Goal: Task Accomplishment & Management: Use online tool/utility

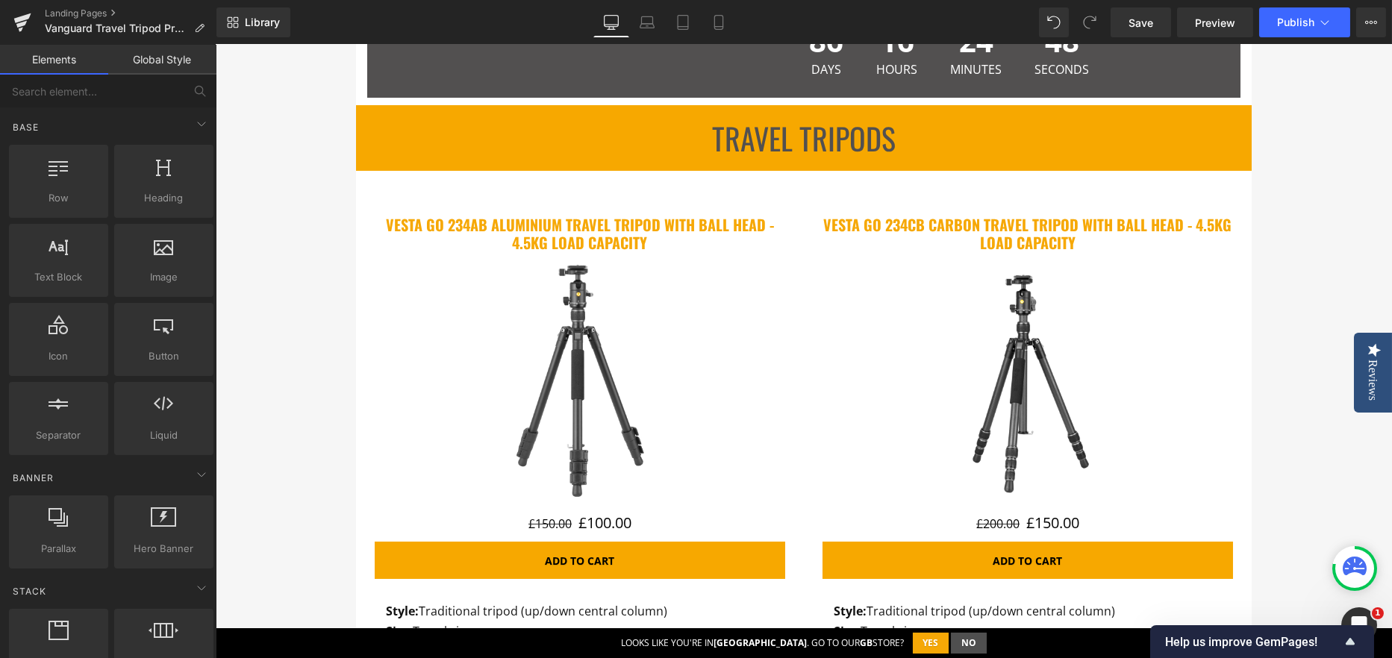
scroll to position [672, 0]
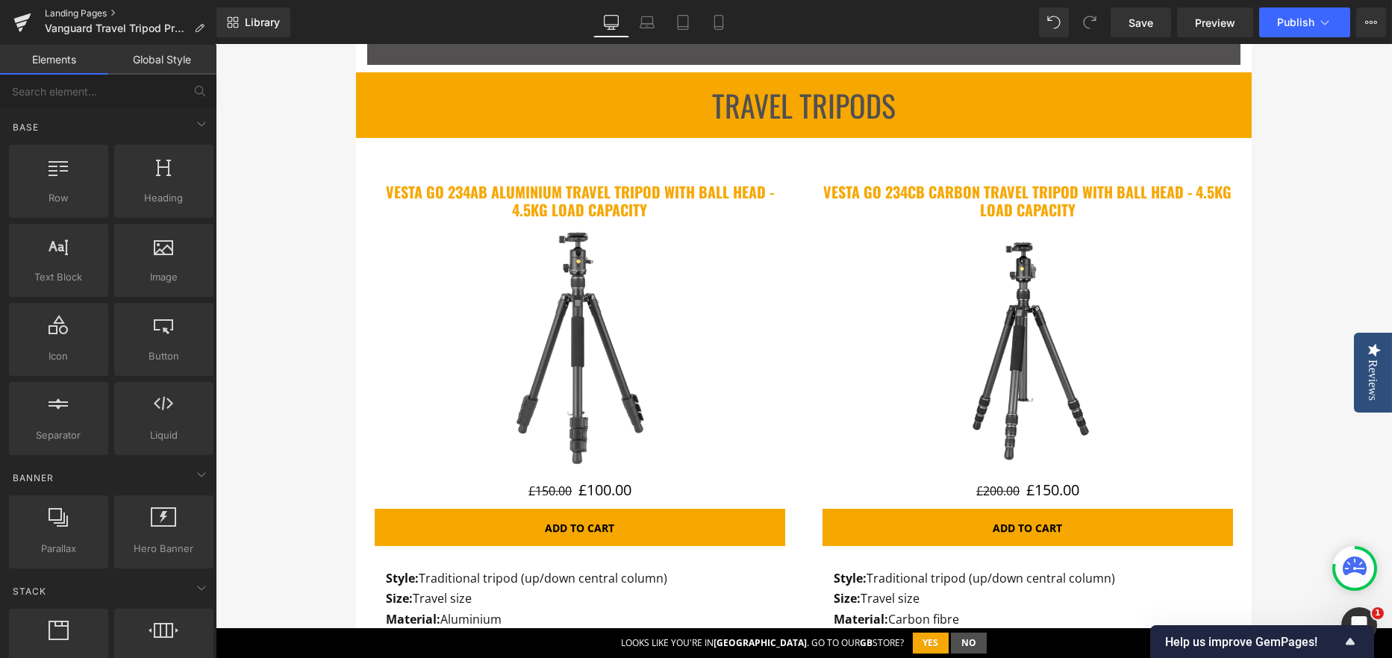
click at [98, 14] on link "Landing Pages" at bounding box center [131, 13] width 172 height 12
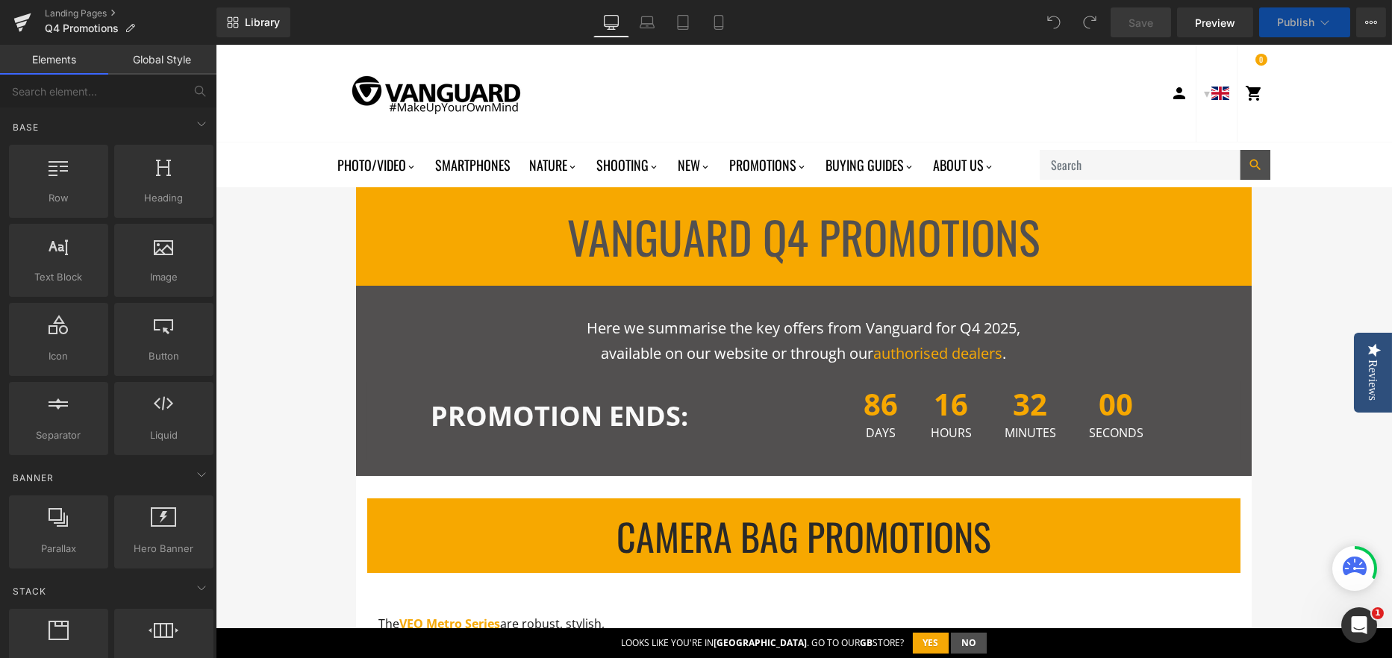
click at [550, 358] on p "available on our website or through our authorised dealers ." at bounding box center [804, 353] width 828 height 25
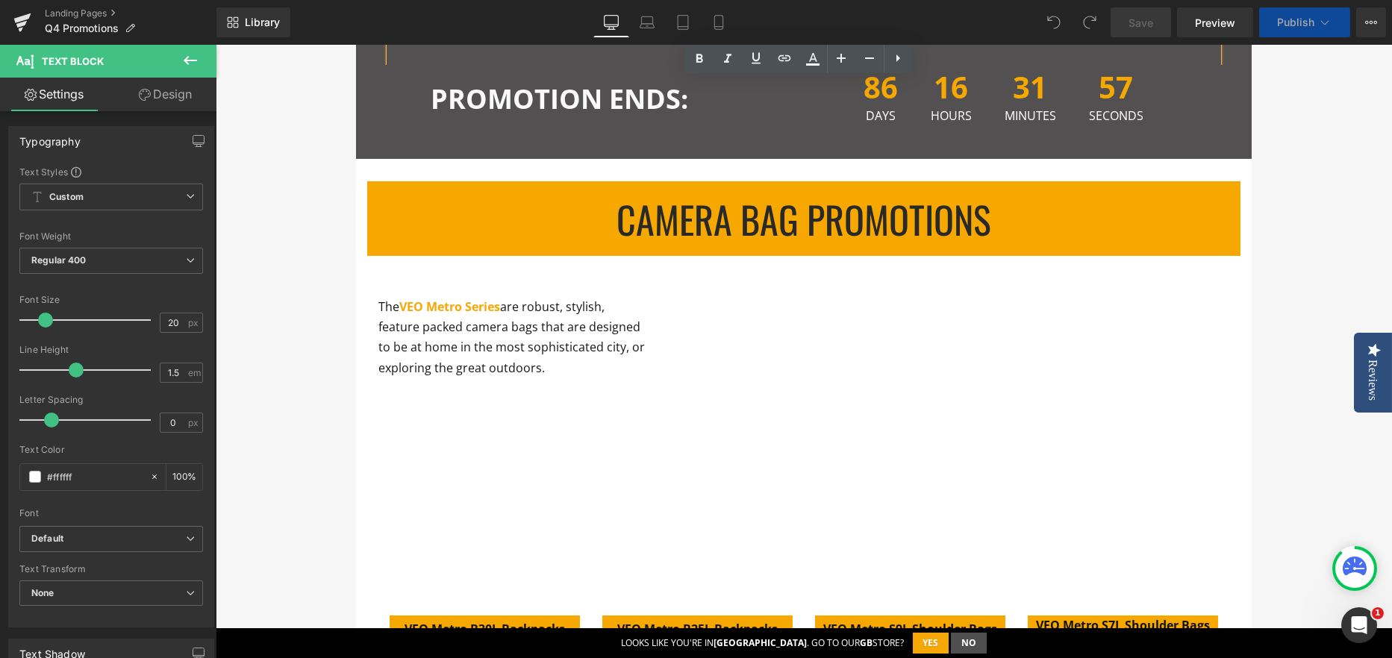
scroll to position [298, 0]
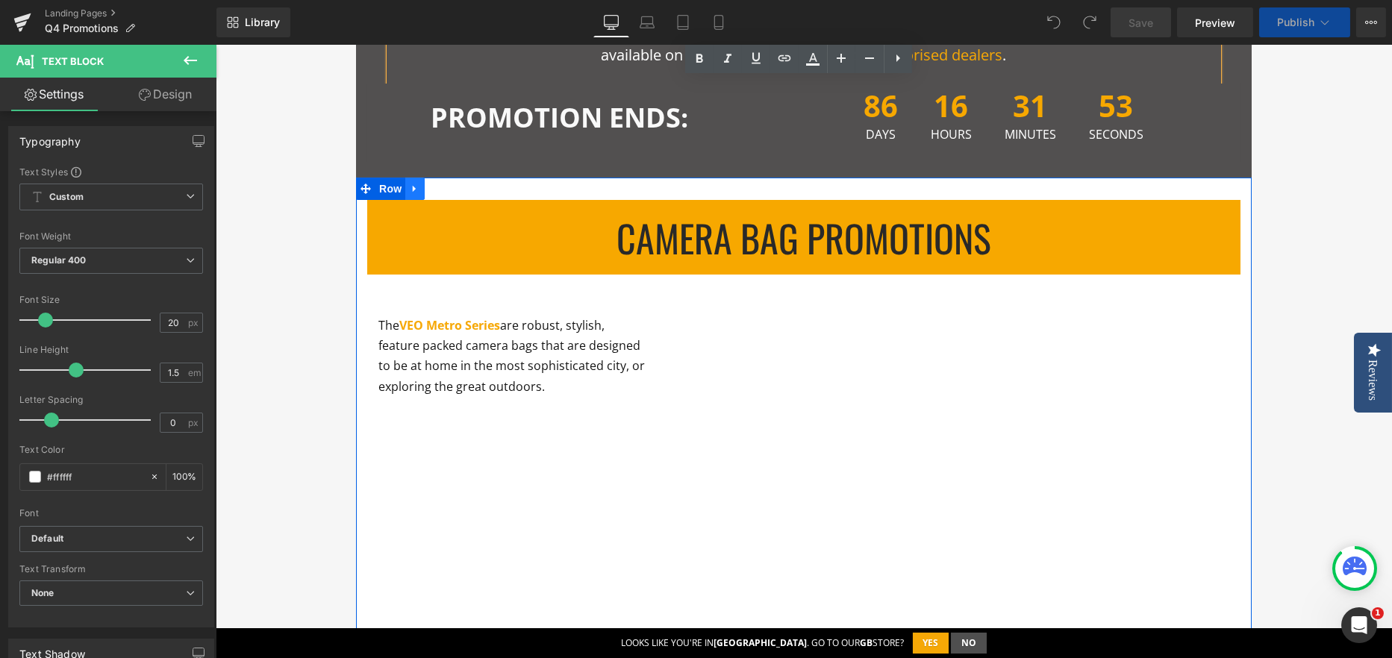
click at [413, 188] on icon at bounding box center [414, 188] width 3 height 7
click at [448, 188] on icon at bounding box center [453, 189] width 10 height 10
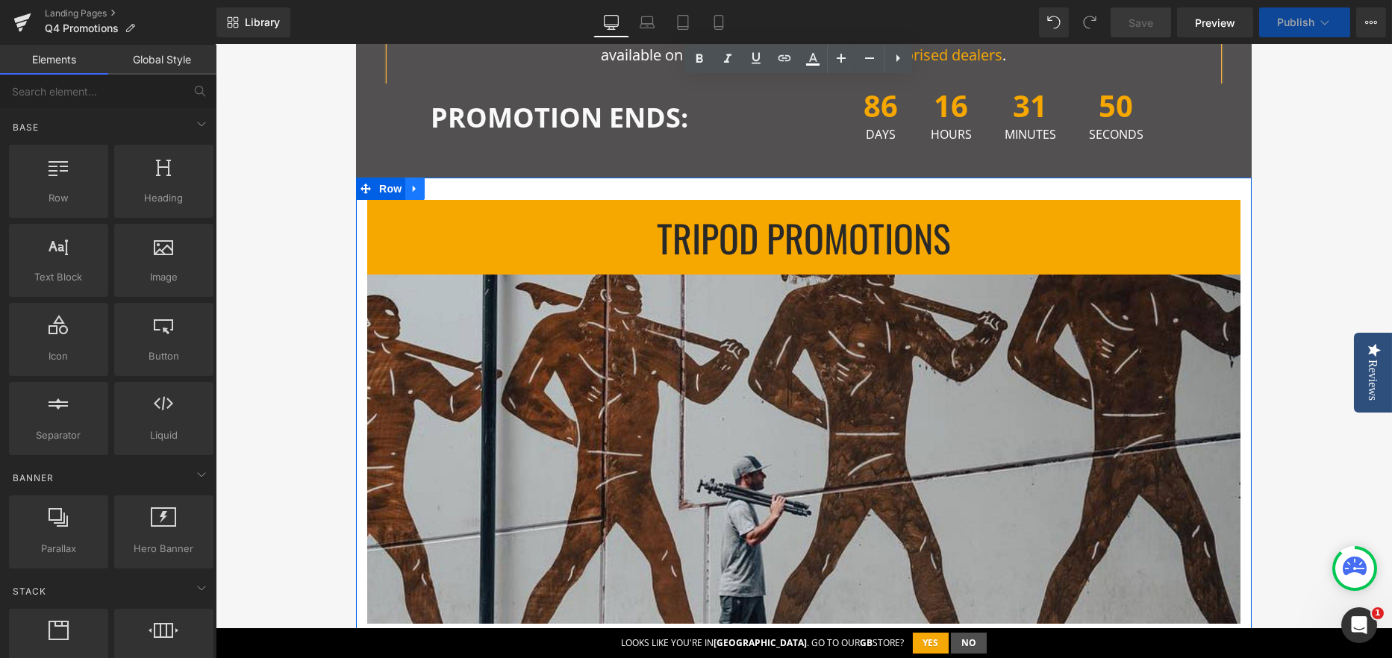
click at [413, 187] on icon at bounding box center [414, 188] width 3 height 7
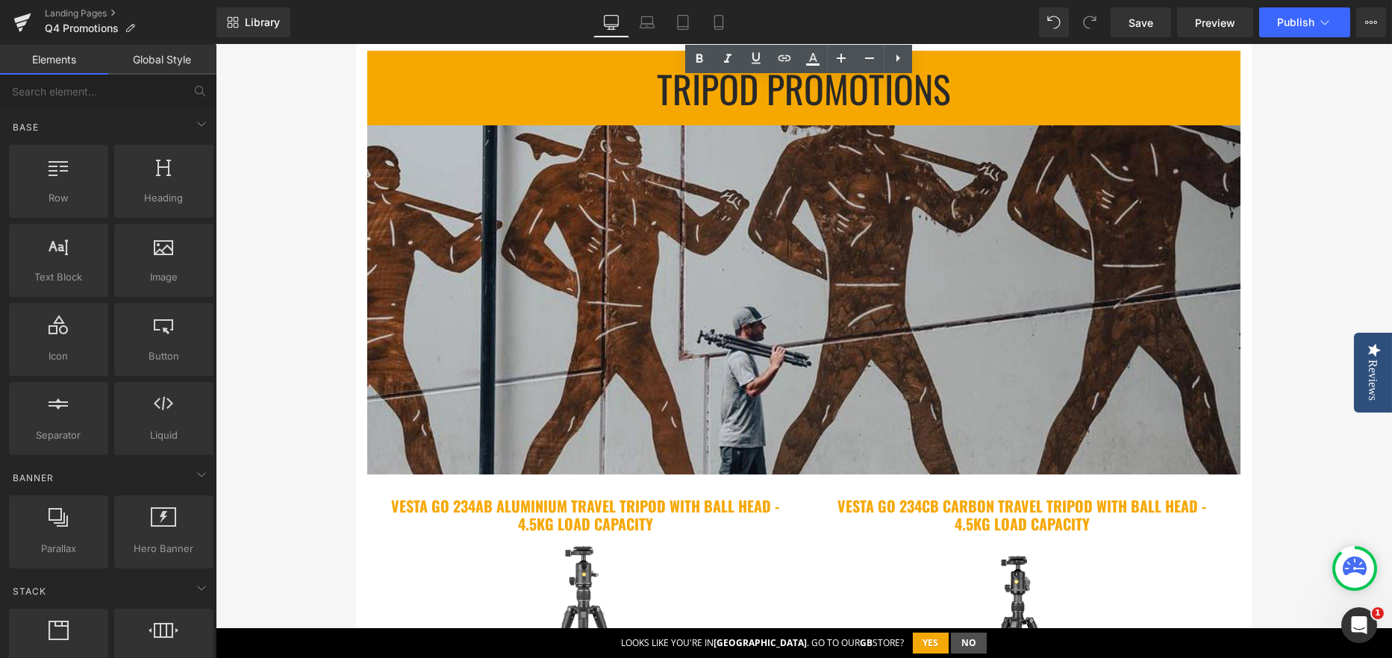
scroll to position [75, 0]
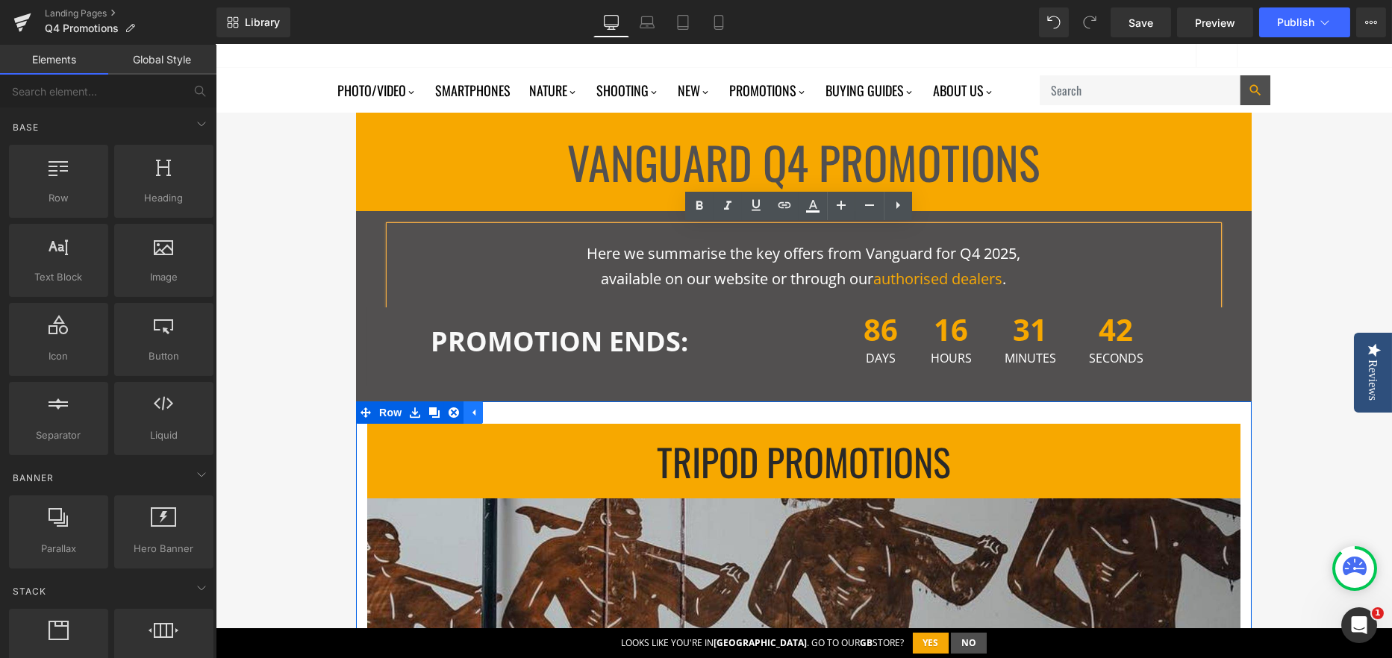
click at [472, 410] on icon at bounding box center [473, 412] width 3 height 7
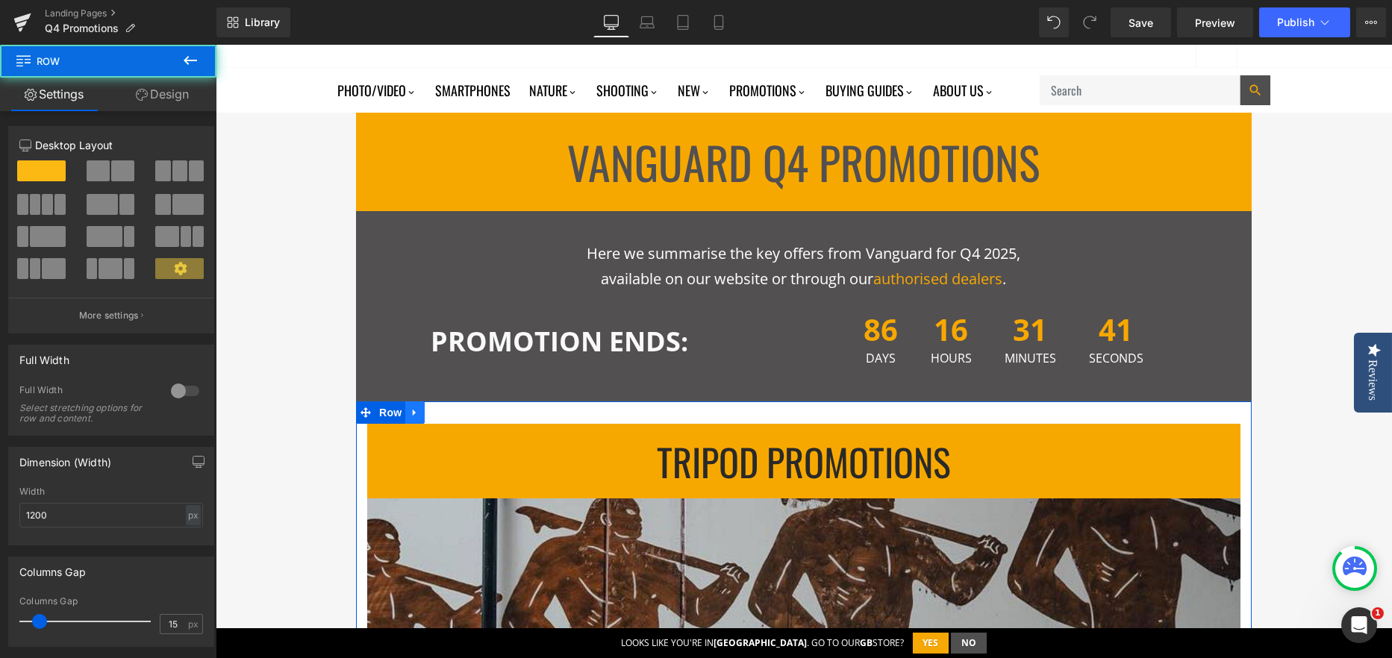
click at [416, 412] on link at bounding box center [414, 412] width 19 height 22
click at [444, 409] on link at bounding box center [453, 412] width 19 height 22
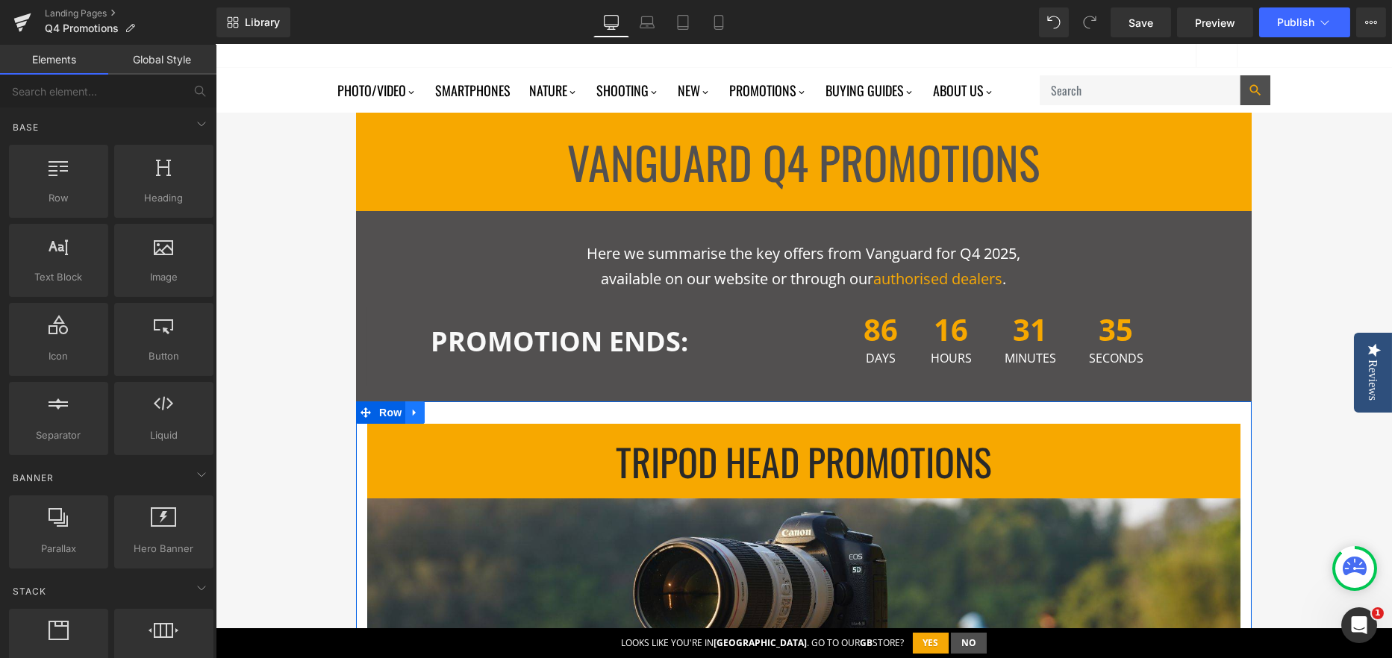
click at [411, 413] on icon at bounding box center [415, 412] width 10 height 11
click at [448, 409] on icon at bounding box center [453, 412] width 10 height 10
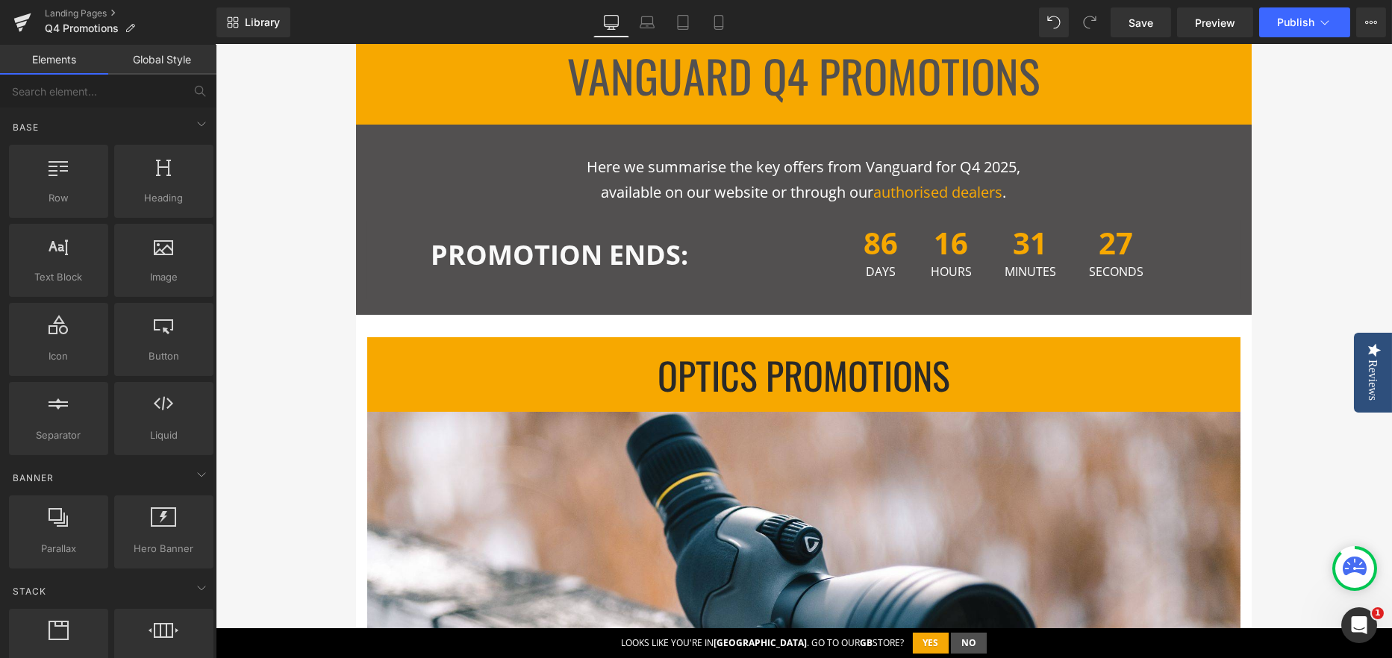
scroll to position [149, 0]
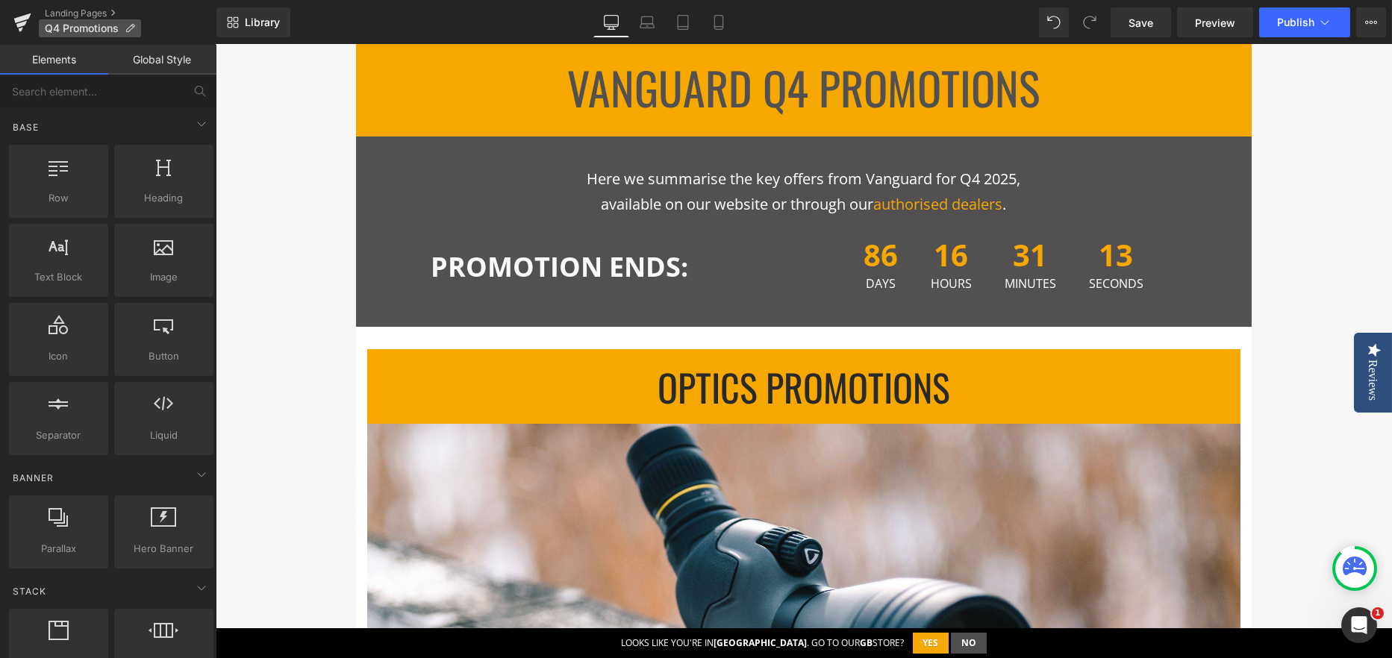
click at [52, 22] on span "Q4 Promotions" at bounding box center [82, 28] width 74 height 12
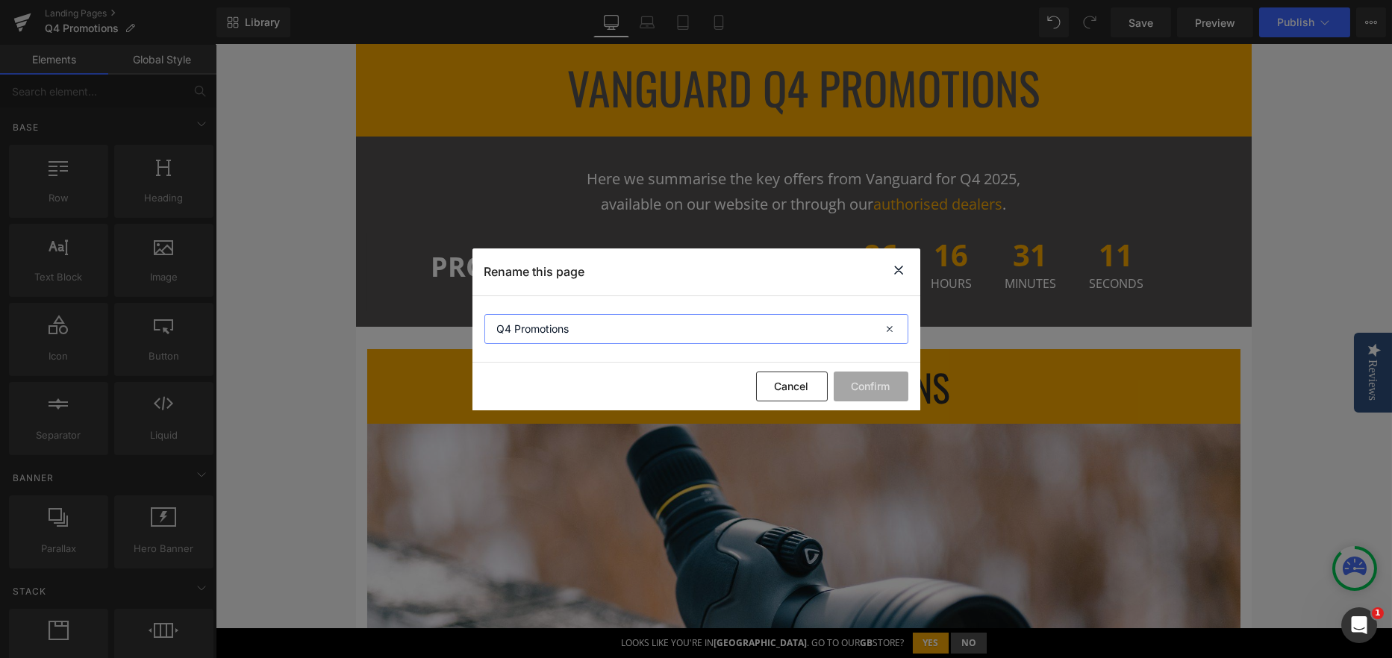
click at [500, 327] on input "Q4 Promotions" at bounding box center [696, 329] width 424 height 30
drag, startPoint x: 651, startPoint y: 325, endPoint x: 835, endPoint y: 318, distance: 184.4
click at [812, 322] on input "Vanguard Optics Promotions - Q4" at bounding box center [696, 329] width 424 height 30
type input "Vanguard Optics Promotions - October to December 2025"
click at [872, 387] on button "Confirm" at bounding box center [870, 387] width 75 height 30
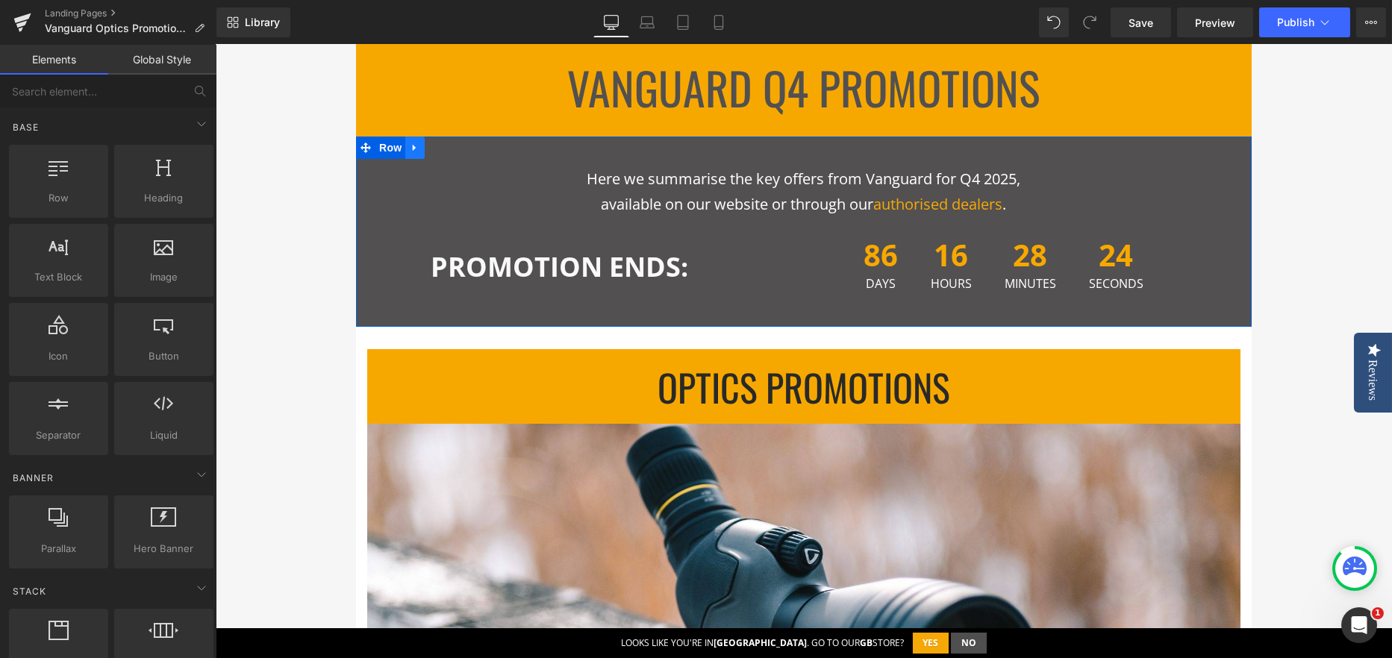
click at [405, 145] on link at bounding box center [414, 148] width 19 height 22
click at [444, 144] on link at bounding box center [453, 148] width 19 height 22
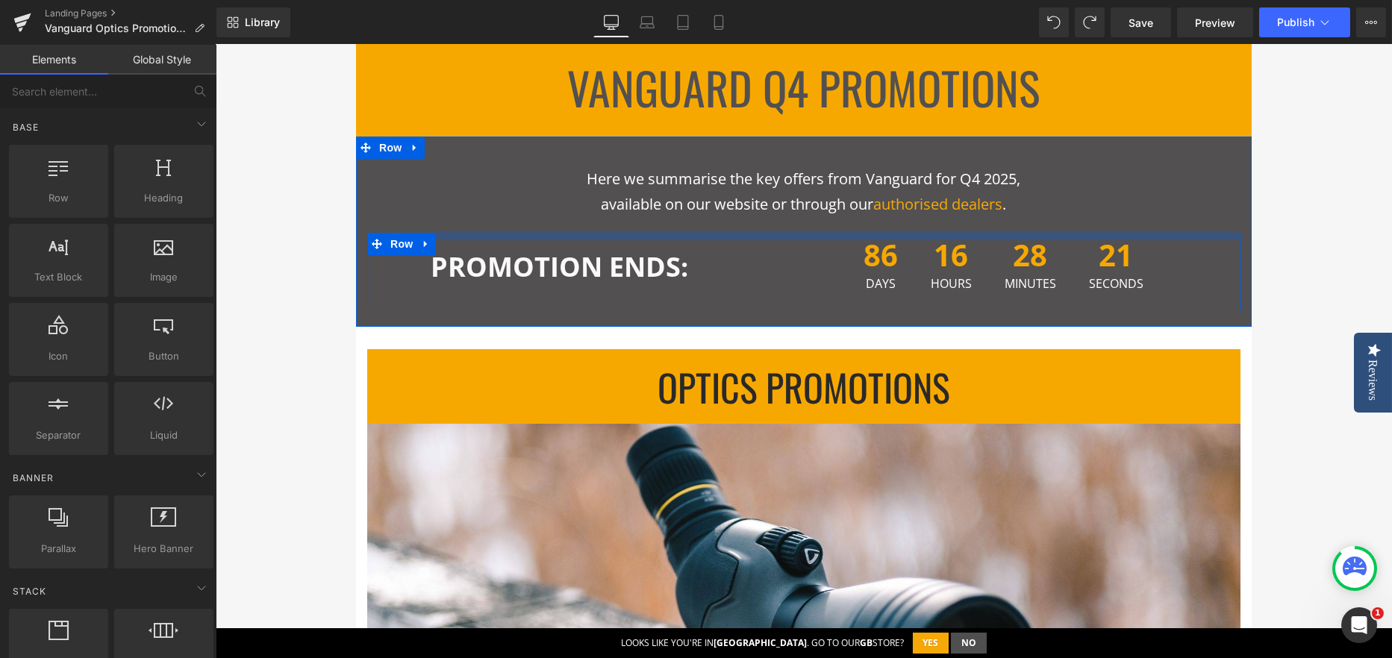
click at [587, 202] on p "available on our website or through our authorised dealers ." at bounding box center [804, 204] width 828 height 25
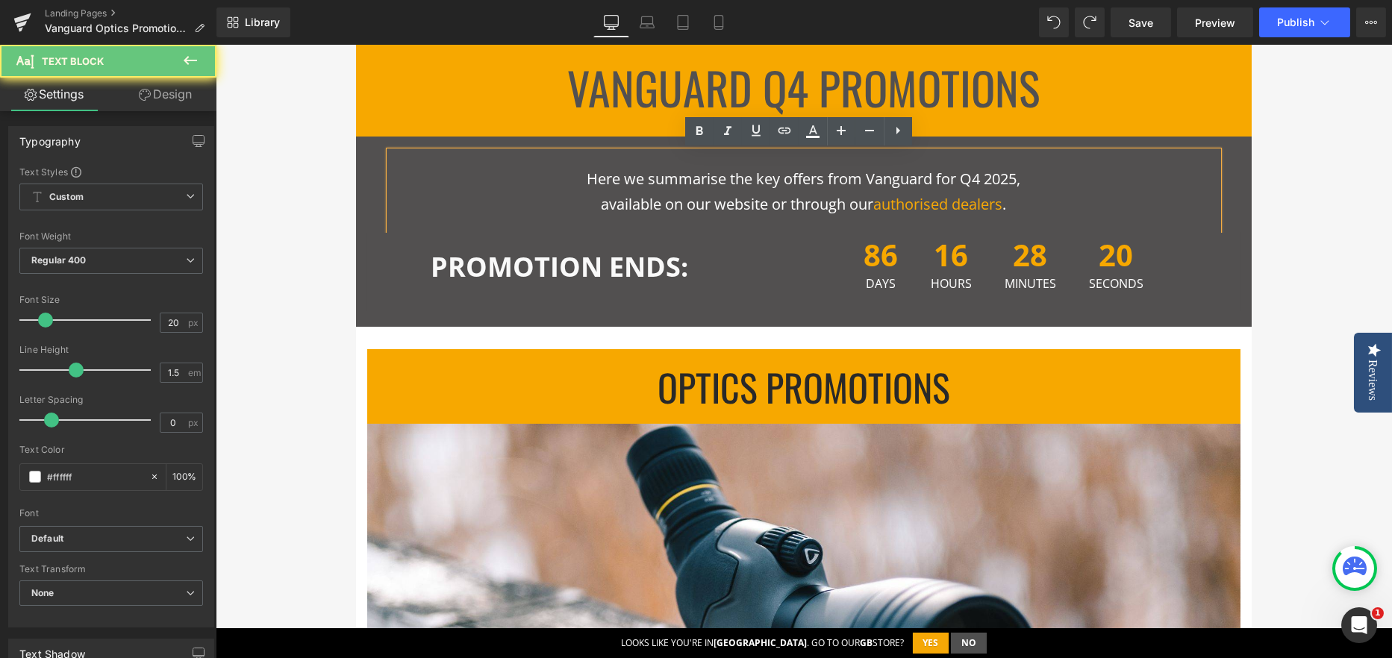
click at [399, 163] on div "Here we summarise the key offers from Vanguard for Q4 2025, available on our we…" at bounding box center [804, 191] width 828 height 81
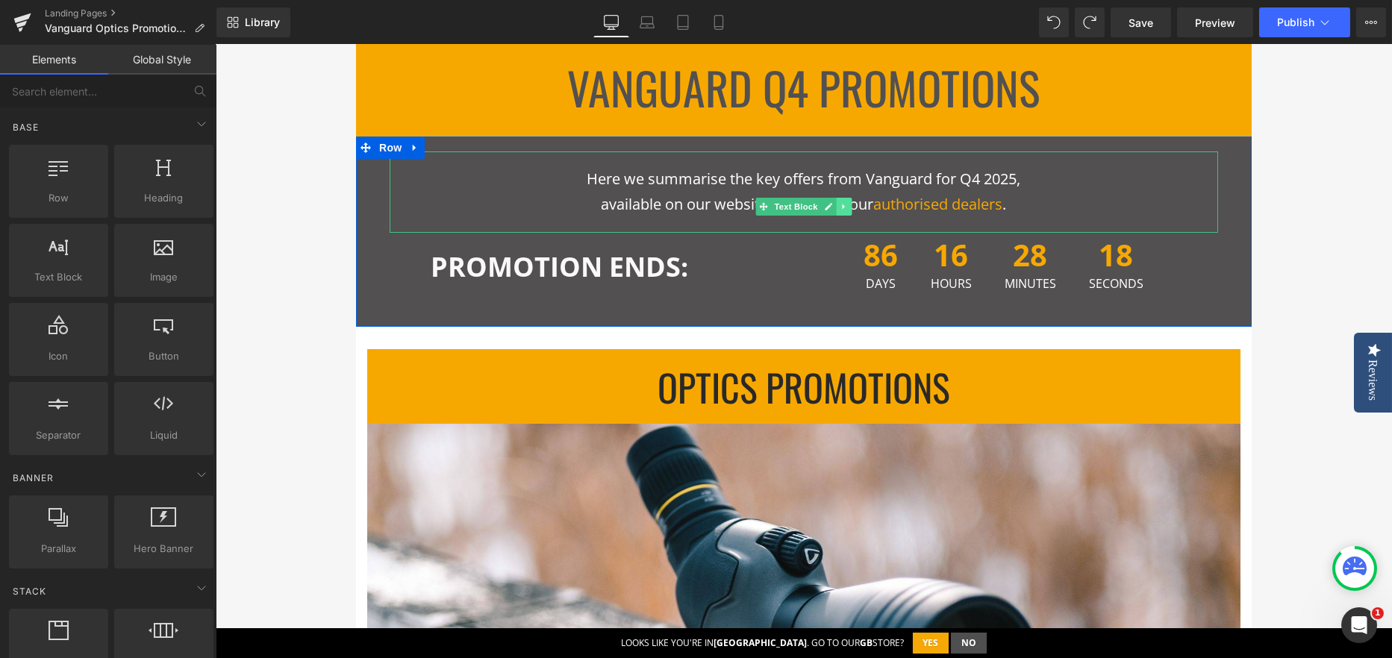
click at [842, 205] on icon at bounding box center [843, 206] width 2 height 5
click at [848, 205] on icon at bounding box center [852, 207] width 8 height 8
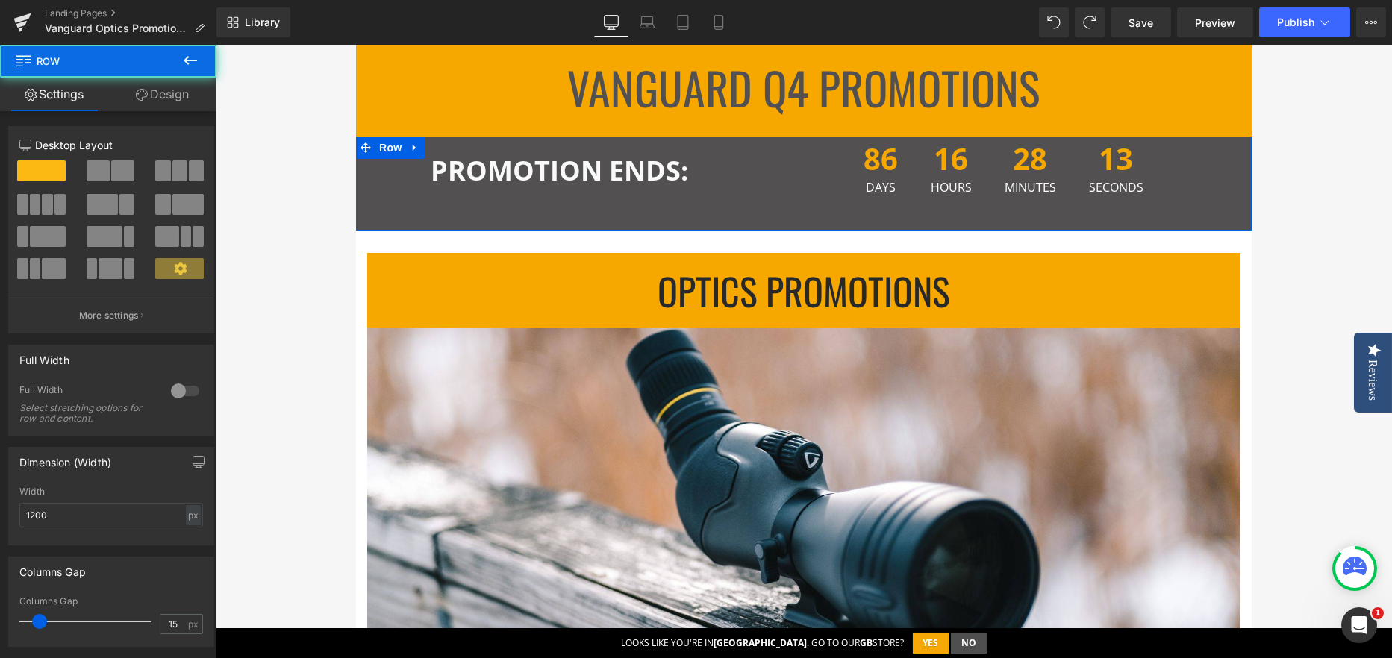
click at [365, 222] on div "PROMOTION ENDS: Text Block 86 Days 16 Hours 28 Minutes 13 Seconds Countdown Tim…" at bounding box center [803, 184] width 895 height 94
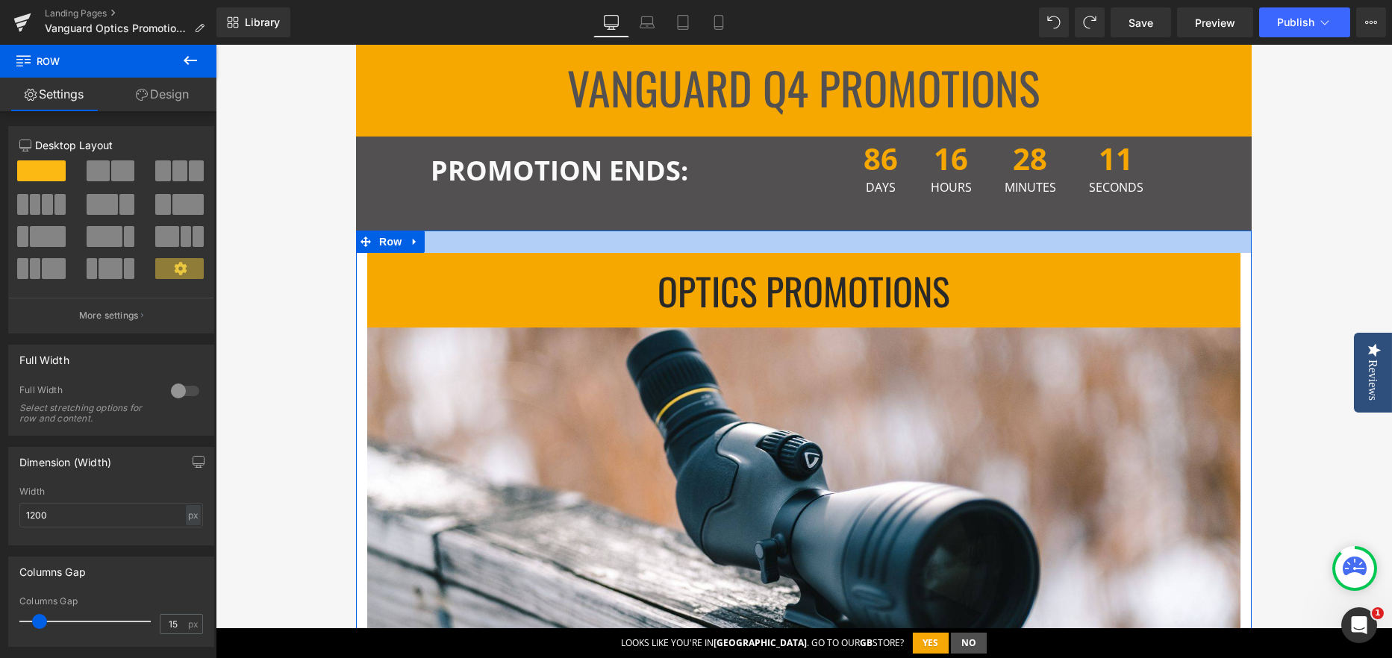
click at [527, 247] on div at bounding box center [803, 242] width 895 height 22
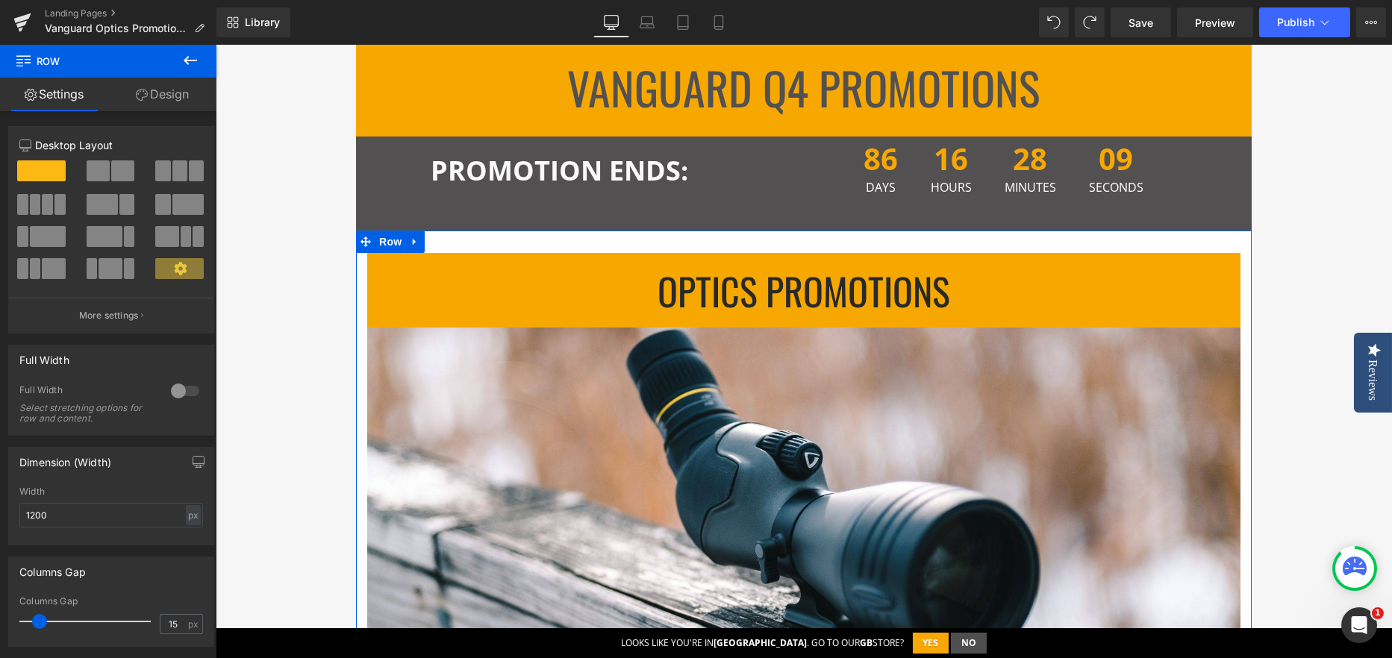
click at [149, 101] on link "Design" at bounding box center [162, 95] width 108 height 34
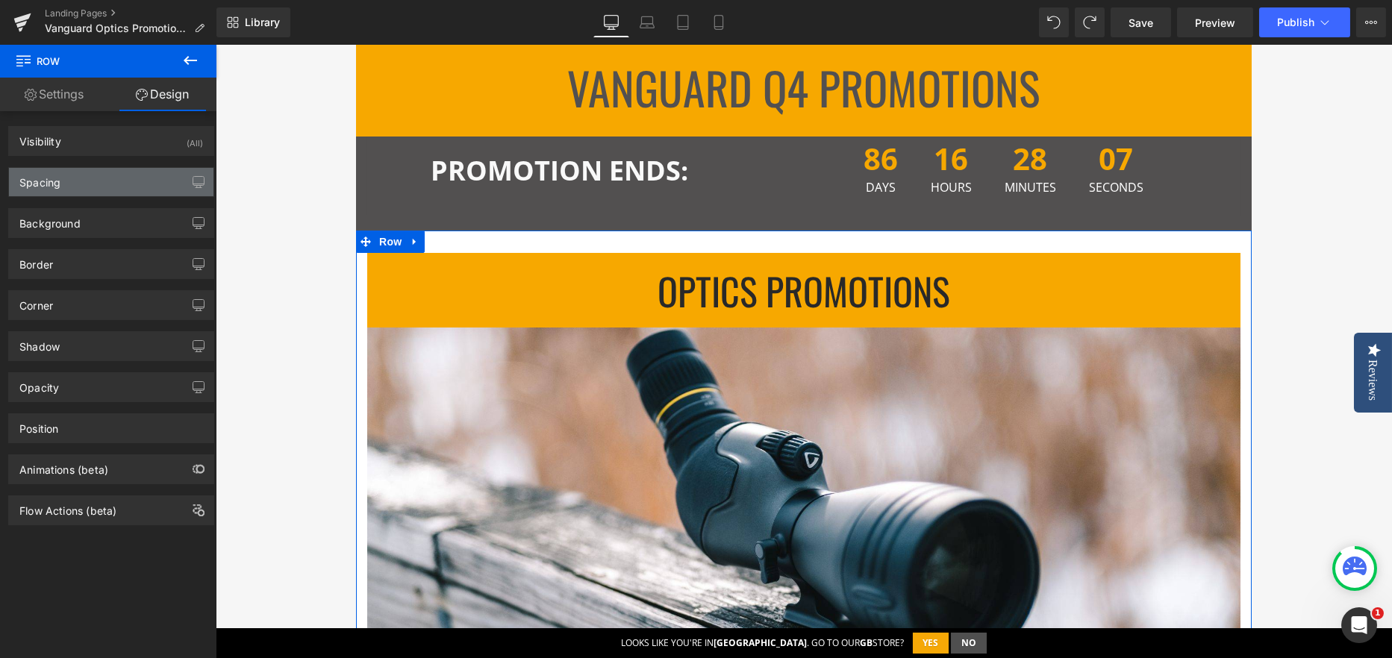
click at [69, 193] on div "Spacing" at bounding box center [111, 182] width 204 height 28
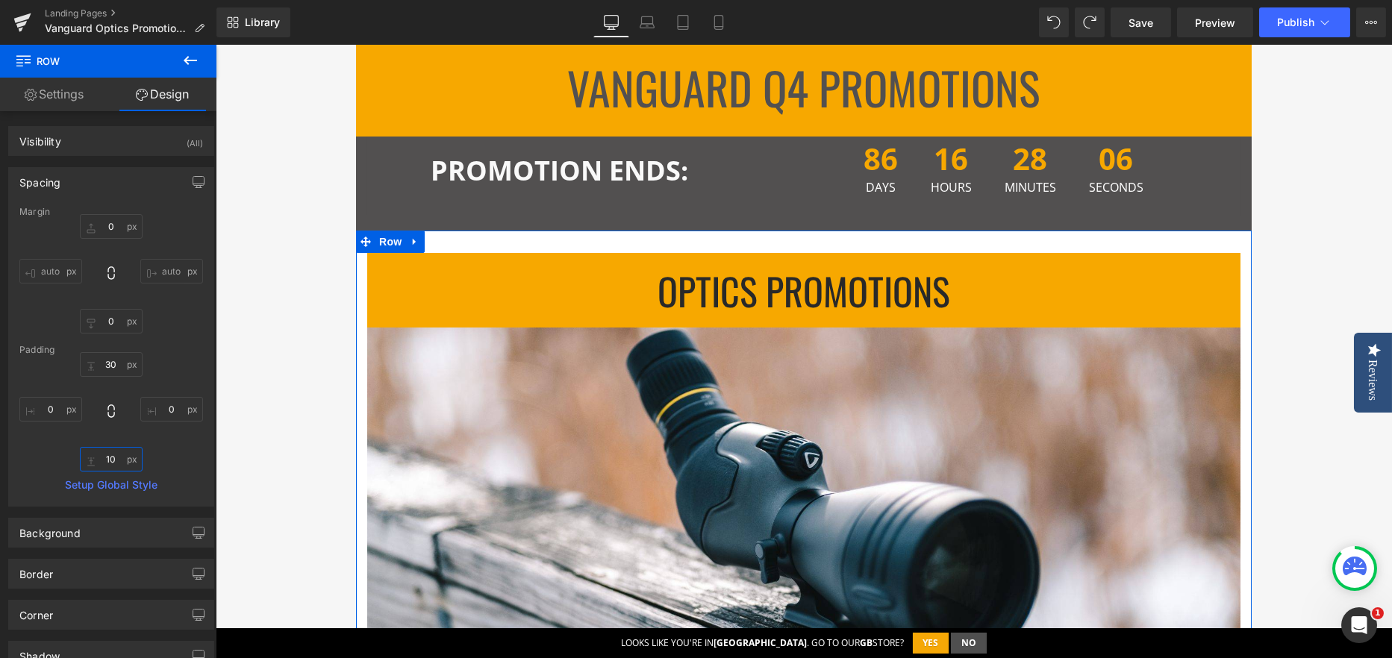
click at [118, 468] on input "10" at bounding box center [111, 459] width 63 height 25
click at [95, 448] on input "0" at bounding box center [111, 459] width 63 height 25
click at [98, 450] on input "0" at bounding box center [111, 459] width 63 height 25
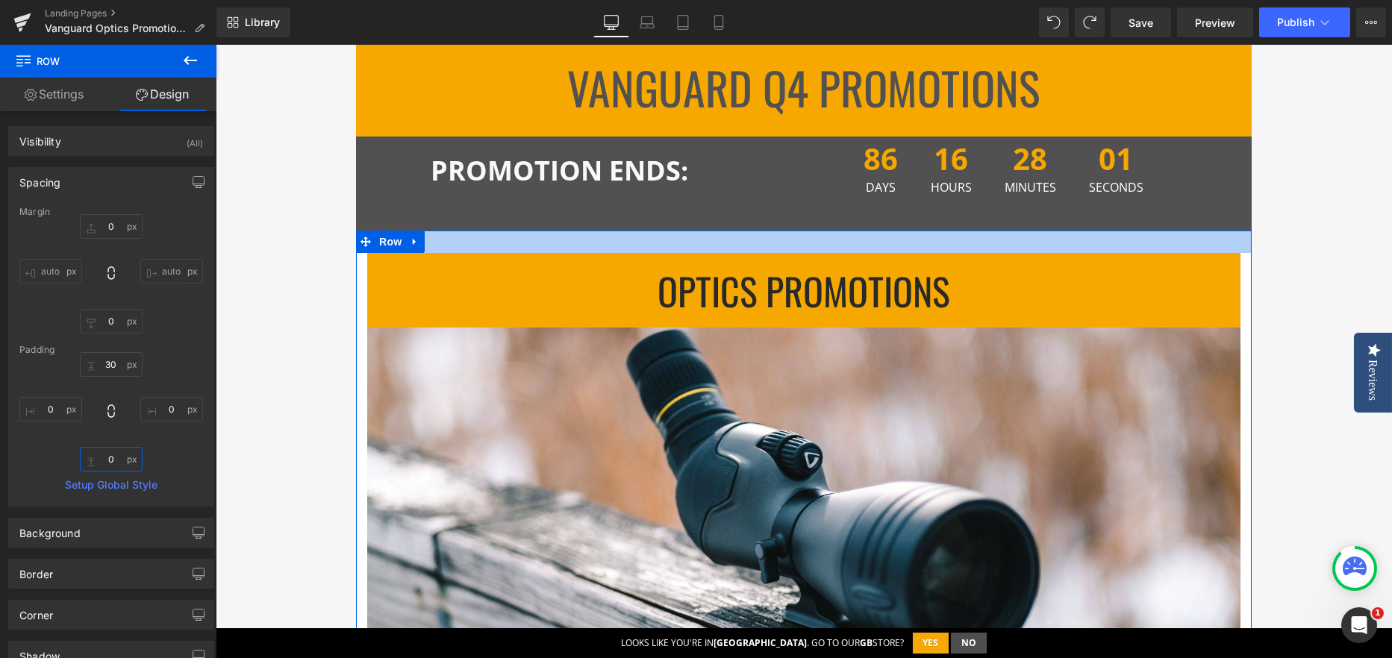
click at [504, 242] on div at bounding box center [803, 242] width 895 height 22
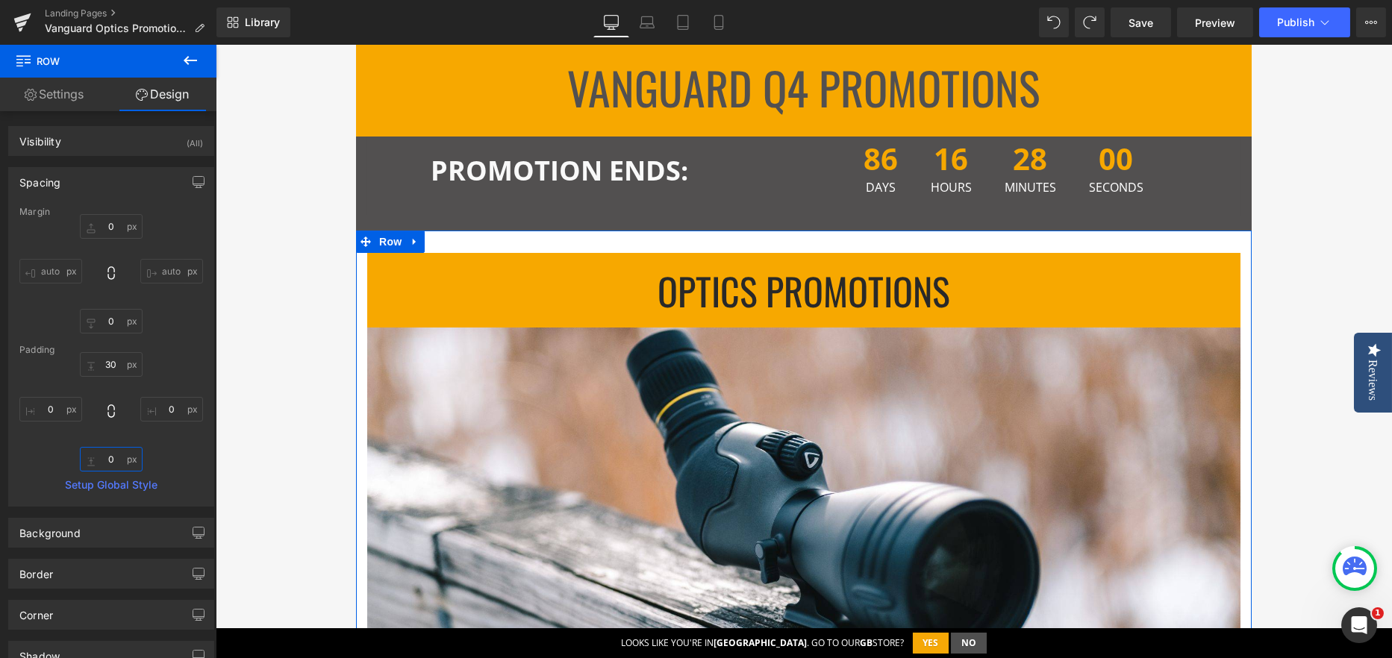
click at [99, 460] on input "0" at bounding box center [111, 459] width 63 height 25
type input "10"
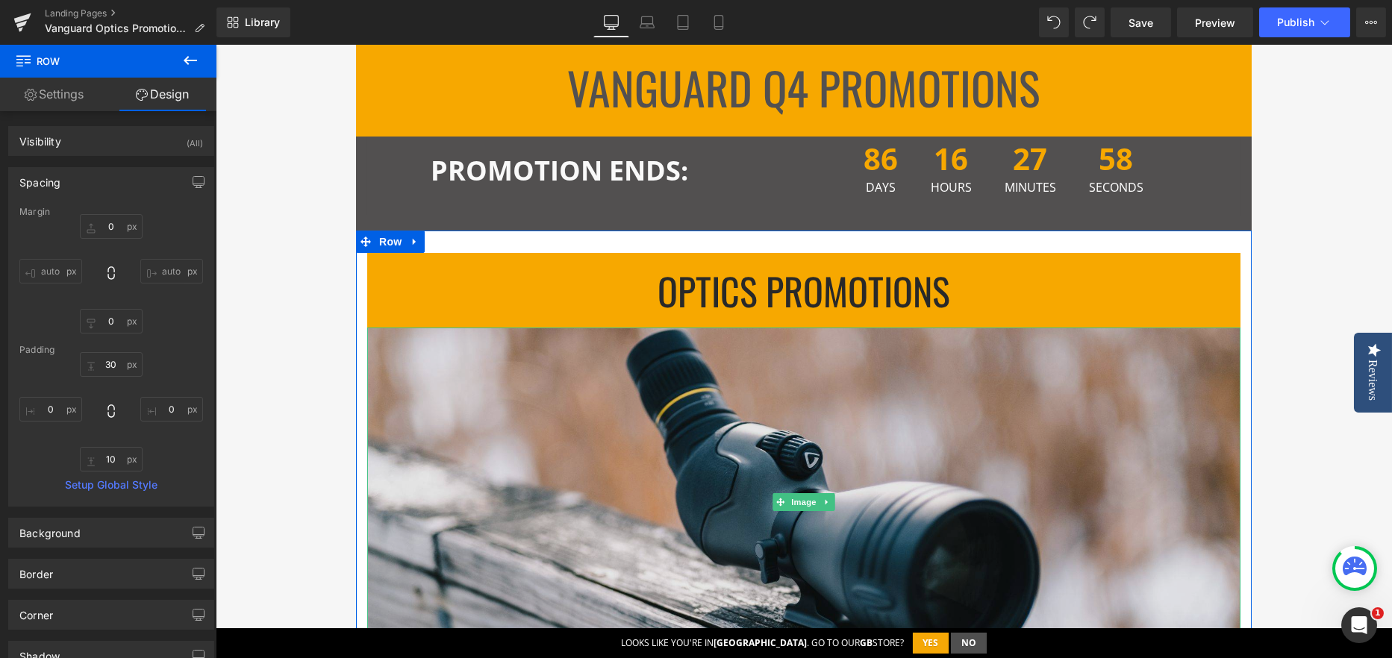
click at [449, 358] on img at bounding box center [803, 502] width 873 height 349
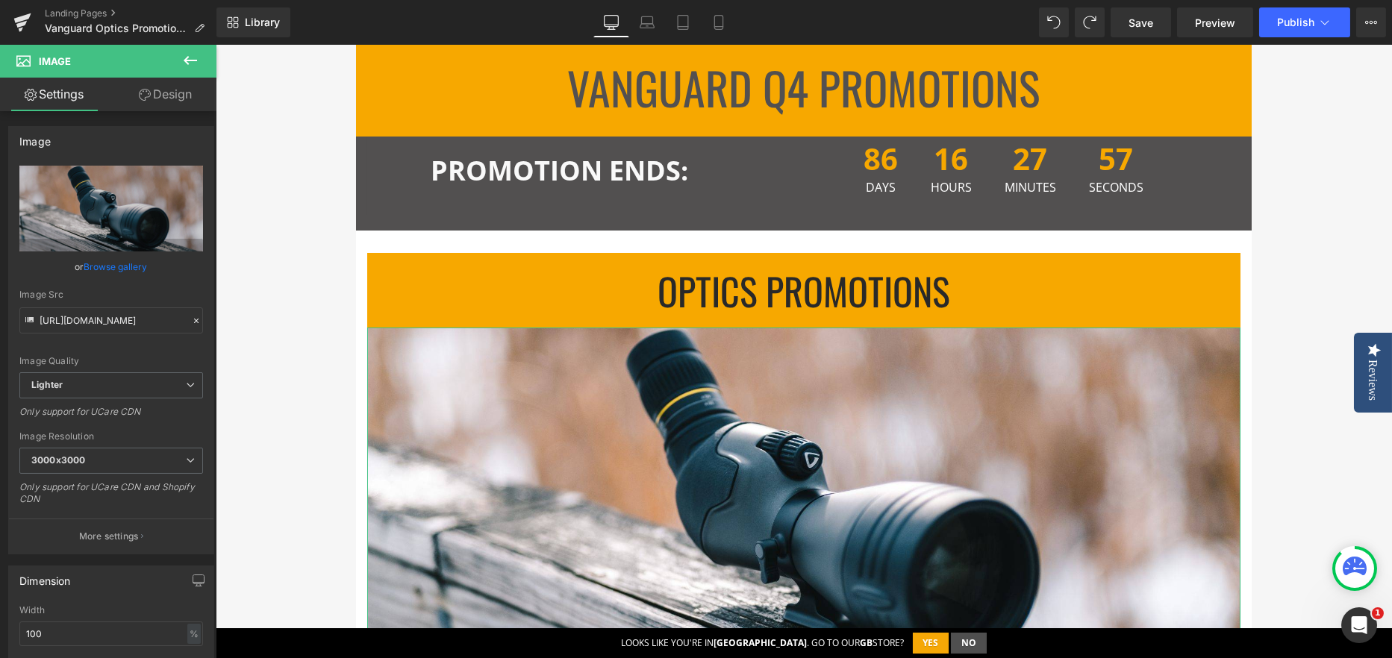
click at [153, 90] on link "Design" at bounding box center [165, 95] width 108 height 34
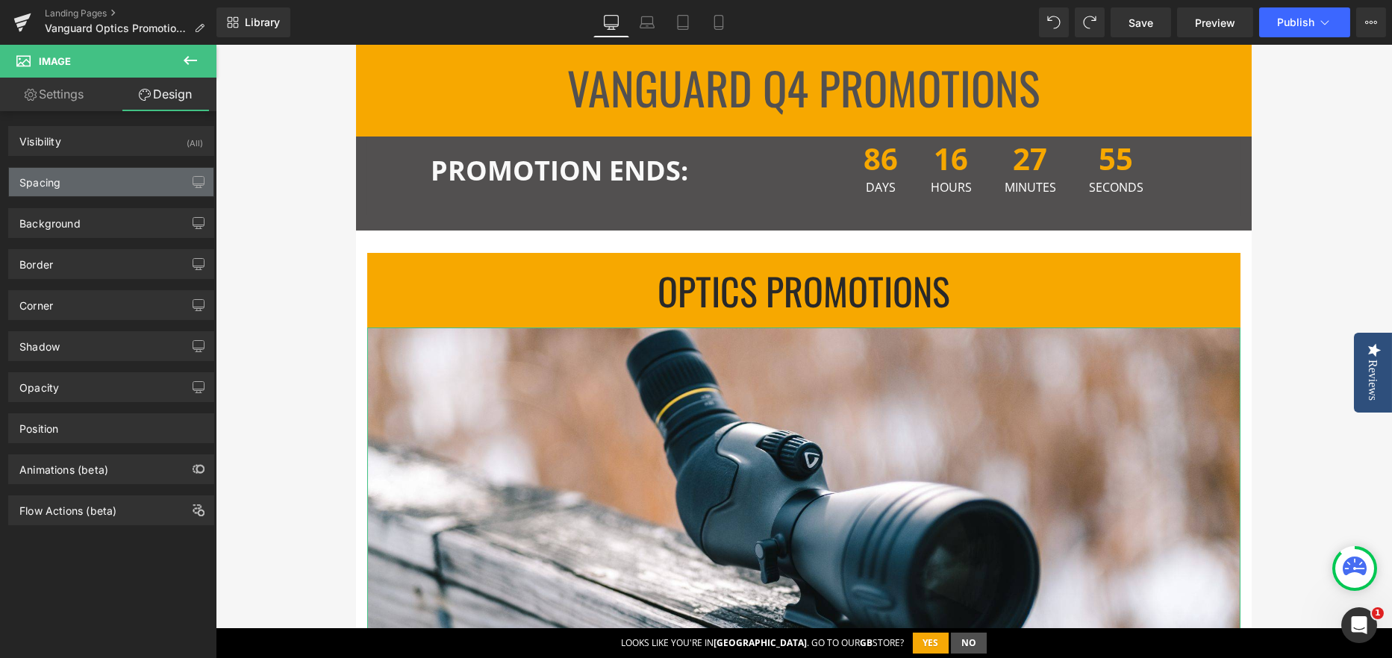
click at [59, 184] on div "Spacing" at bounding box center [39, 178] width 41 height 21
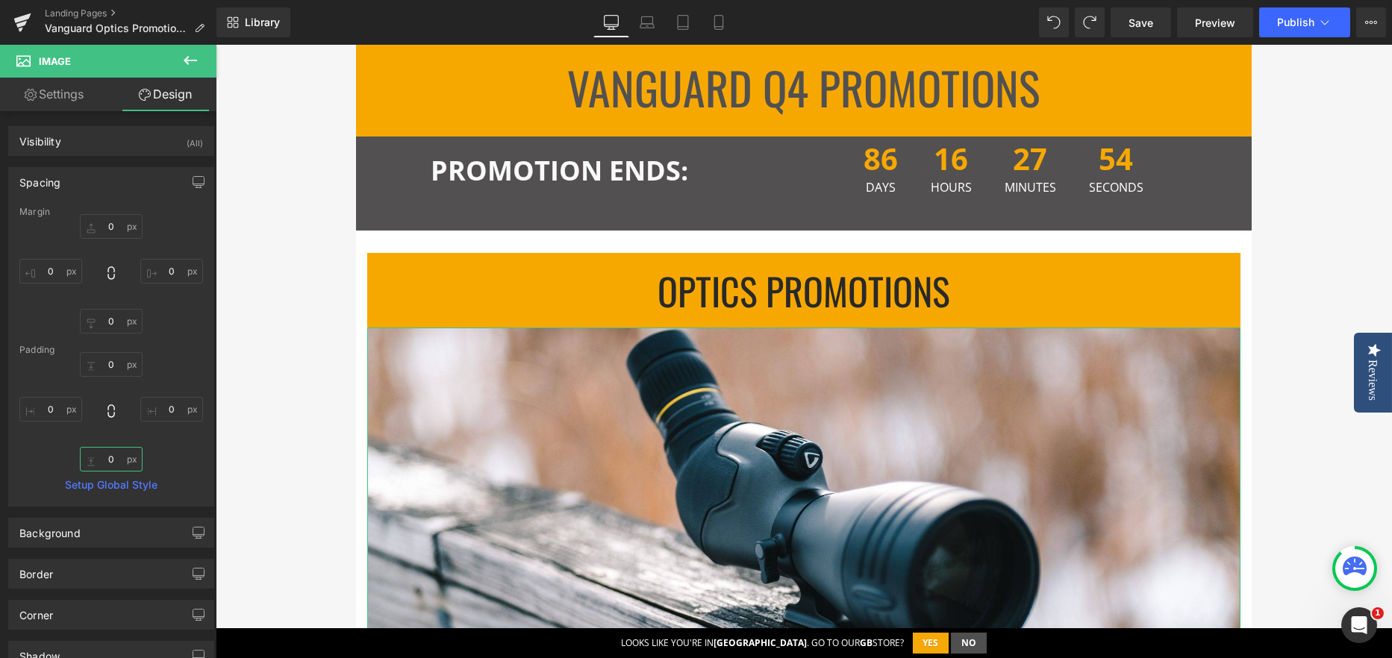
click at [104, 454] on input "0" at bounding box center [111, 459] width 63 height 25
type input "10"
click at [154, 443] on div "0 0 10 0" at bounding box center [111, 411] width 184 height 119
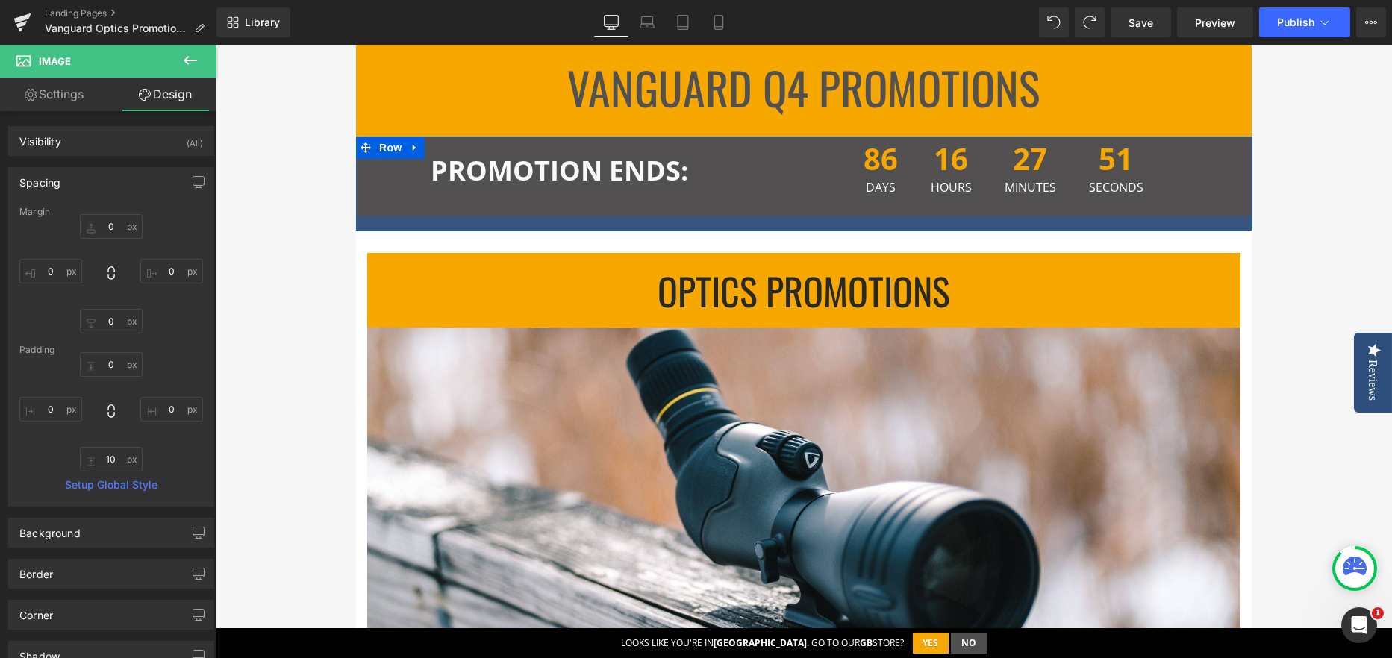
click at [401, 222] on div at bounding box center [803, 223] width 895 height 15
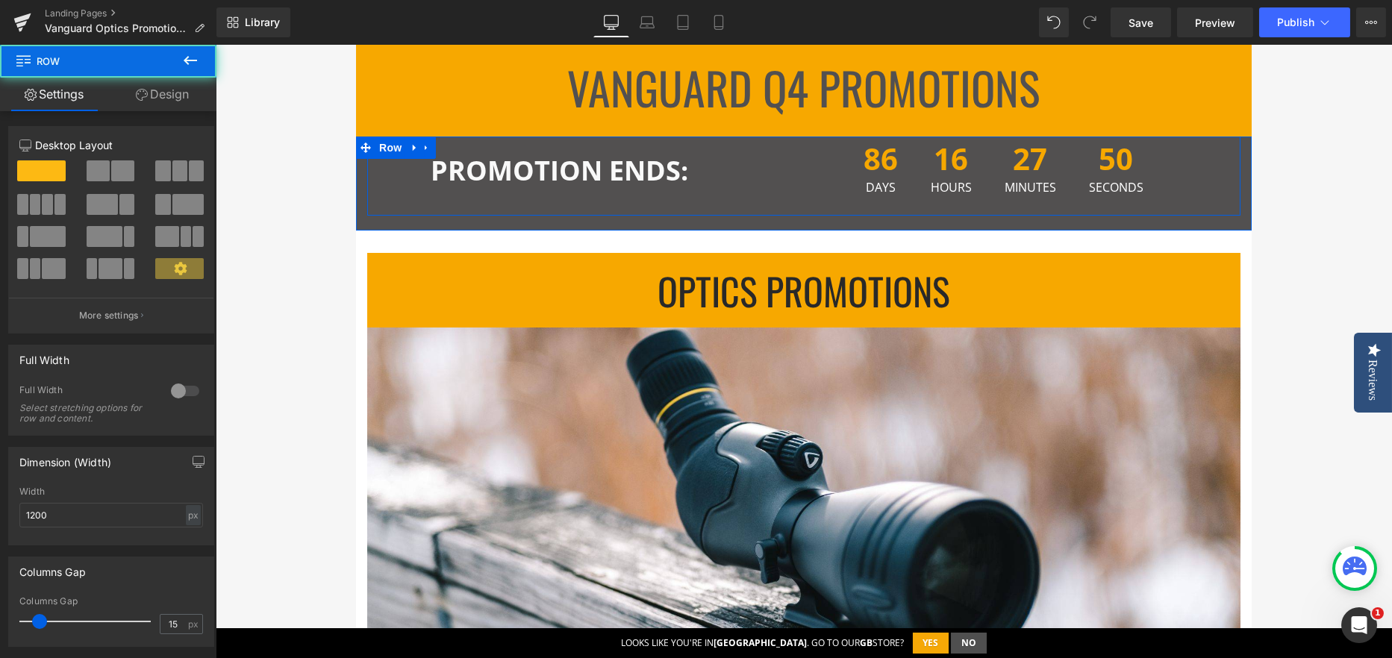
click at [423, 174] on div "PROMOTION ENDS: Text Block" at bounding box center [585, 169] width 437 height 50
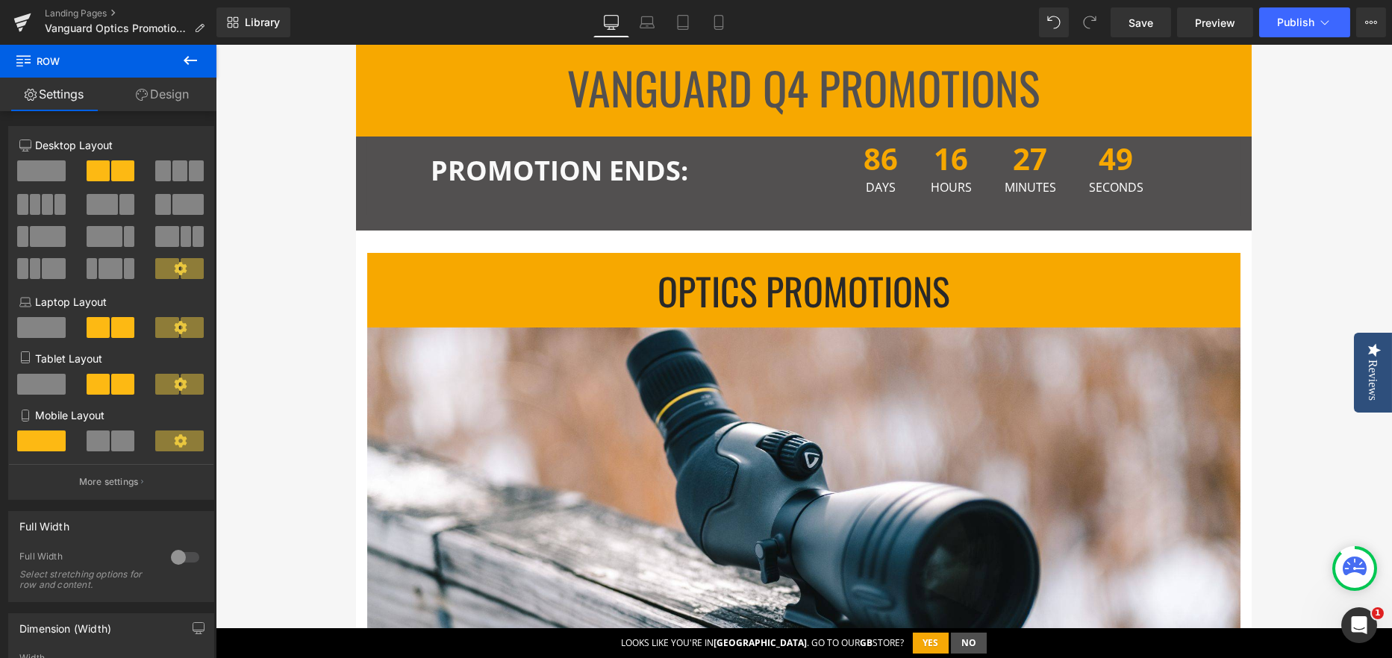
click at [363, 233] on span at bounding box center [371, 242] width 16 height 18
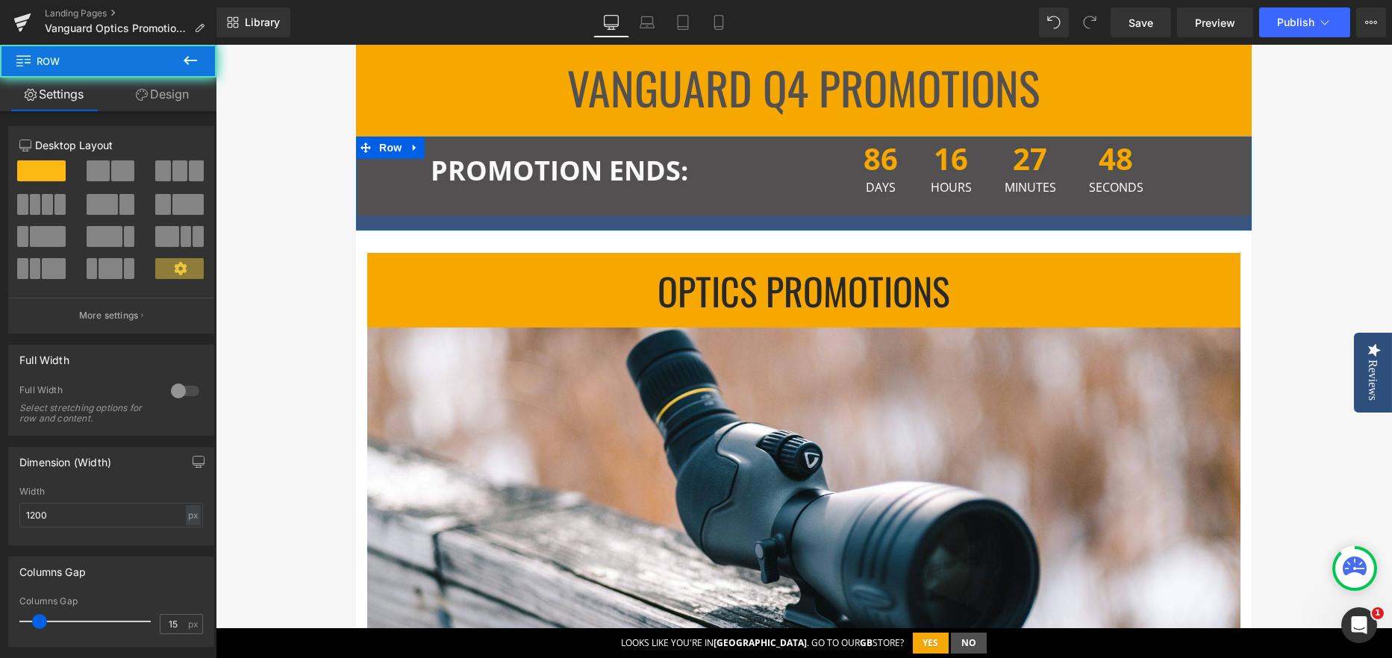
click at [375, 217] on div at bounding box center [803, 223] width 895 height 15
click at [402, 227] on div at bounding box center [803, 223] width 895 height 15
click at [357, 219] on div at bounding box center [803, 223] width 895 height 15
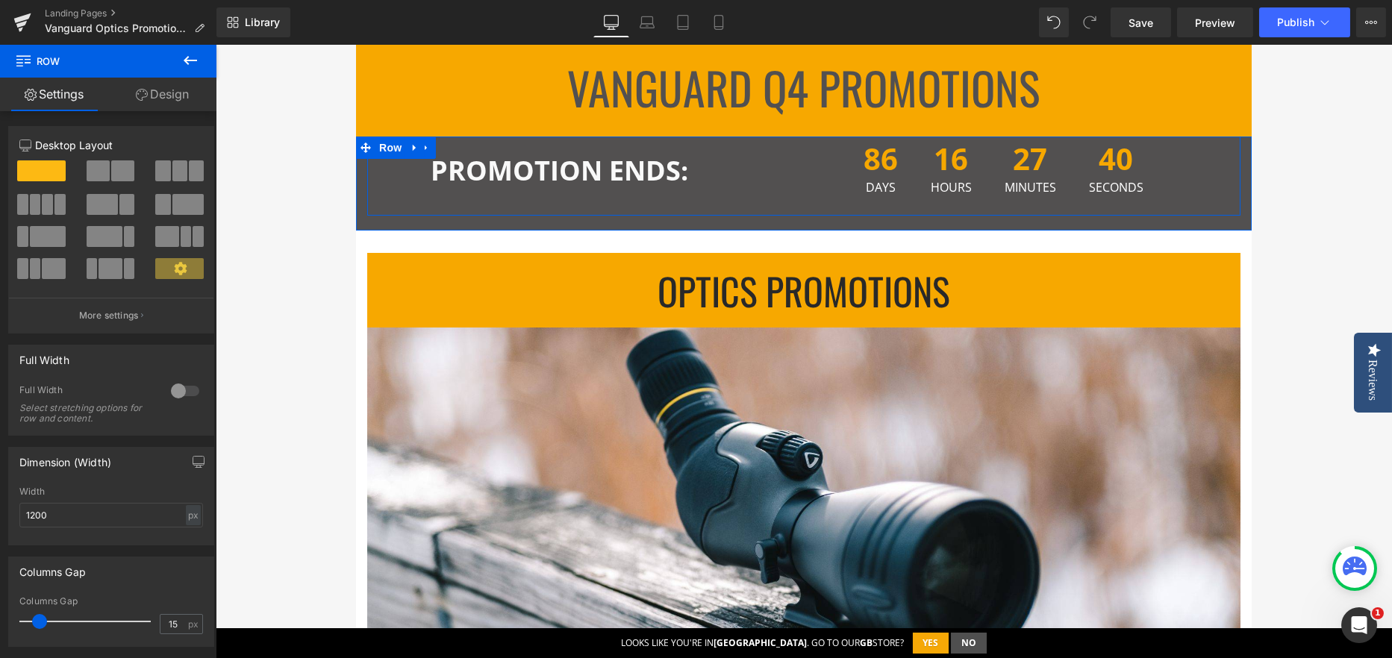
click at [406, 188] on div "PROMOTION ENDS: Text Block" at bounding box center [585, 169] width 437 height 50
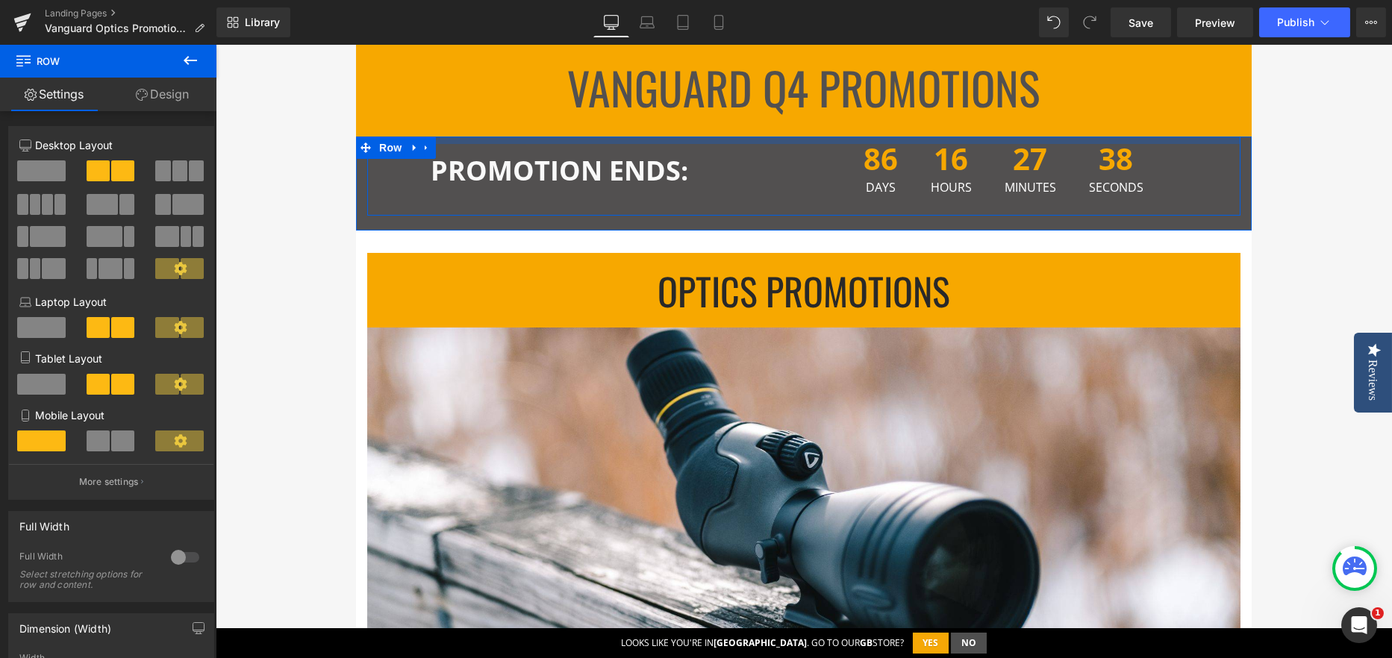
click at [545, 143] on div at bounding box center [803, 140] width 873 height 7
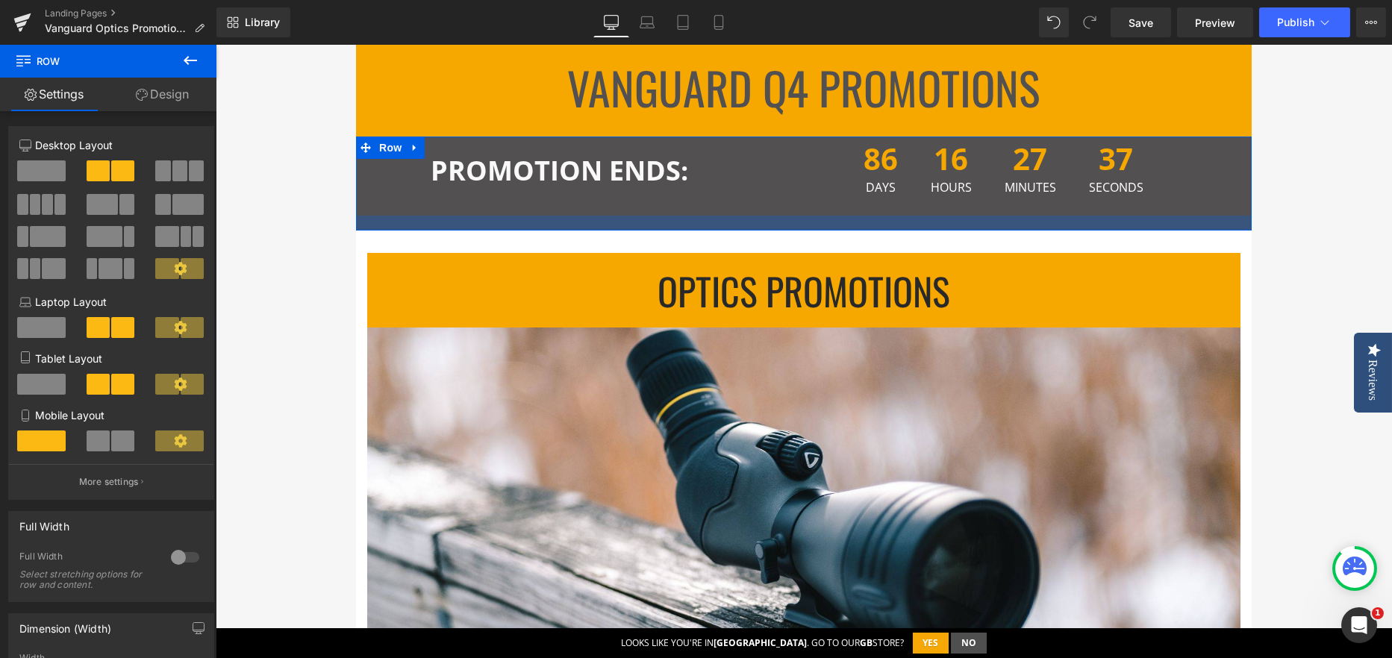
click at [548, 222] on div at bounding box center [803, 223] width 895 height 15
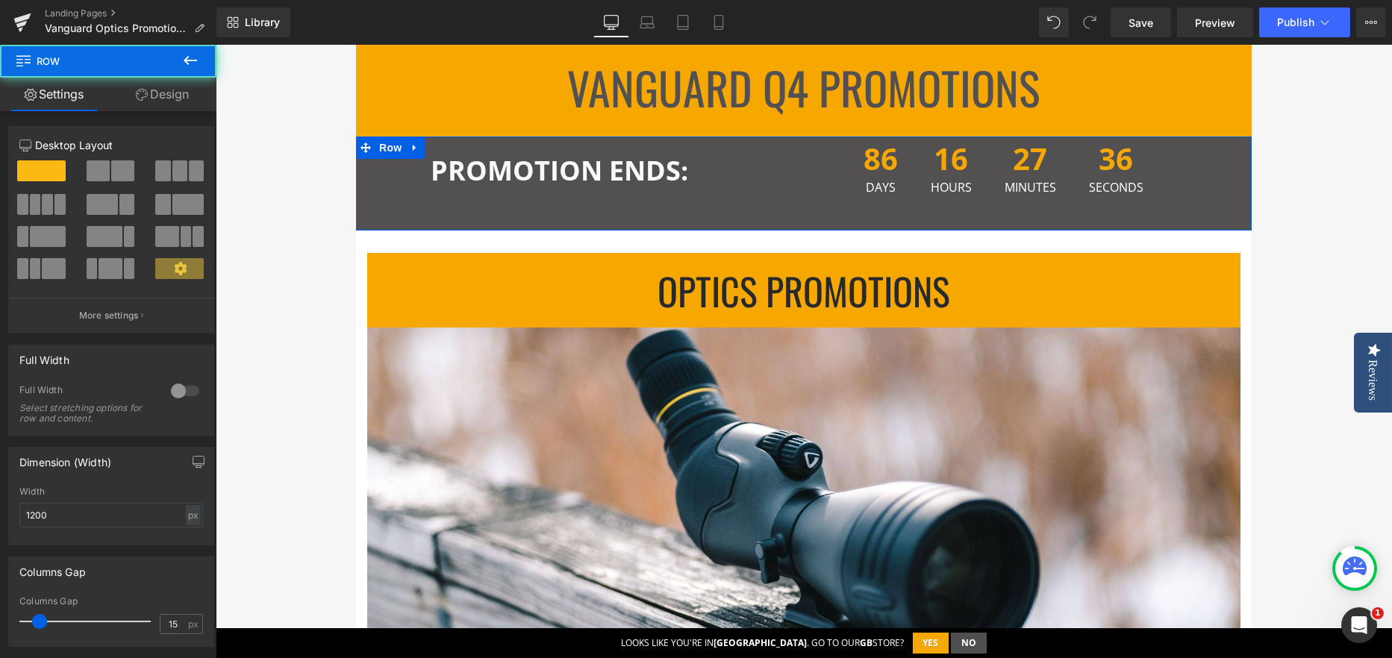
click at [170, 96] on link "Design" at bounding box center [162, 95] width 108 height 34
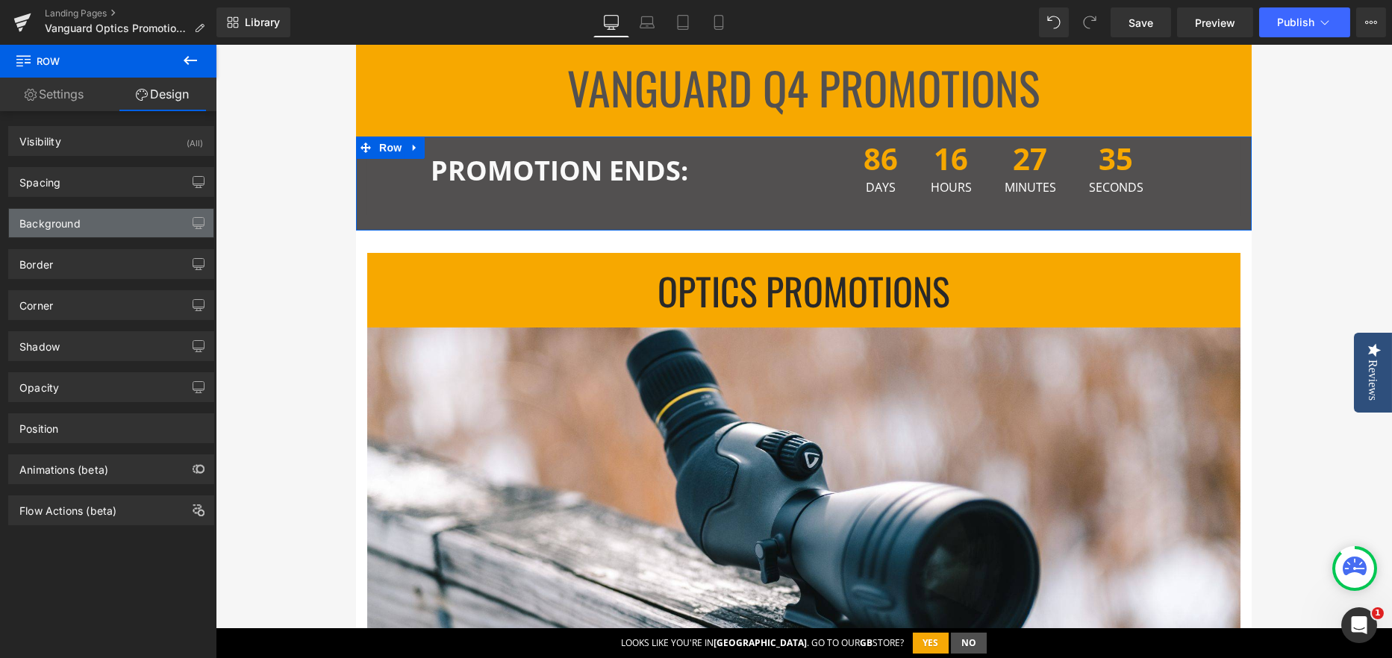
click at [55, 222] on div "Background" at bounding box center [49, 219] width 61 height 21
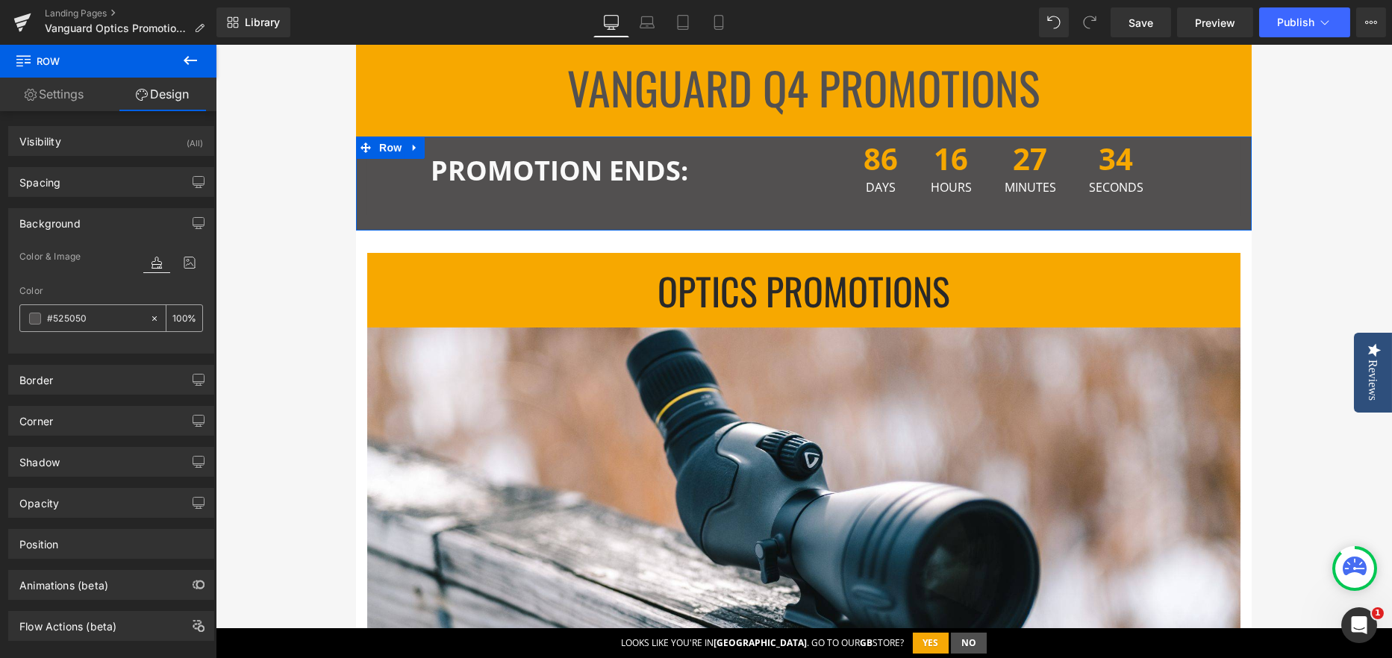
click at [47, 321] on input "#525050" at bounding box center [95, 318] width 96 height 16
click at [20, 322] on div "#525050" at bounding box center [84, 318] width 129 height 26
click at [39, 320] on span at bounding box center [35, 319] width 12 height 12
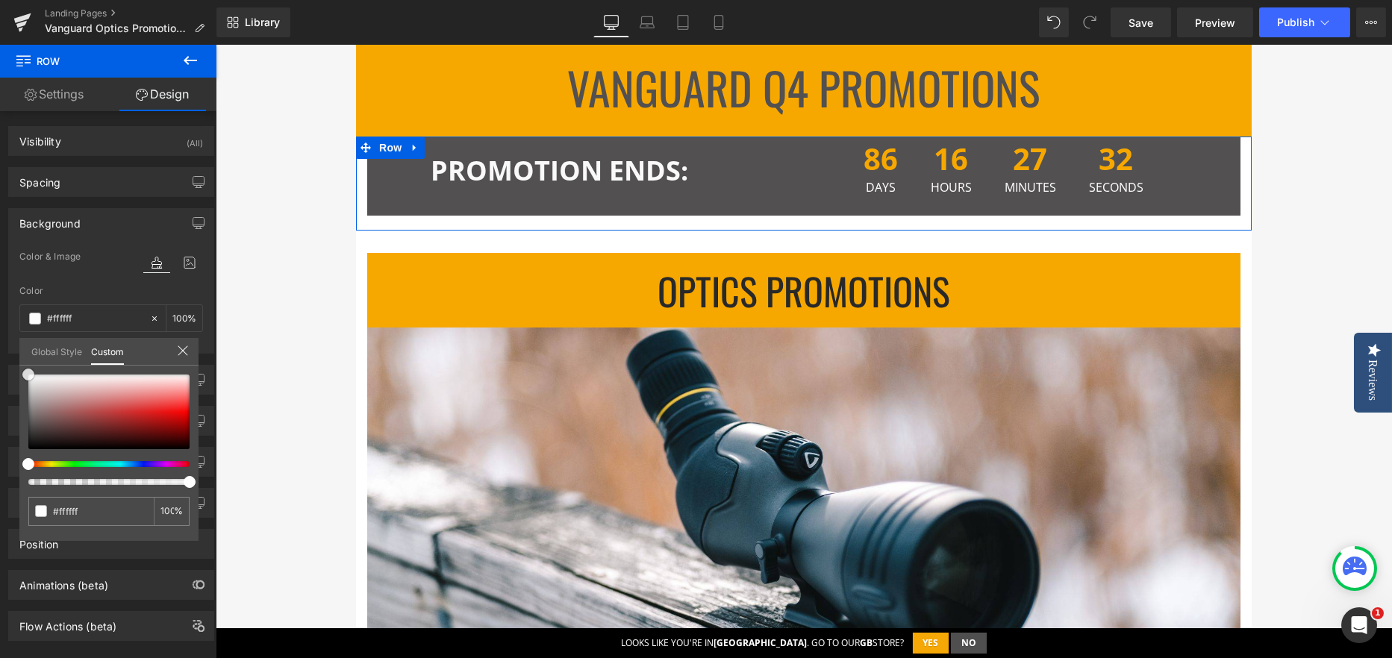
drag, startPoint x: 104, startPoint y: 440, endPoint x: 0, endPoint y: 358, distance: 132.9
click at [0, 354] on div "Background Color & Image color Color #525050 100 % Image Replace Image Upload i…" at bounding box center [111, 275] width 223 height 157
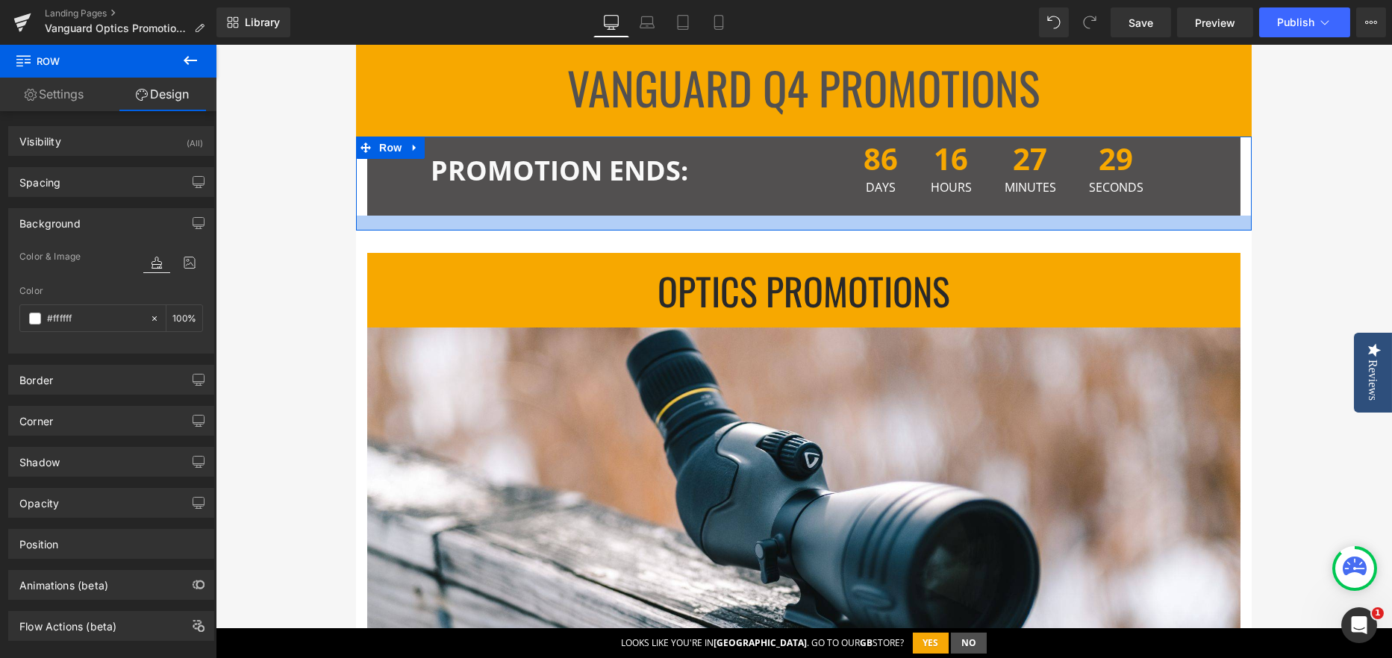
click at [356, 223] on div at bounding box center [803, 223] width 895 height 15
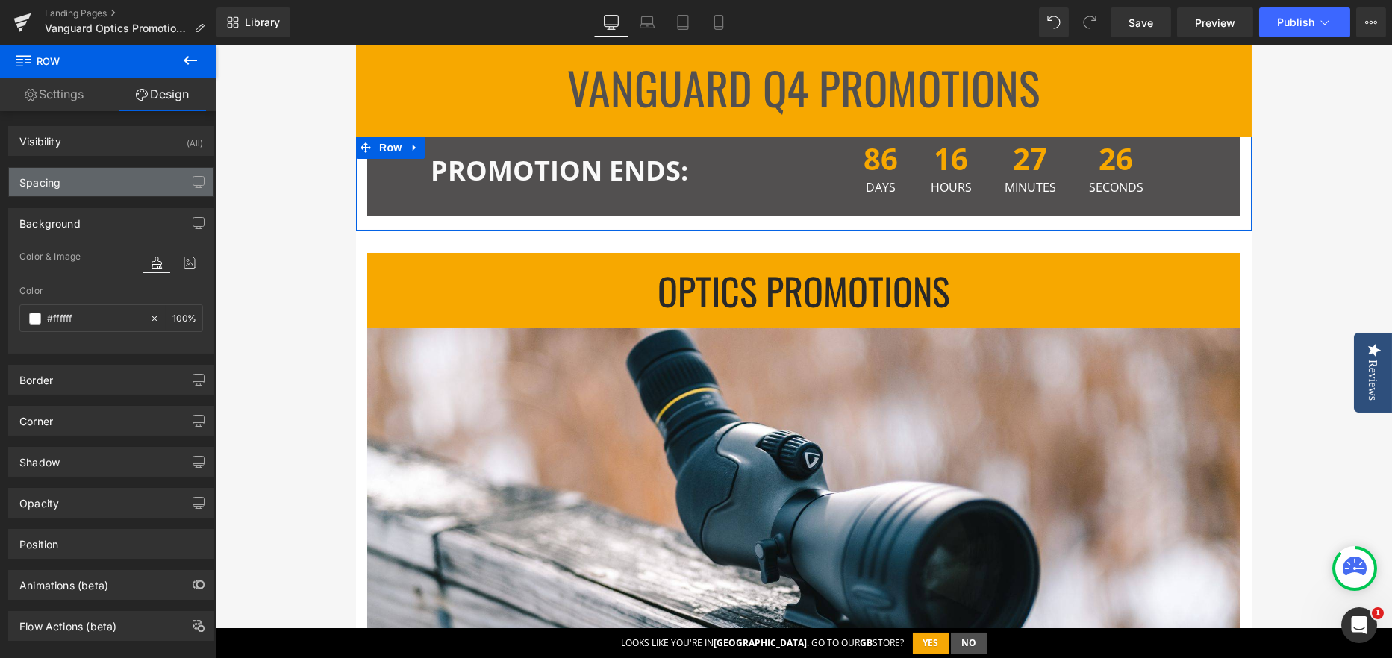
click at [89, 184] on div "Spacing" at bounding box center [111, 182] width 204 height 28
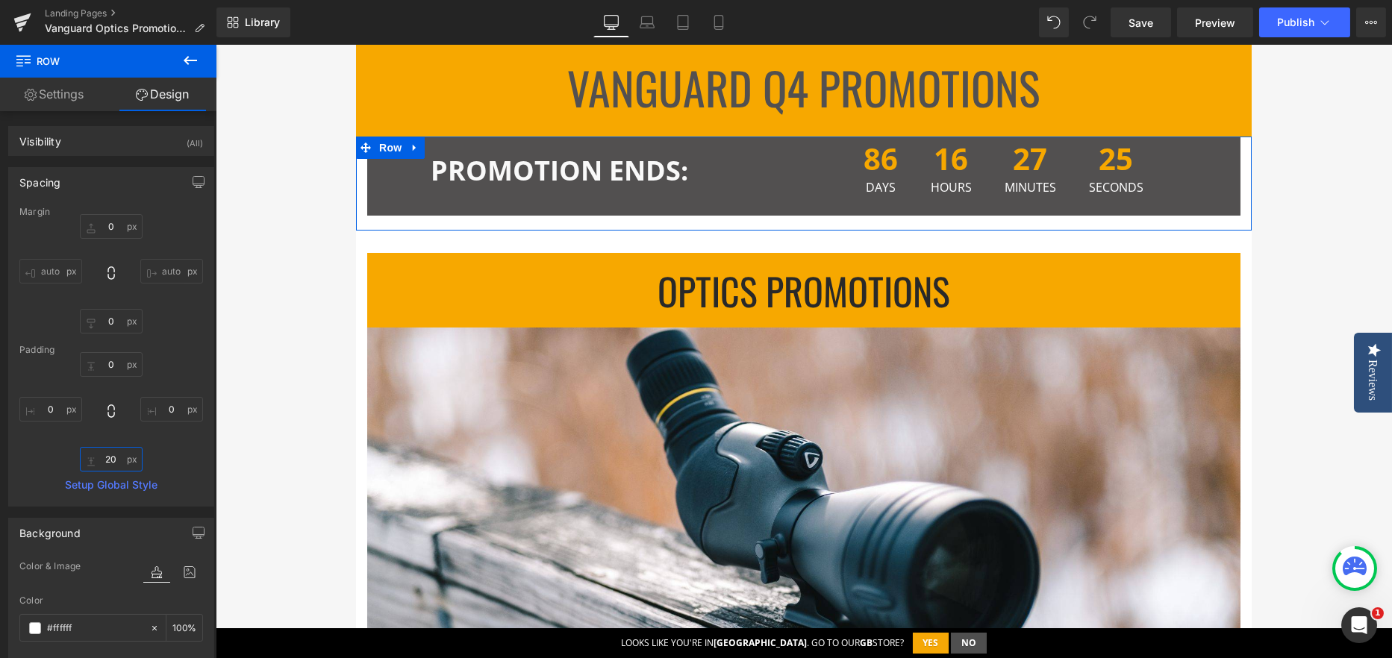
click at [107, 457] on input "20" at bounding box center [111, 459] width 63 height 25
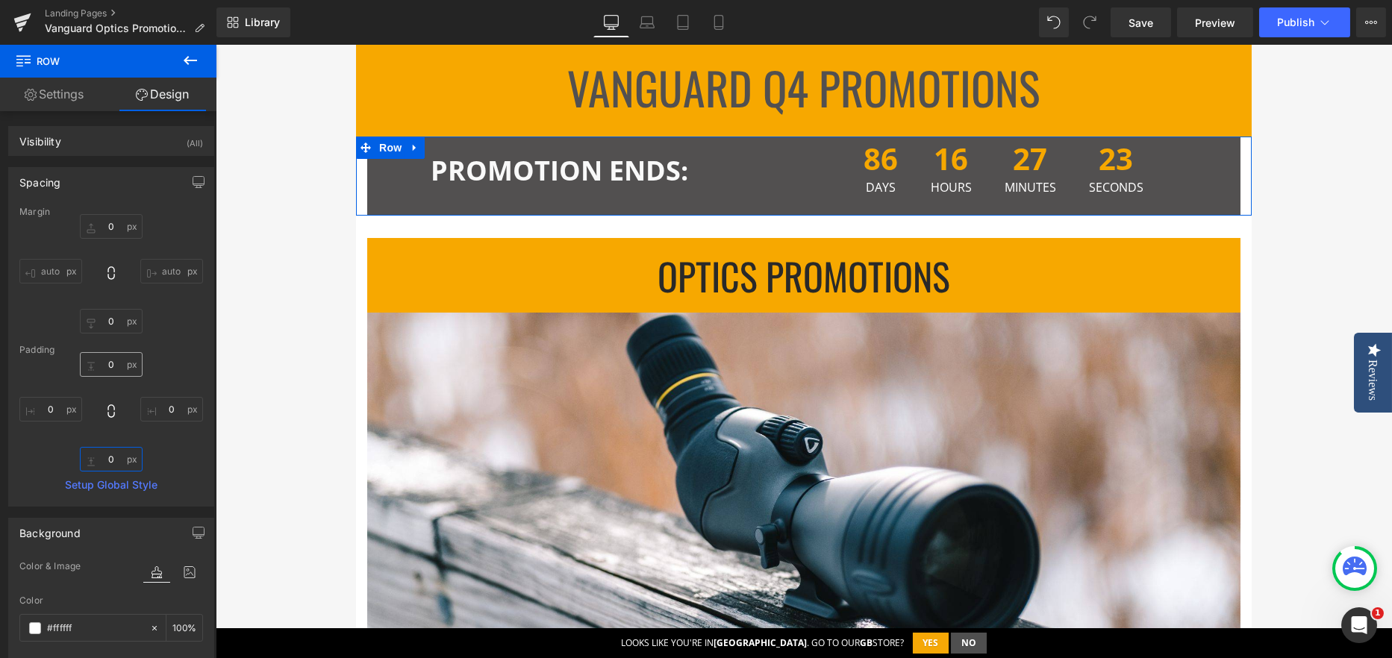
type input "0"
click at [101, 363] on input "0" at bounding box center [111, 364] width 63 height 25
type input "20"
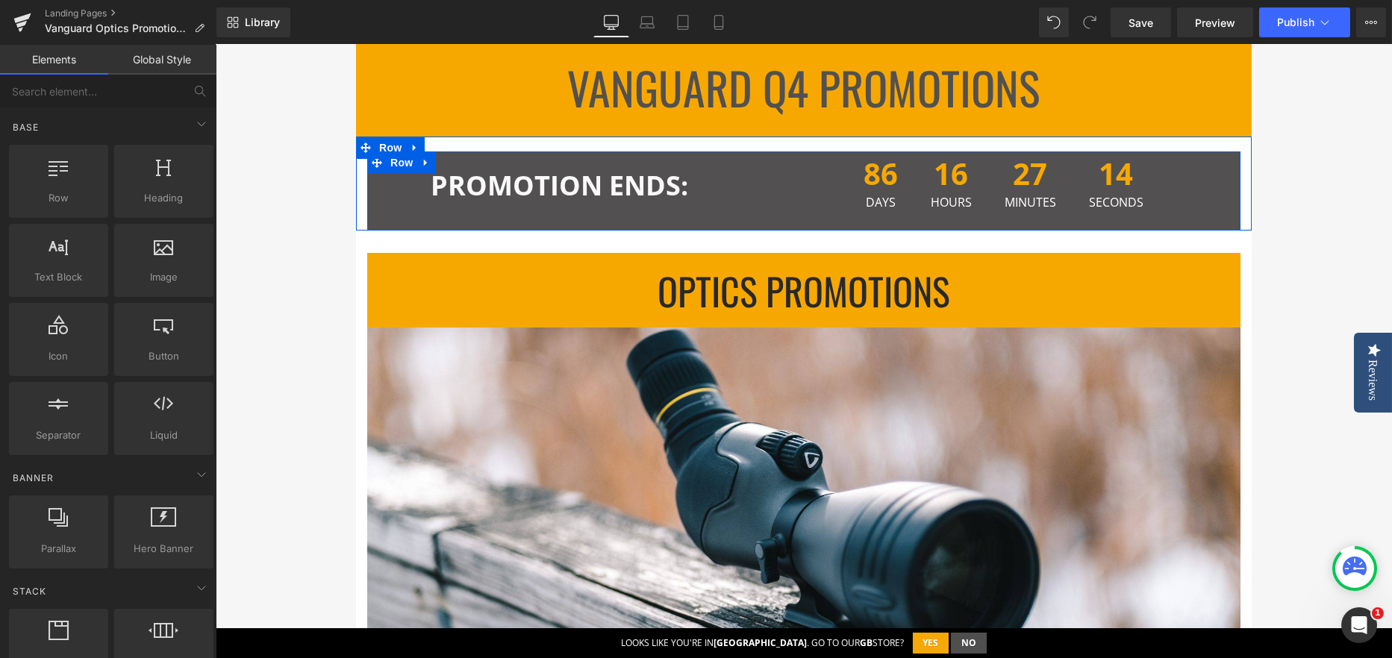
click at [485, 160] on div "PROMOTION ENDS: Text Block" at bounding box center [585, 184] width 437 height 50
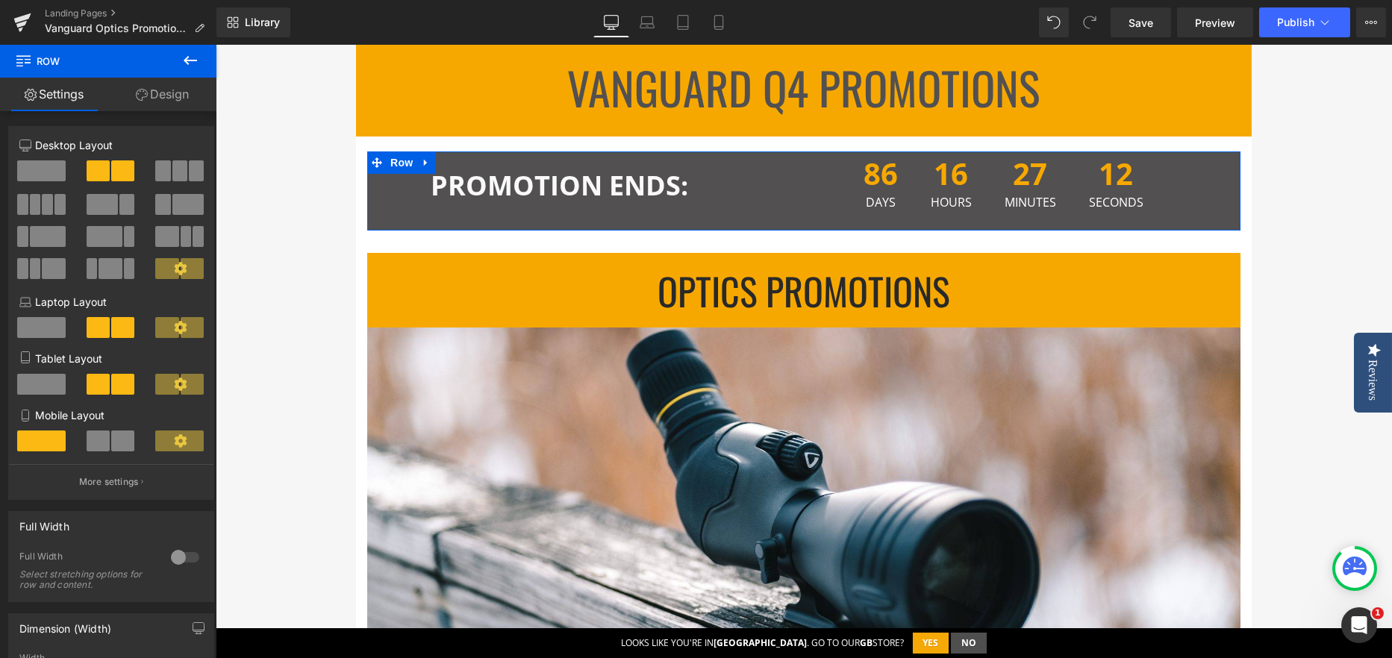
click at [166, 91] on link "Design" at bounding box center [162, 95] width 108 height 34
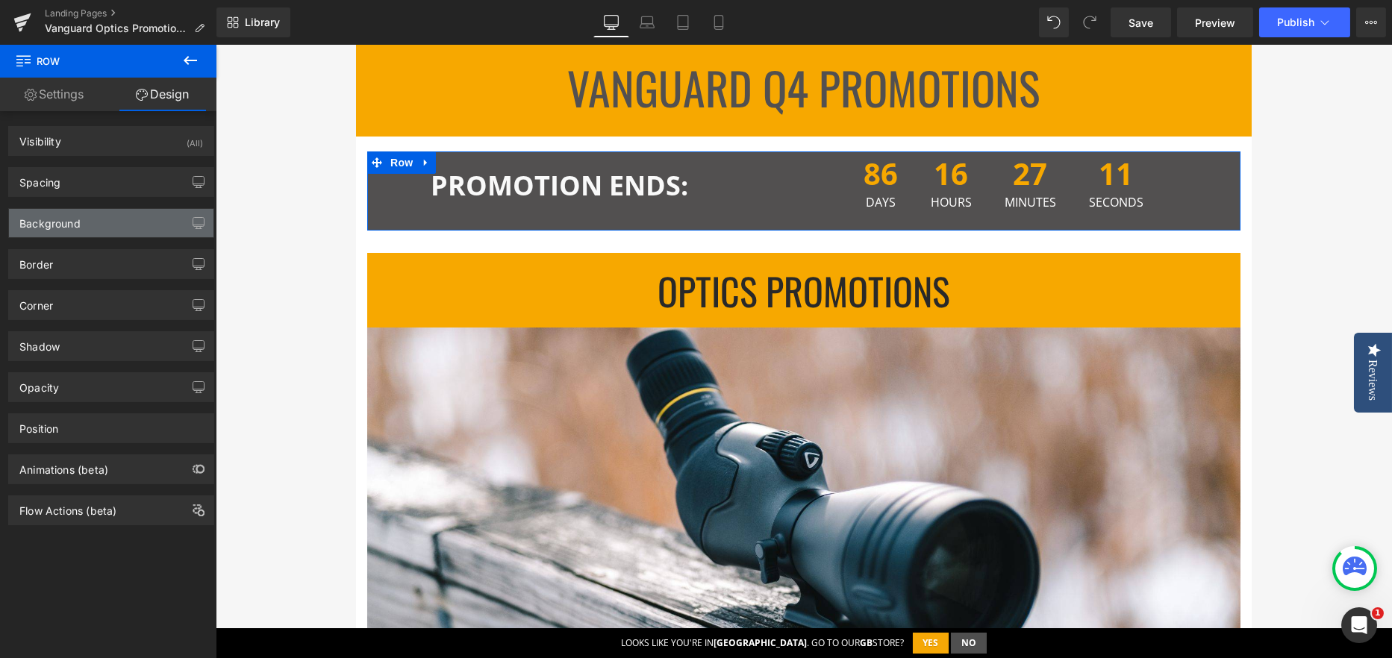
click at [52, 231] on div "Background" at bounding box center [111, 223] width 204 height 28
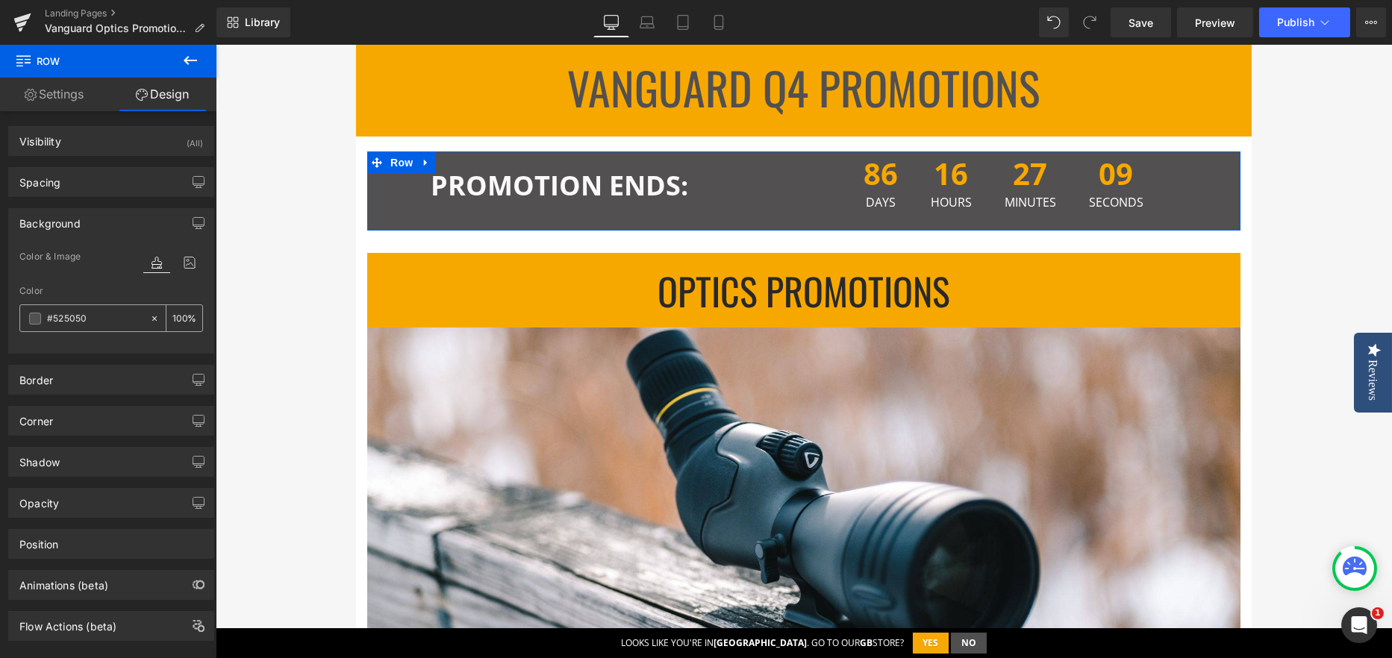
click at [57, 316] on input "text" at bounding box center [95, 318] width 96 height 16
click at [32, 322] on span at bounding box center [35, 319] width 12 height 12
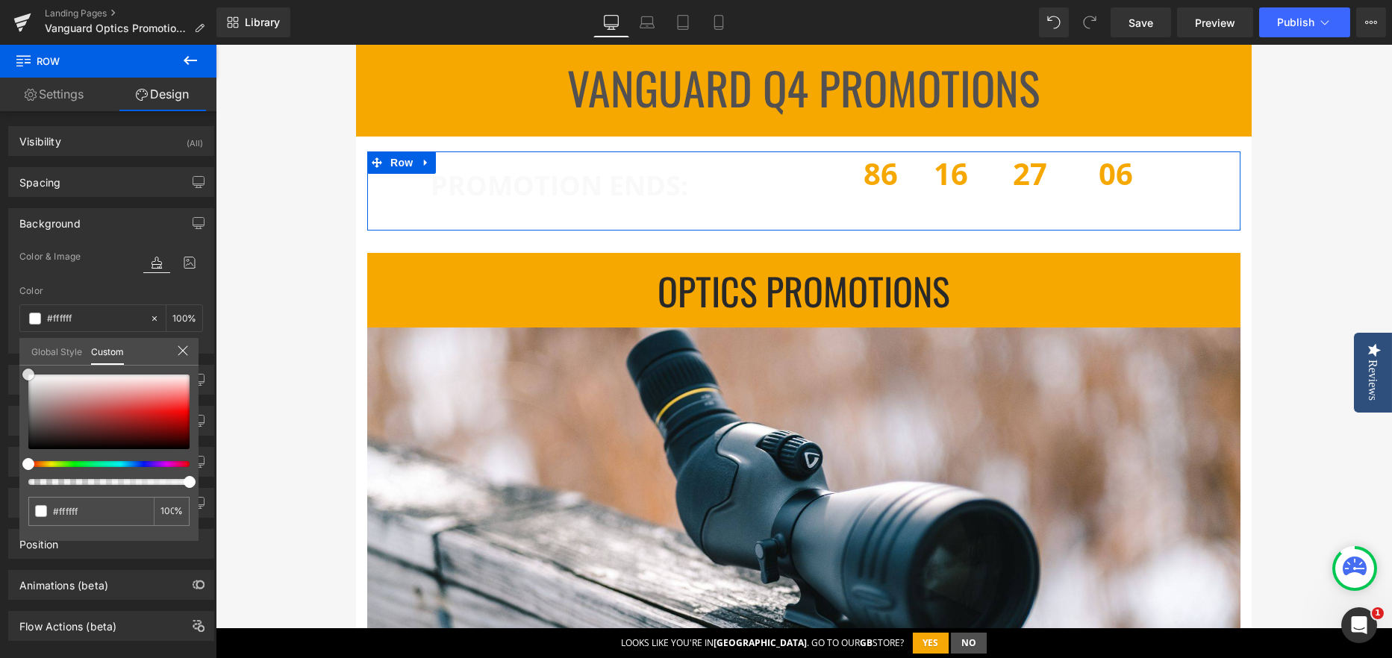
drag, startPoint x: 59, startPoint y: 384, endPoint x: 16, endPoint y: 369, distance: 45.8
click at [16, 354] on div "Background Color & Image color Color % Image Replace Image Upload image or Brow…" at bounding box center [111, 275] width 223 height 157
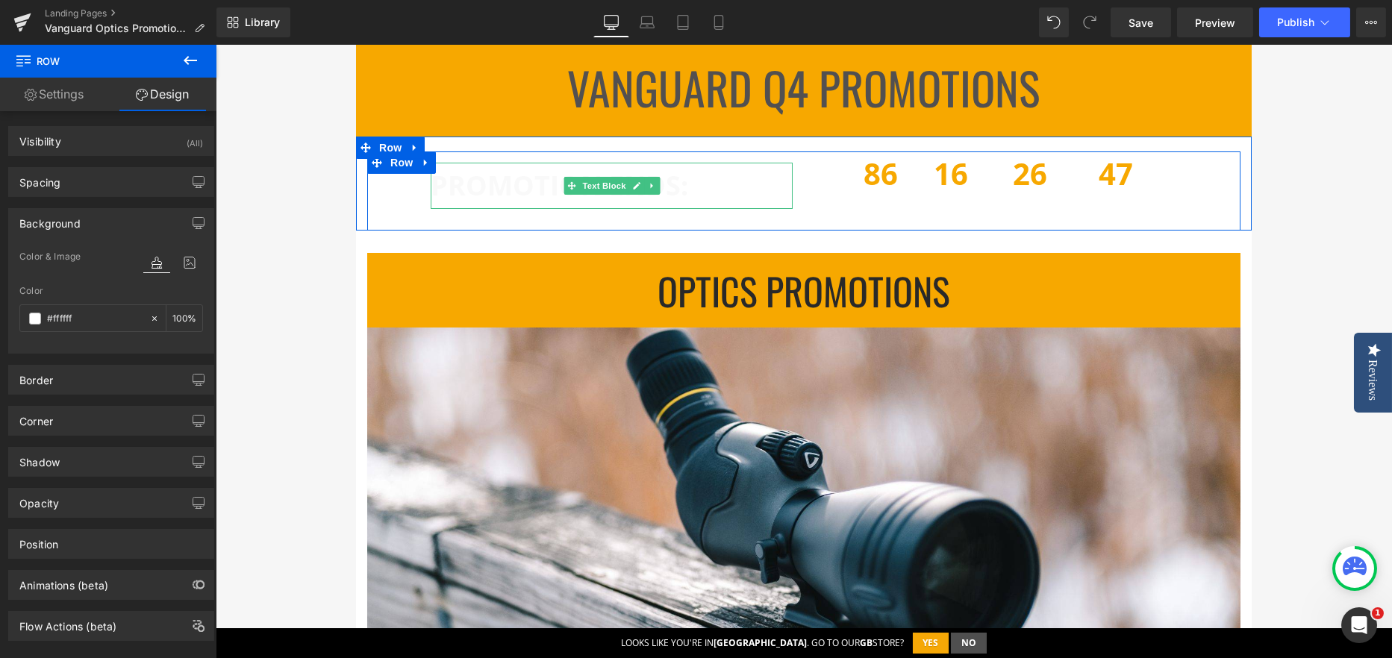
click at [489, 190] on span "PROMOTION ENDS:" at bounding box center [559, 185] width 257 height 37
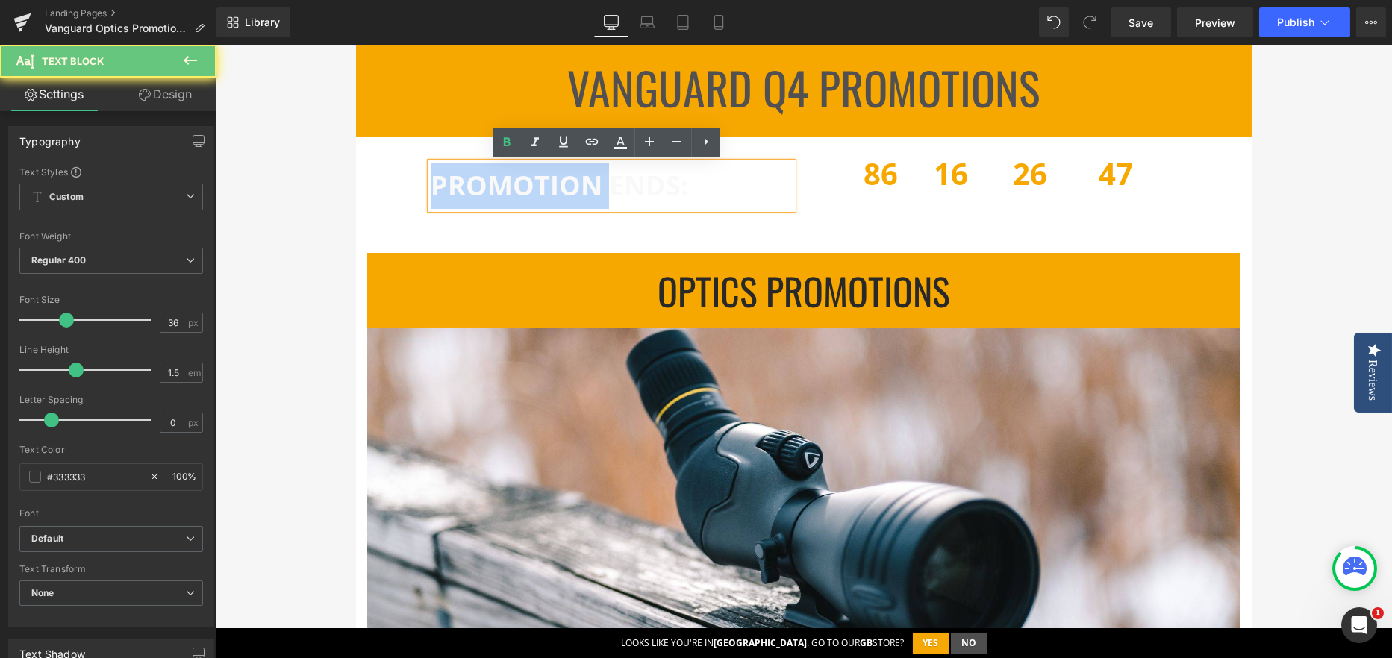
click at [489, 190] on span "PROMOTION ENDS:" at bounding box center [559, 185] width 257 height 37
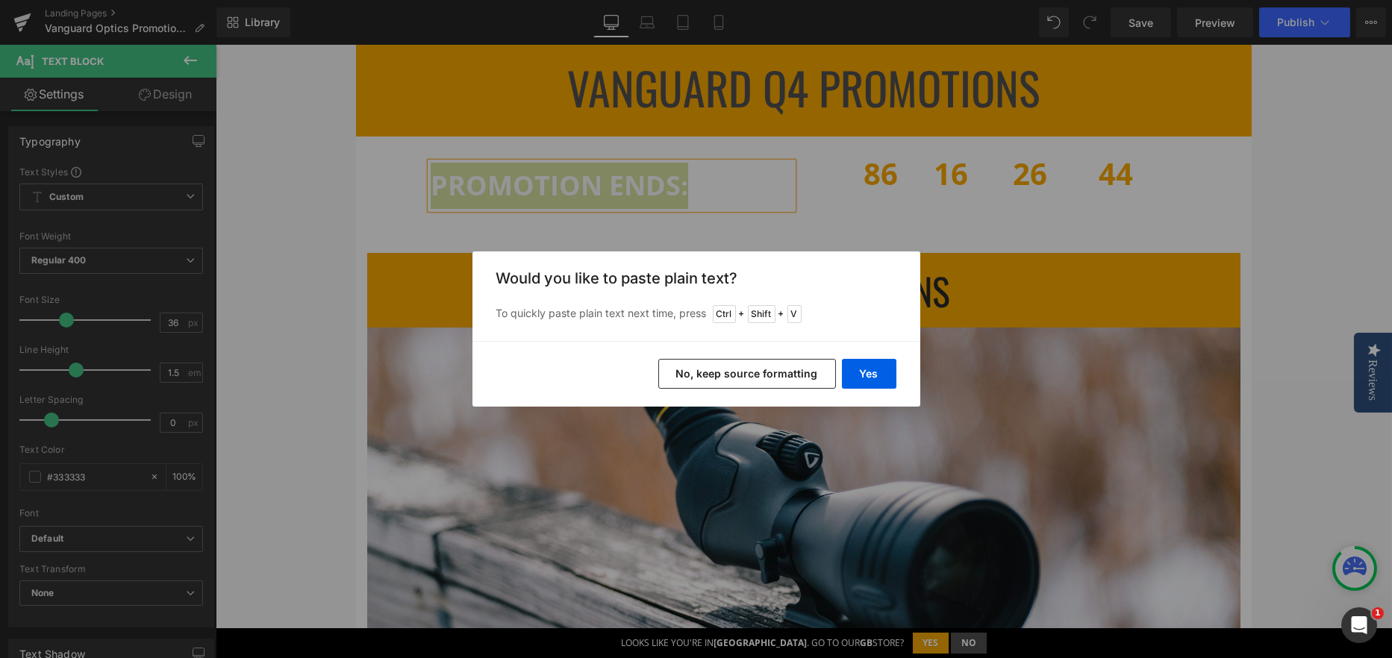
click at [793, 374] on button "No, keep source formatting" at bounding box center [747, 374] width 178 height 30
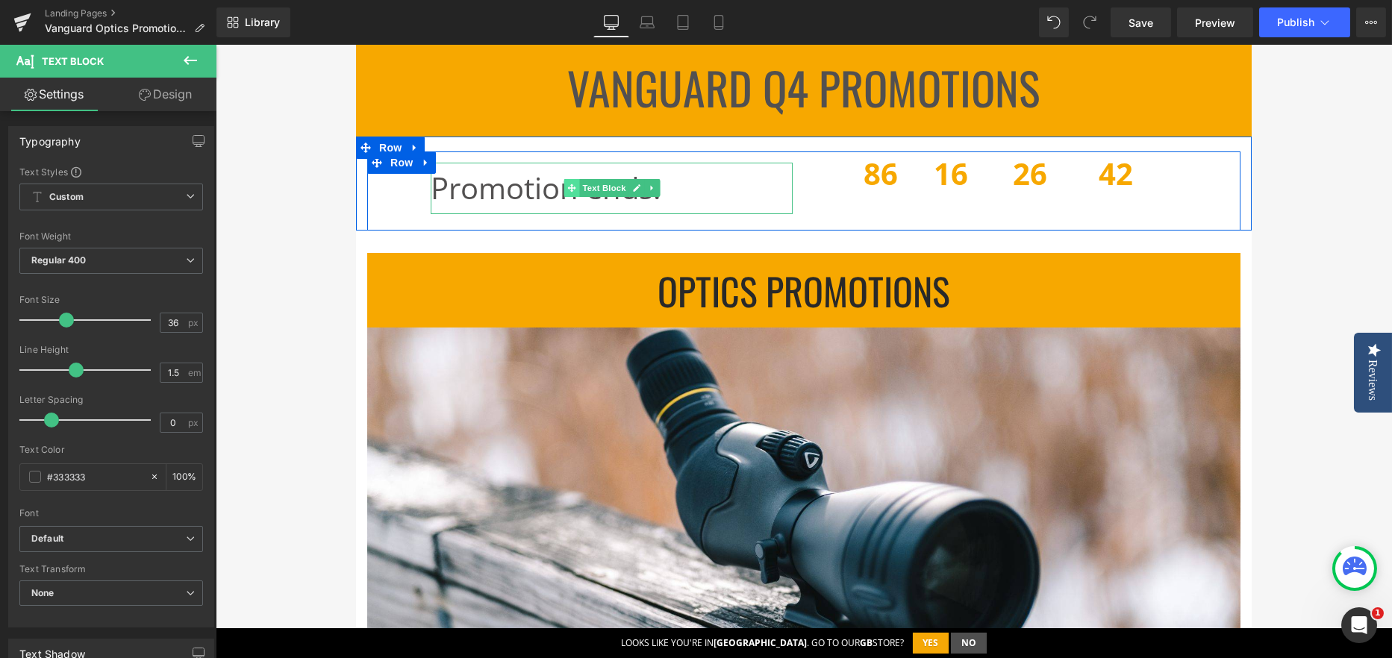
click at [563, 183] on span at bounding box center [571, 188] width 16 height 18
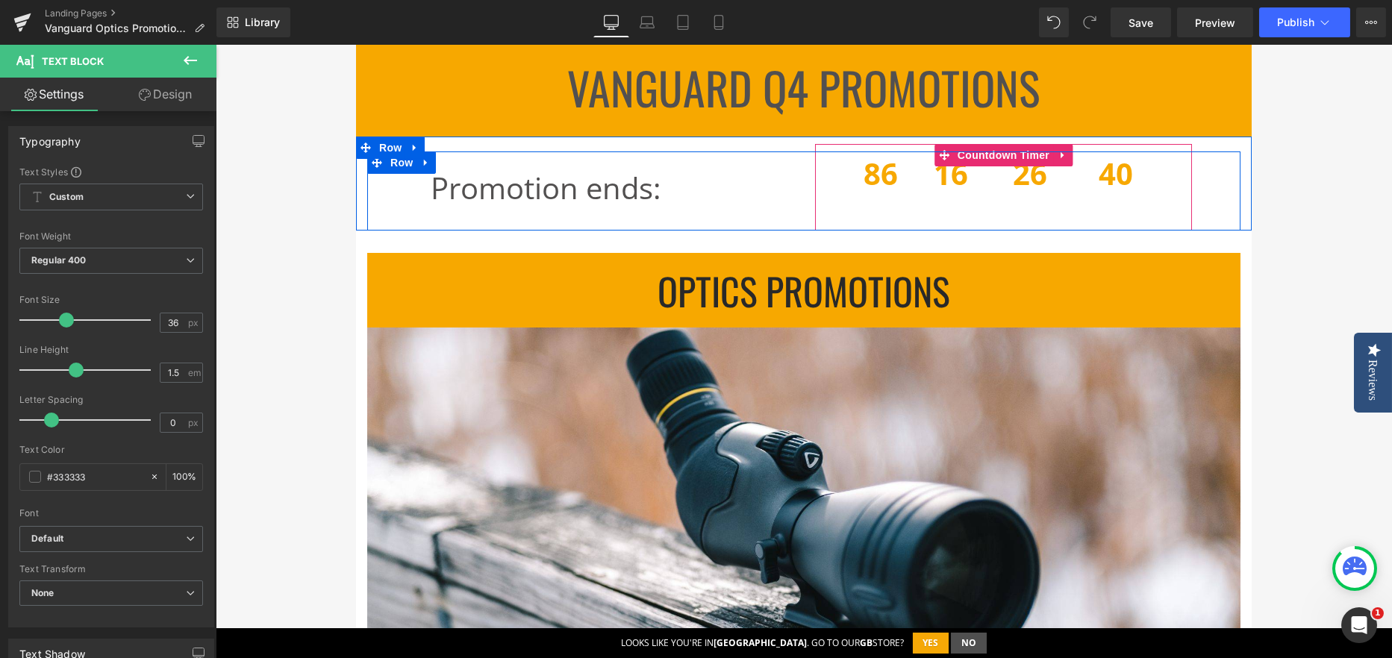
click at [871, 183] on span "86" at bounding box center [880, 177] width 34 height 37
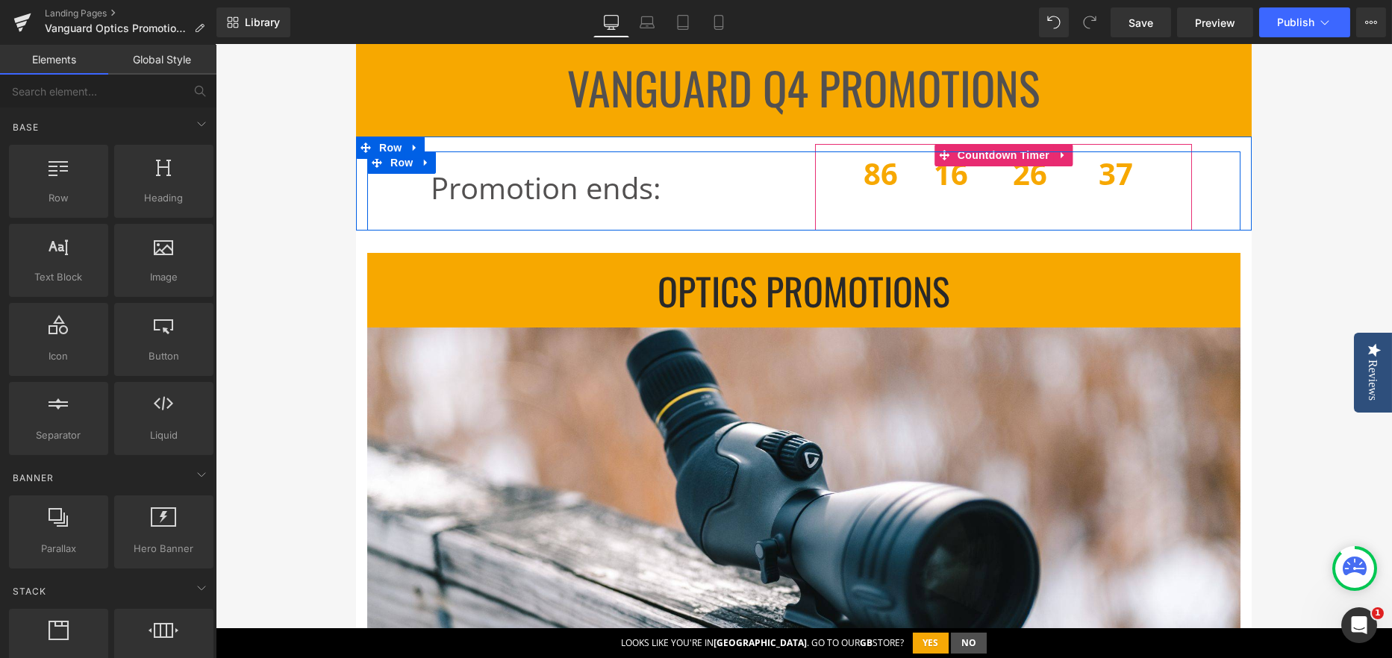
click at [878, 188] on span "86" at bounding box center [880, 177] width 34 height 37
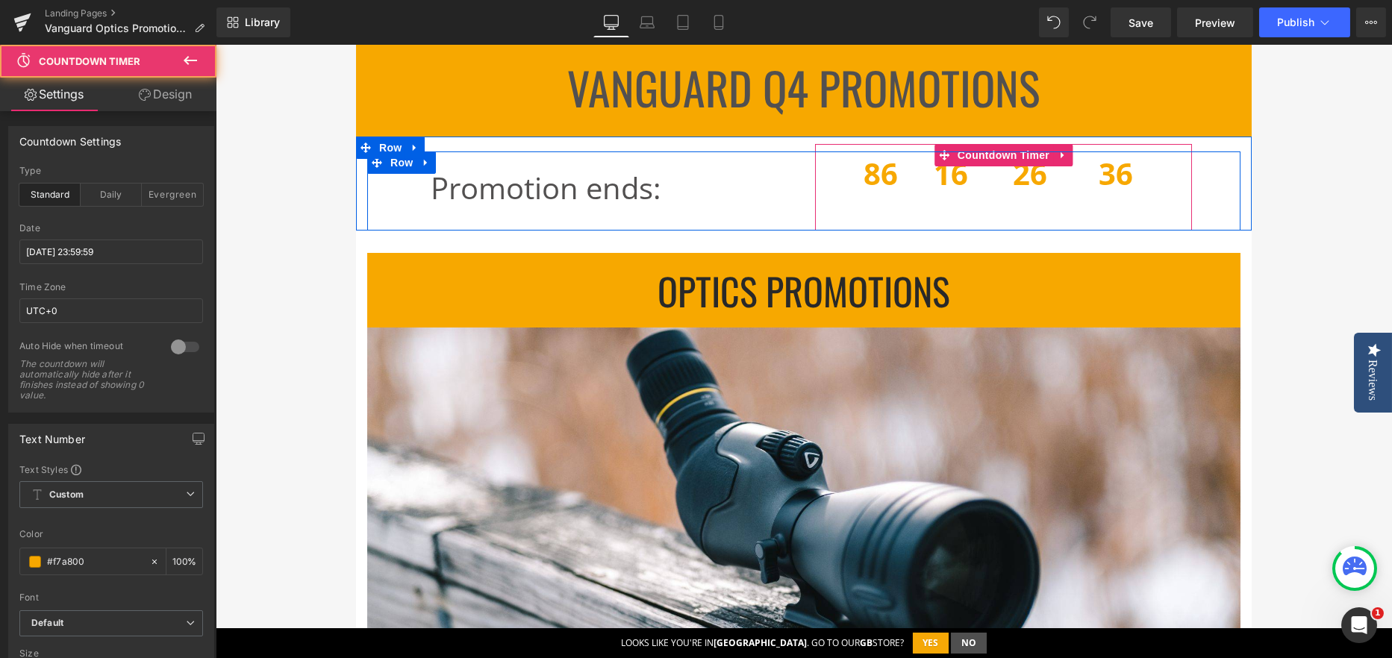
click at [863, 178] on span "86" at bounding box center [880, 177] width 34 height 37
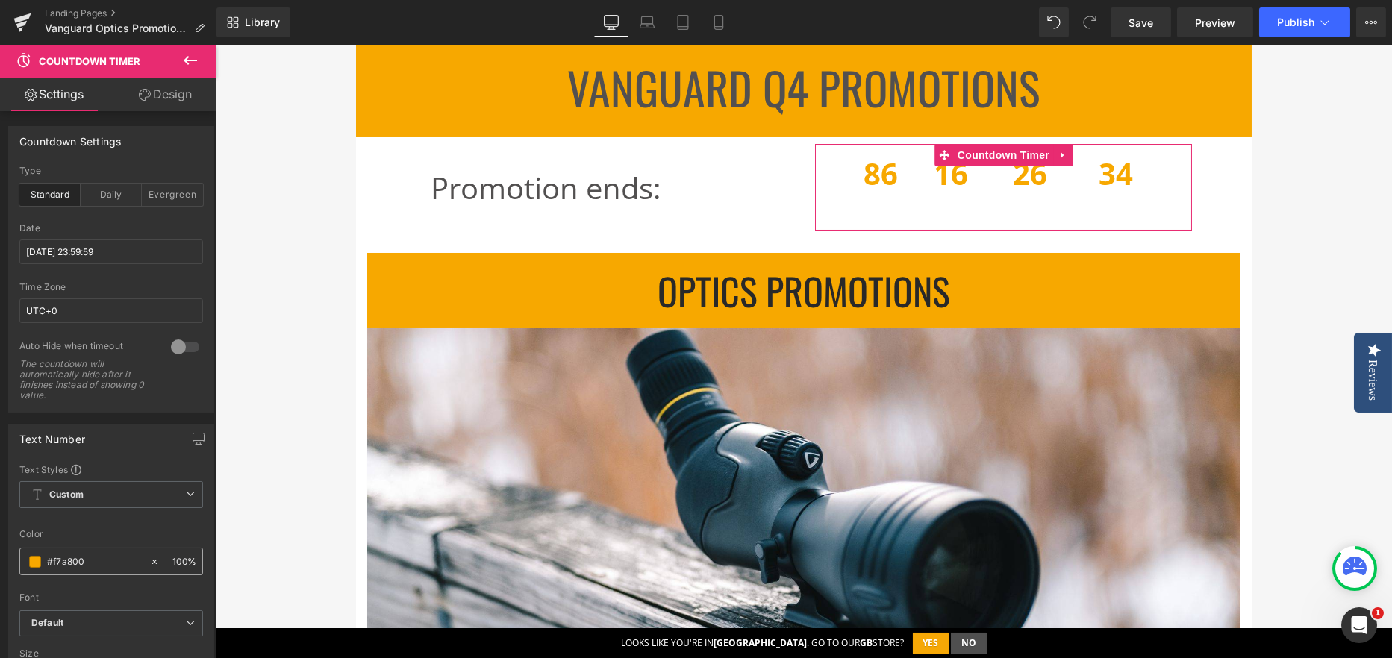
click at [30, 558] on span at bounding box center [35, 562] width 12 height 12
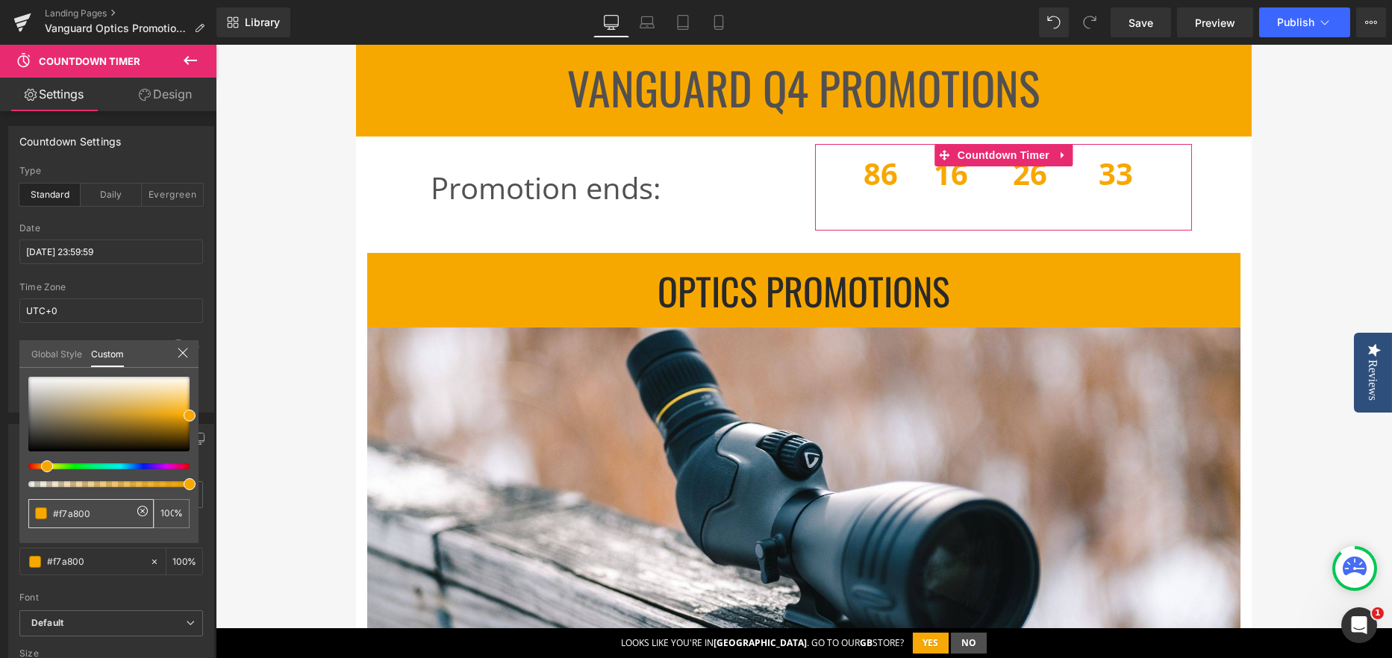
click at [73, 507] on input "#f7a800" at bounding box center [92, 514] width 79 height 16
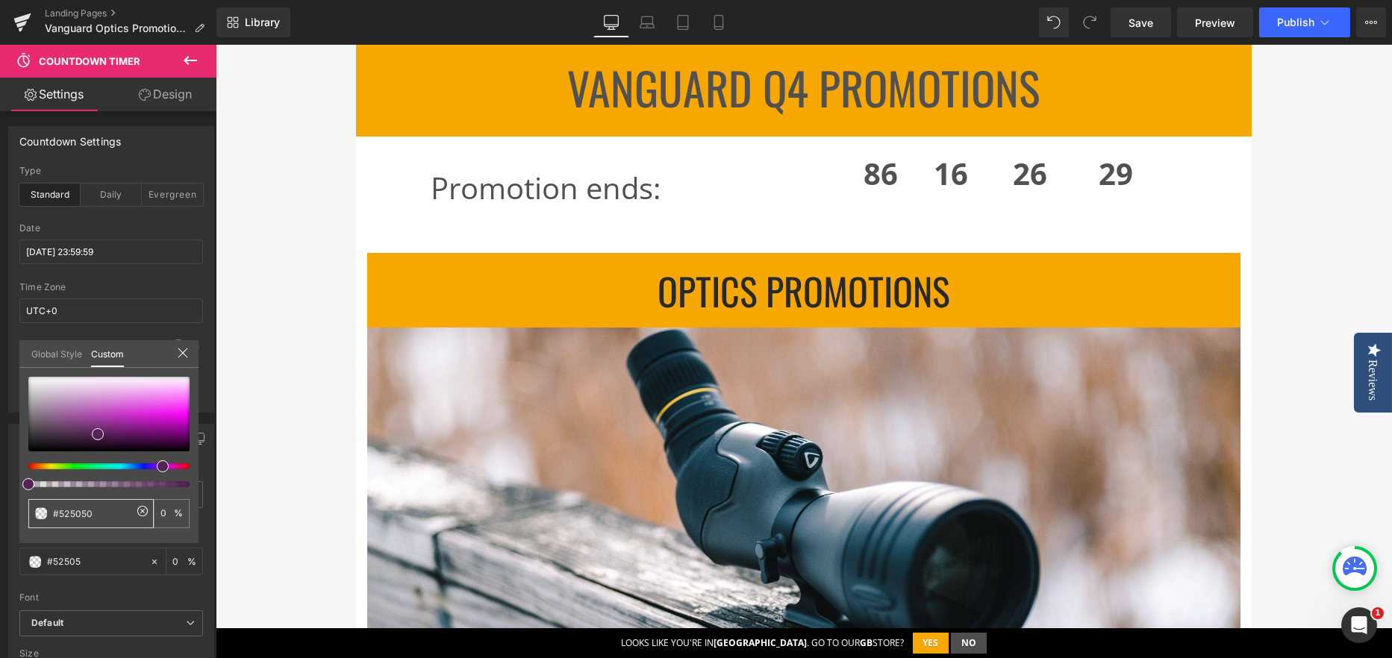
type input "#525050"
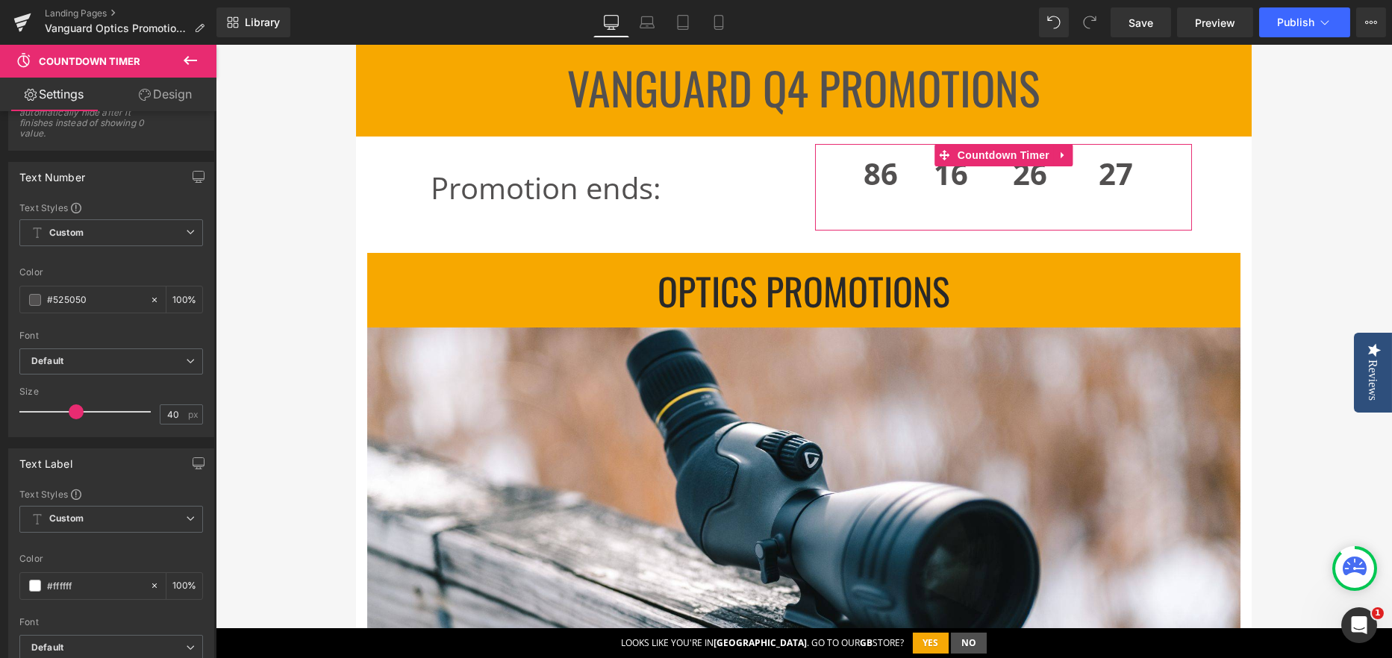
scroll to position [298, 0]
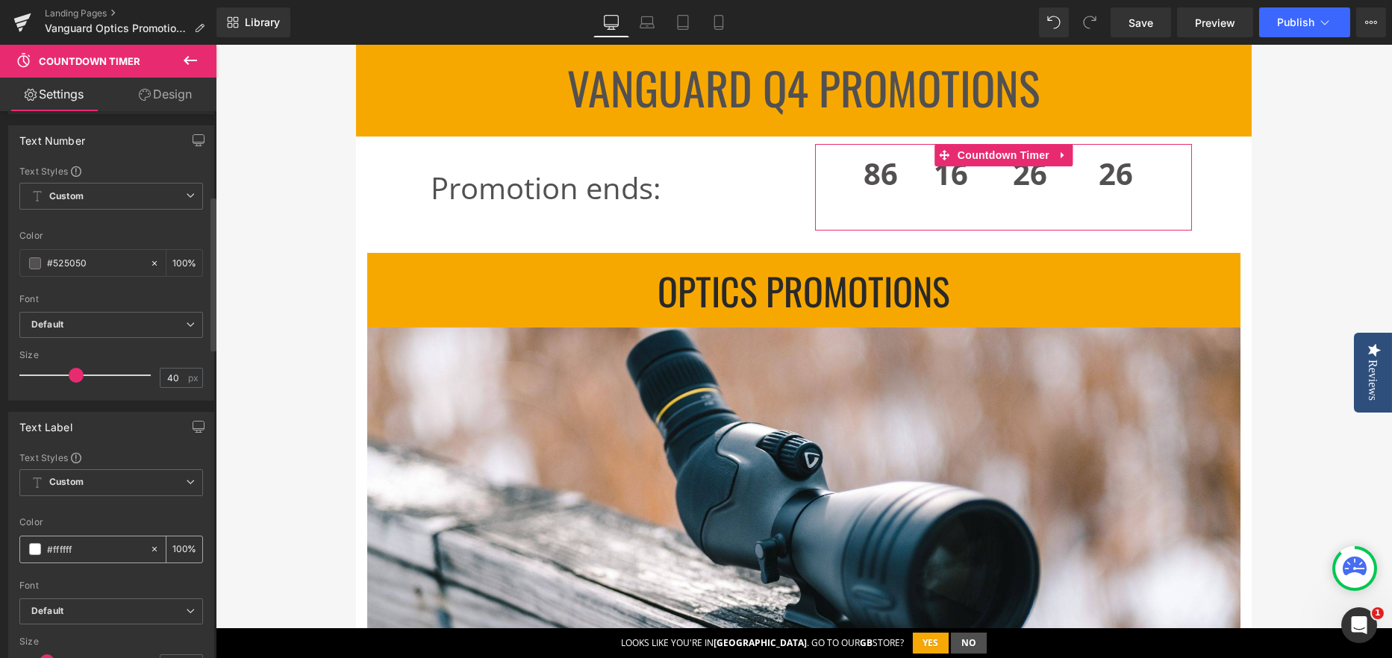
click at [31, 556] on div "#ffffff" at bounding box center [84, 550] width 129 height 26
click at [36, 551] on span at bounding box center [35, 549] width 12 height 12
click at [56, 544] on input "#ffffff" at bounding box center [95, 549] width 96 height 16
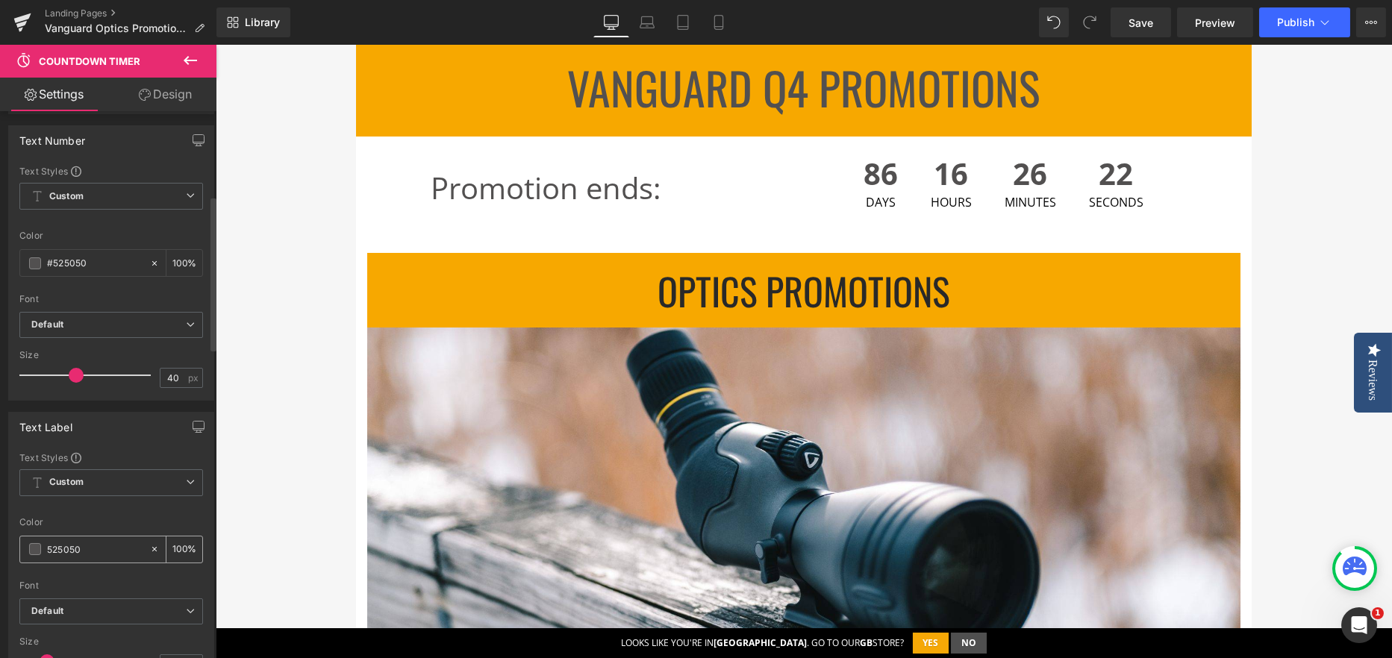
type input "525050"
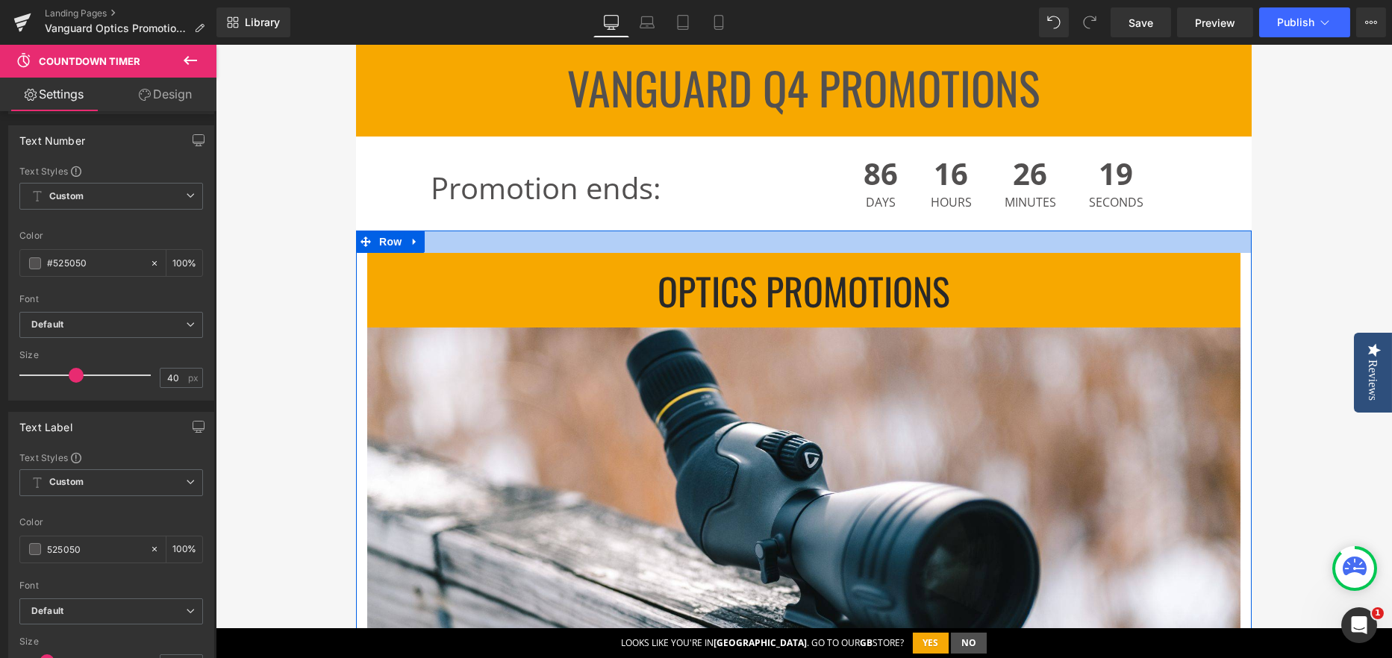
click at [491, 234] on div at bounding box center [803, 242] width 895 height 22
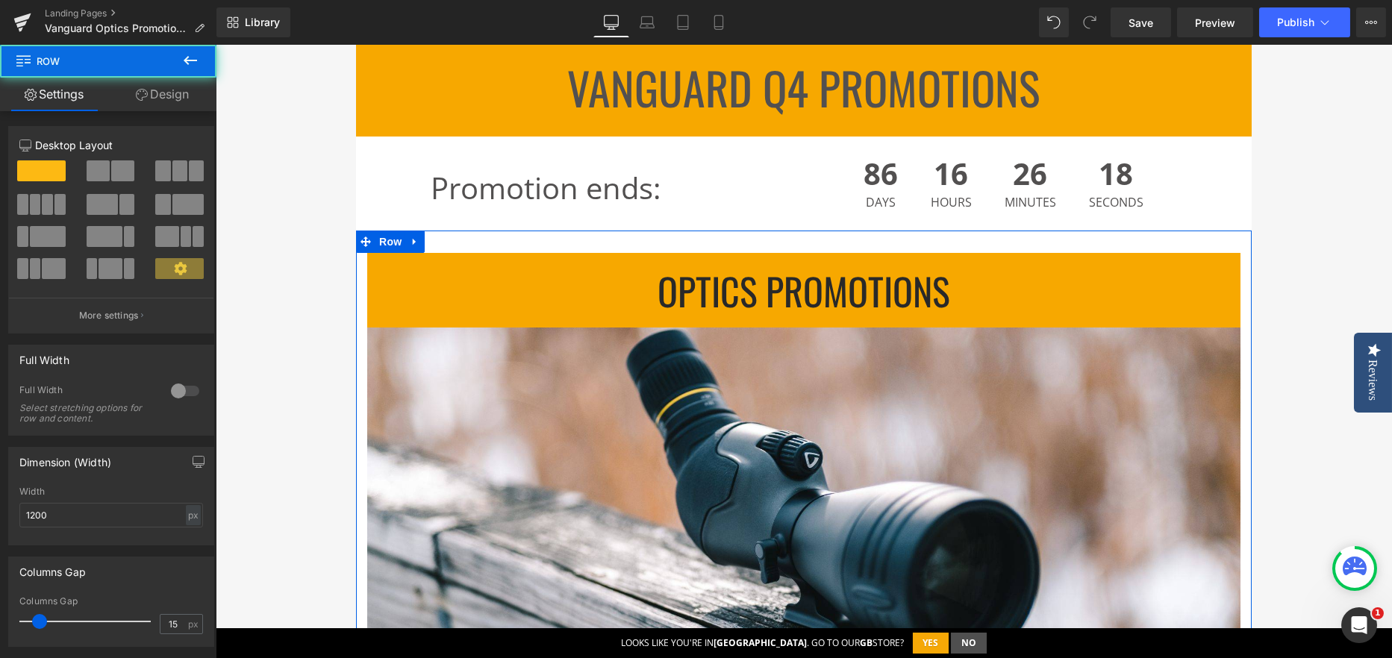
click at [149, 94] on link "Design" at bounding box center [162, 95] width 108 height 34
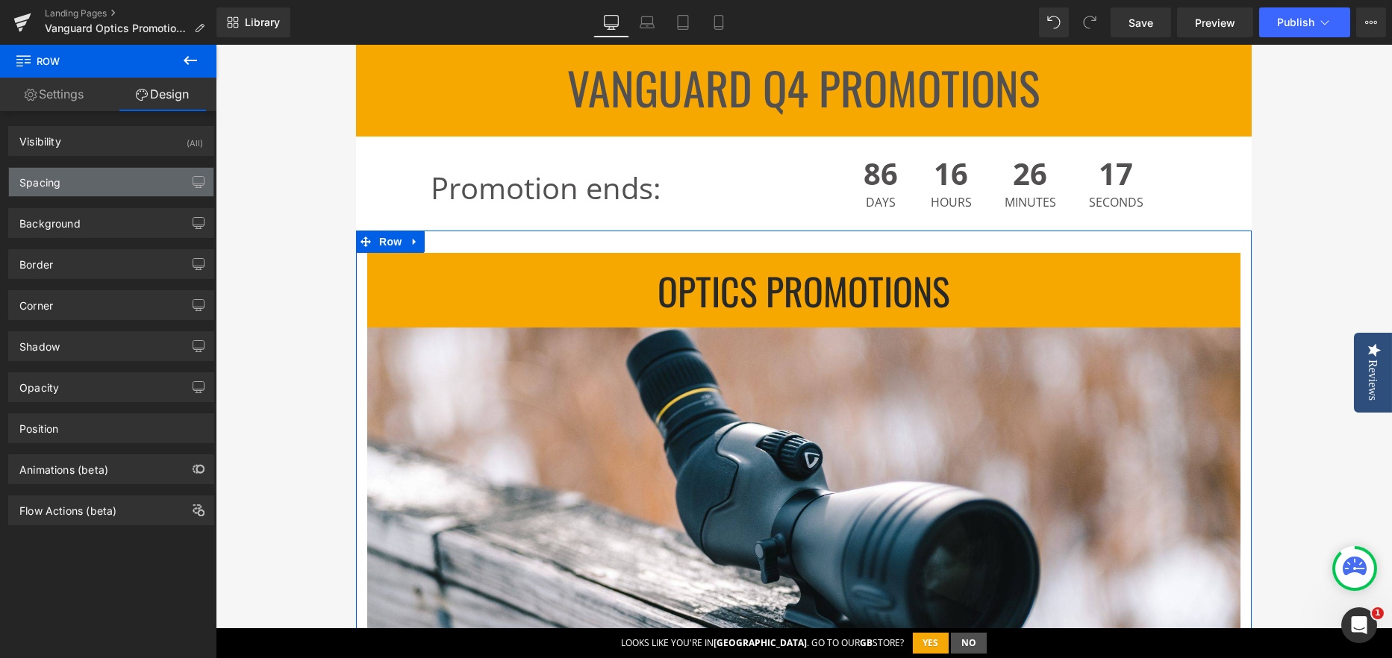
click at [54, 182] on div "Spacing" at bounding box center [39, 178] width 41 height 21
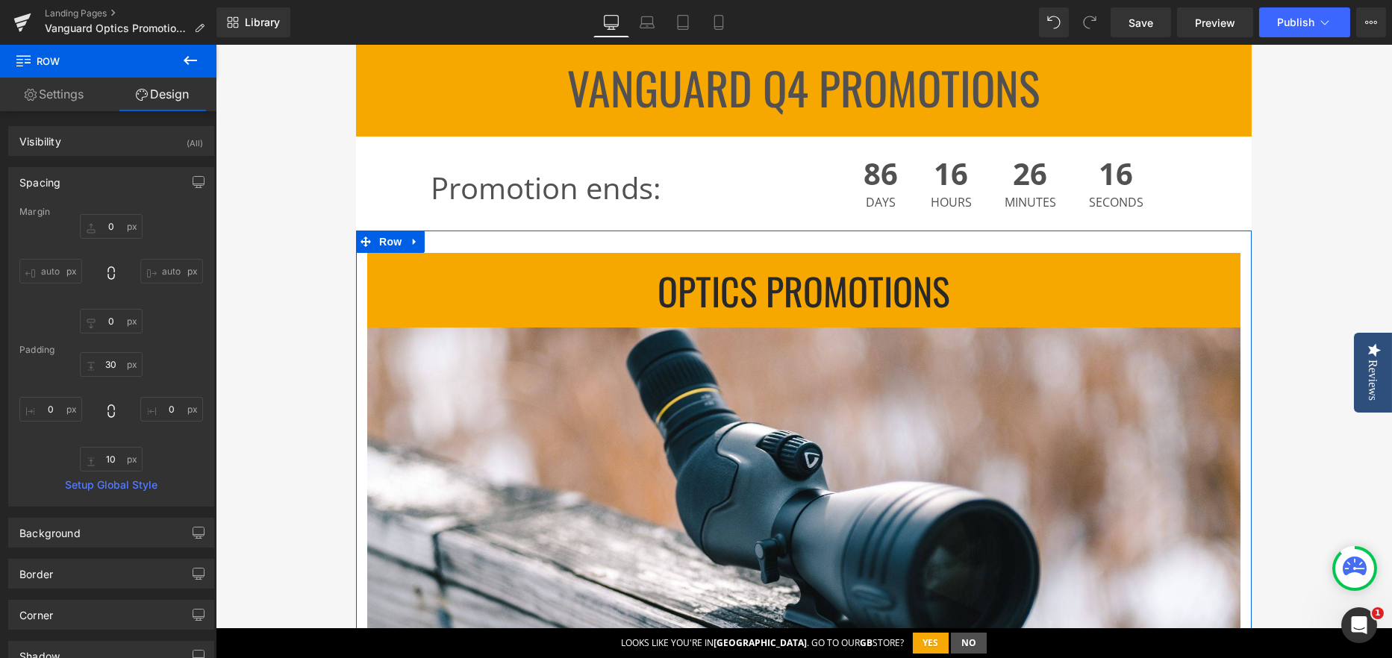
click at [107, 479] on link "Setup Global Style" at bounding box center [111, 485] width 184 height 12
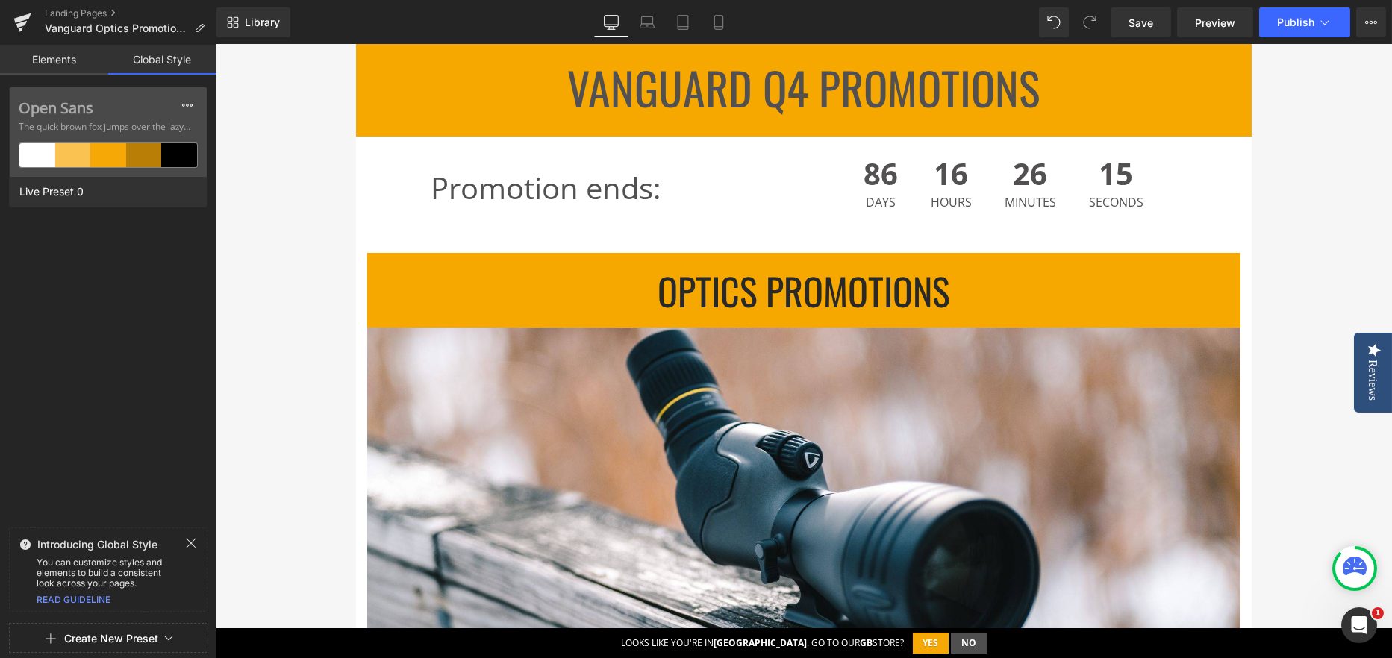
click at [106, 458] on div "Open Sans The quick brown fox jumps over the lazy... Live Preset 0" at bounding box center [108, 304] width 216 height 435
click at [131, 69] on link "Global Style" at bounding box center [162, 60] width 108 height 30
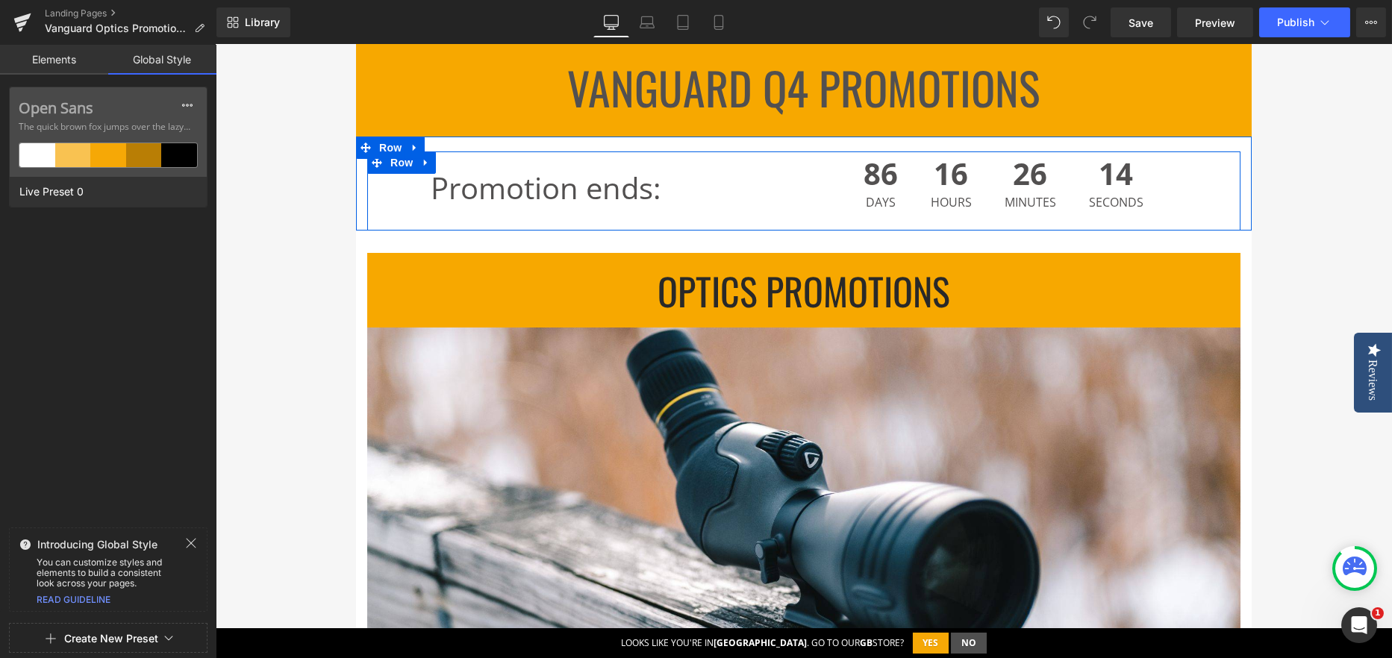
click at [431, 210] on div "Promotion ends: Text Block" at bounding box center [612, 188] width 362 height 51
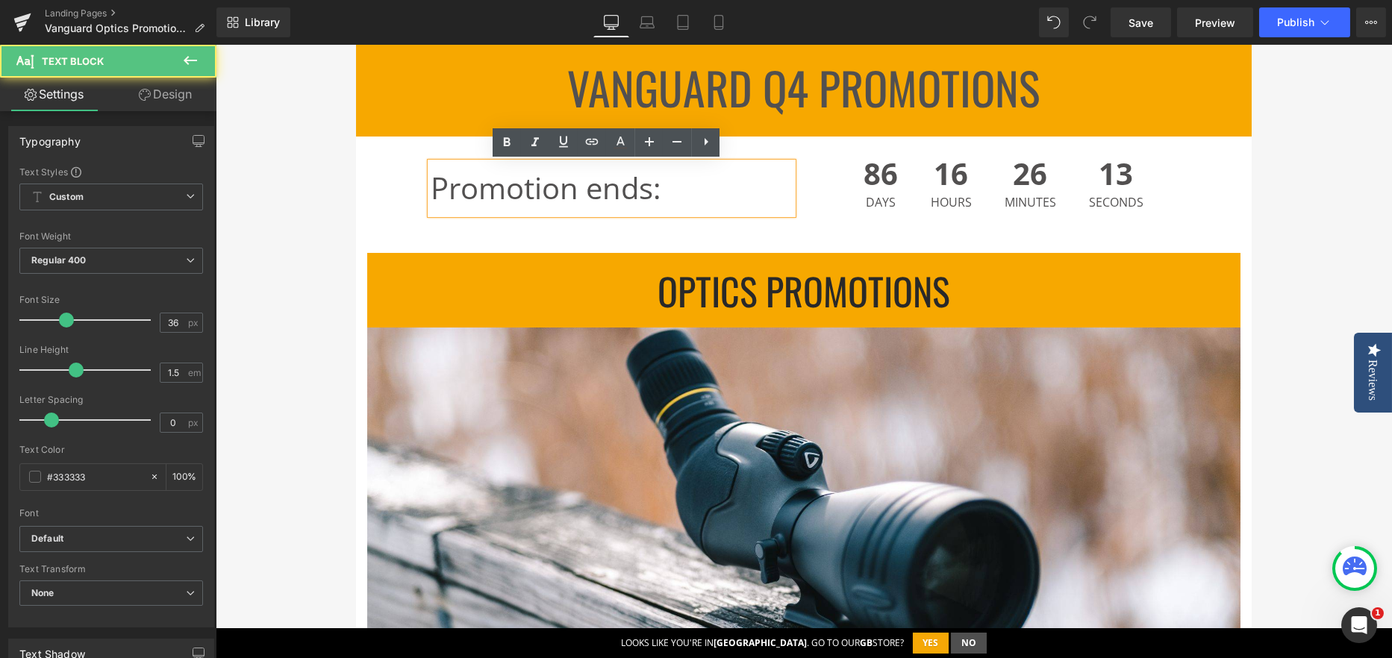
click at [388, 234] on span "Row" at bounding box center [390, 242] width 24 height 18
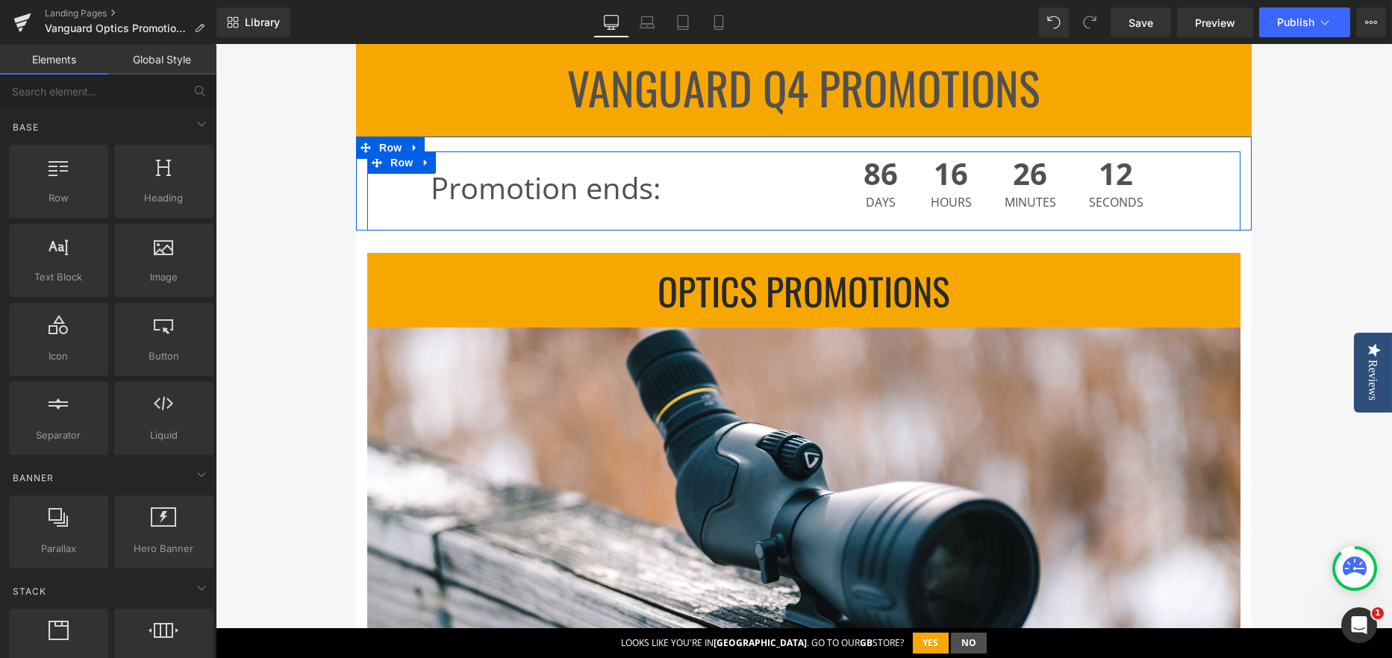
click at [373, 193] on div "Promotion ends: Text Block" at bounding box center [585, 186] width 437 height 55
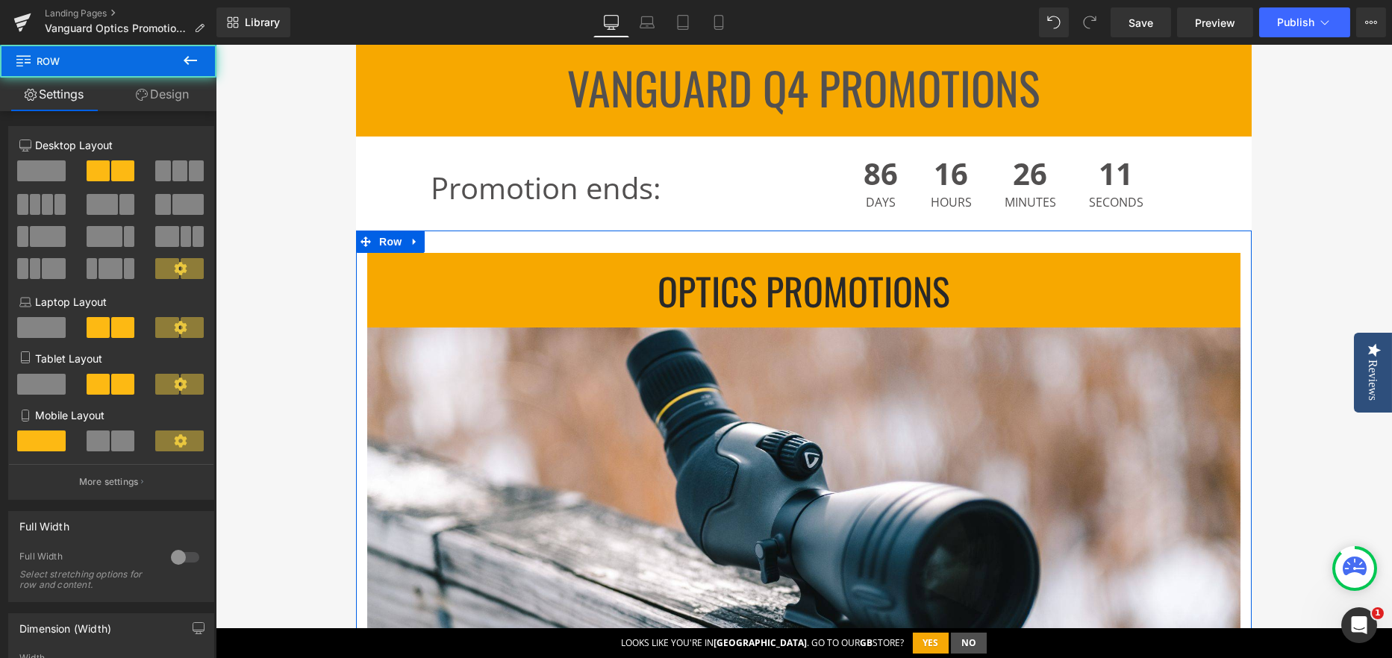
click at [379, 246] on span "Row" at bounding box center [390, 242] width 30 height 22
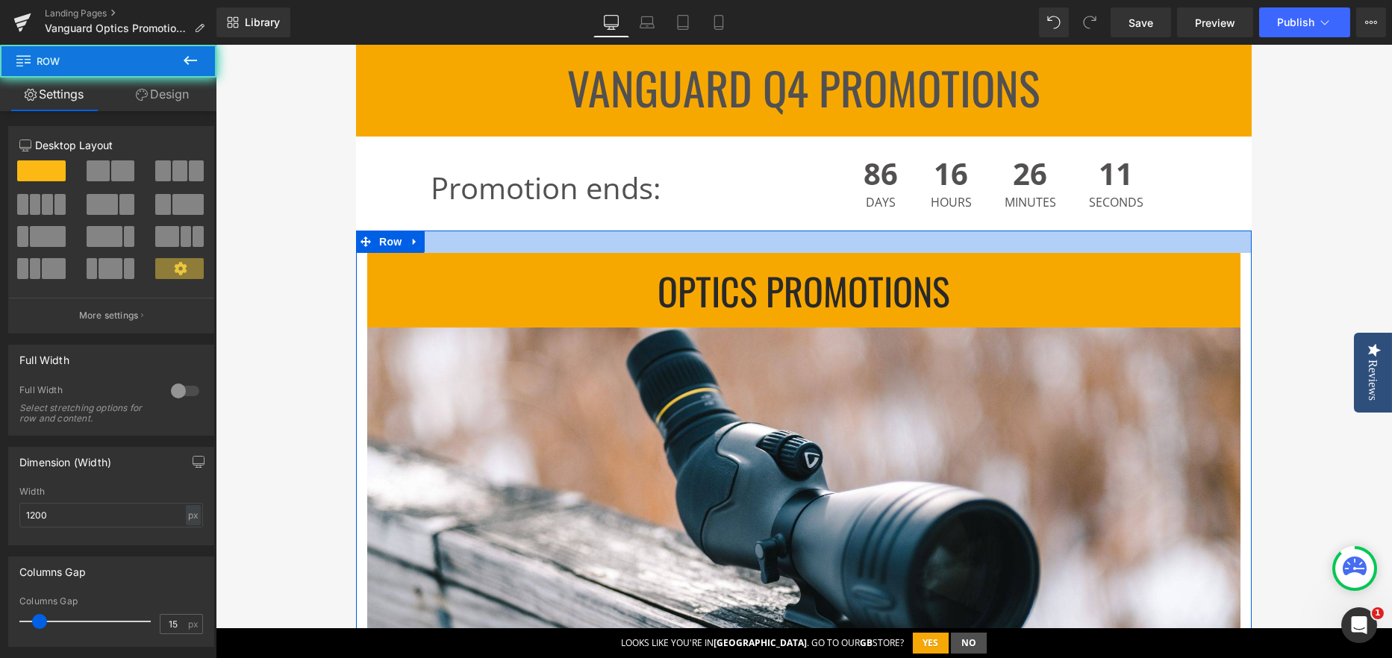
click at [439, 244] on div at bounding box center [803, 242] width 895 height 22
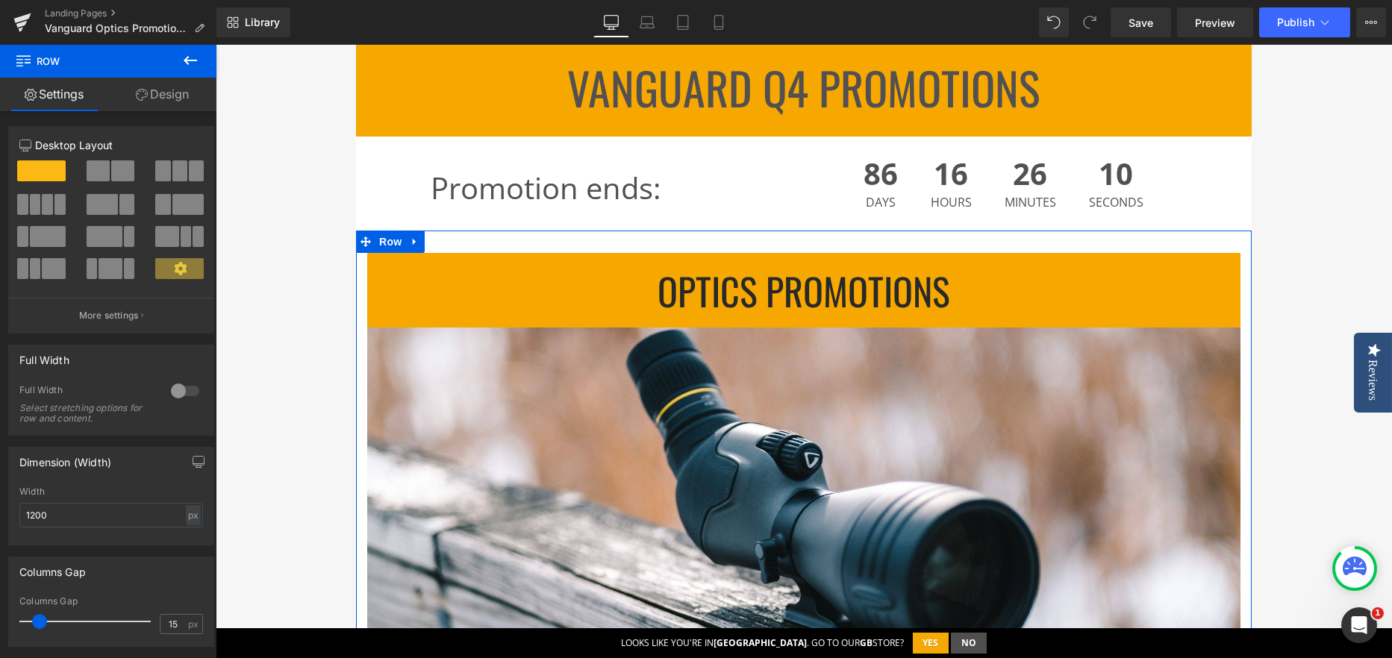
click at [171, 98] on link "Design" at bounding box center [162, 95] width 108 height 34
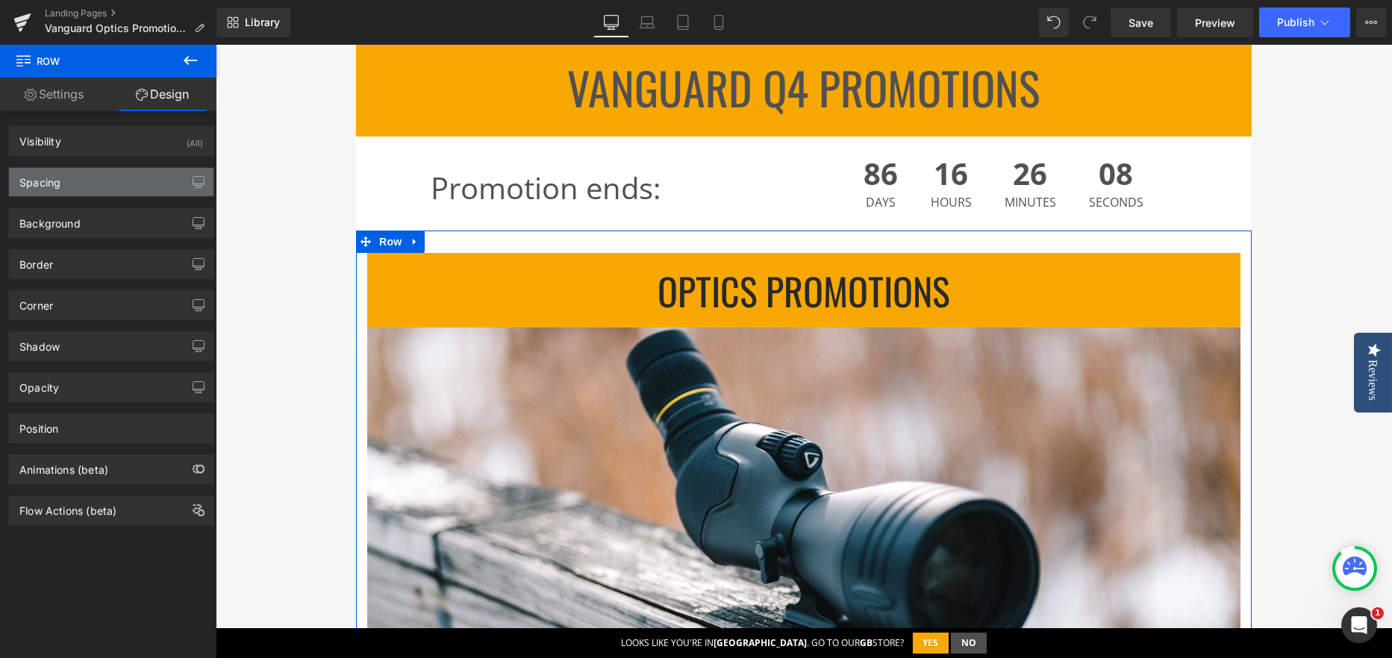
click at [73, 188] on div "Spacing" at bounding box center [111, 182] width 204 height 28
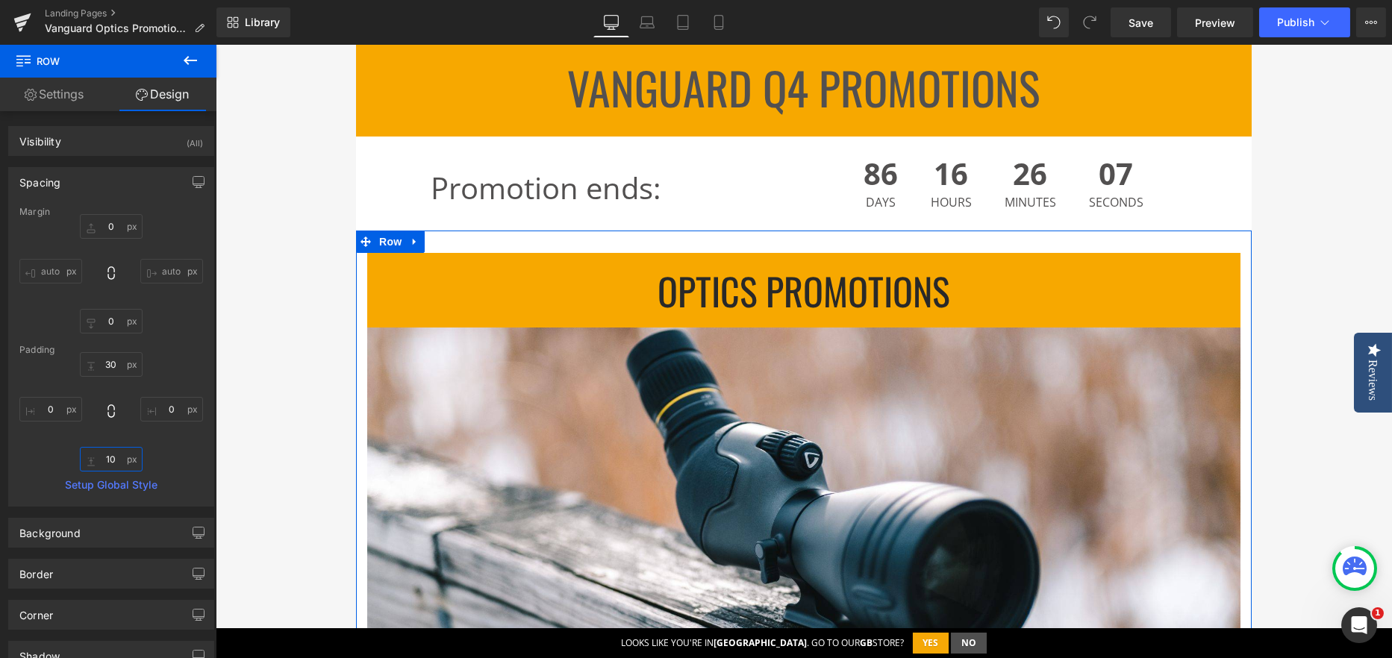
click at [114, 451] on input "text" at bounding box center [111, 459] width 63 height 25
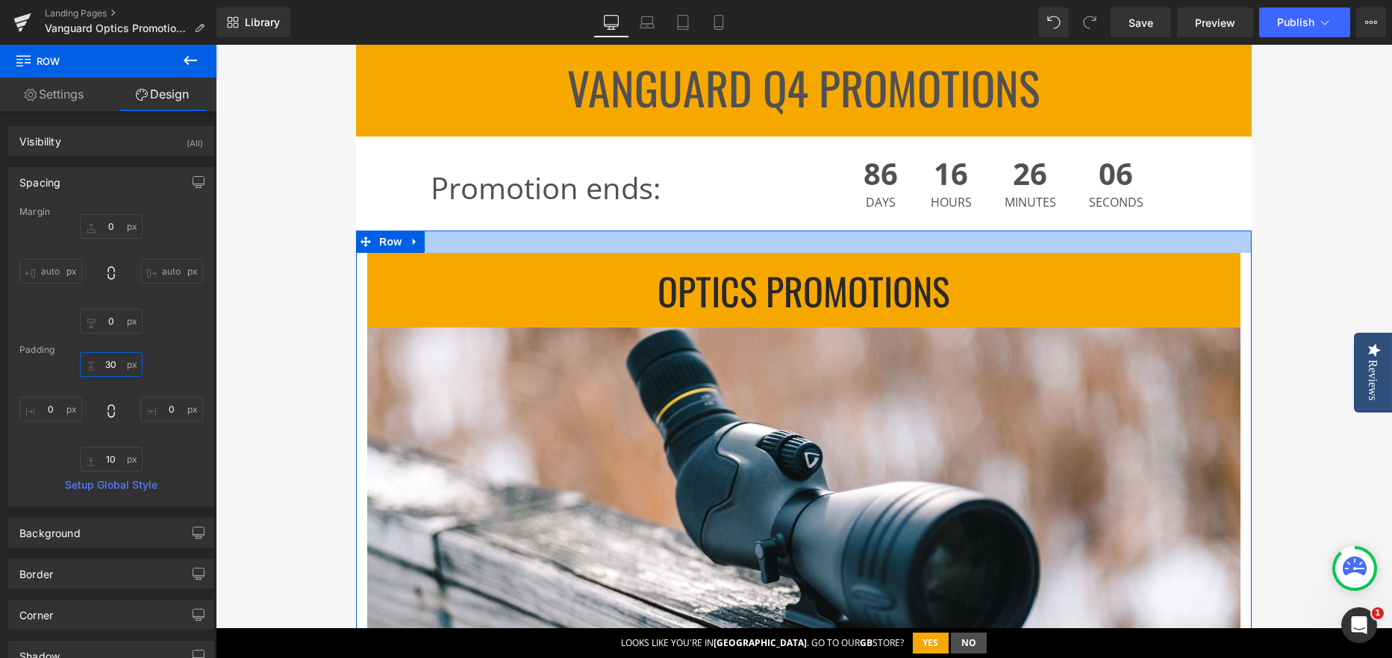
click at [124, 369] on input "text" at bounding box center [111, 364] width 63 height 25
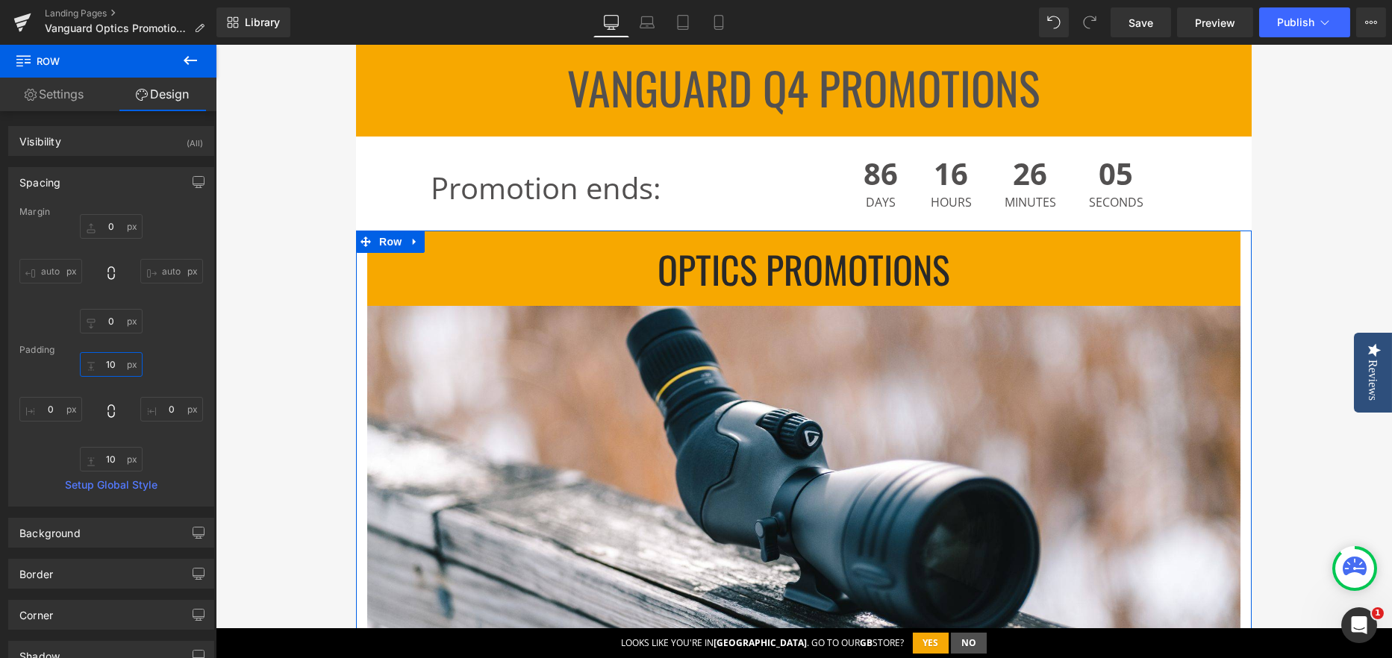
type input "10"
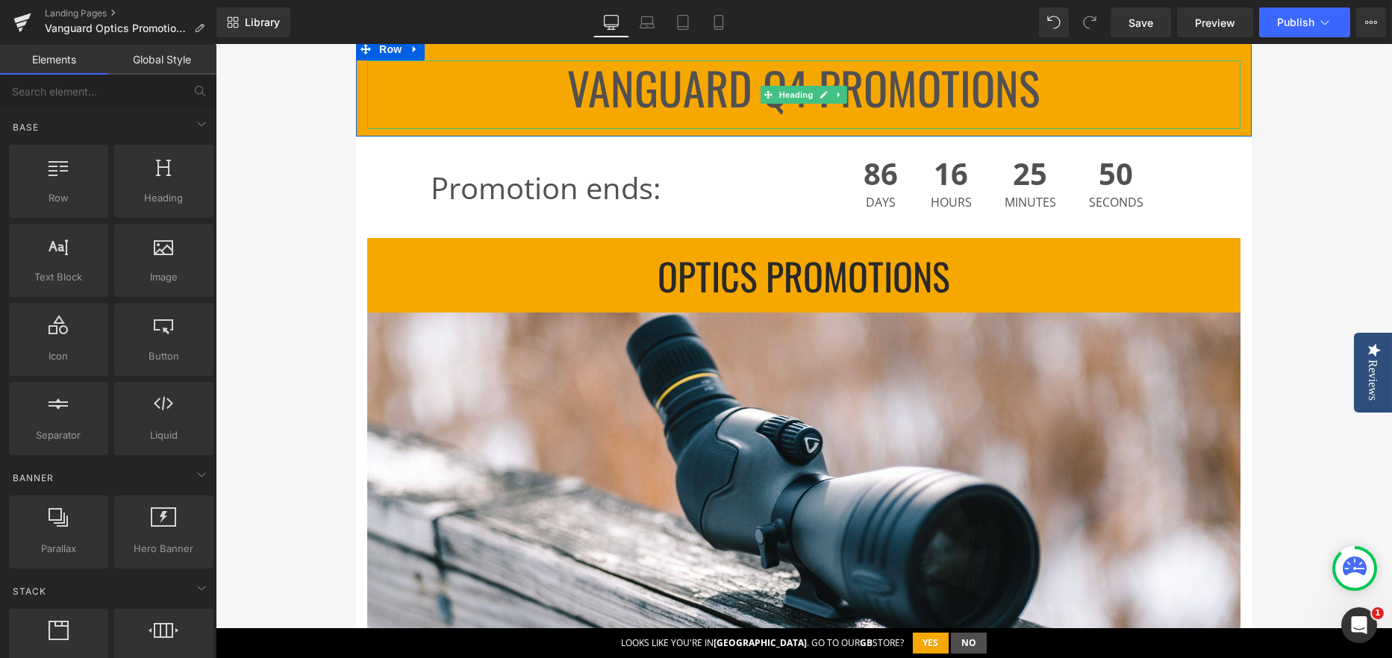
click at [663, 87] on h1 "Vanguard Q4 Promotions" at bounding box center [803, 87] width 873 height 54
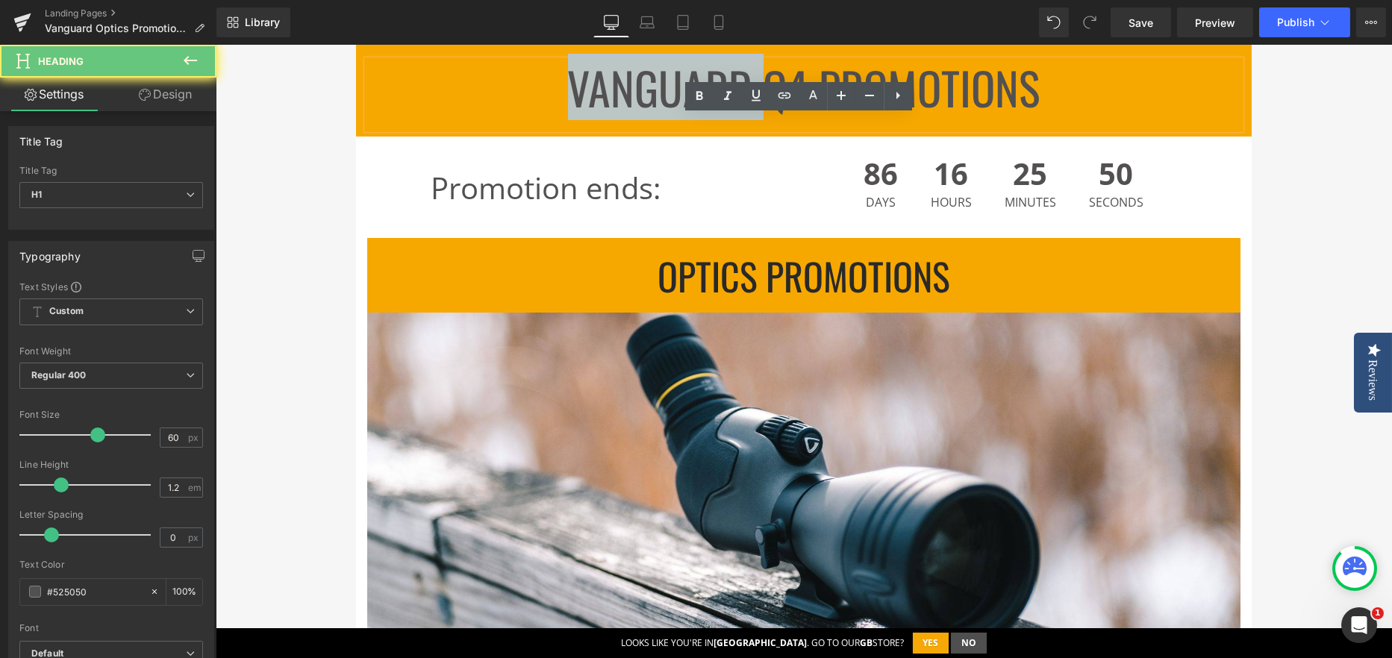
click at [663, 87] on h1 "Vanguard Q4 Promotions" at bounding box center [803, 87] width 873 height 54
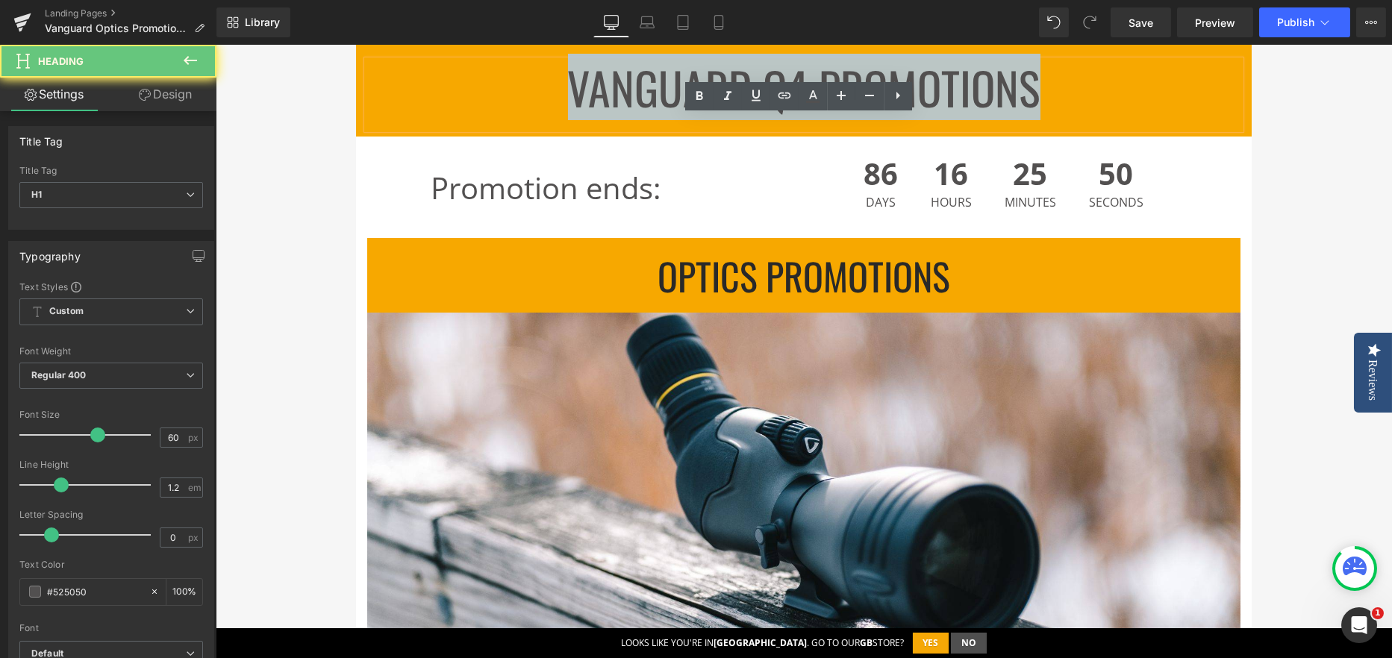
click at [663, 87] on h1 "Vanguard Q4 Promotions" at bounding box center [803, 87] width 873 height 54
paste div
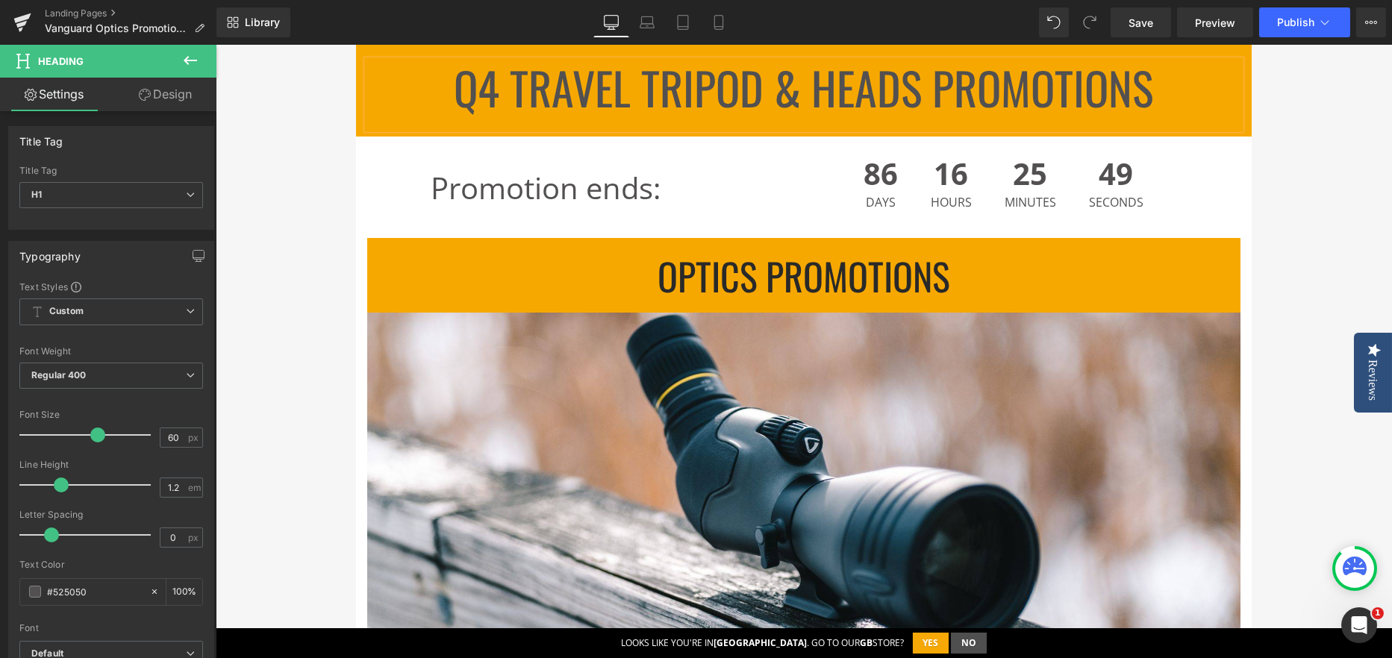
click at [594, 99] on h1 "Q4 TRAVEL Tripod & Heads Promotions" at bounding box center [803, 87] width 873 height 54
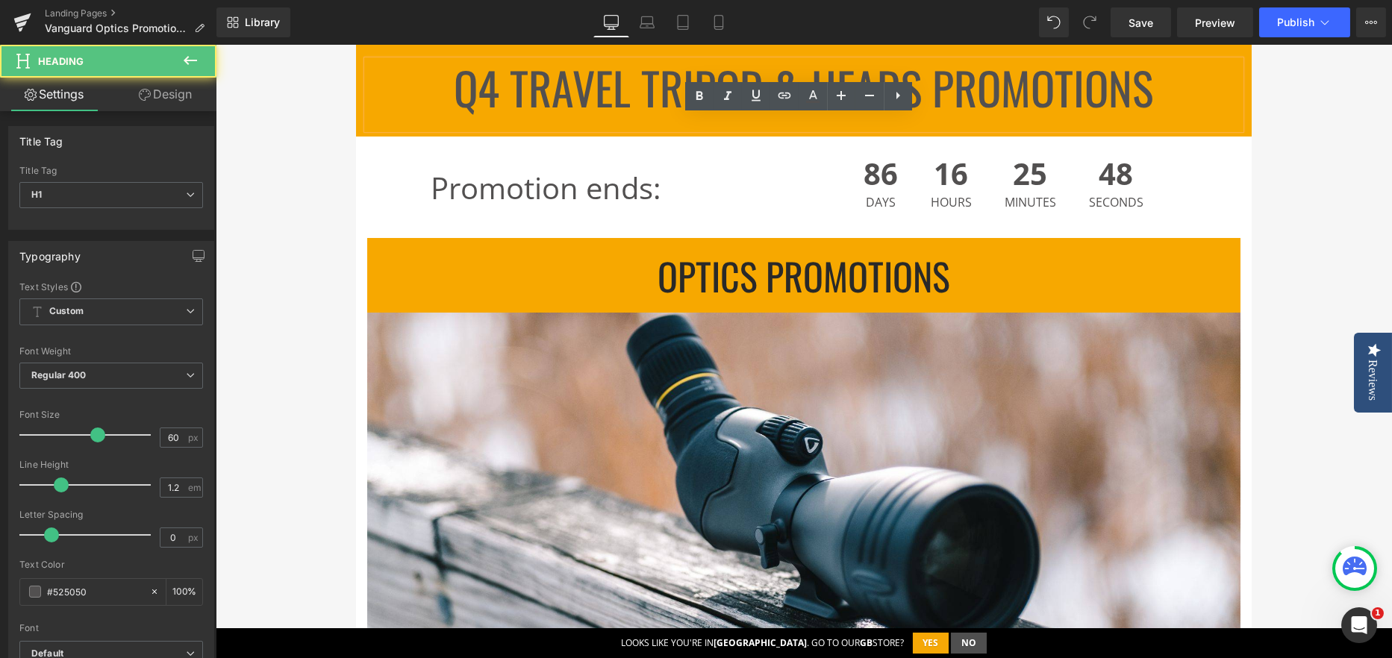
click at [549, 89] on h1 "Q4 TRAVEL Tripod & Heads Promotions" at bounding box center [803, 87] width 873 height 54
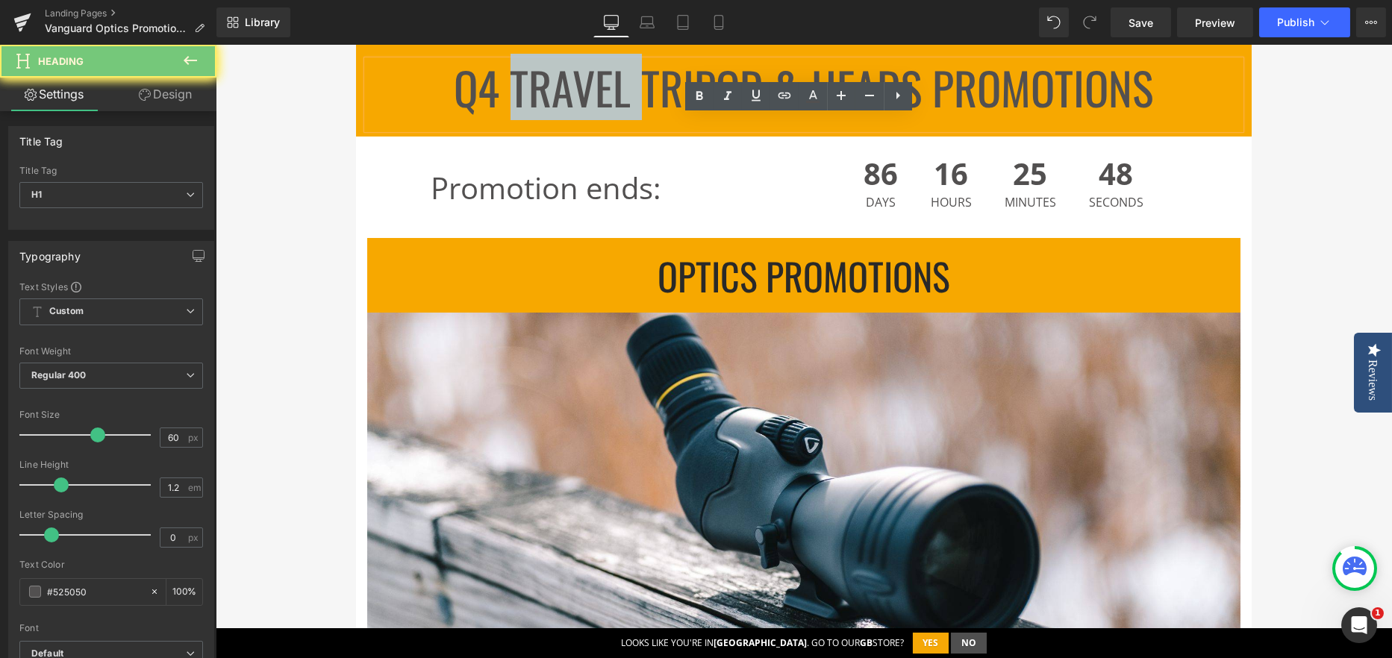
click at [549, 89] on h1 "Q4 TRAVEL Tripod & Heads Promotions" at bounding box center [803, 87] width 873 height 54
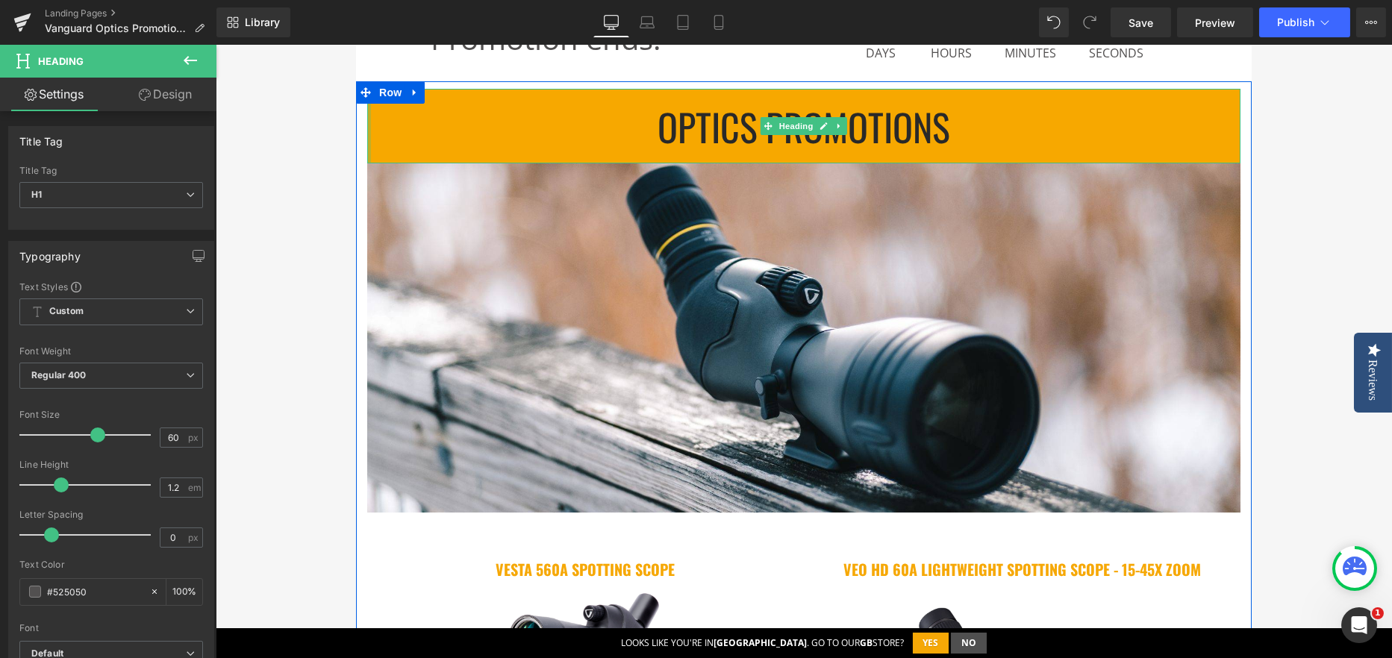
click at [367, 125] on div at bounding box center [369, 126] width 4 height 75
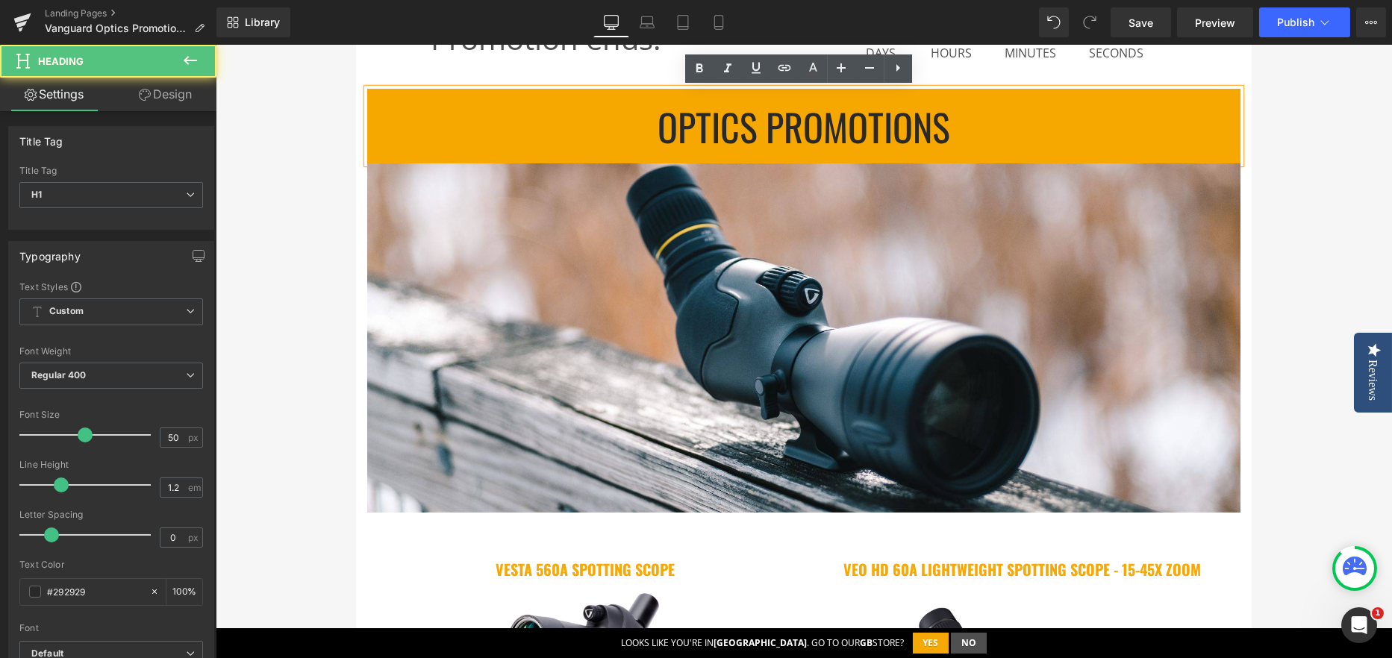
click at [396, 125] on h1 "Optics PROMOTIONS" at bounding box center [803, 126] width 873 height 45
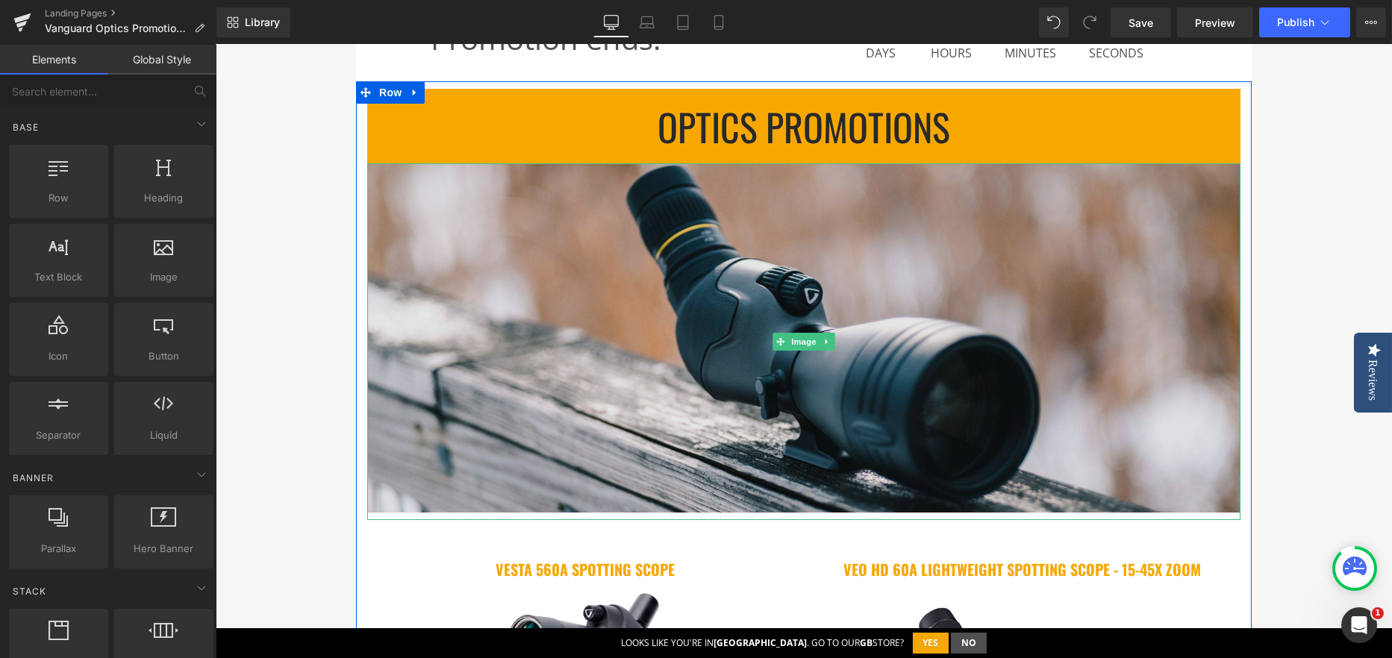
click at [487, 233] on img at bounding box center [803, 341] width 873 height 357
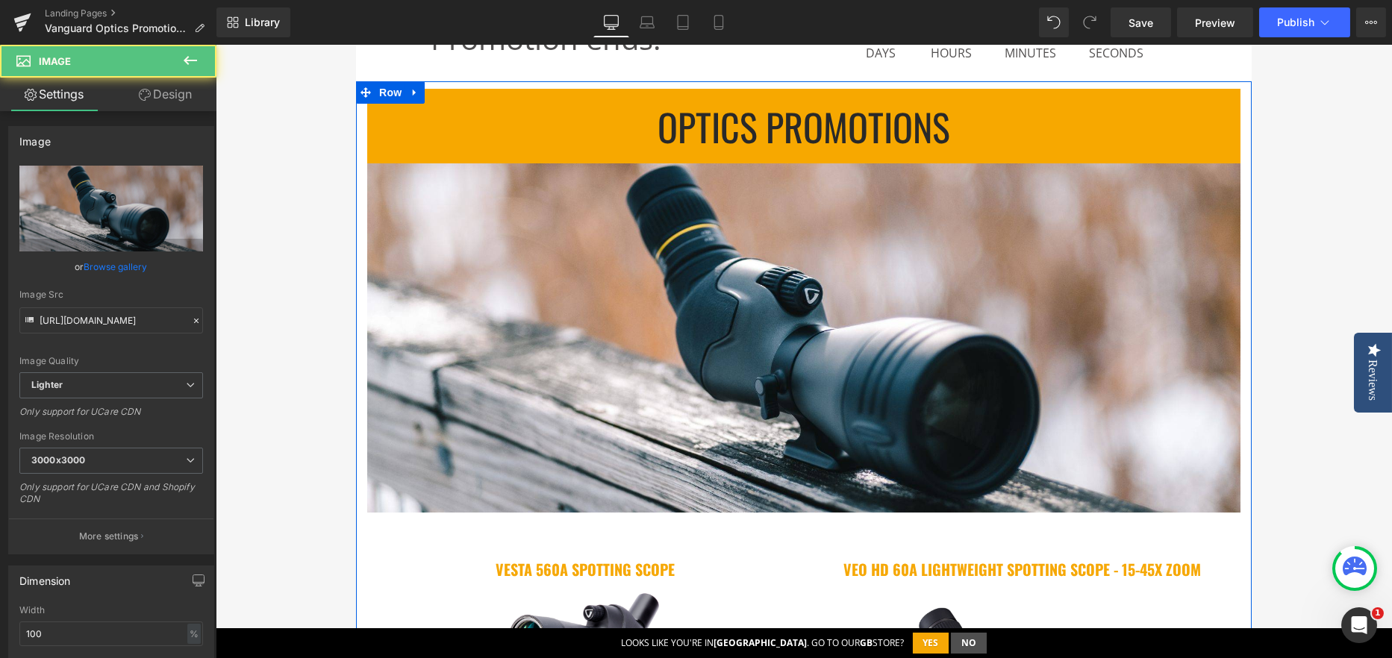
click at [493, 121] on h1 "Optics PROMOTIONS" at bounding box center [803, 126] width 873 height 45
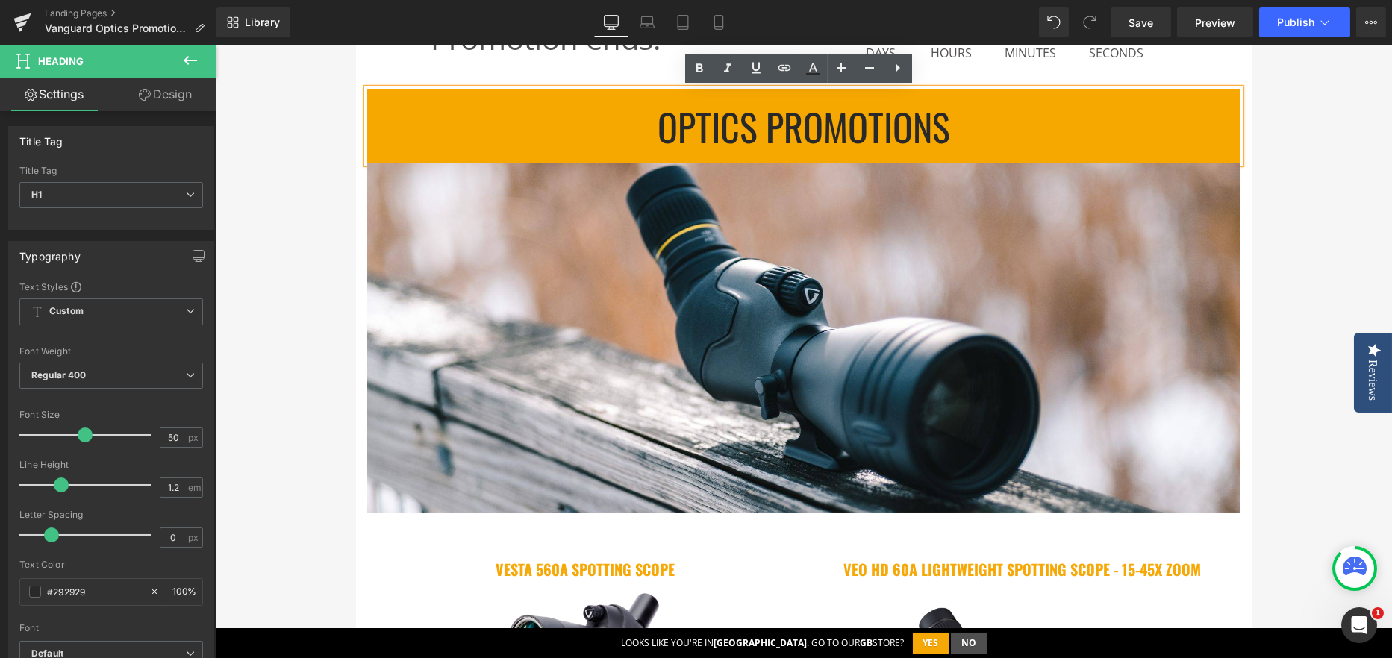
drag, startPoint x: 360, startPoint y: 183, endPoint x: 325, endPoint y: 189, distance: 34.8
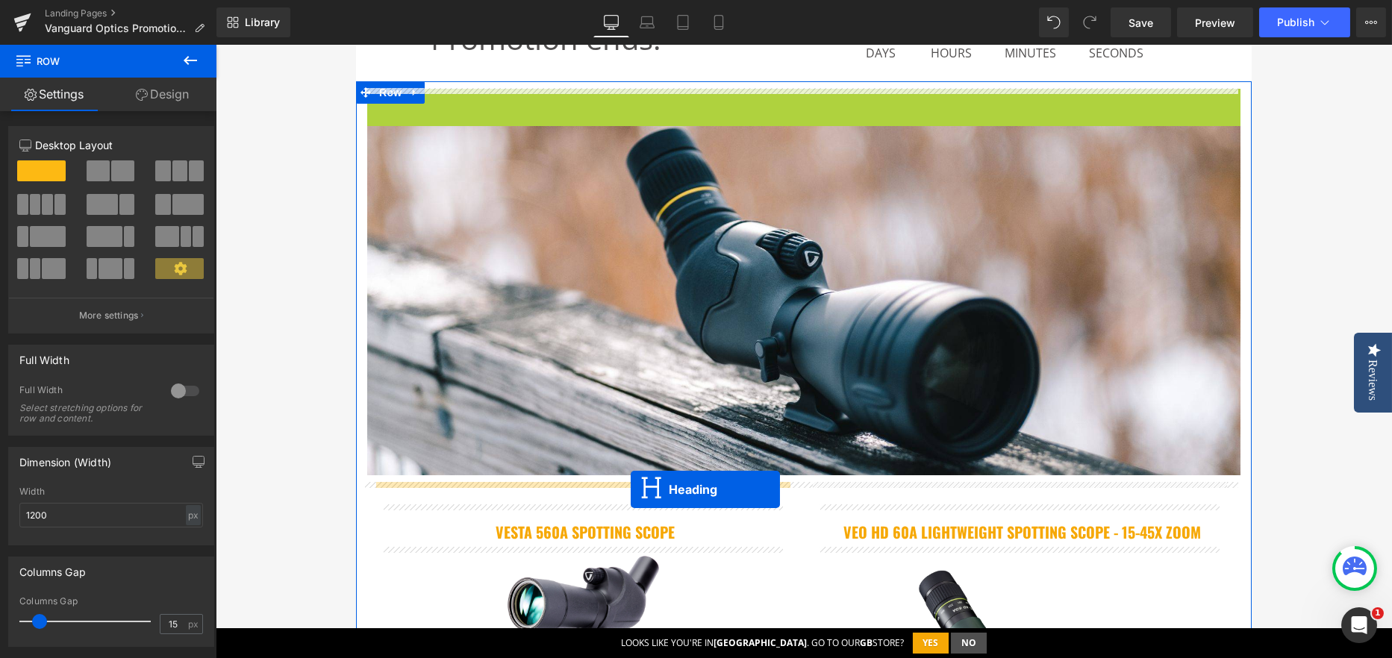
drag, startPoint x: 766, startPoint y: 124, endPoint x: 631, endPoint y: 489, distance: 390.0
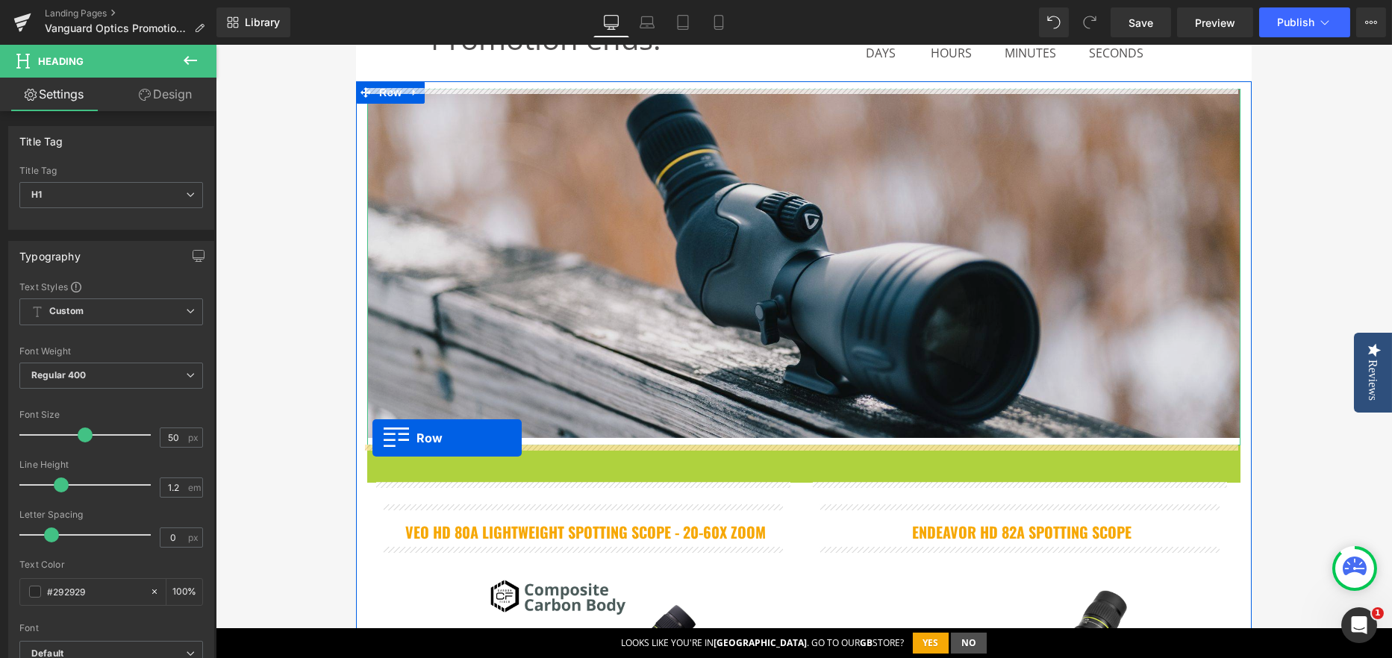
drag, startPoint x: 374, startPoint y: 453, endPoint x: 372, endPoint y: 438, distance: 15.0
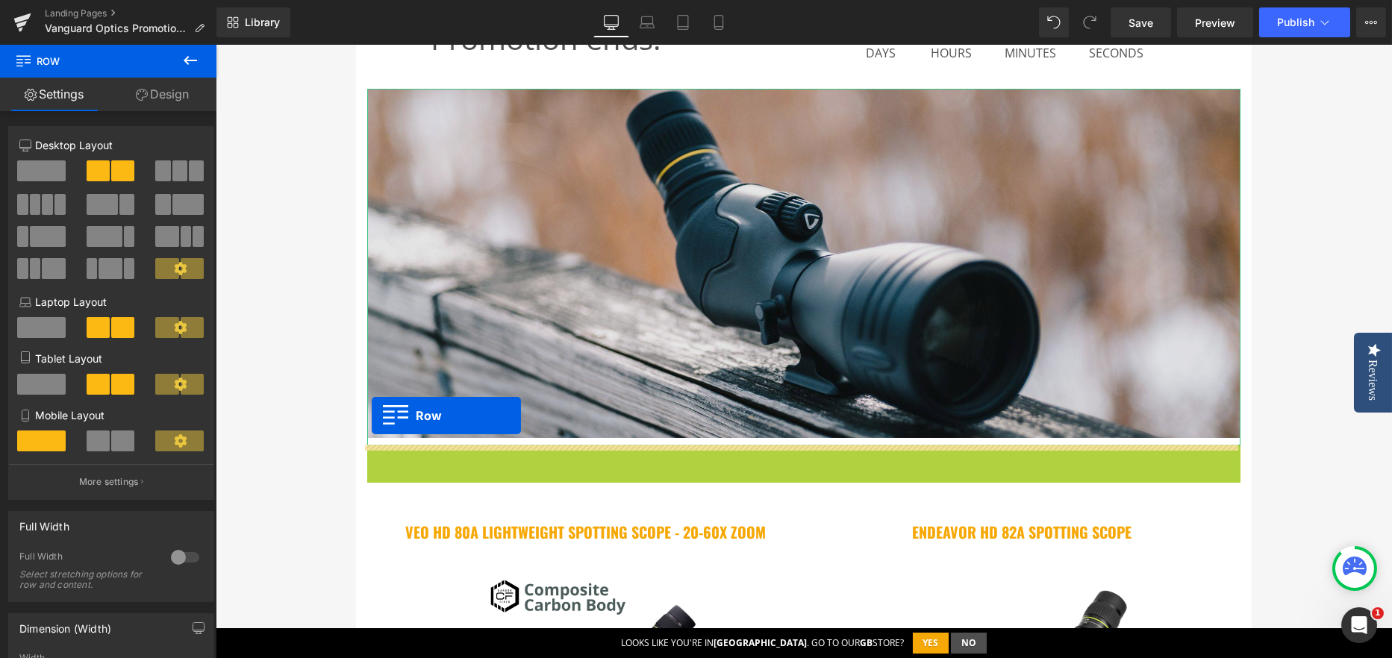
drag, startPoint x: 372, startPoint y: 456, endPoint x: 372, endPoint y: 416, distance: 40.3
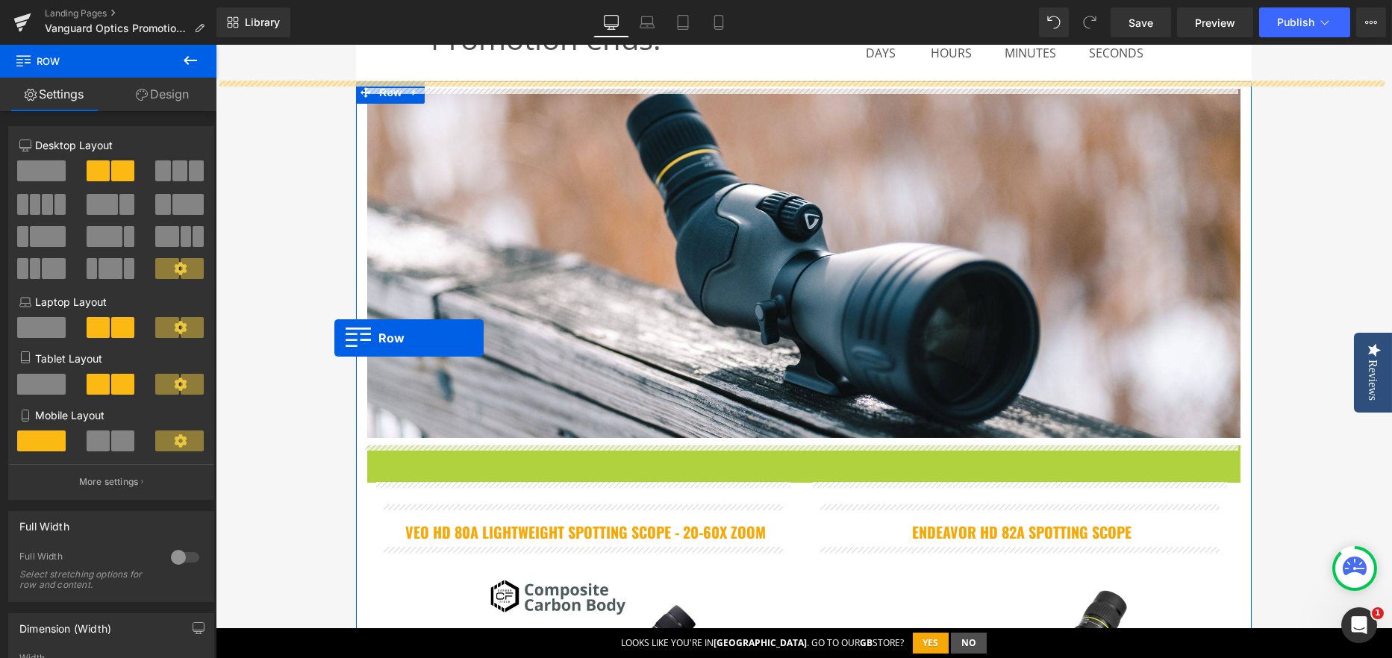
drag, startPoint x: 370, startPoint y: 456, endPoint x: 334, endPoint y: 338, distance: 123.2
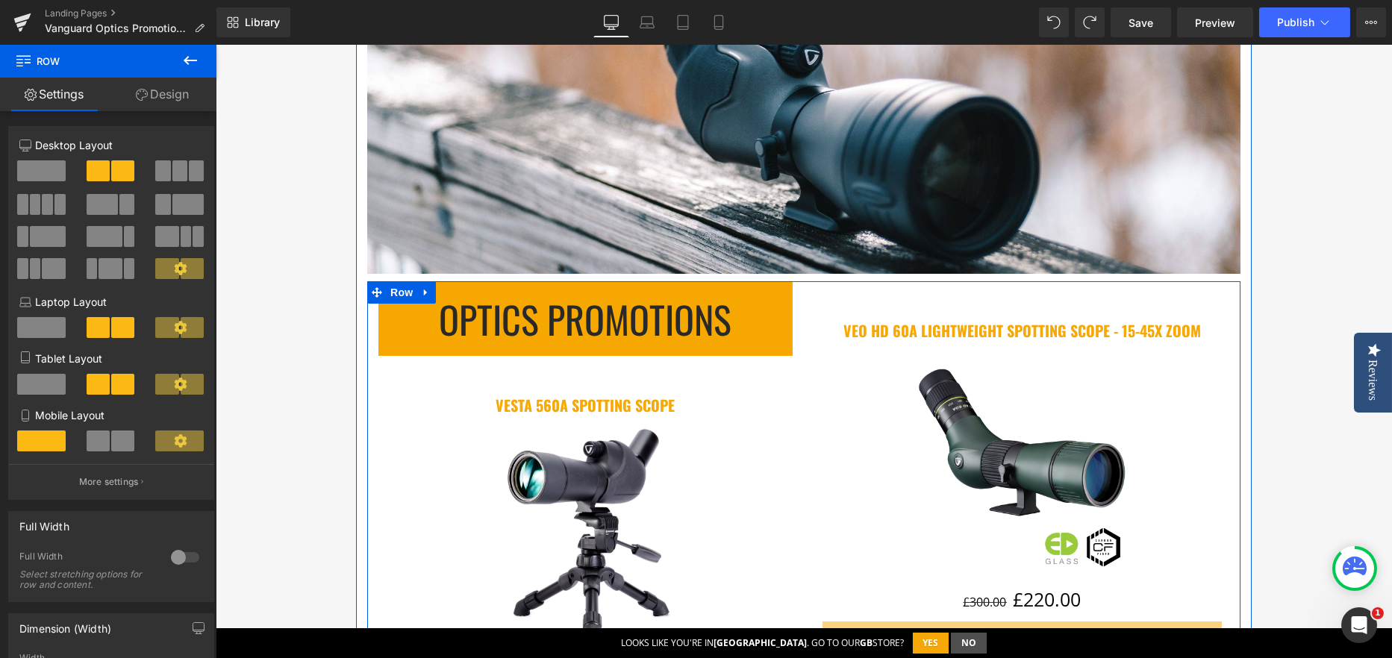
scroll to position [492, 0]
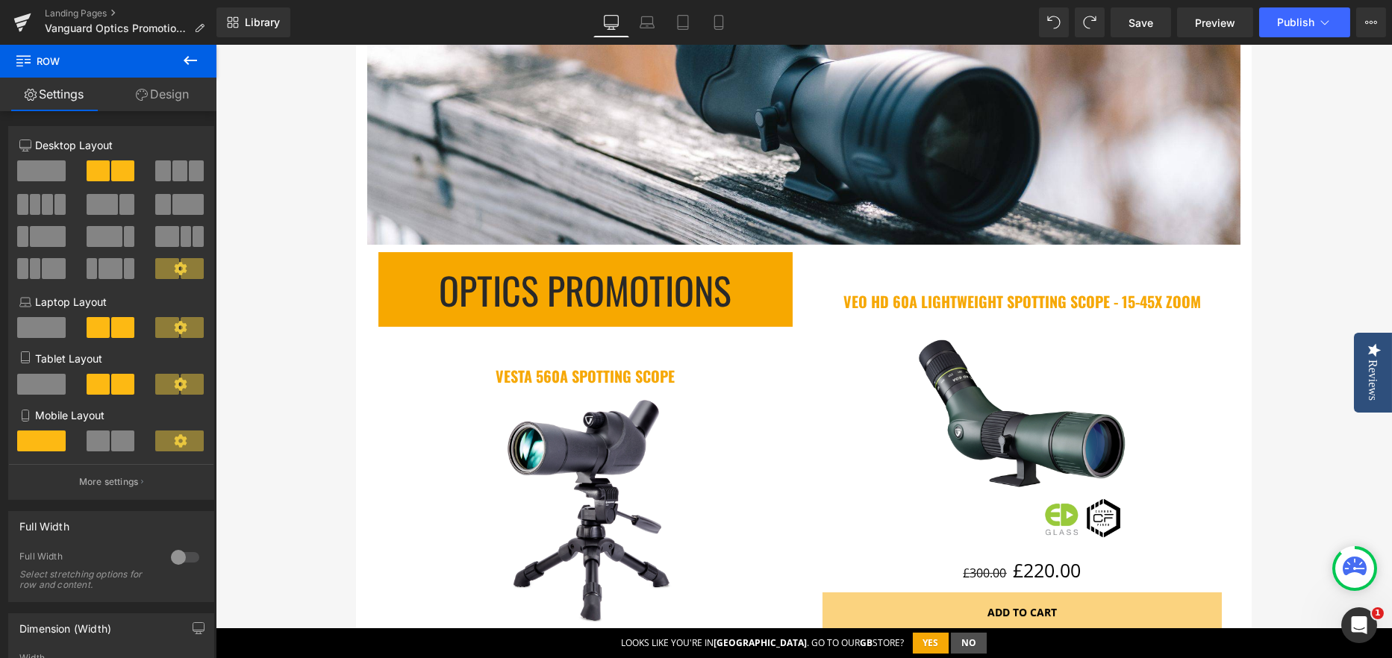
click at [399, 304] on h1 "Optics PROMOTIONS" at bounding box center [585, 289] width 414 height 45
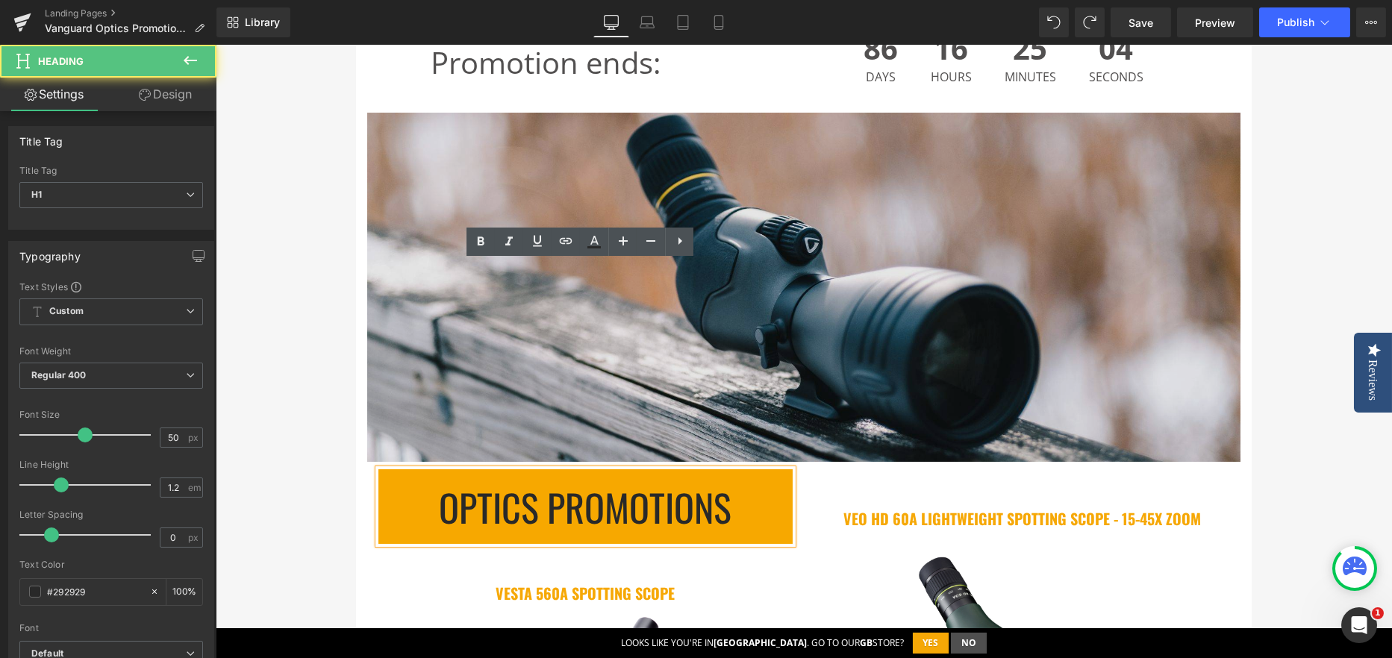
scroll to position [268, 0]
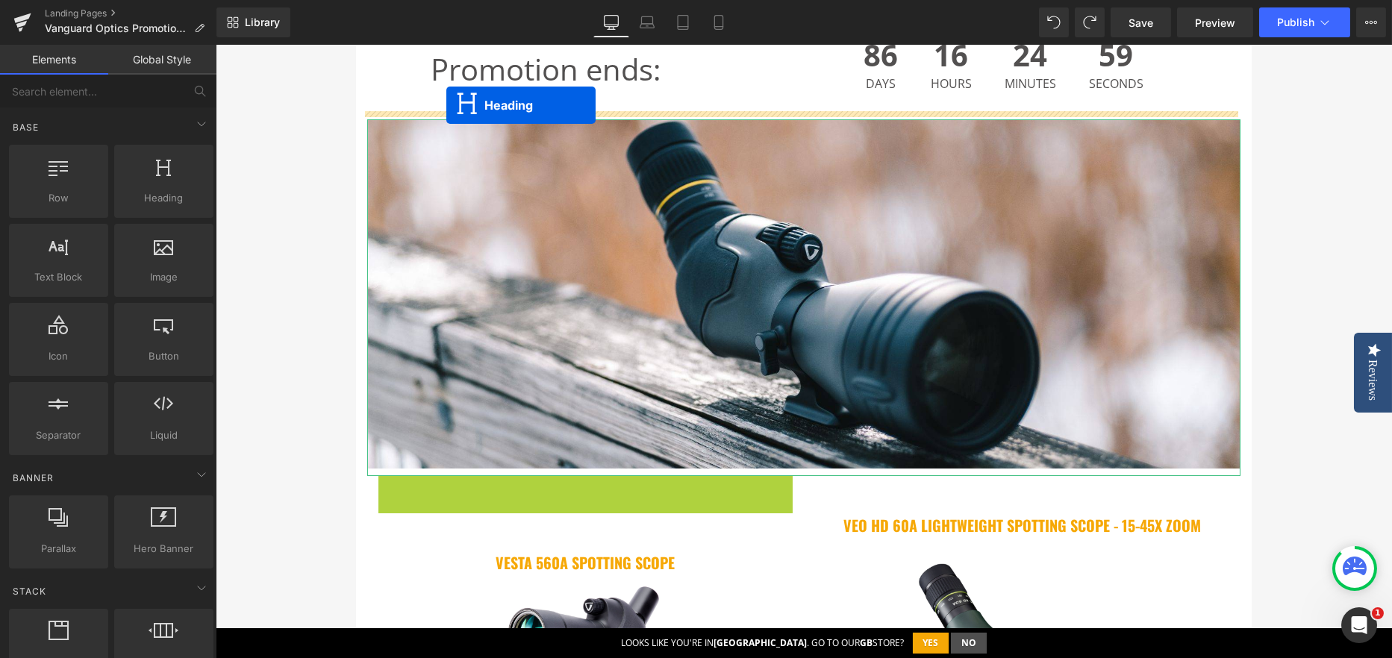
drag, startPoint x: 545, startPoint y: 510, endPoint x: 446, endPoint y: 105, distance: 416.4
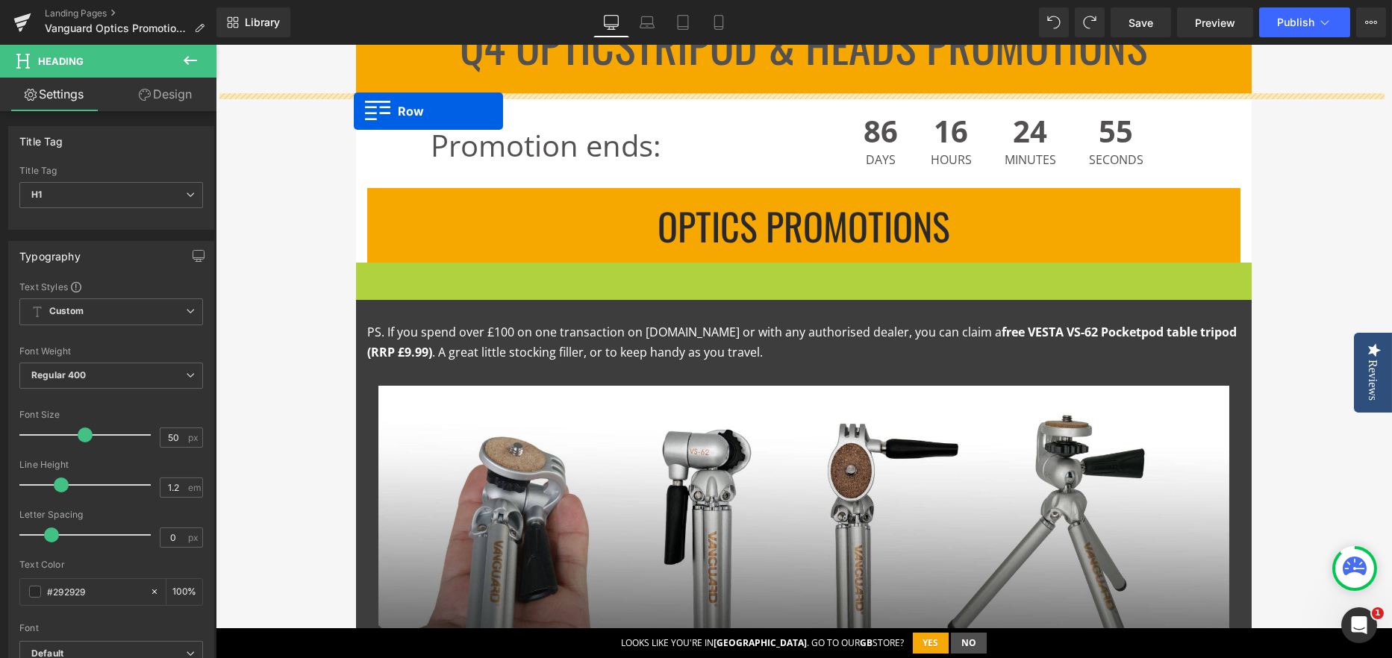
scroll to position [176, 0]
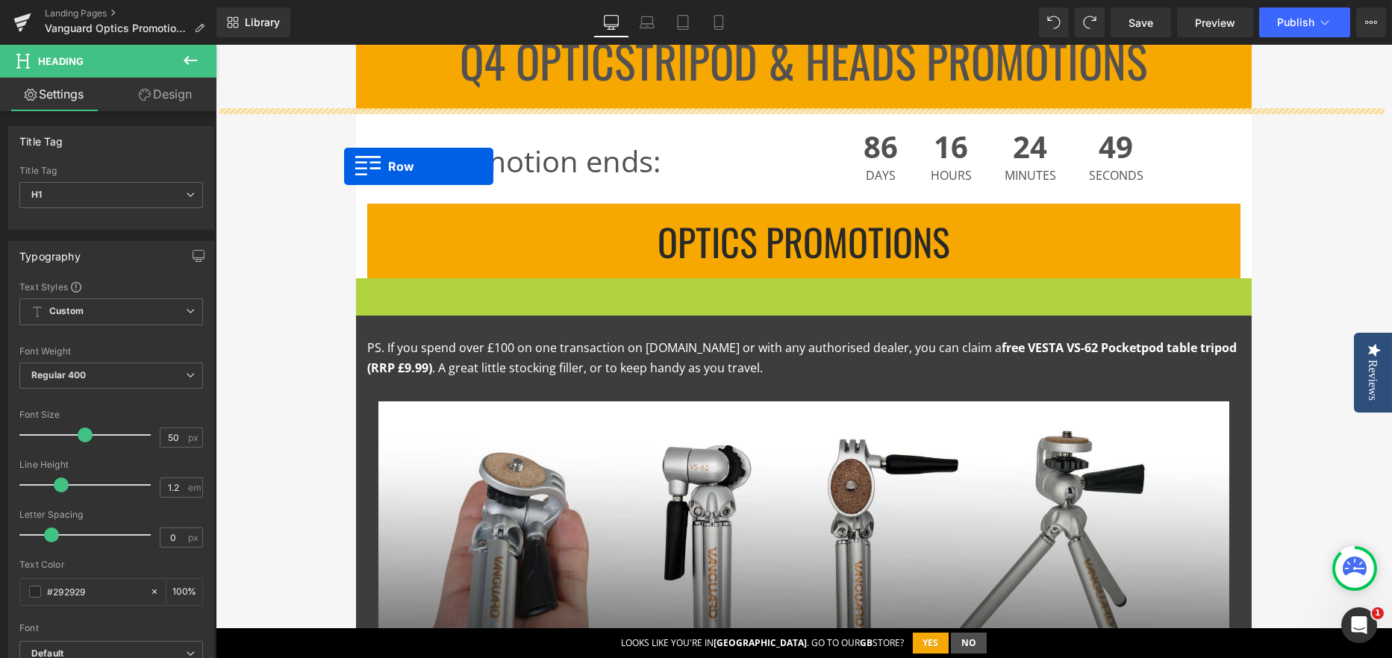
drag, startPoint x: 357, startPoint y: 204, endPoint x: 344, endPoint y: 166, distance: 39.4
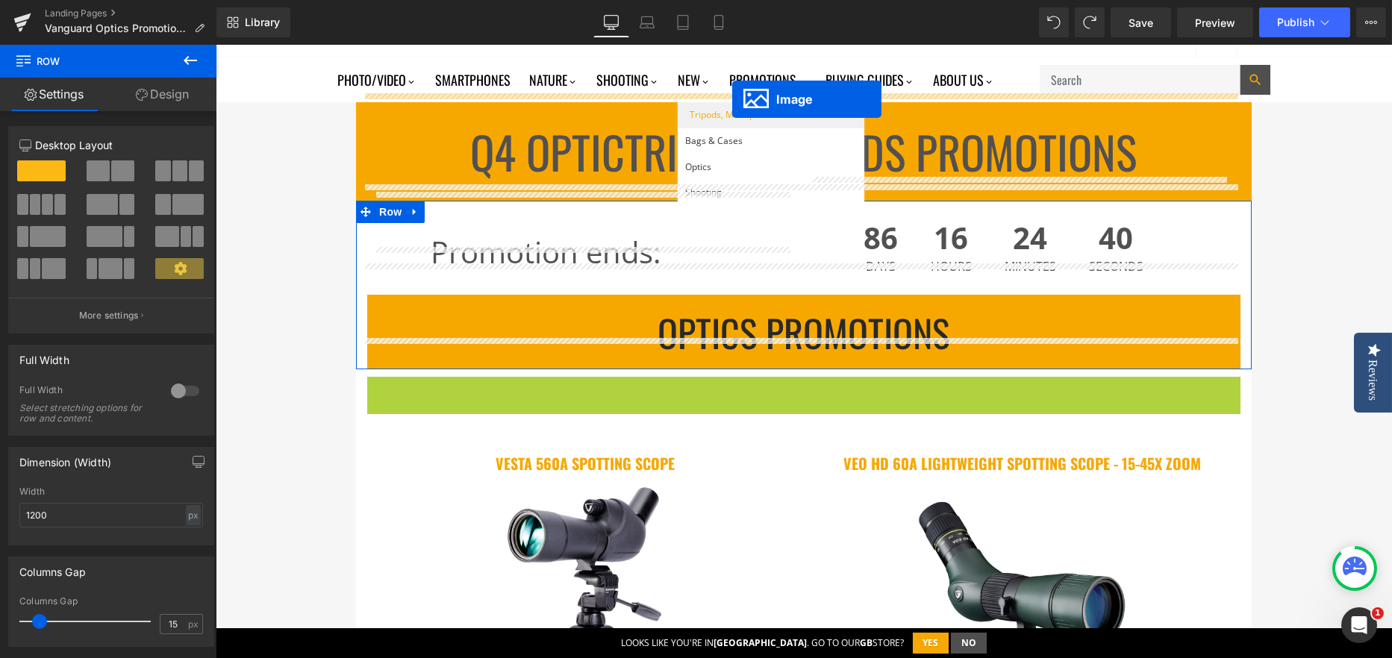
scroll to position [40, 0]
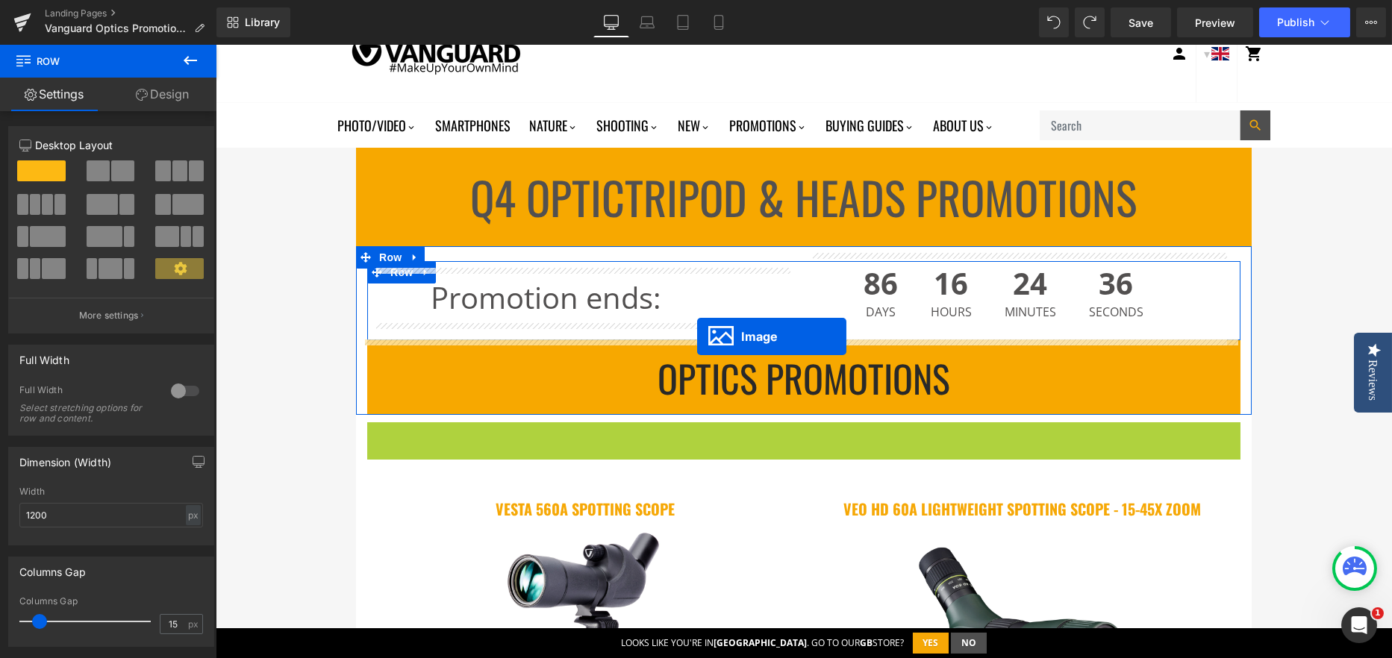
drag, startPoint x: 772, startPoint y: 337, endPoint x: 697, endPoint y: 336, distance: 74.6
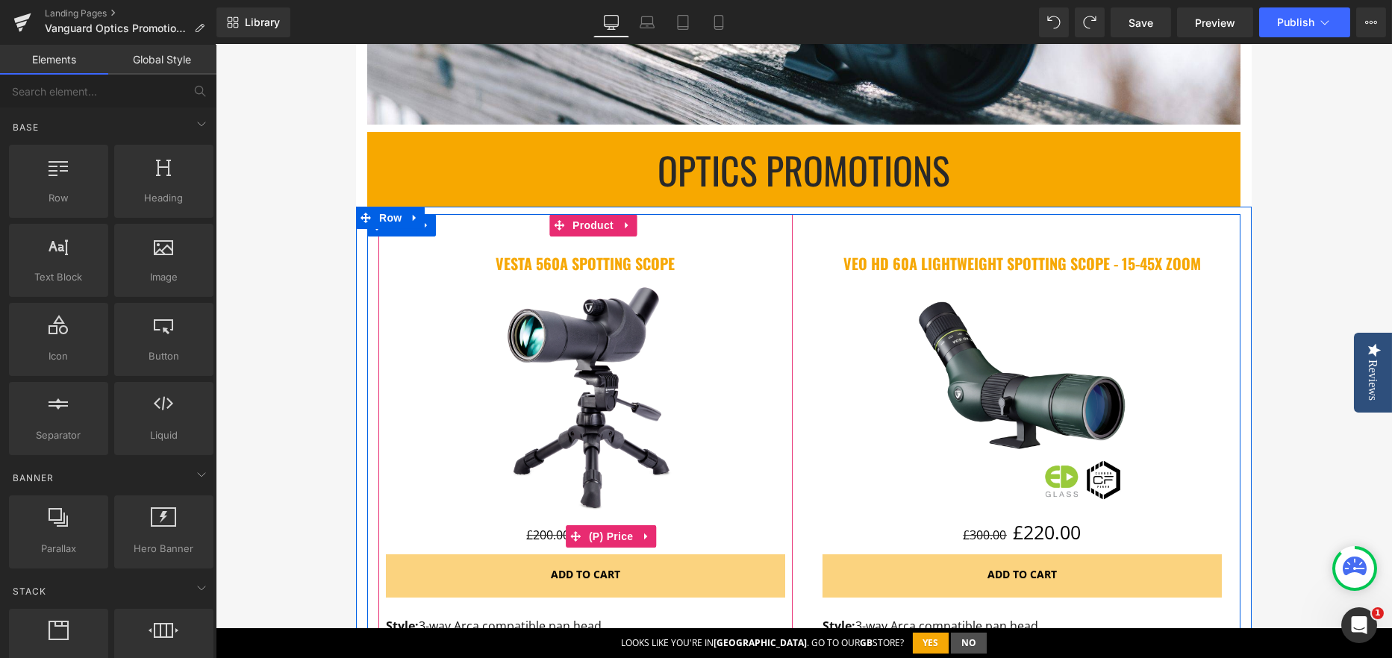
scroll to position [562, 0]
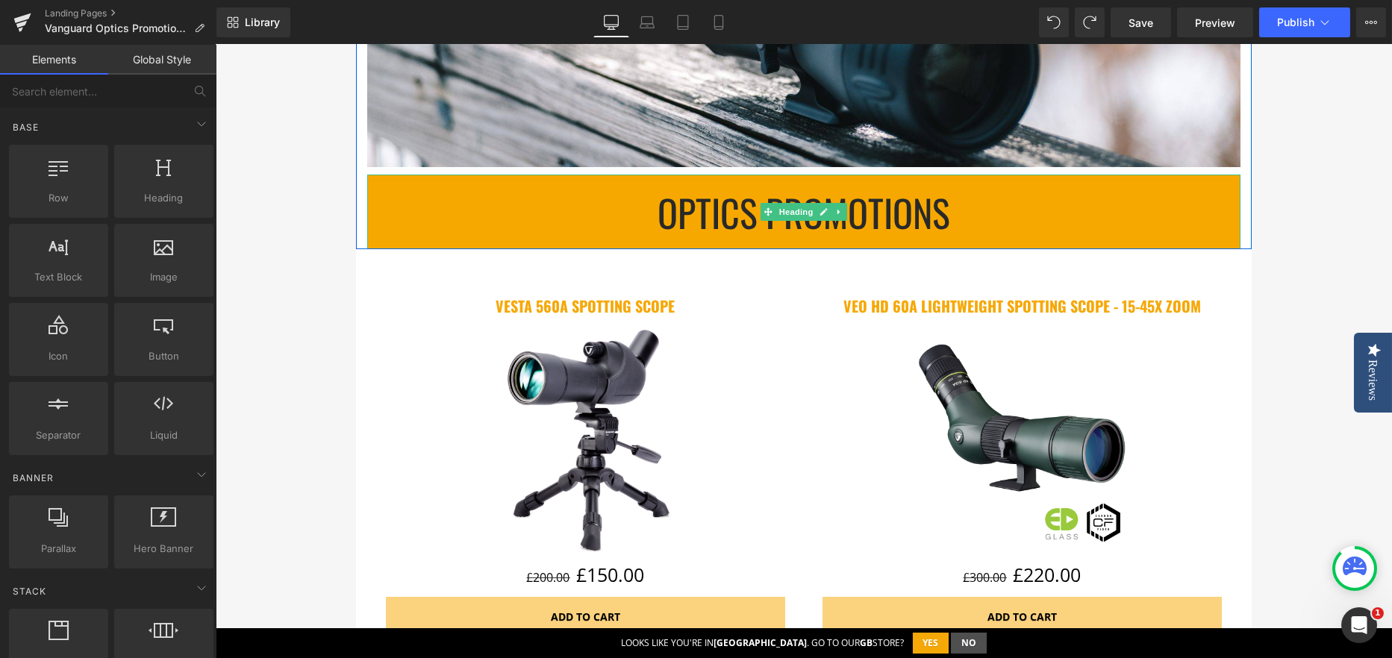
click at [719, 218] on h1 "Optics PROMOTIONS" at bounding box center [803, 212] width 873 height 45
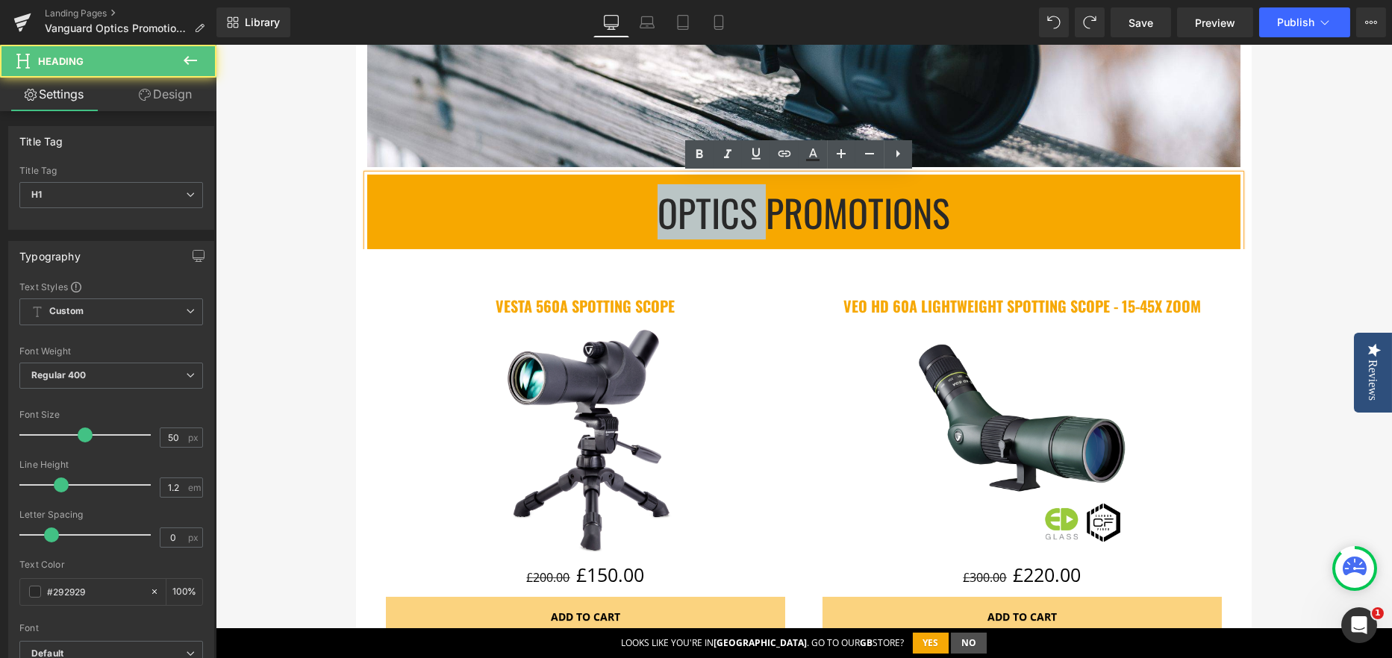
click at [719, 218] on h1 "Optics PROMOTIONS" at bounding box center [803, 212] width 873 height 45
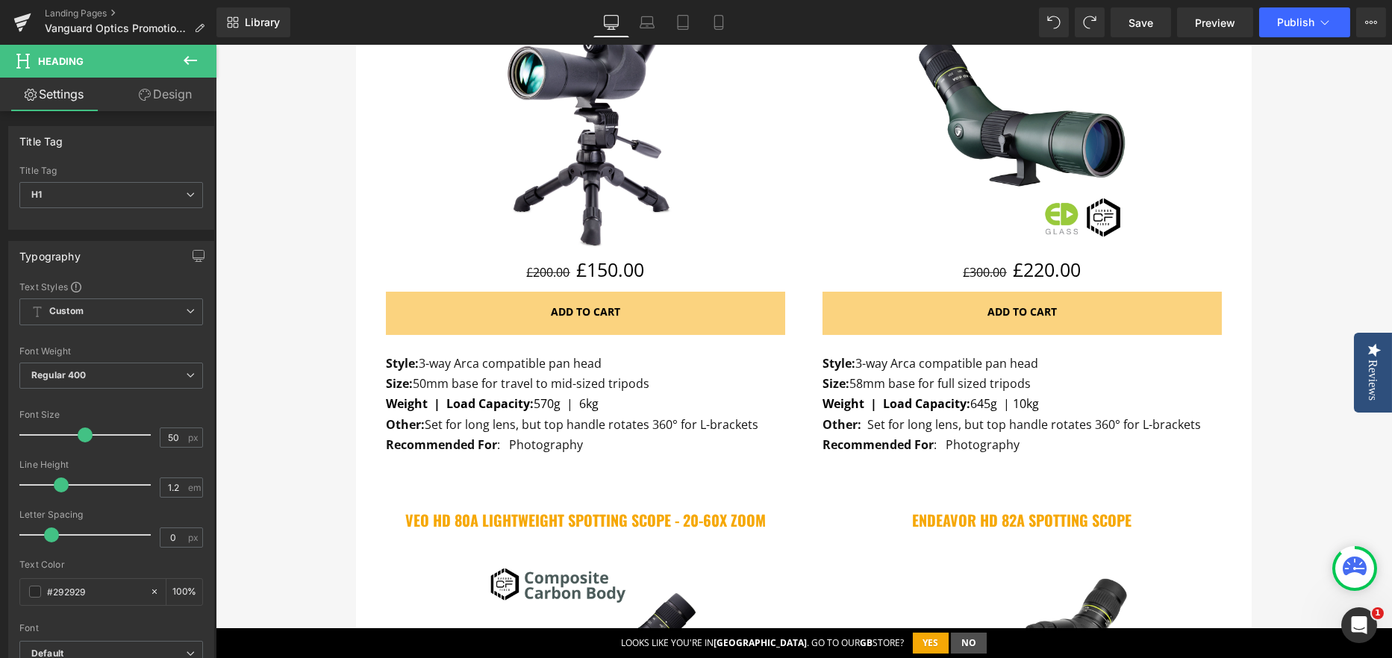
scroll to position [860, 0]
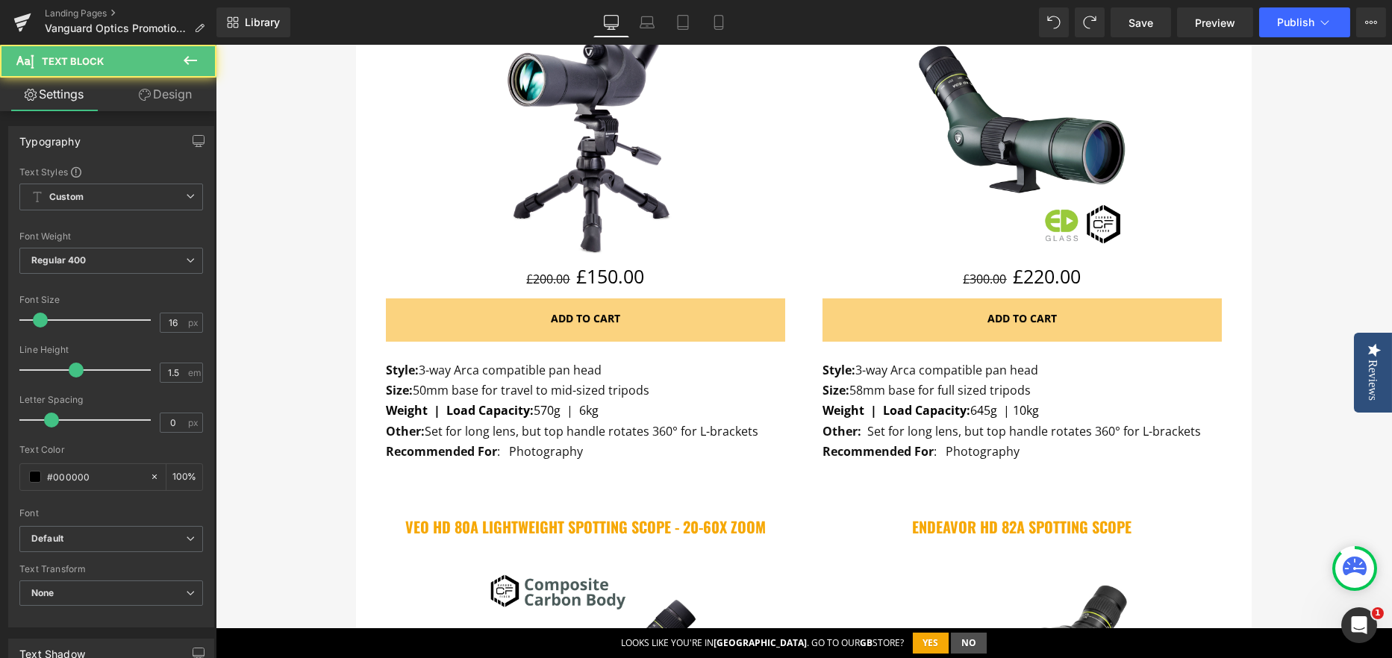
drag, startPoint x: 424, startPoint y: 371, endPoint x: 336, endPoint y: 376, distance: 88.2
click at [336, 376] on div "Q4 OpticTripod & Heads Promotions Heading Row Promotion ends: Text Block 86 Day…" at bounding box center [804, 503] width 1176 height 2352
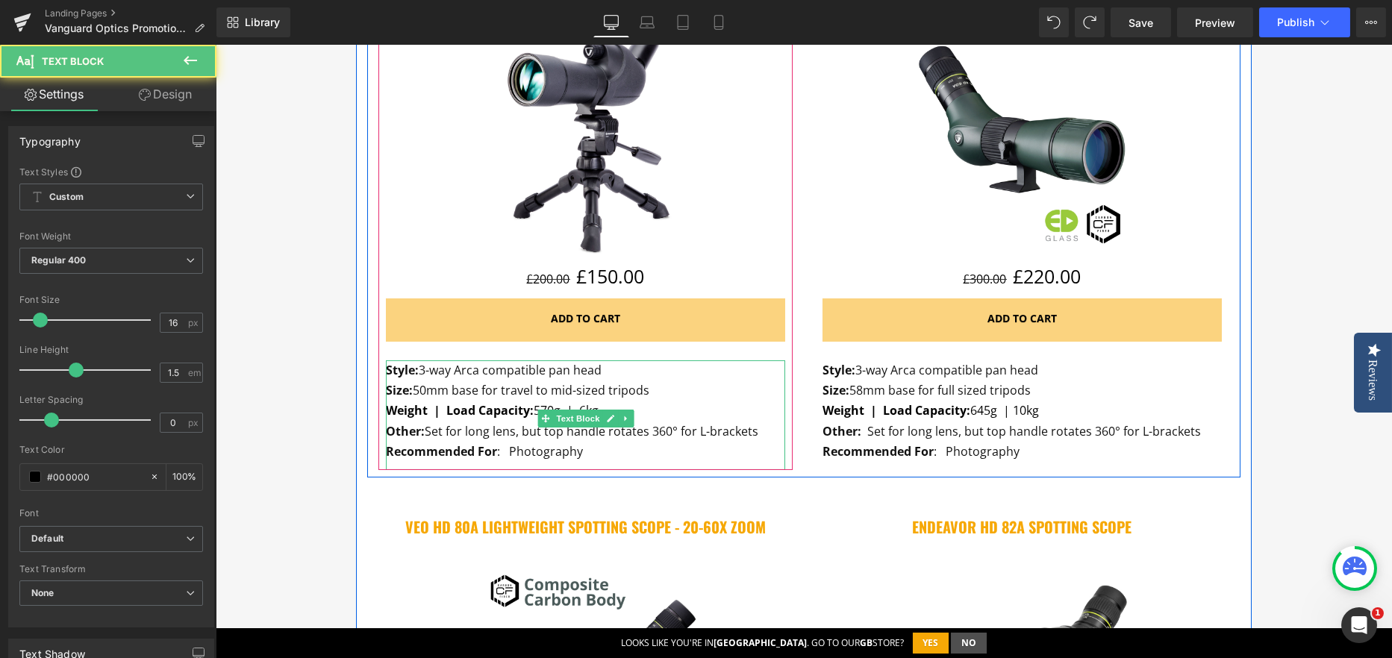
click at [431, 381] on p "Size: 50mm base for travel to mid-sized tripods" at bounding box center [585, 391] width 399 height 20
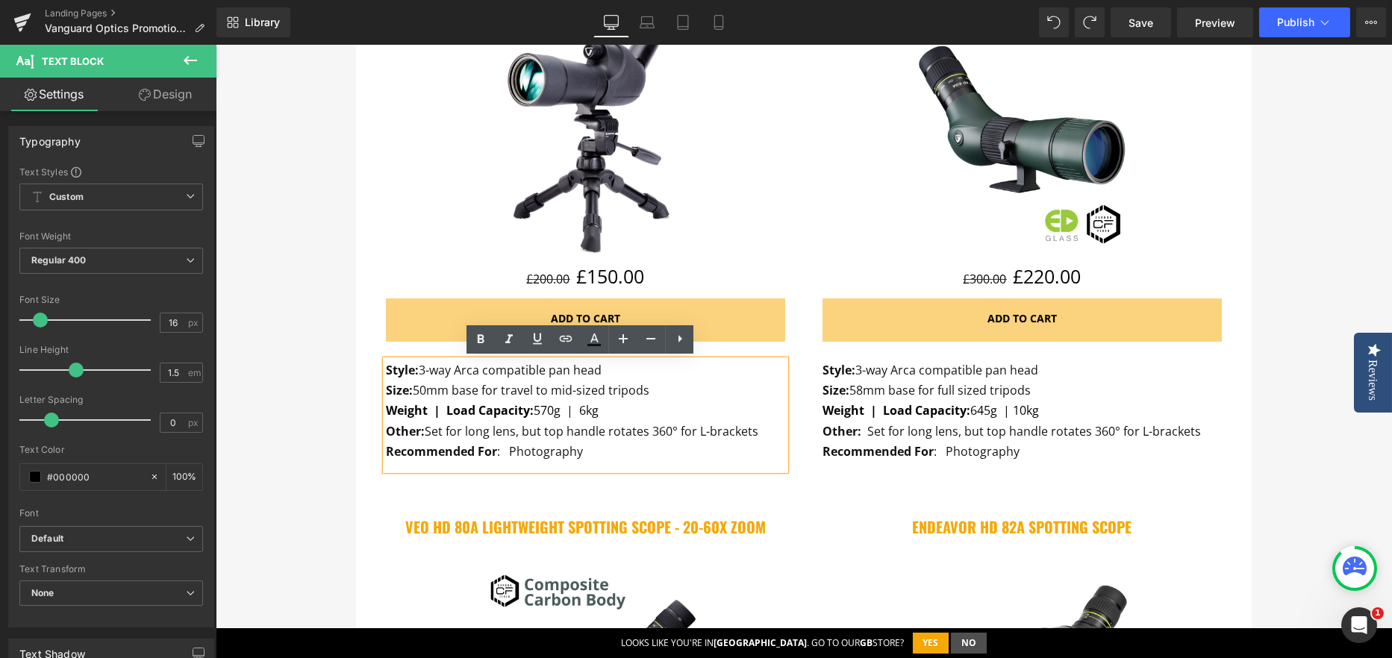
click at [419, 374] on span "Style:" at bounding box center [402, 370] width 33 height 16
drag, startPoint x: 422, startPoint y: 372, endPoint x: 350, endPoint y: 373, distance: 71.6
click at [356, 373] on div "VESTA 560A Spotting Scope (P) Title Sale Off (P) Image £200.00 £150.00 (P) Pric…" at bounding box center [803, 477] width 895 height 1038
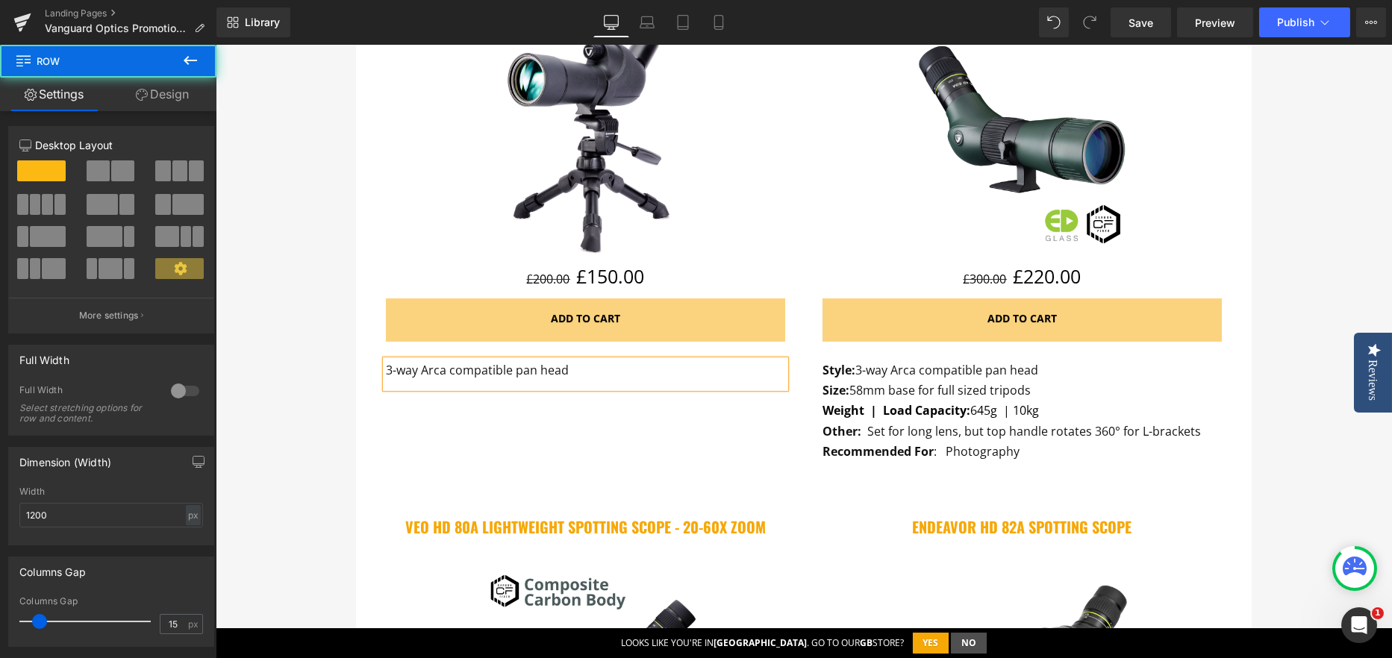
click at [356, 398] on div "VESTA 560A Spotting Scope (P) Title Sale Off (P) Image £200.00 £150.00 (P) Pric…" at bounding box center [803, 477] width 895 height 1038
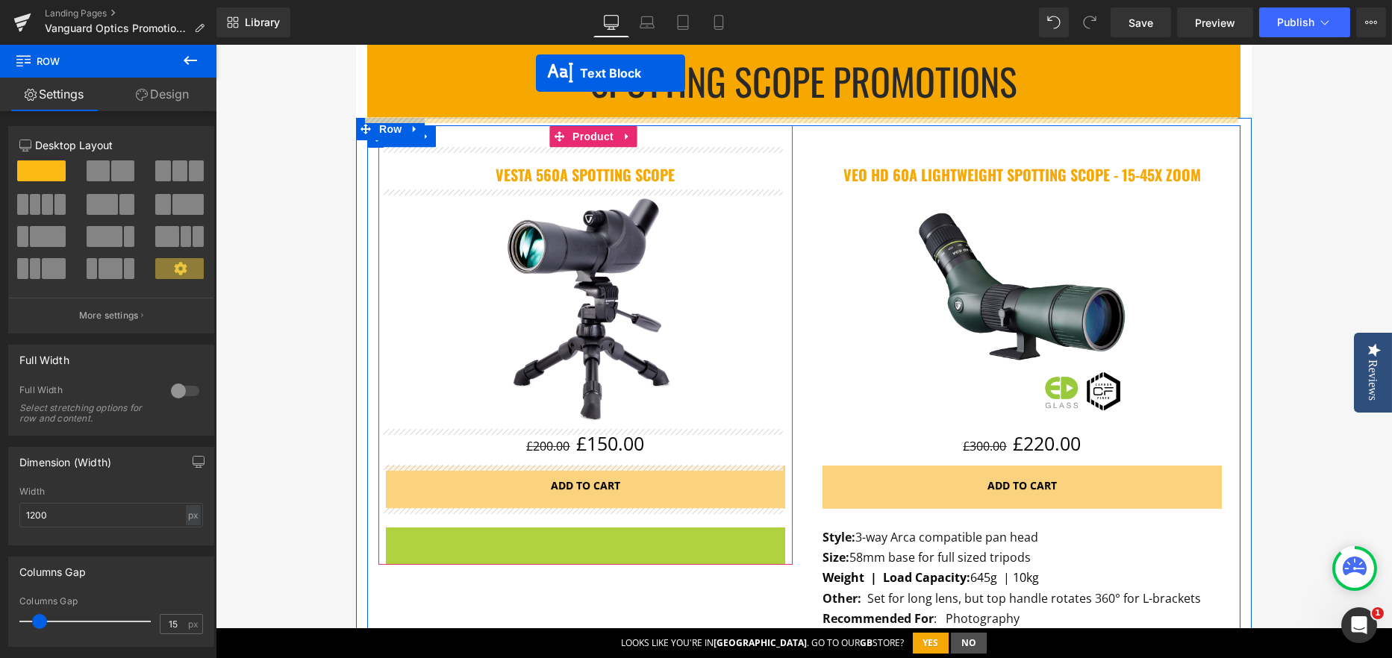
scroll to position [617, 0]
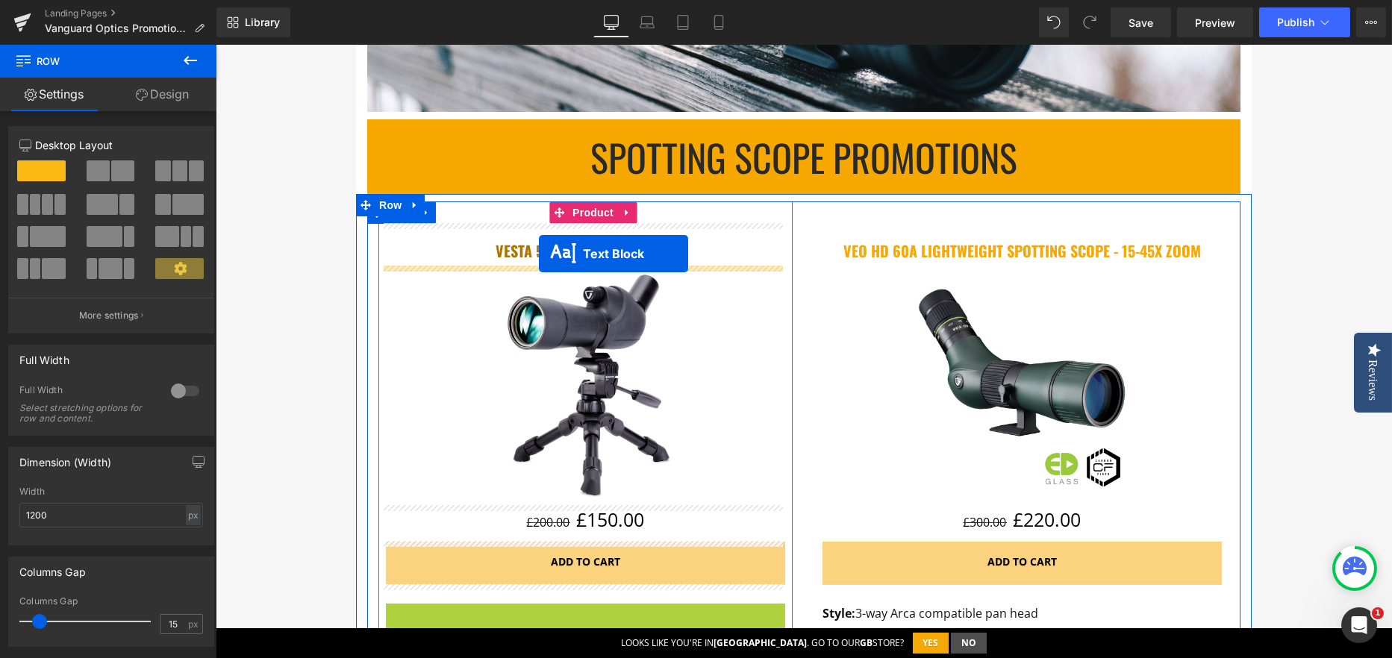
drag, startPoint x: 542, startPoint y: 380, endPoint x: 539, endPoint y: 254, distance: 126.1
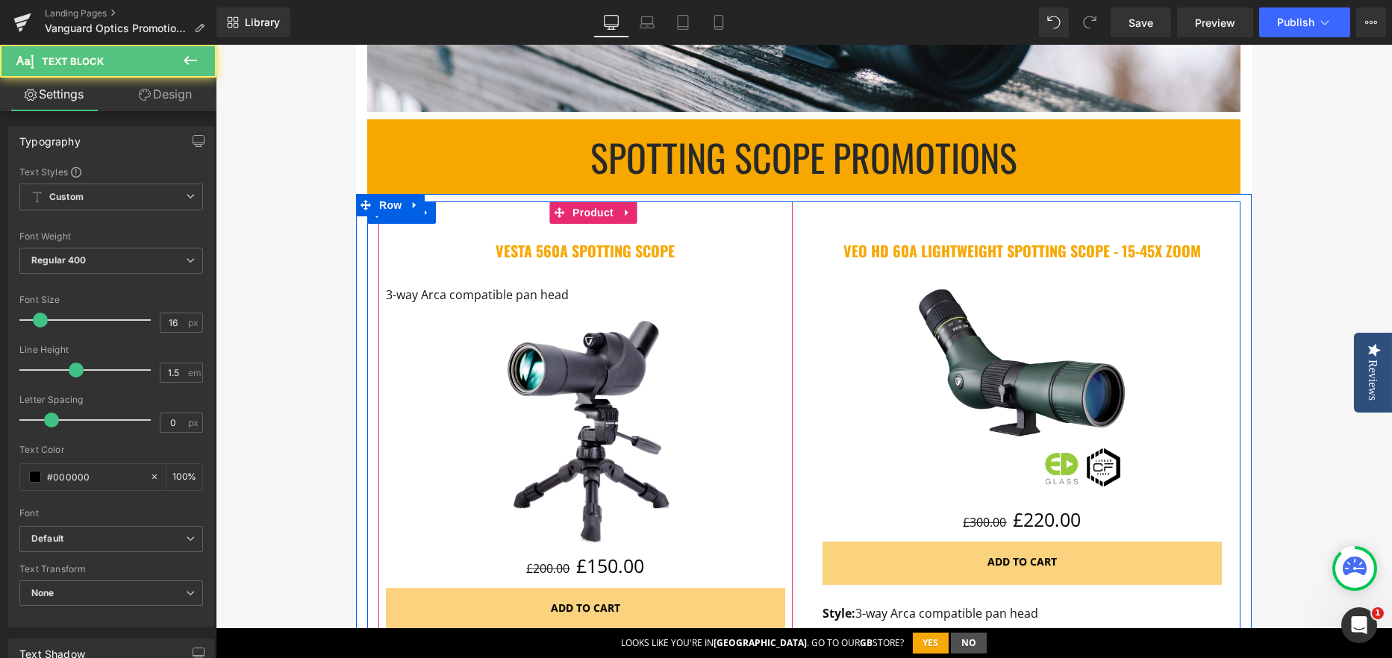
click at [485, 282] on div "VESTA 560A Spotting Scope (P) Title 3-way Arca compatible pan head Text Block S…" at bounding box center [585, 427] width 399 height 407
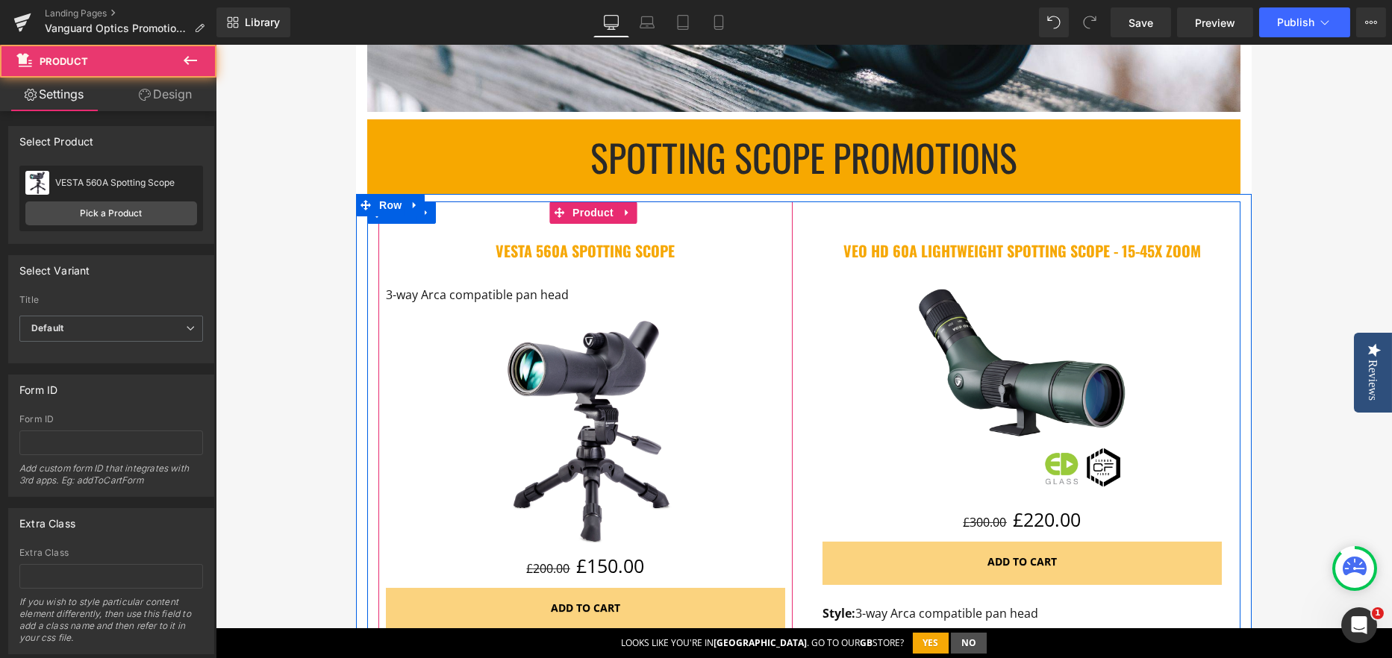
click at [478, 290] on span "3-way Arca compatible pan head" at bounding box center [477, 295] width 183 height 16
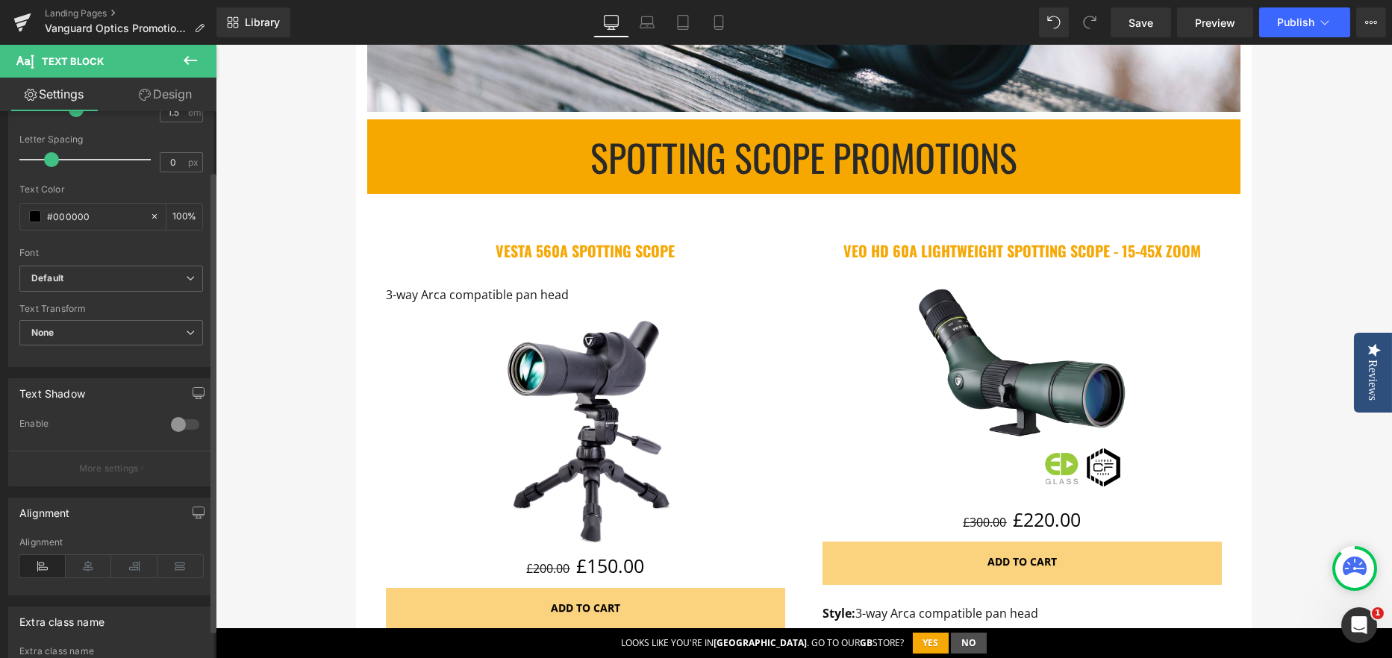
scroll to position [298, 0]
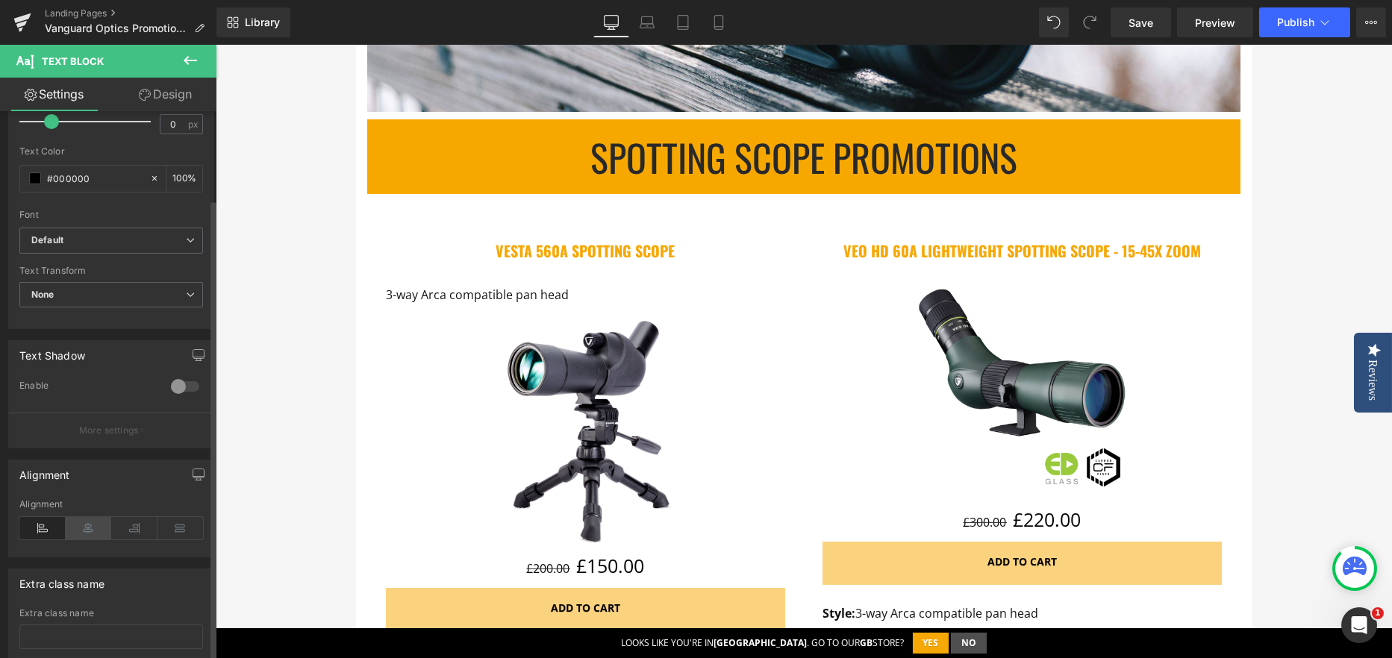
click at [80, 524] on icon at bounding box center [89, 528] width 46 height 22
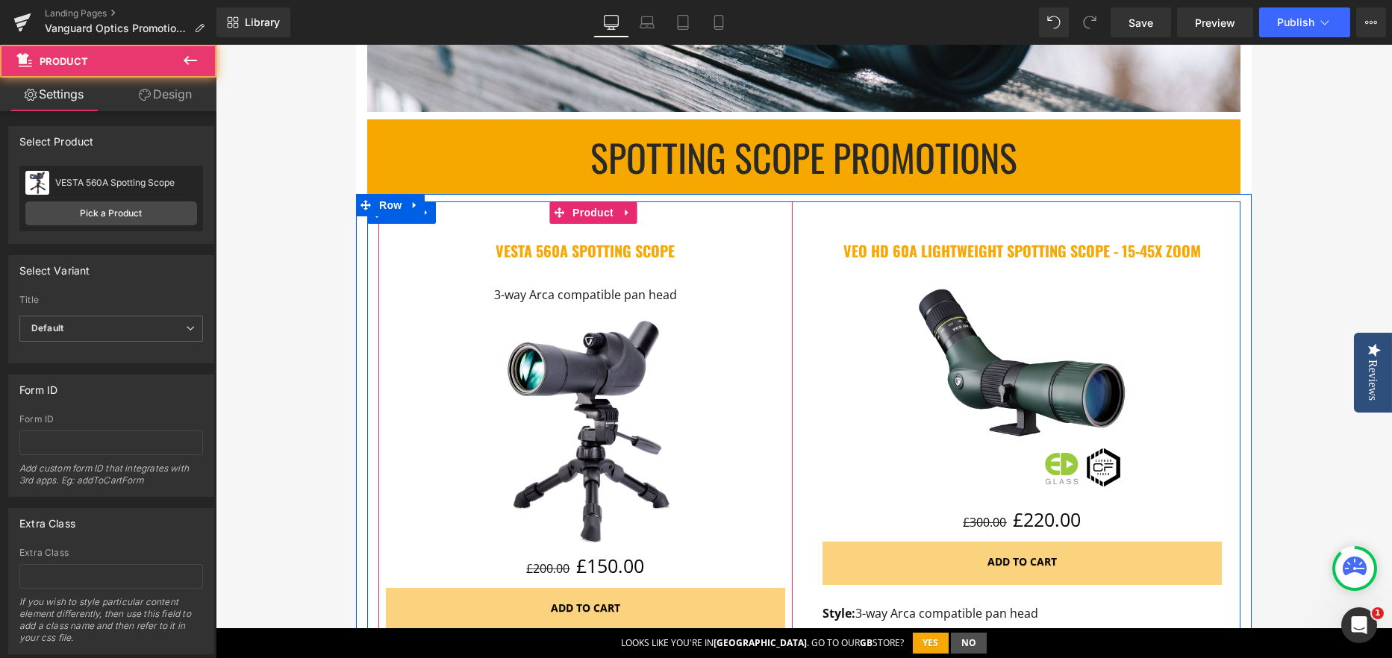
click at [504, 276] on div "VESTA 560A Spotting Scope (P) Title 3-way Arca compatible pan head Text Block S…" at bounding box center [585, 427] width 399 height 407
click at [566, 245] on span "(P) Title" at bounding box center [586, 246] width 48 height 22
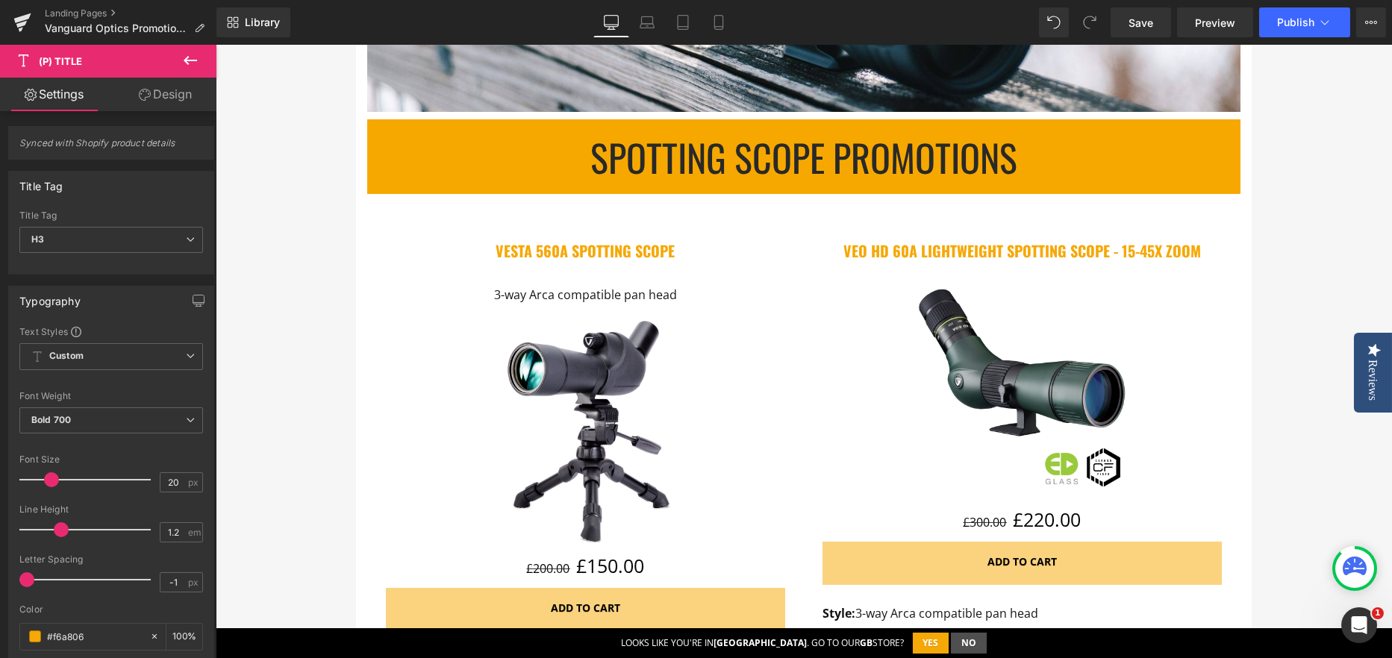
click at [163, 102] on link "Design" at bounding box center [165, 95] width 108 height 34
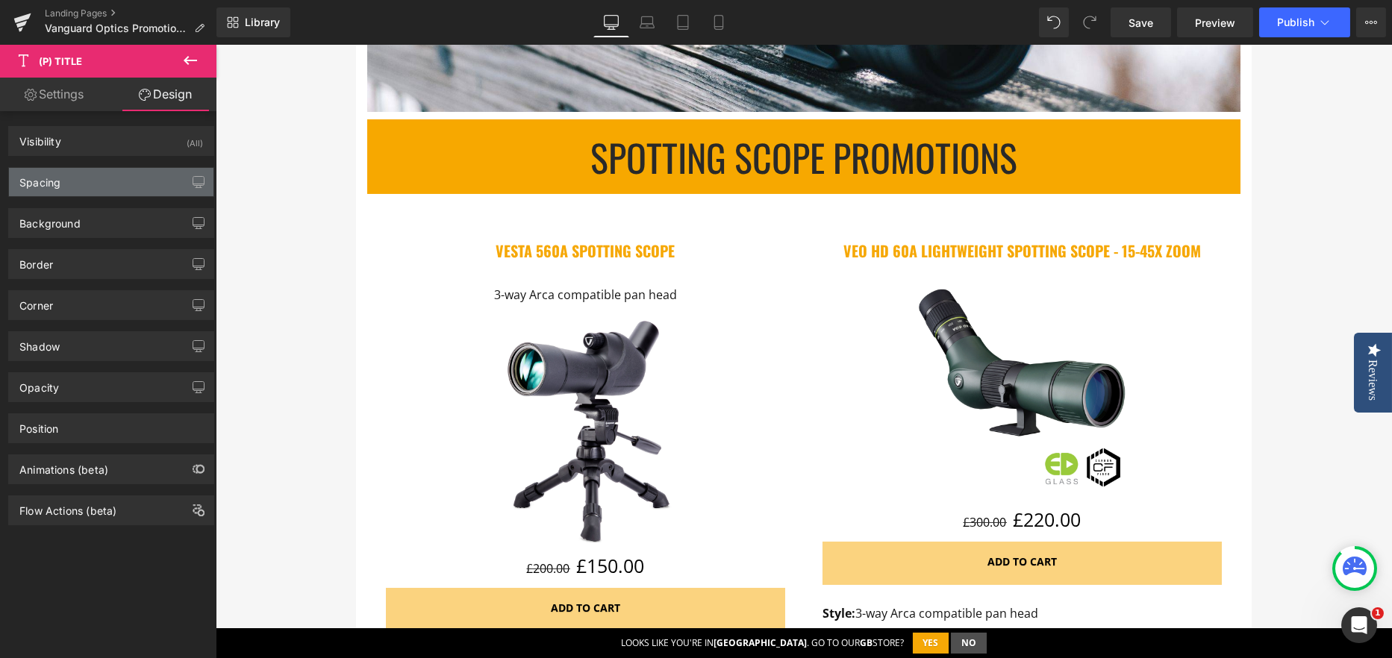
click at [66, 195] on div "Spacing" at bounding box center [111, 182] width 204 height 28
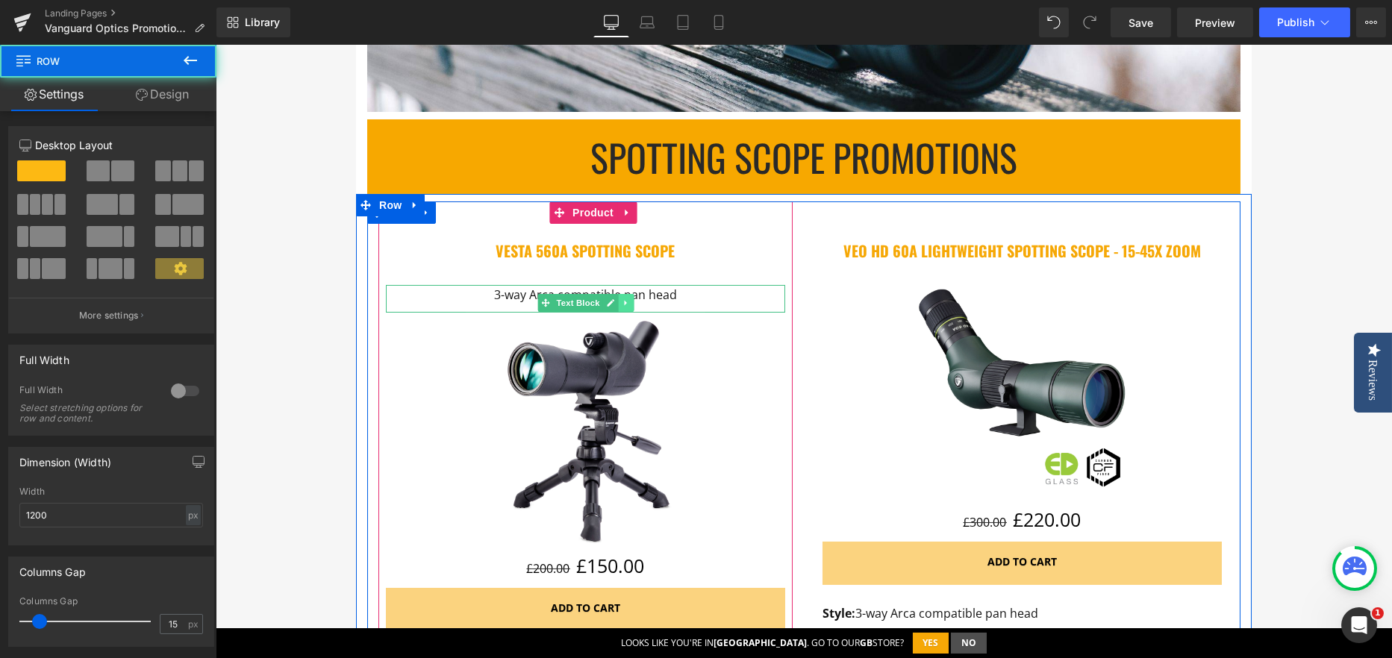
click at [620, 294] on link at bounding box center [626, 303] width 16 height 18
click at [663, 294] on span "3-way Arca compatible pan head" at bounding box center [585, 295] width 183 height 16
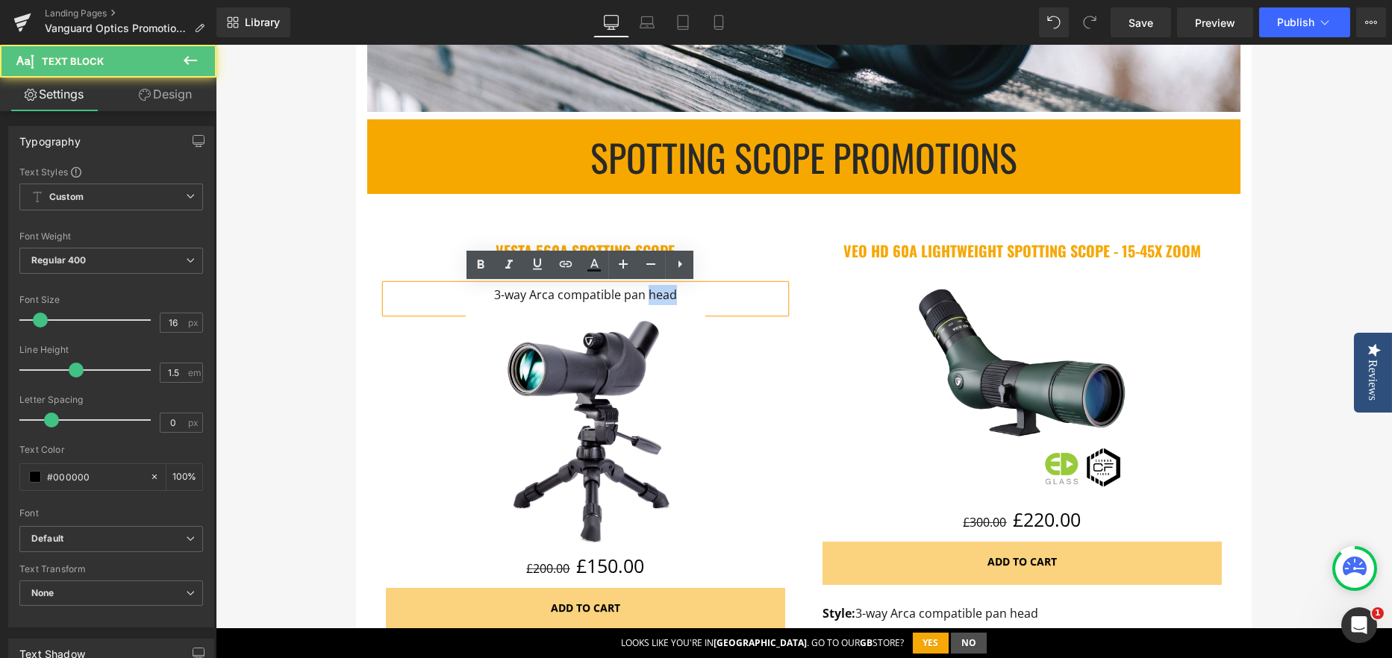
click at [663, 294] on span "3-way Arca compatible pan head" at bounding box center [585, 295] width 183 height 16
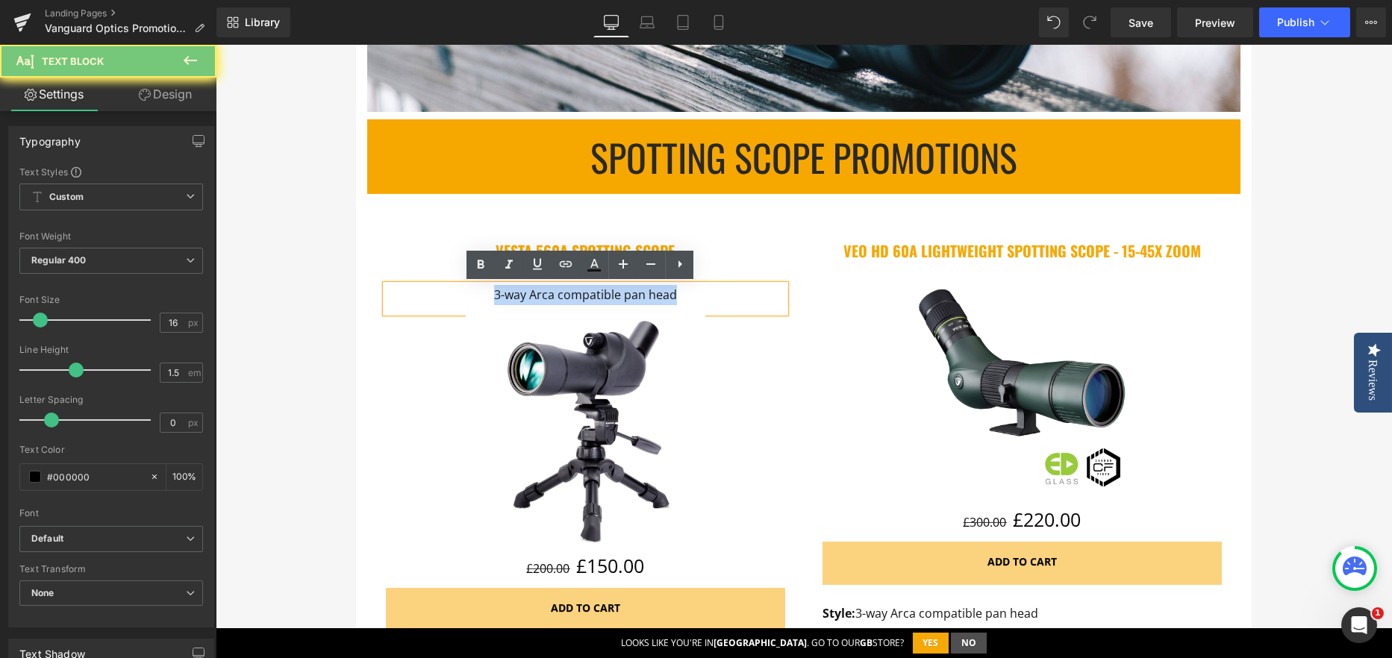
click at [663, 294] on span "3-way Arca compatible pan head" at bounding box center [585, 295] width 183 height 16
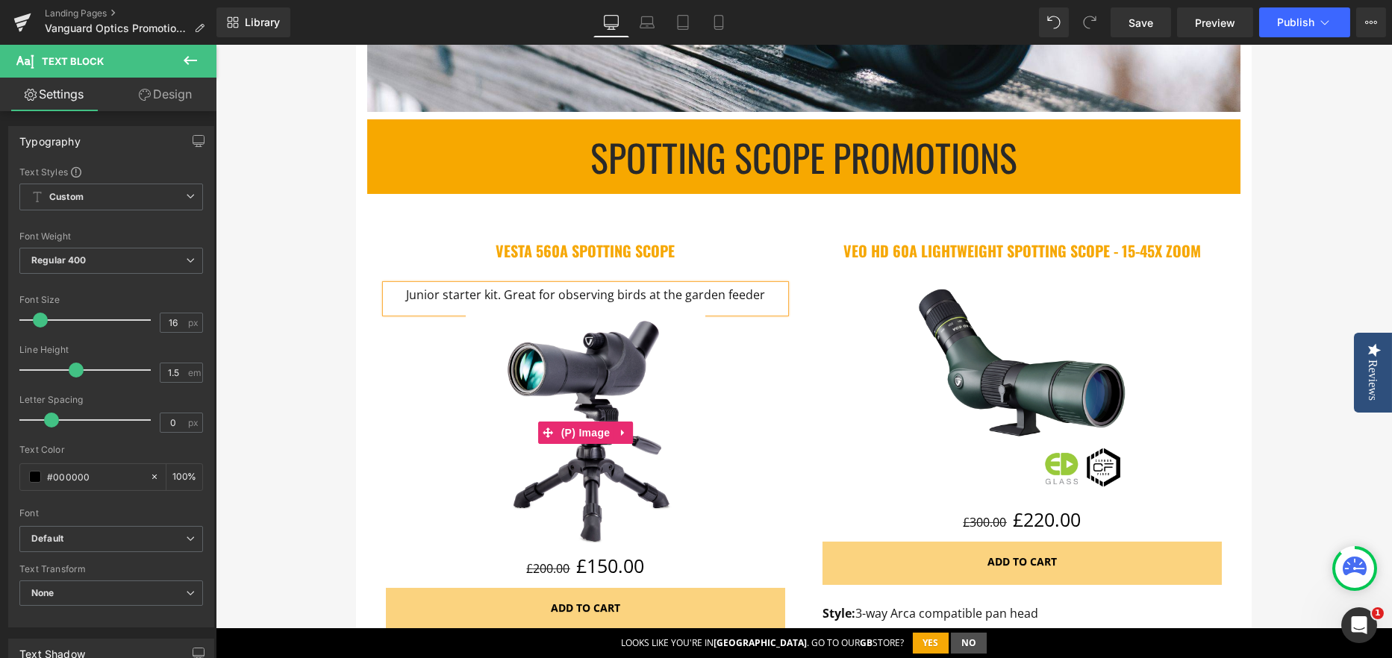
click at [411, 374] on div "Sale Off" at bounding box center [585, 433] width 399 height 240
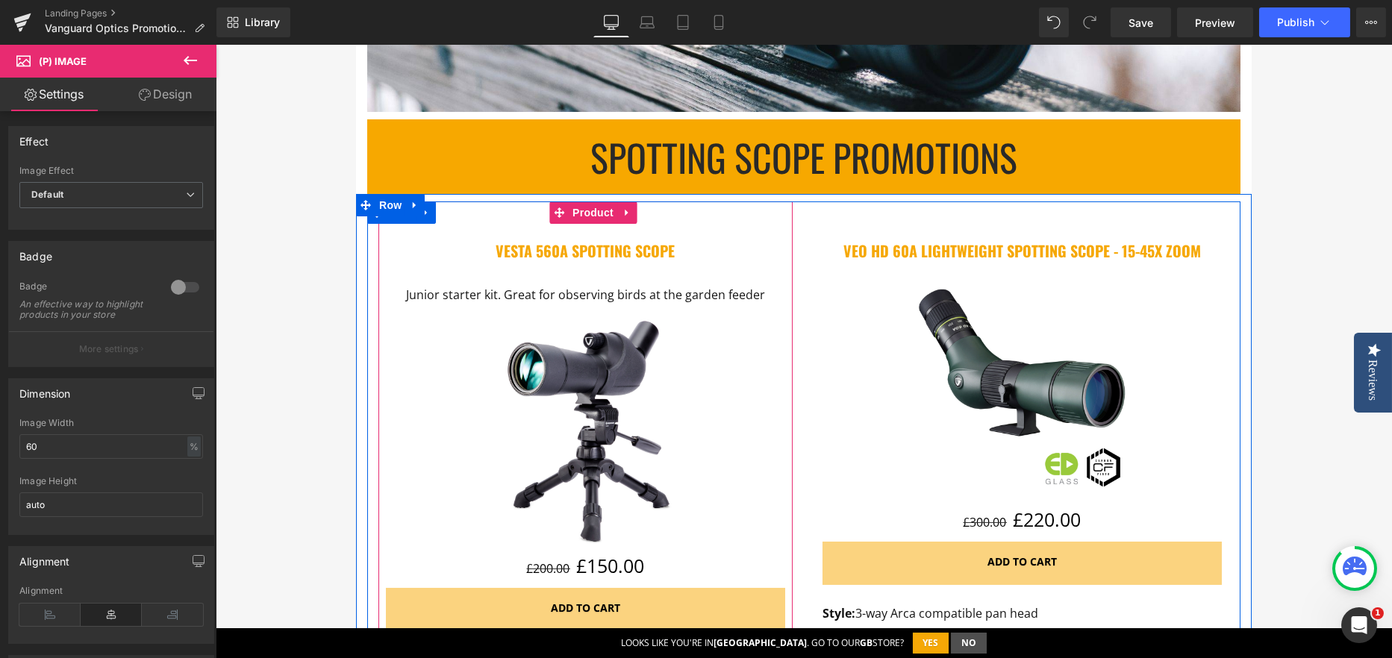
click at [438, 278] on div "VESTA 560A Spotting Scope (P) Title Junior starter kit. Great for observing bir…" at bounding box center [585, 427] width 399 height 407
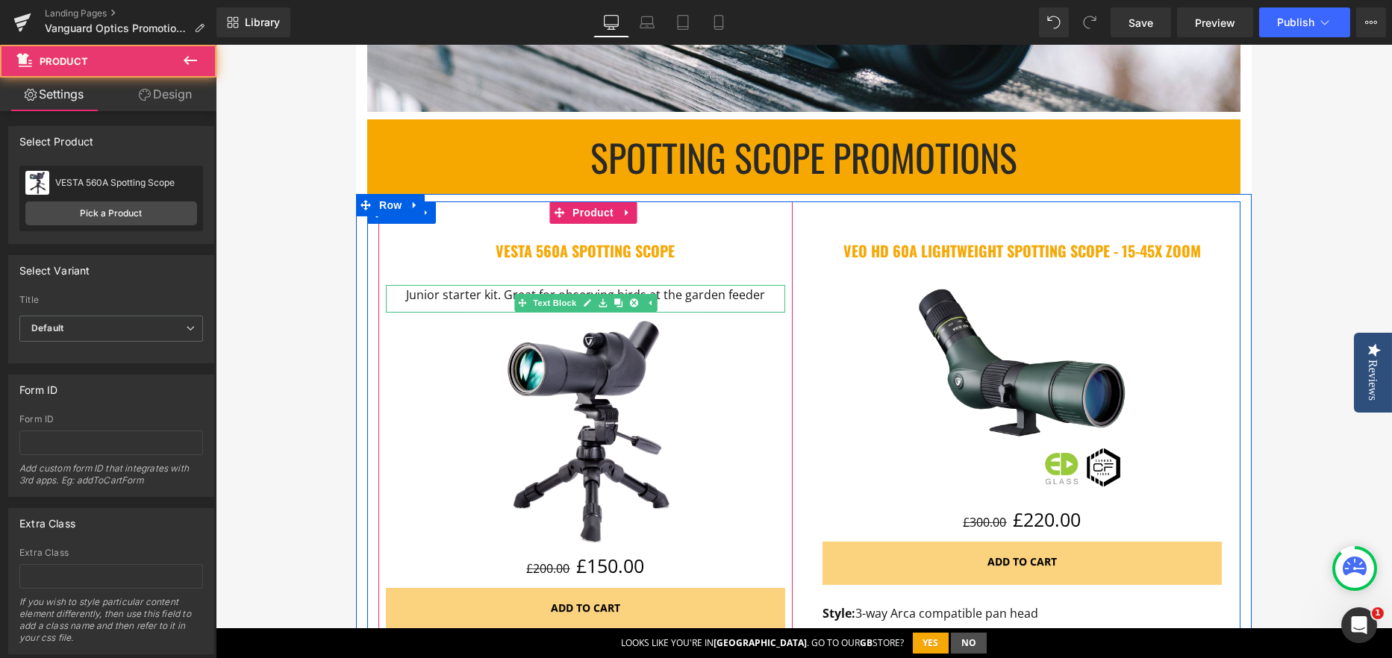
click at [422, 288] on span "Junior starter kit. Great for observing birds at the garden feeder" at bounding box center [585, 295] width 359 height 16
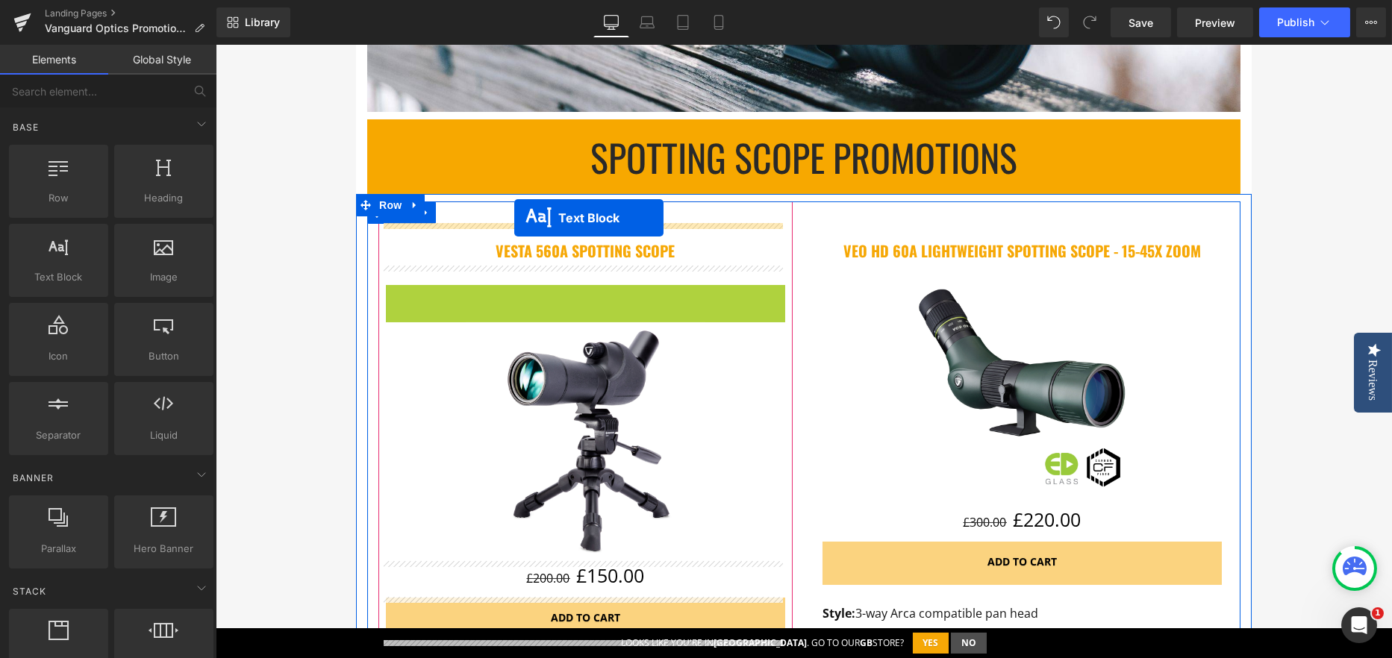
drag, startPoint x: 515, startPoint y: 303, endPoint x: 514, endPoint y: 218, distance: 85.1
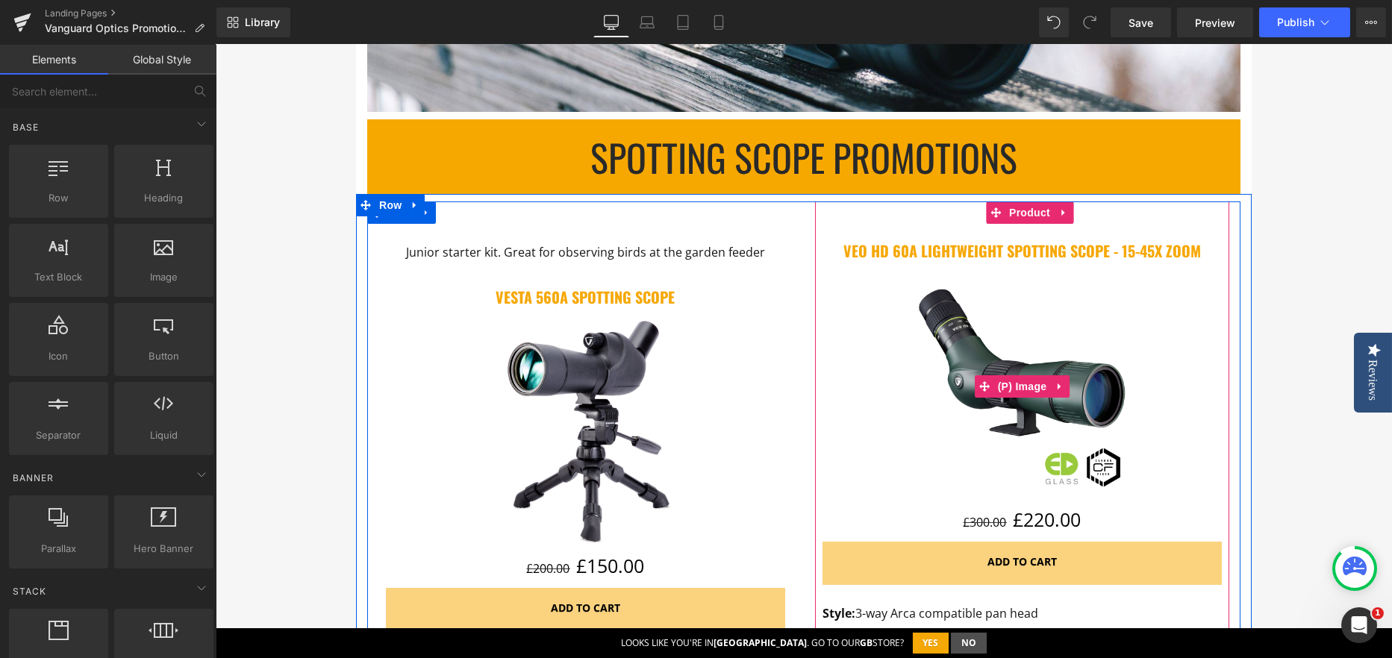
scroll to position [766, 0]
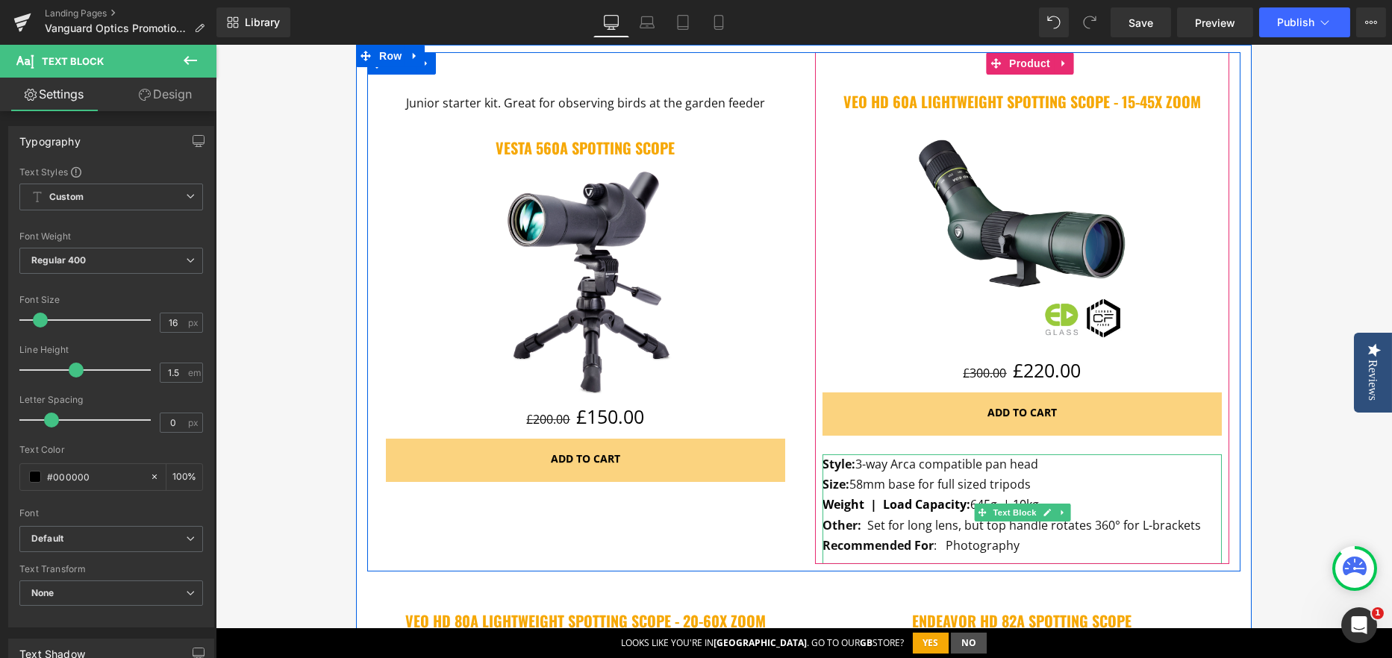
drag, startPoint x: 861, startPoint y: 466, endPoint x: 825, endPoint y: 460, distance: 36.9
click at [825, 460] on p "Style: 3-way Arca compatible pan head" at bounding box center [1021, 464] width 399 height 20
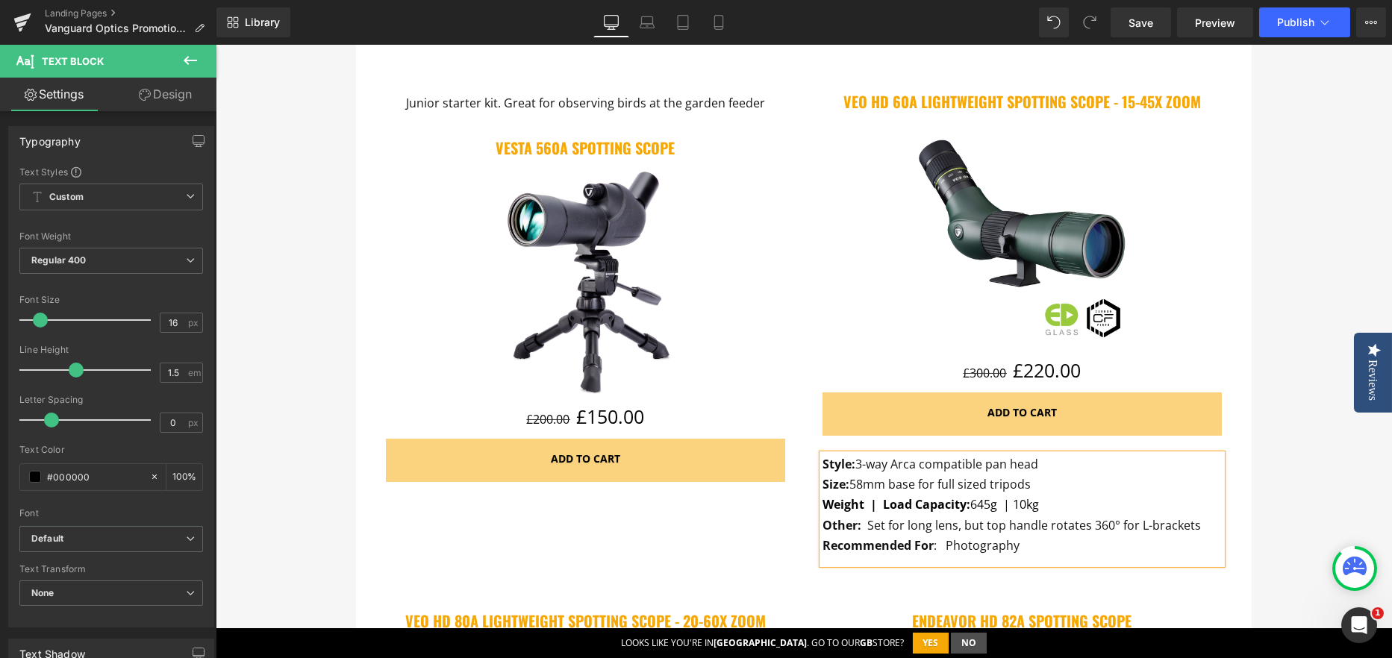
click at [837, 466] on span "Style:" at bounding box center [838, 464] width 33 height 16
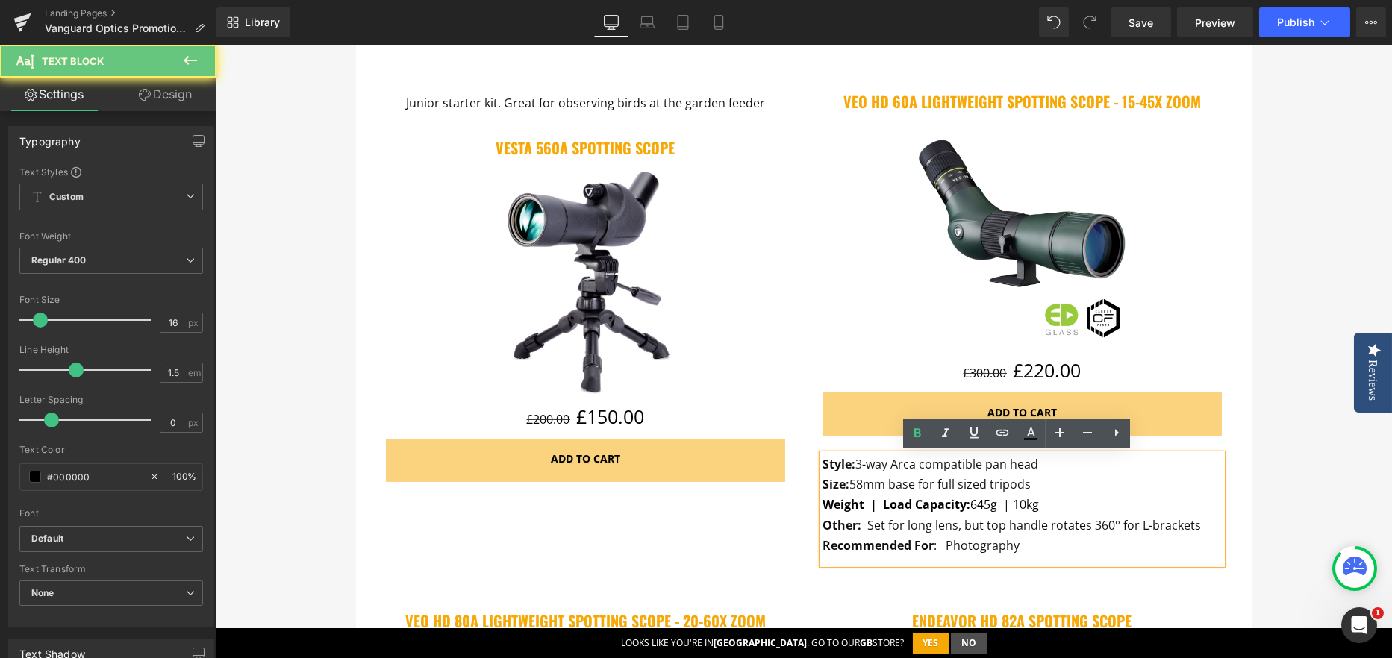
click at [855, 465] on span "Style:" at bounding box center [838, 464] width 33 height 16
click at [860, 463] on span "3-way Arca compatible pan head" at bounding box center [946, 464] width 183 height 16
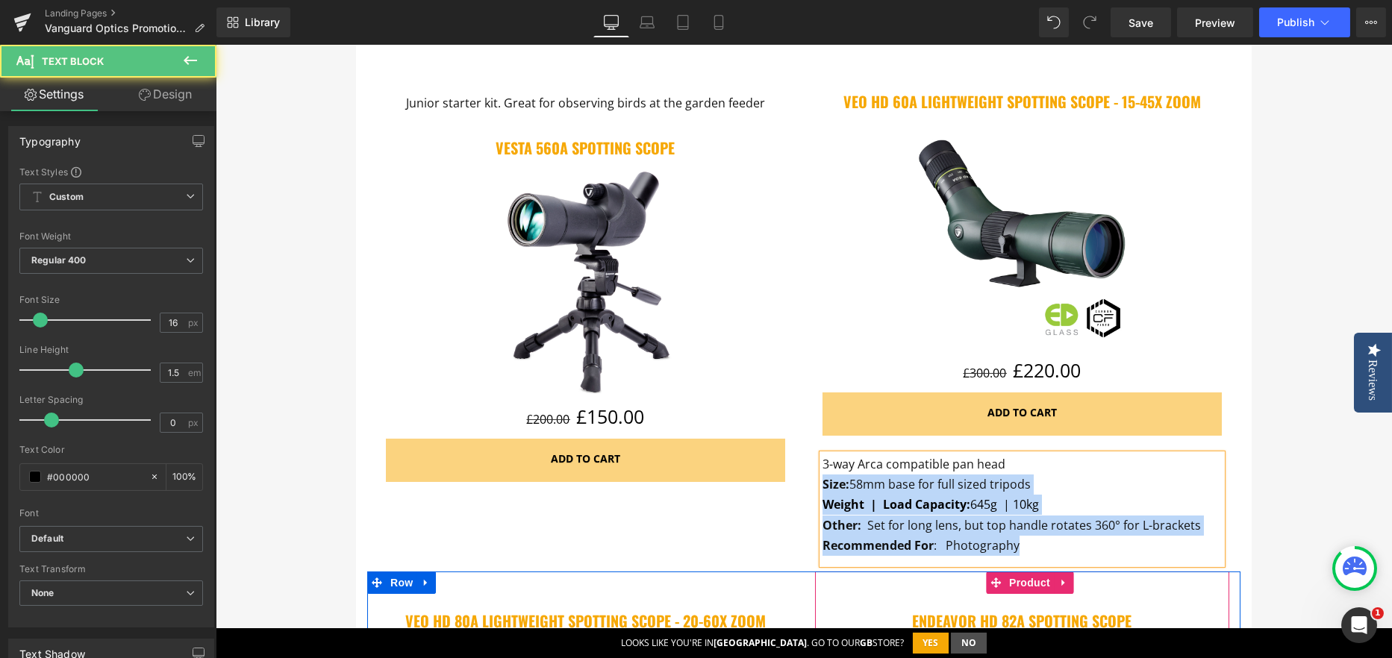
drag, startPoint x: 1021, startPoint y: 464, endPoint x: 1151, endPoint y: 586, distance: 178.4
click at [1151, 586] on div "Junior starter kit. Great for observing birds at the garden feeder Text Block V…" at bounding box center [803, 571] width 895 height 1038
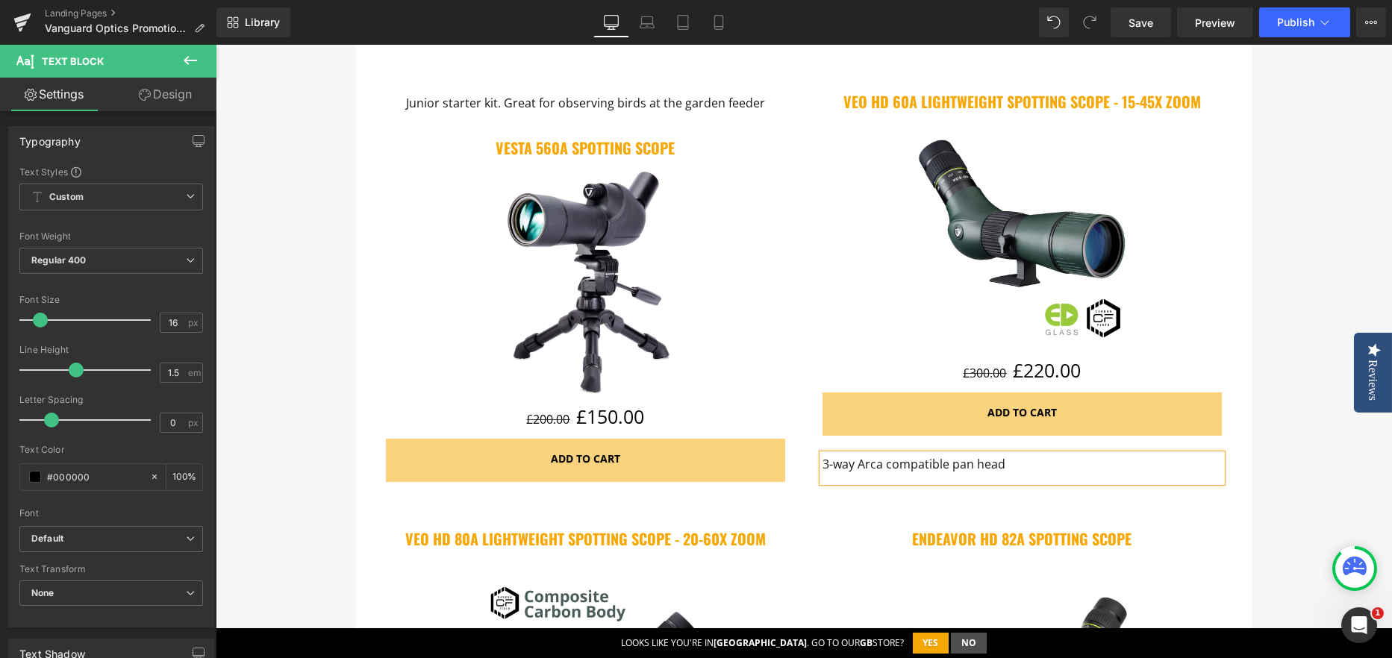
click at [901, 460] on span "3-way Arca compatible pan head" at bounding box center [913, 464] width 183 height 16
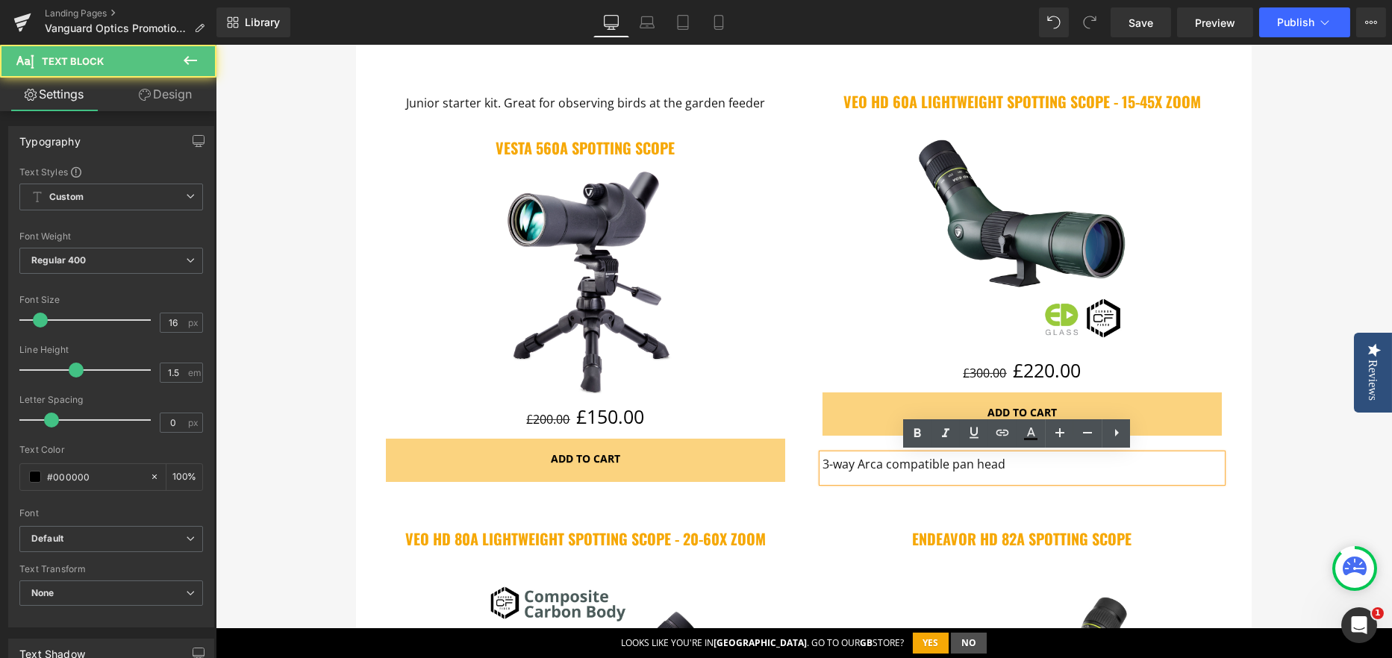
click at [1282, 425] on div "Q4 OpticTripod & Heads Promotions Heading Row Promotion ends: Text Block 86 Day…" at bounding box center [804, 556] width 1176 height 2270
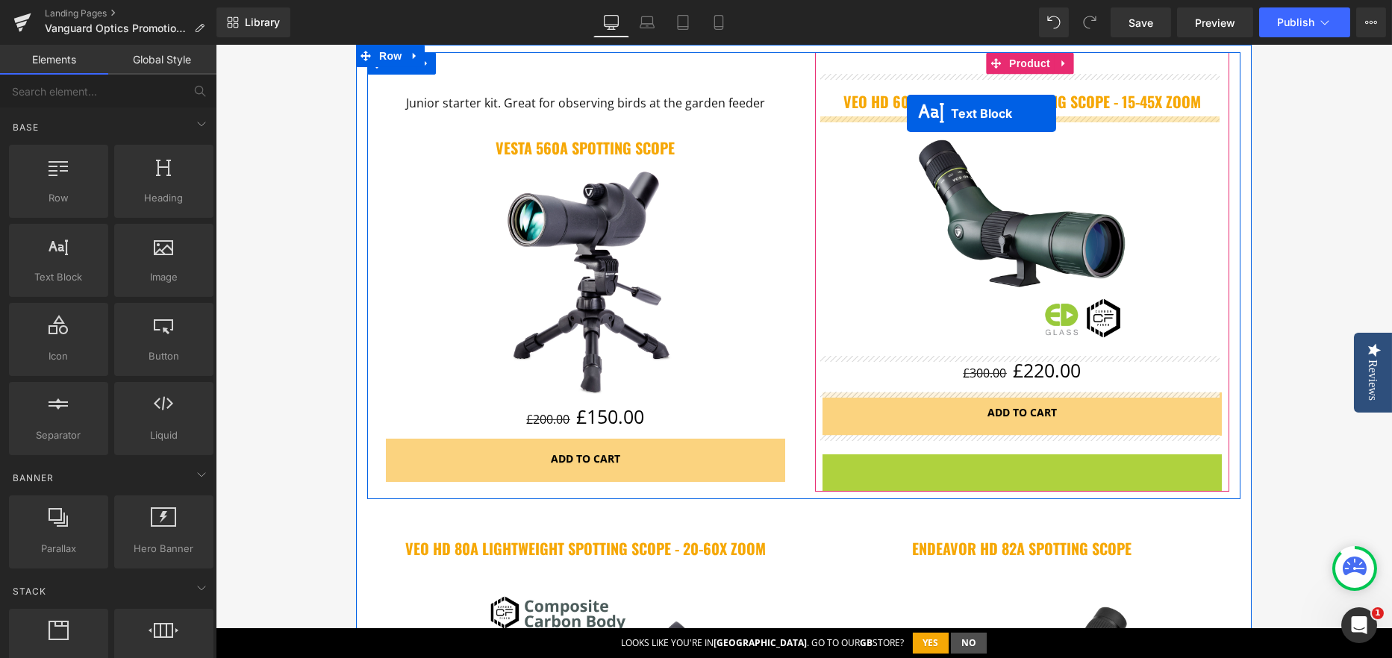
scroll to position [705, 0]
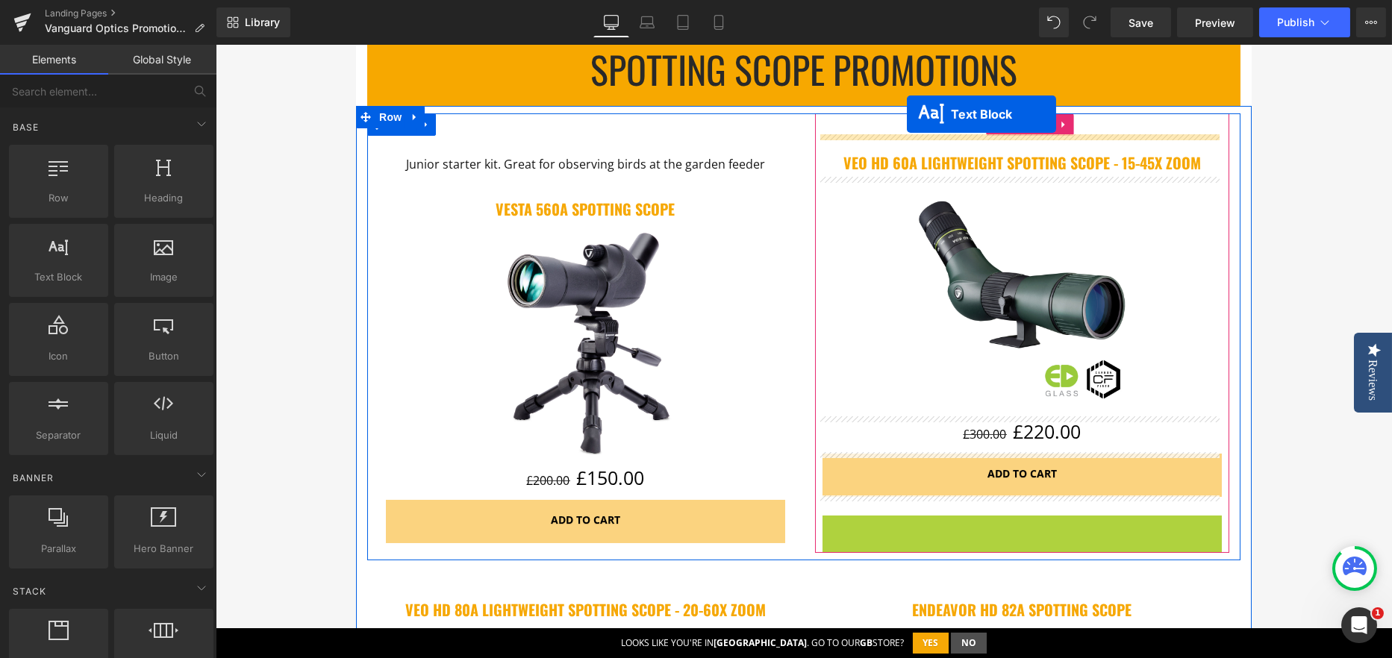
drag, startPoint x: 977, startPoint y: 472, endPoint x: 907, endPoint y: 99, distance: 379.8
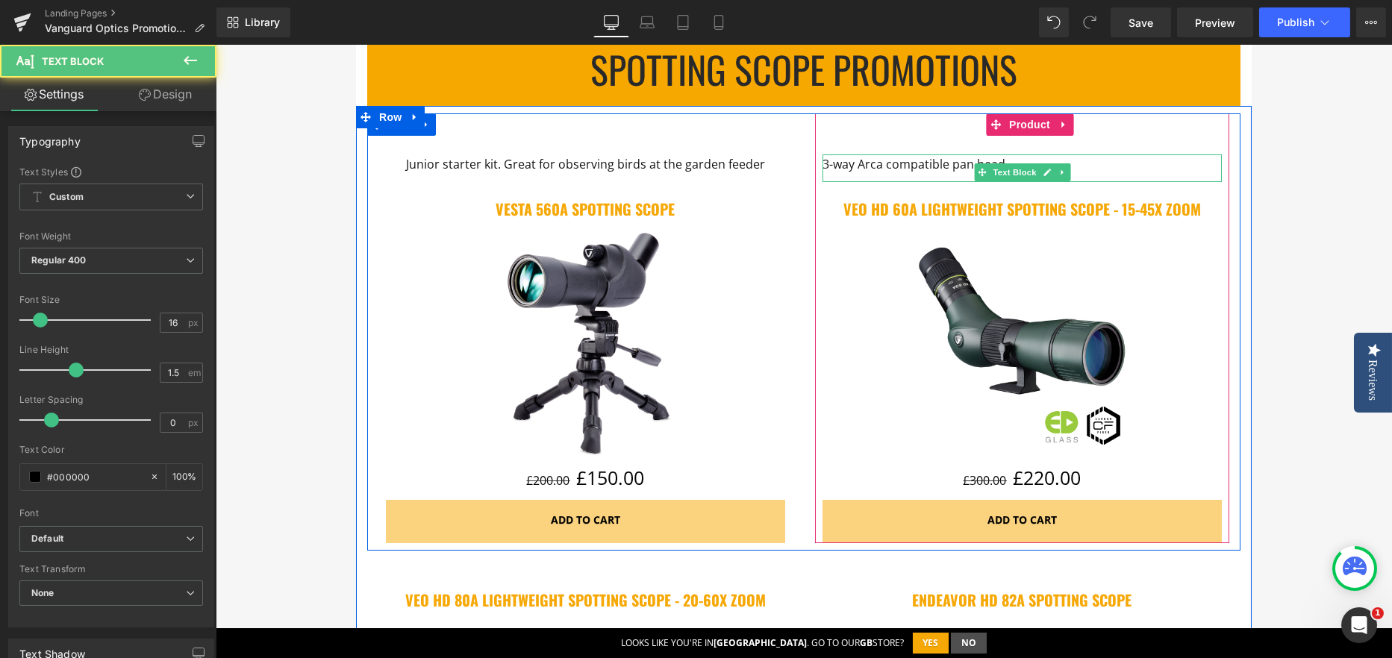
click at [907, 160] on span "3-way Arca compatible pan head" at bounding box center [913, 164] width 183 height 16
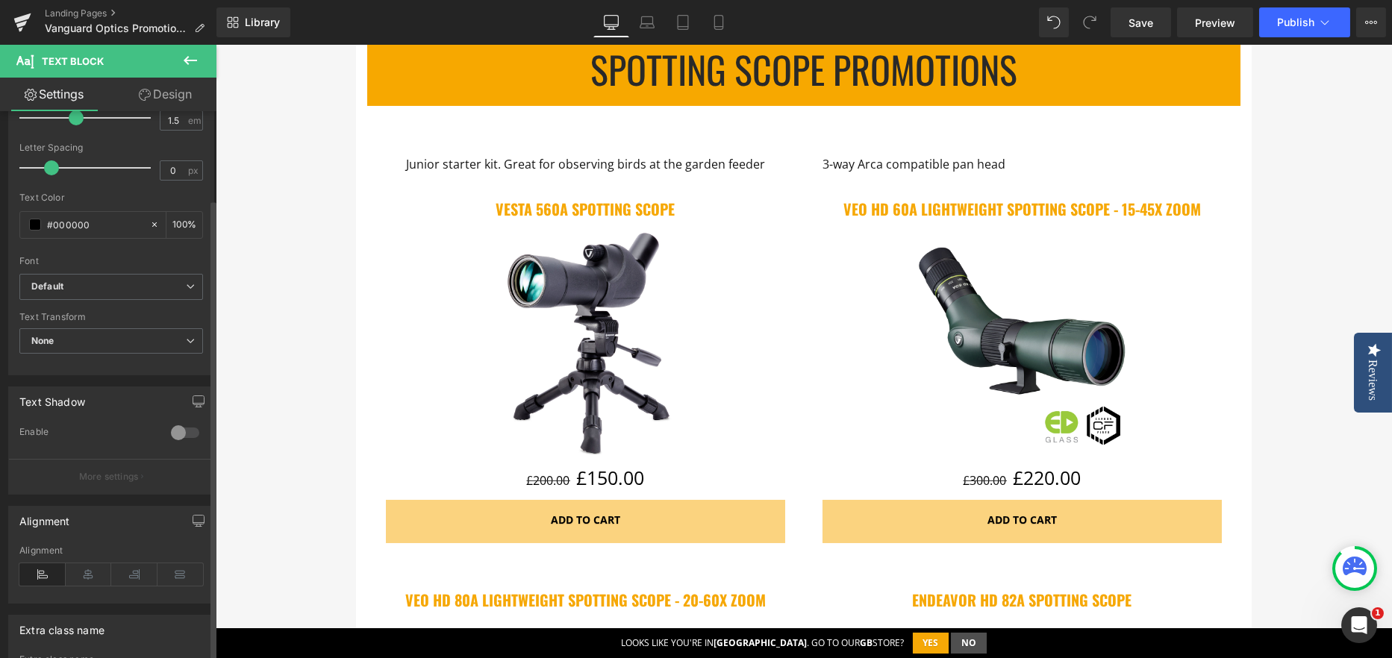
scroll to position [298, 0]
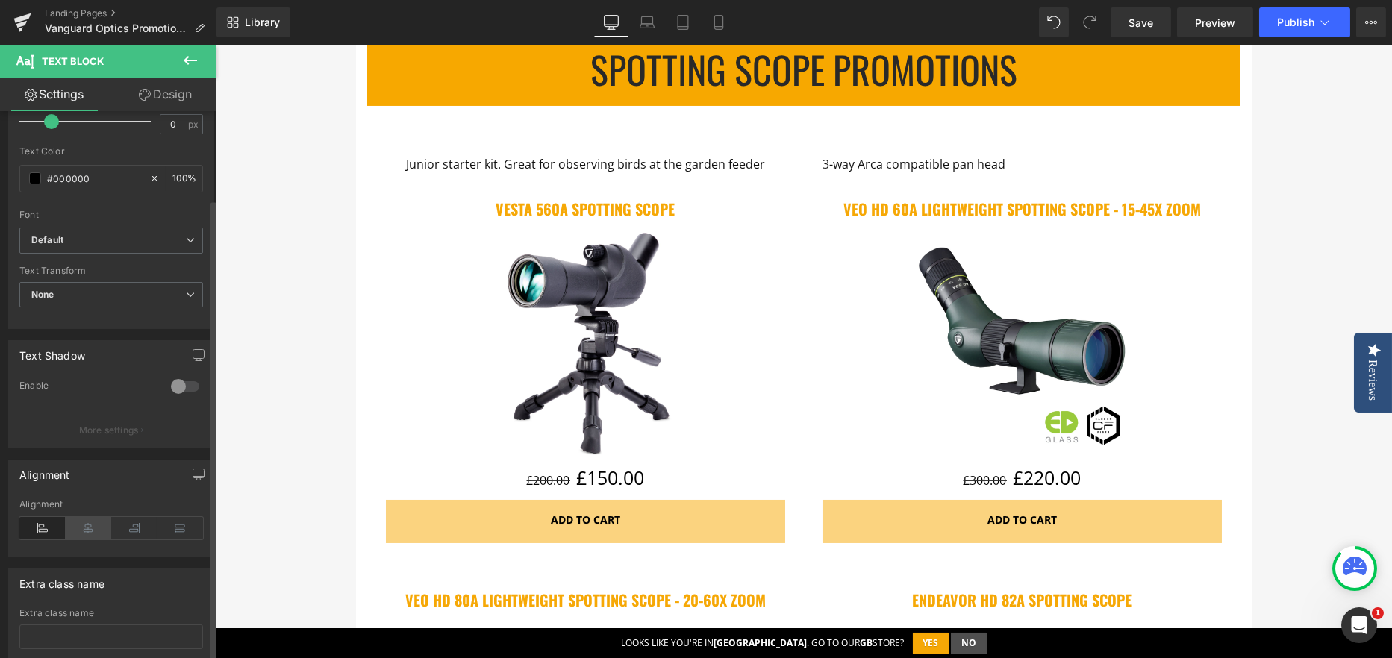
click at [96, 522] on icon at bounding box center [89, 528] width 46 height 22
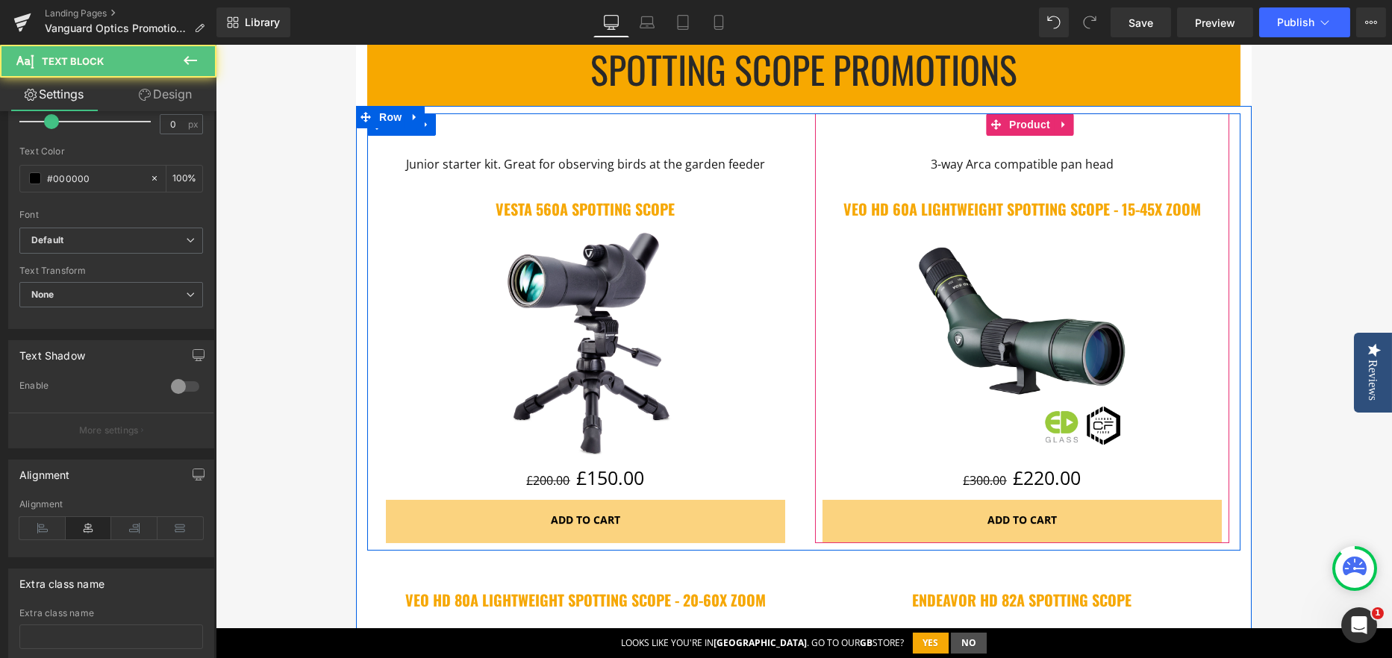
click at [979, 171] on div "3-way Arca compatible pan head Text Block" at bounding box center [1021, 168] width 399 height 28
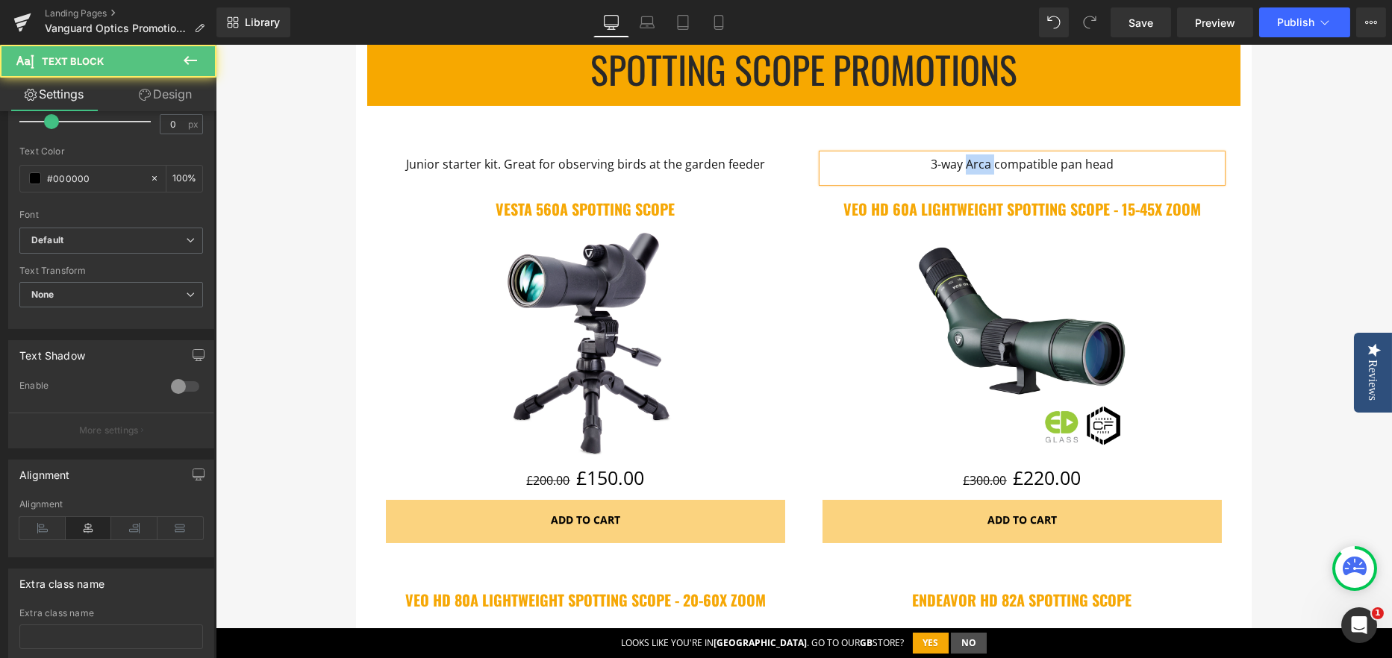
click at [979, 171] on span "3-way Arca compatible pan head" at bounding box center [1021, 164] width 183 height 16
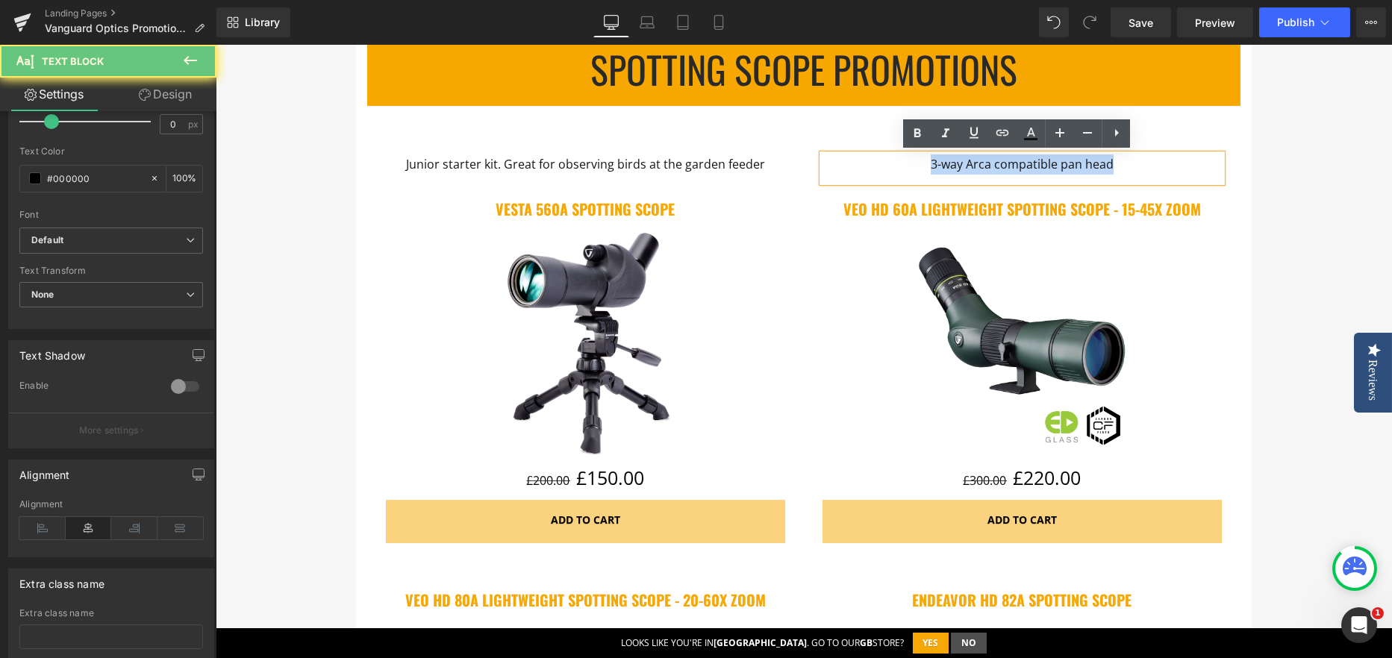
click at [979, 171] on span "3-way Arca compatible pan head" at bounding box center [1021, 164] width 183 height 16
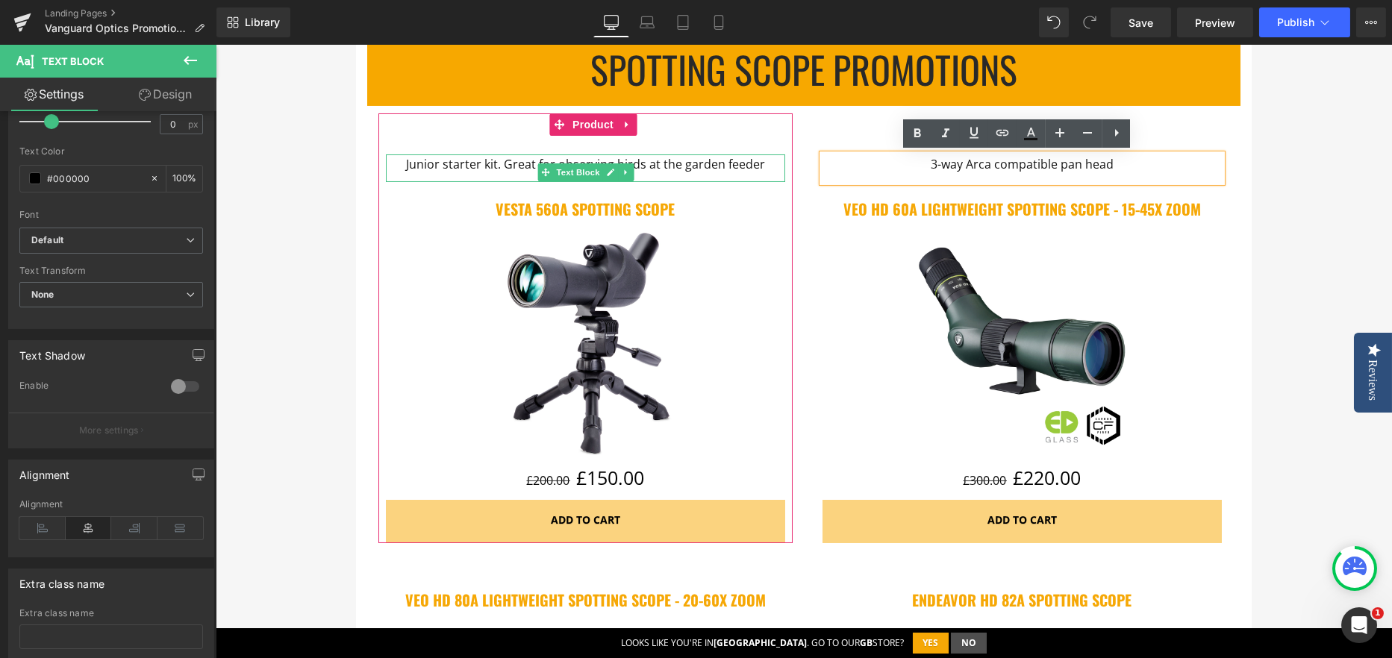
click at [501, 161] on span "Junior starter kit. Great for observing birds at the garden feeder" at bounding box center [585, 164] width 359 height 16
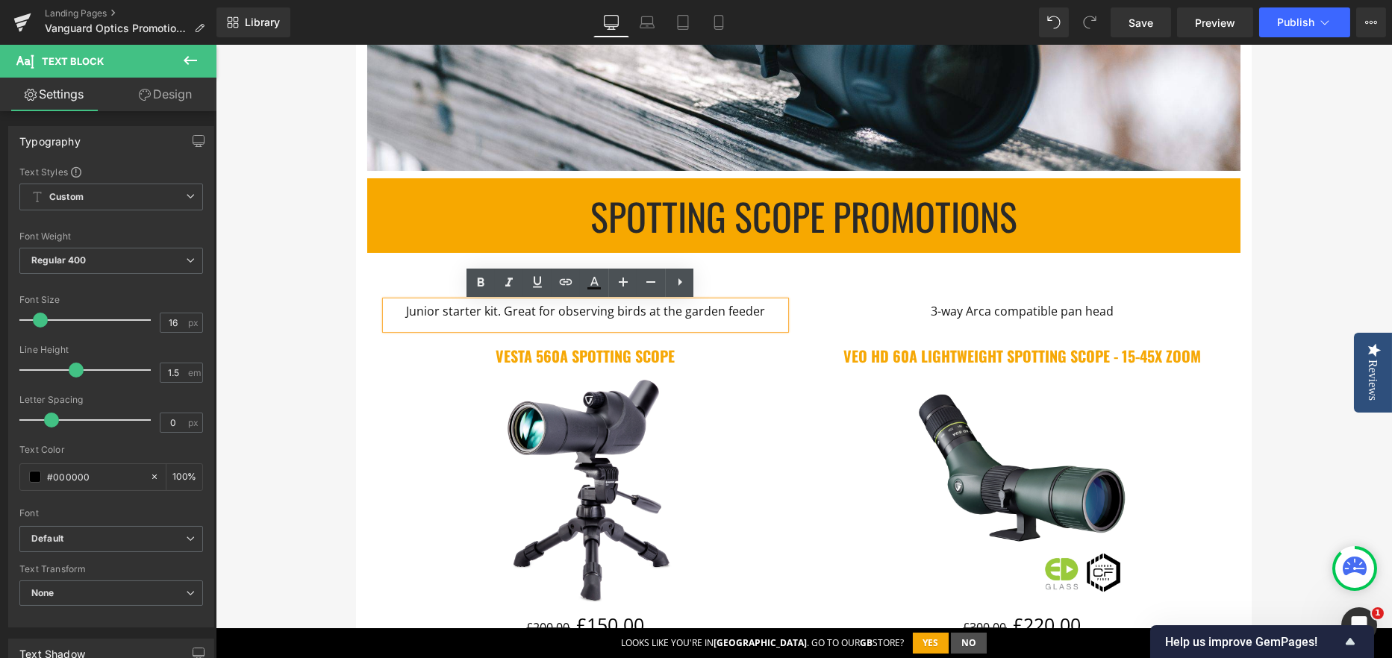
scroll to position [556, 0]
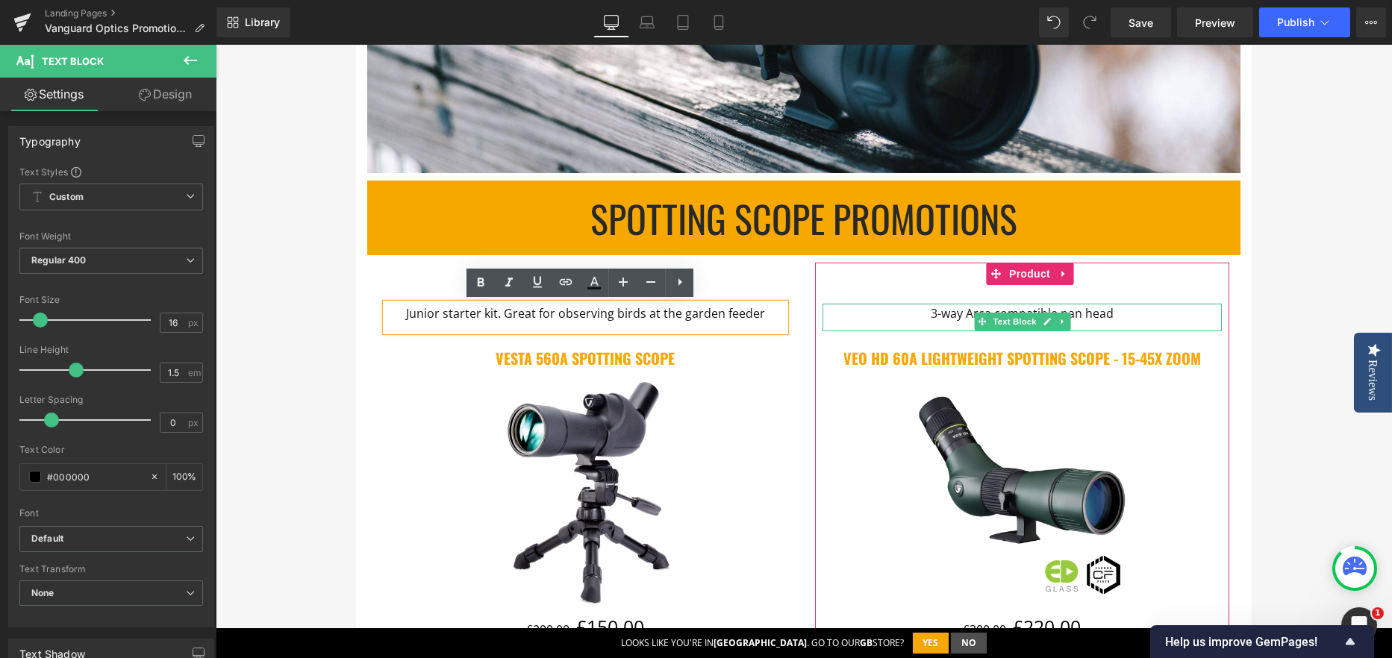
click at [947, 311] on span "3-way Arca compatible pan head" at bounding box center [1021, 313] width 183 height 16
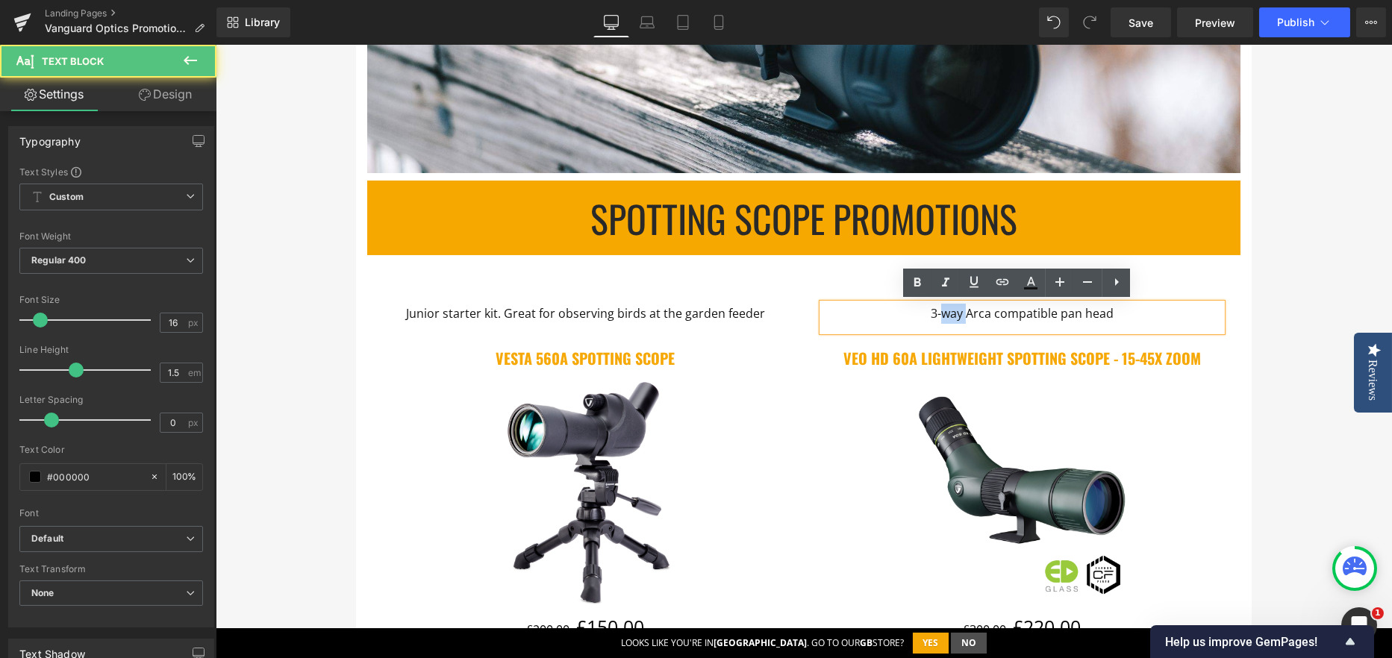
click at [947, 311] on span "3-way Arca compatible pan head" at bounding box center [1021, 313] width 183 height 16
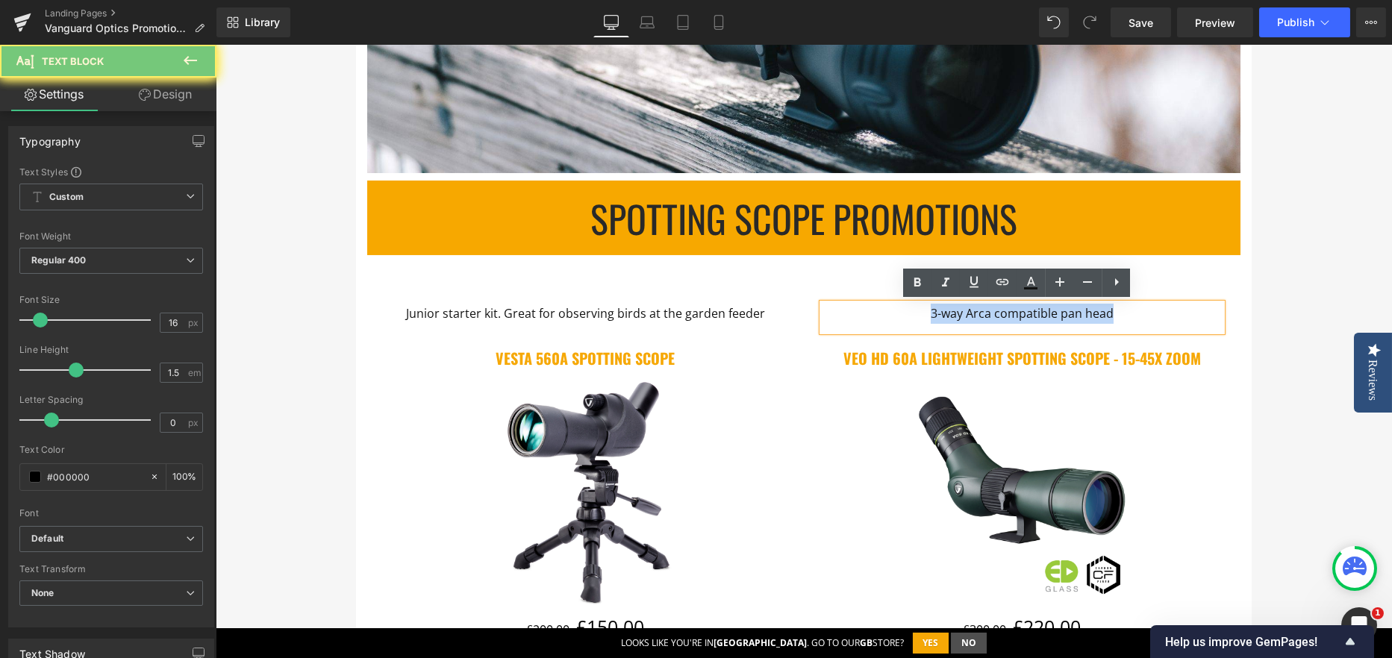
click at [947, 311] on span "3-way Arca compatible pan head" at bounding box center [1021, 313] width 183 height 16
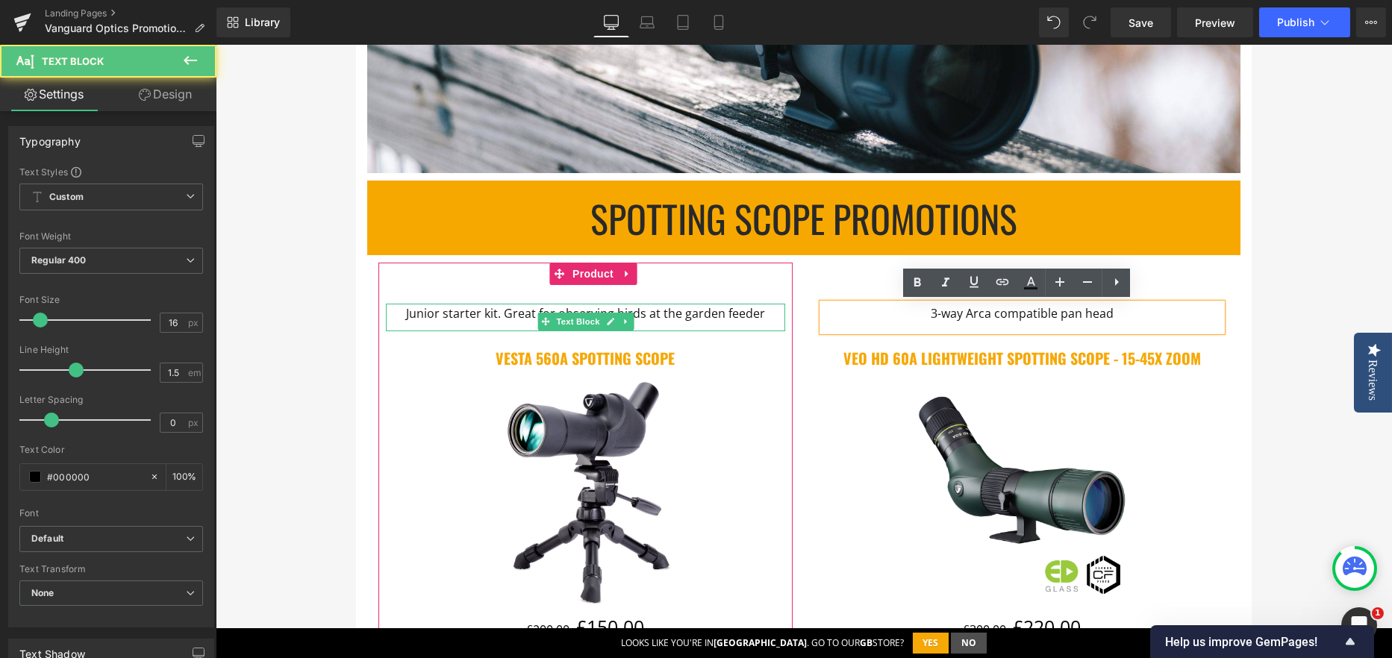
click at [501, 310] on span "Junior starter kit. Great for observing birds at the garden feeder" at bounding box center [585, 313] width 359 height 16
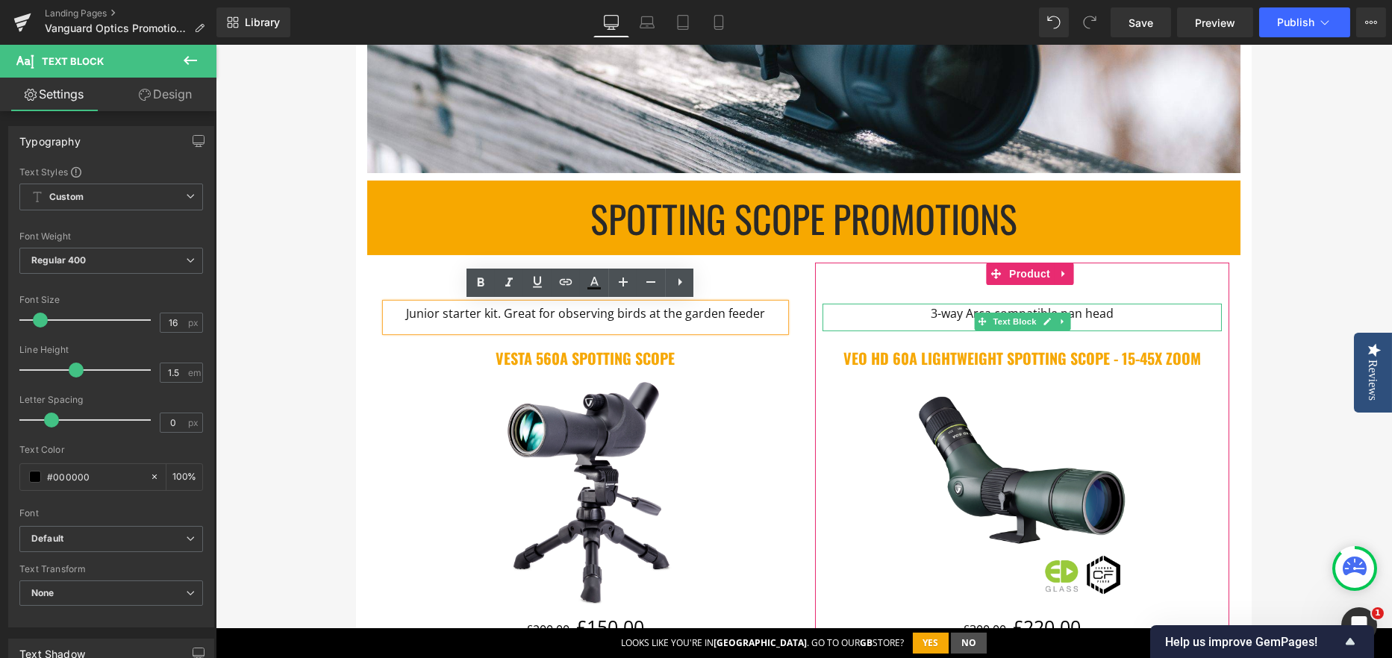
click at [923, 318] on p "3-way Arca compatible pan head" at bounding box center [1021, 314] width 399 height 20
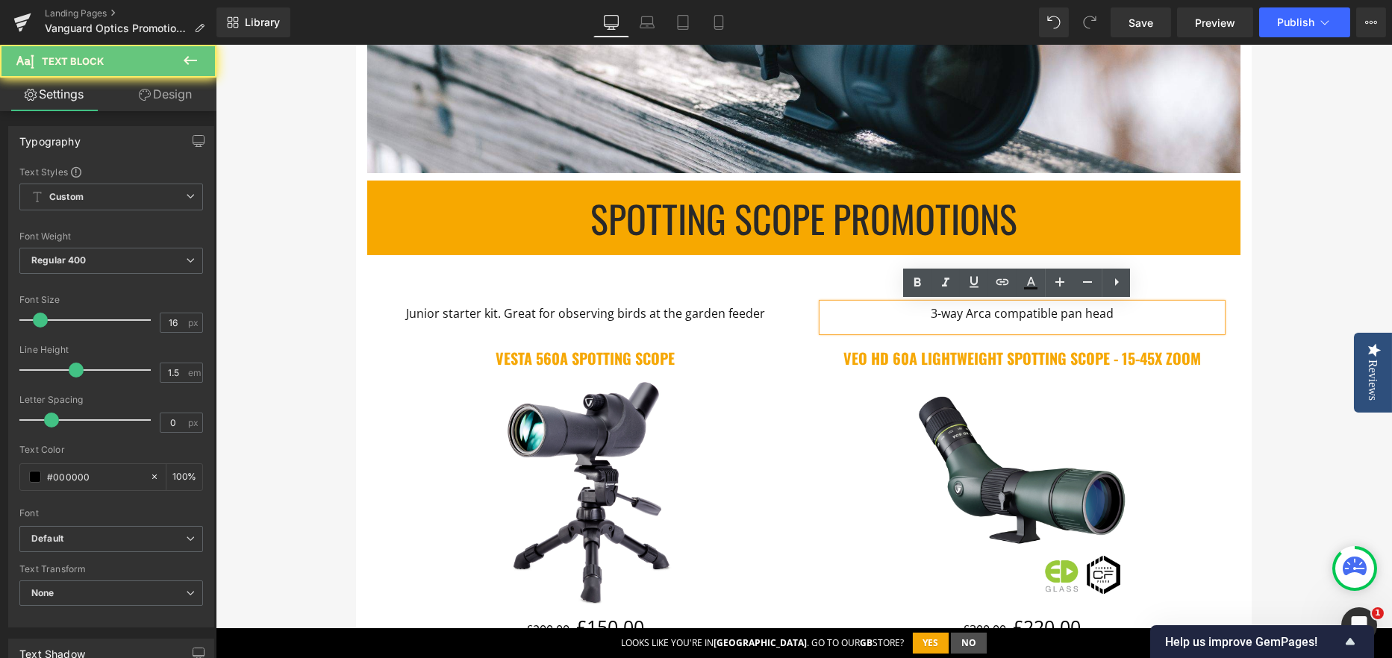
click at [923, 318] on p "3-way Arca compatible pan head" at bounding box center [1021, 314] width 399 height 20
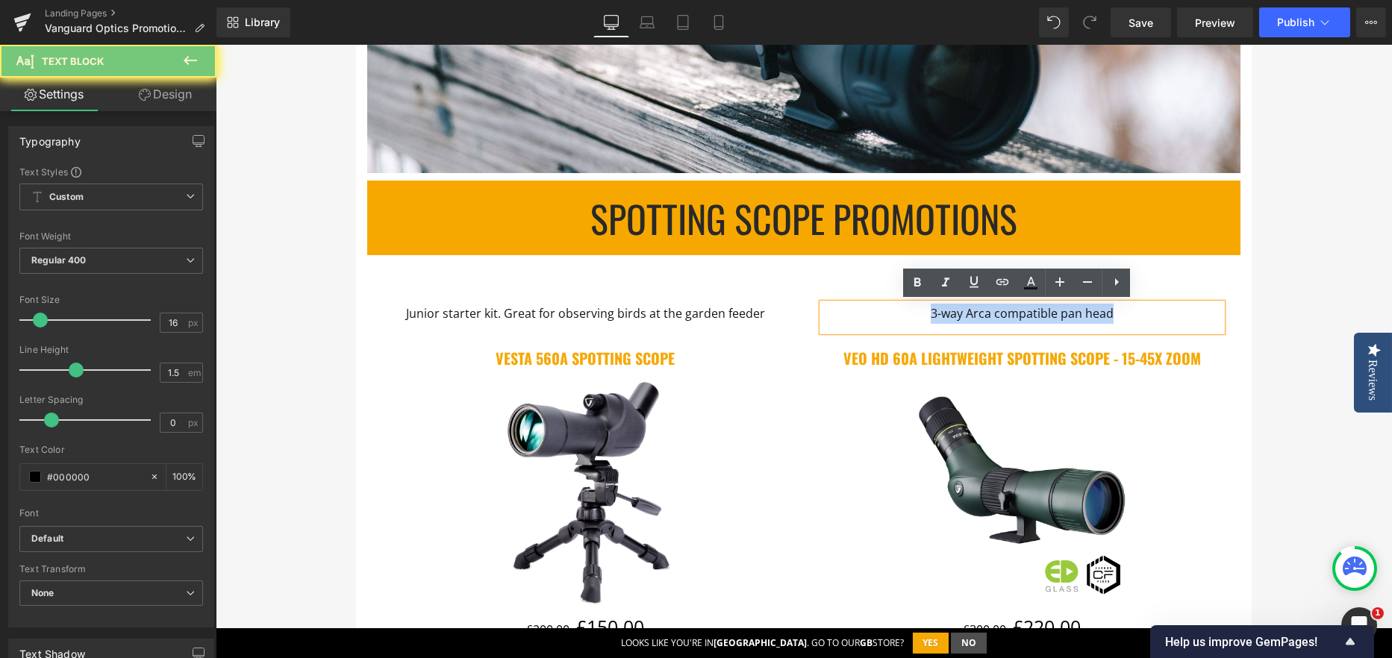
click at [923, 318] on p "3-way Arca compatible pan head" at bounding box center [1021, 314] width 399 height 20
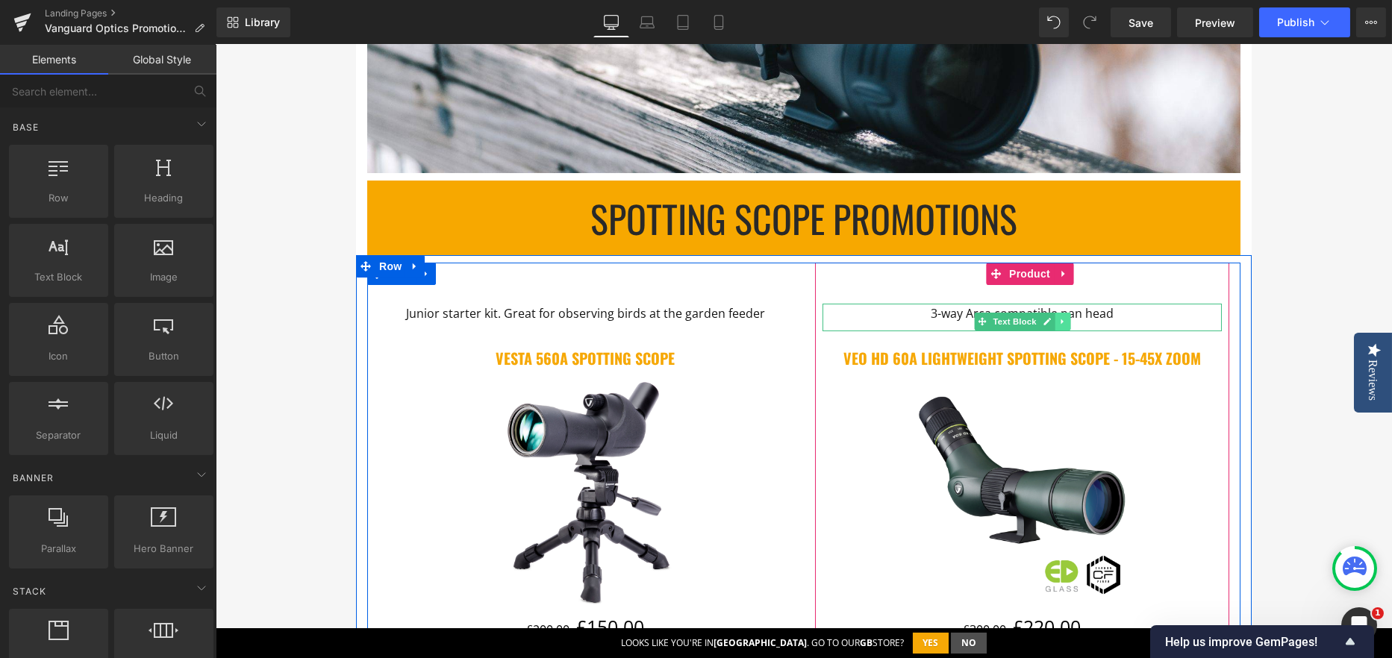
click at [1060, 319] on icon at bounding box center [1061, 321] width 2 height 5
click at [1069, 322] on link at bounding box center [1070, 322] width 16 height 18
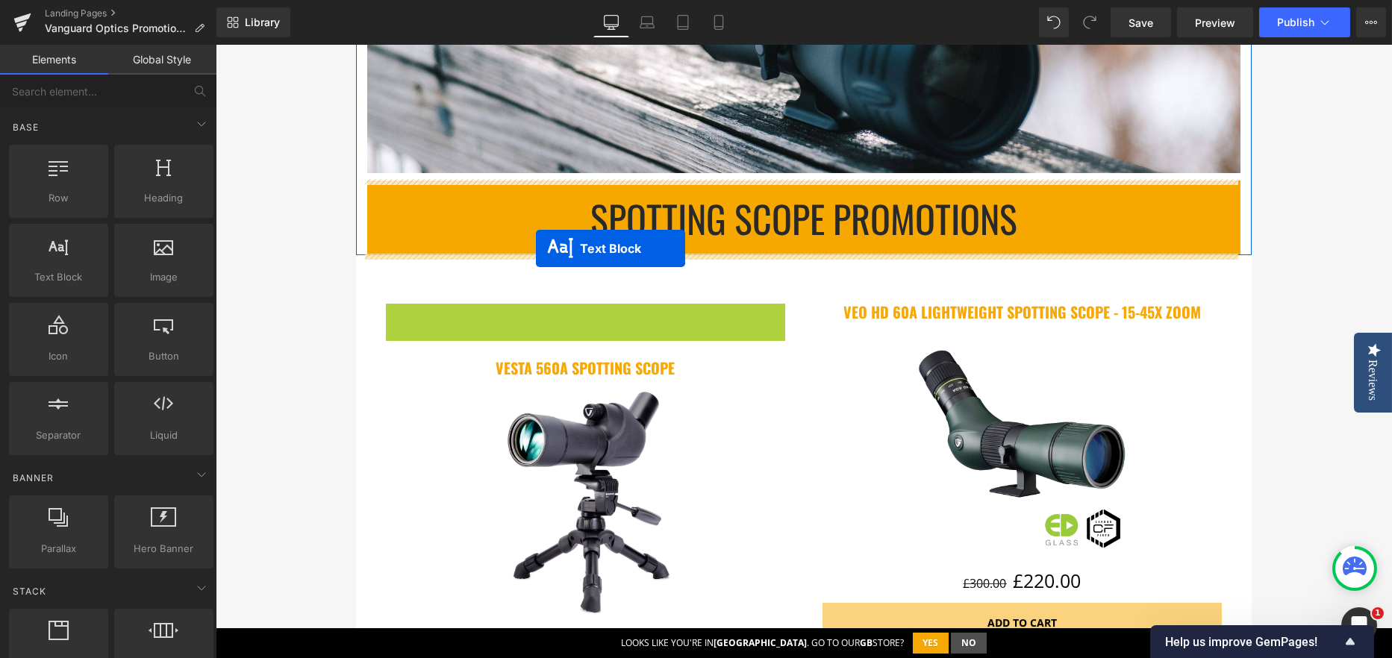
drag, startPoint x: 539, startPoint y: 321, endPoint x: 536, endPoint y: 248, distance: 72.5
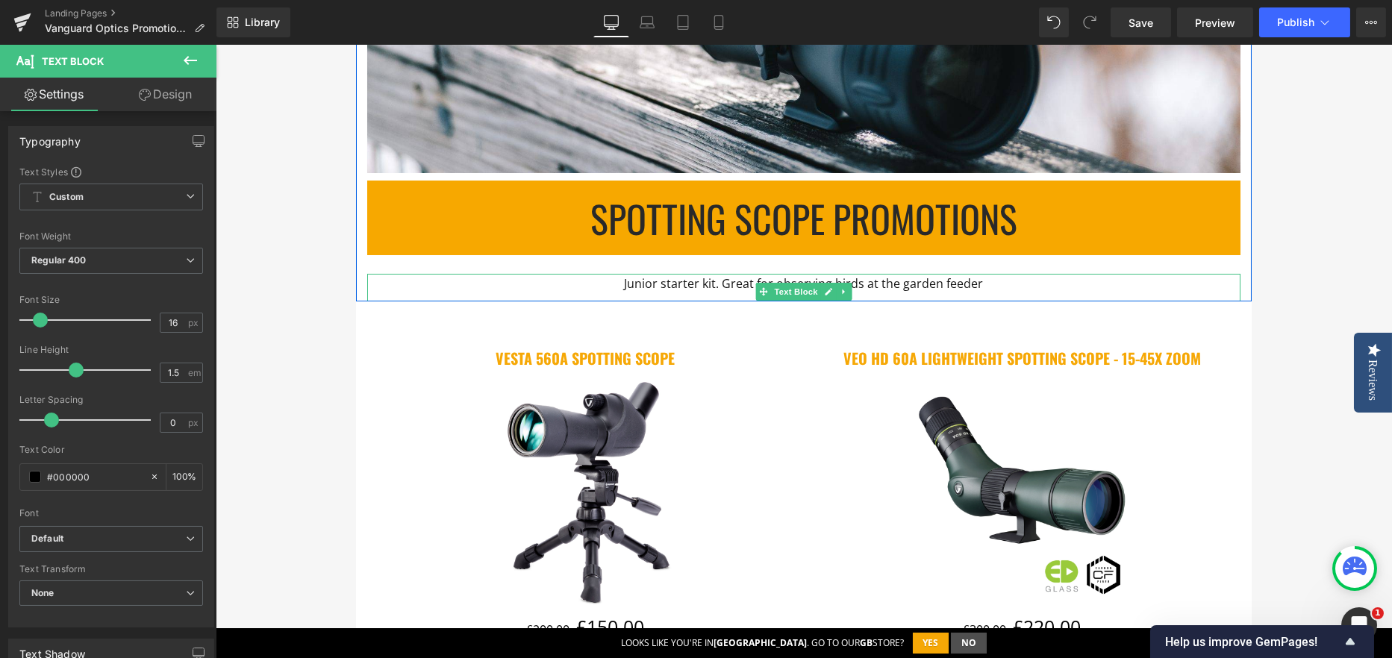
click at [640, 286] on span "Junior starter kit. Great for observing birds at the garden feeder" at bounding box center [804, 283] width 359 height 16
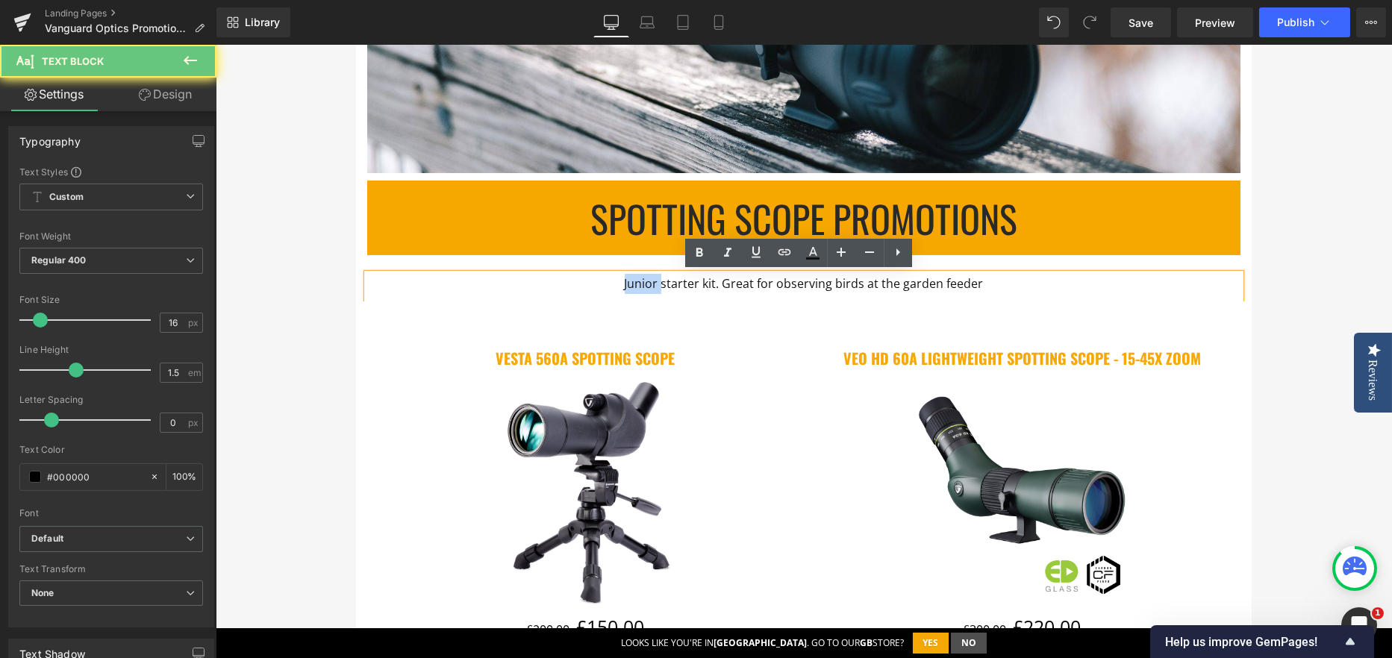
click at [640, 286] on span "Junior starter kit. Great for observing birds at the garden feeder" at bounding box center [804, 283] width 359 height 16
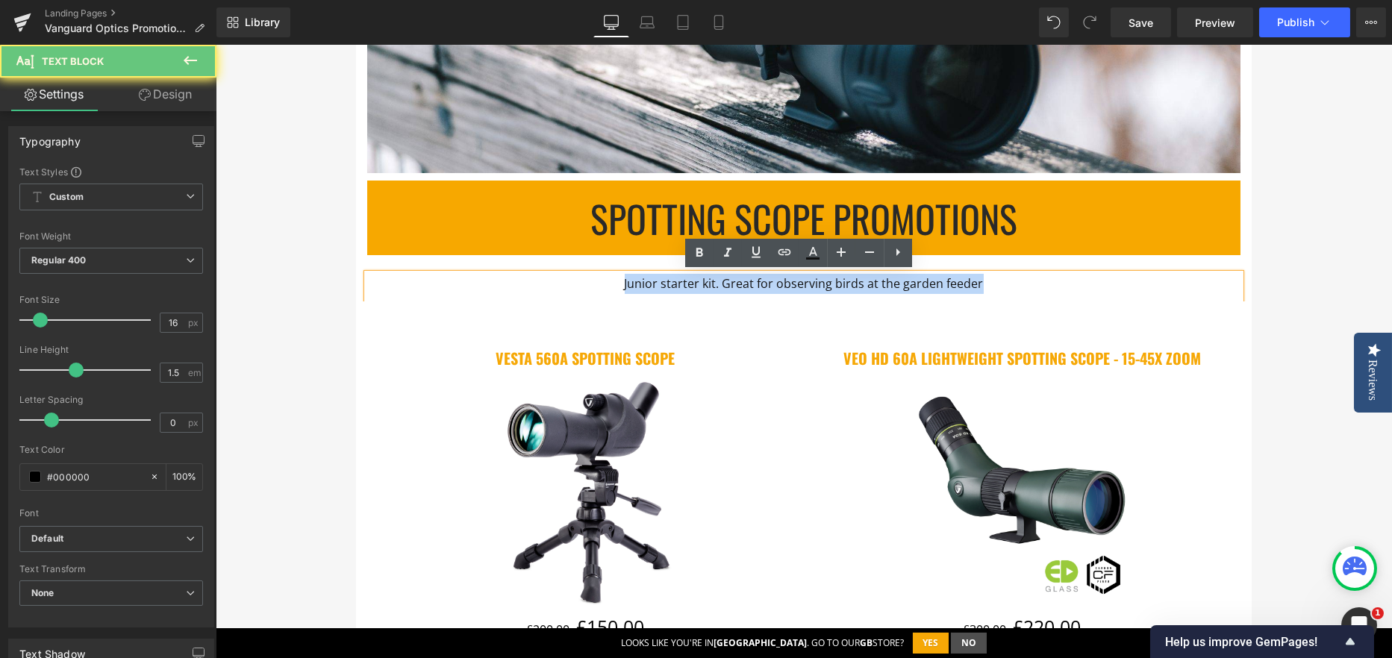
click at [640, 286] on span "Junior starter kit. Great for observing birds at the garden feeder" at bounding box center [804, 283] width 359 height 16
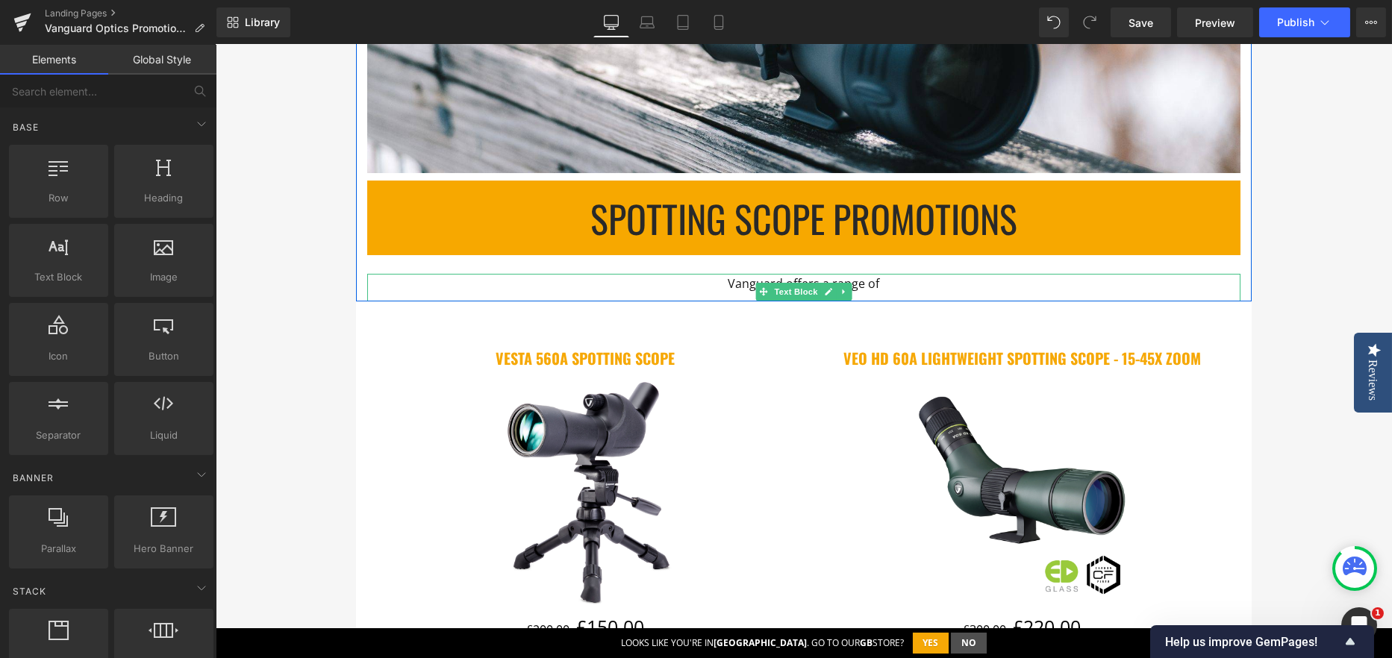
click at [875, 278] on p "Vanguard offers a range of" at bounding box center [803, 284] width 873 height 20
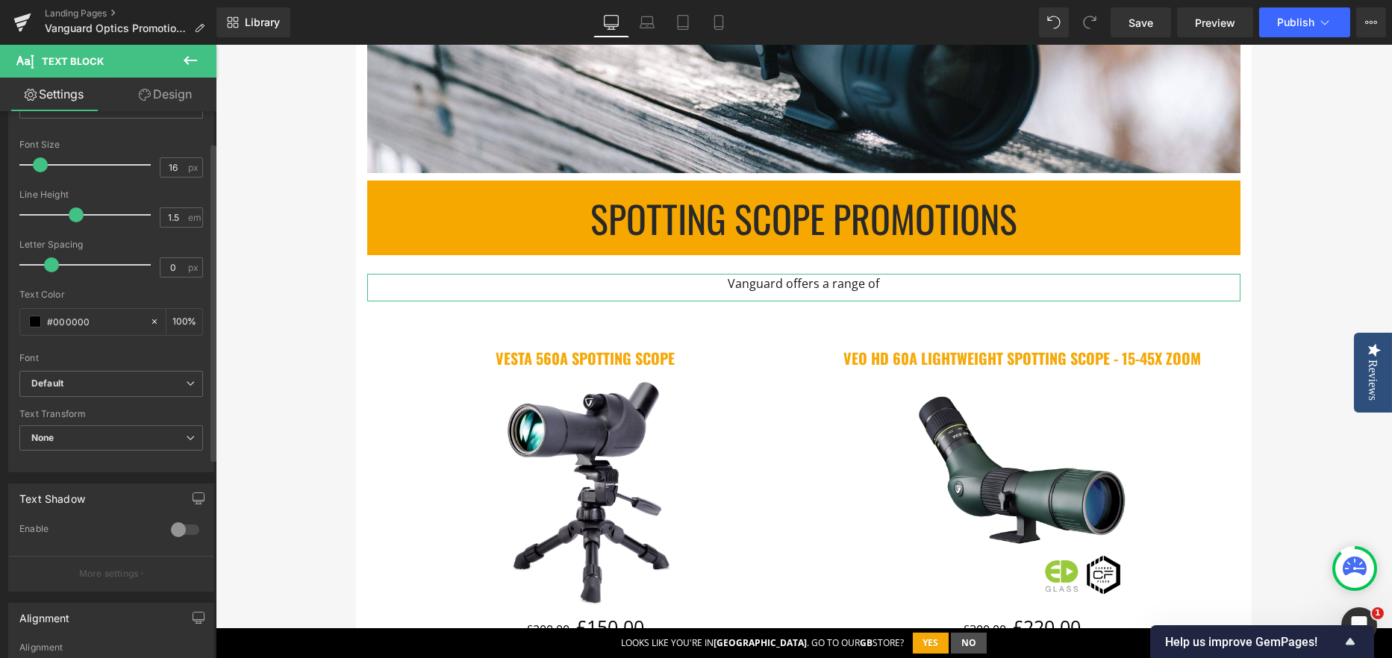
scroll to position [224, 0]
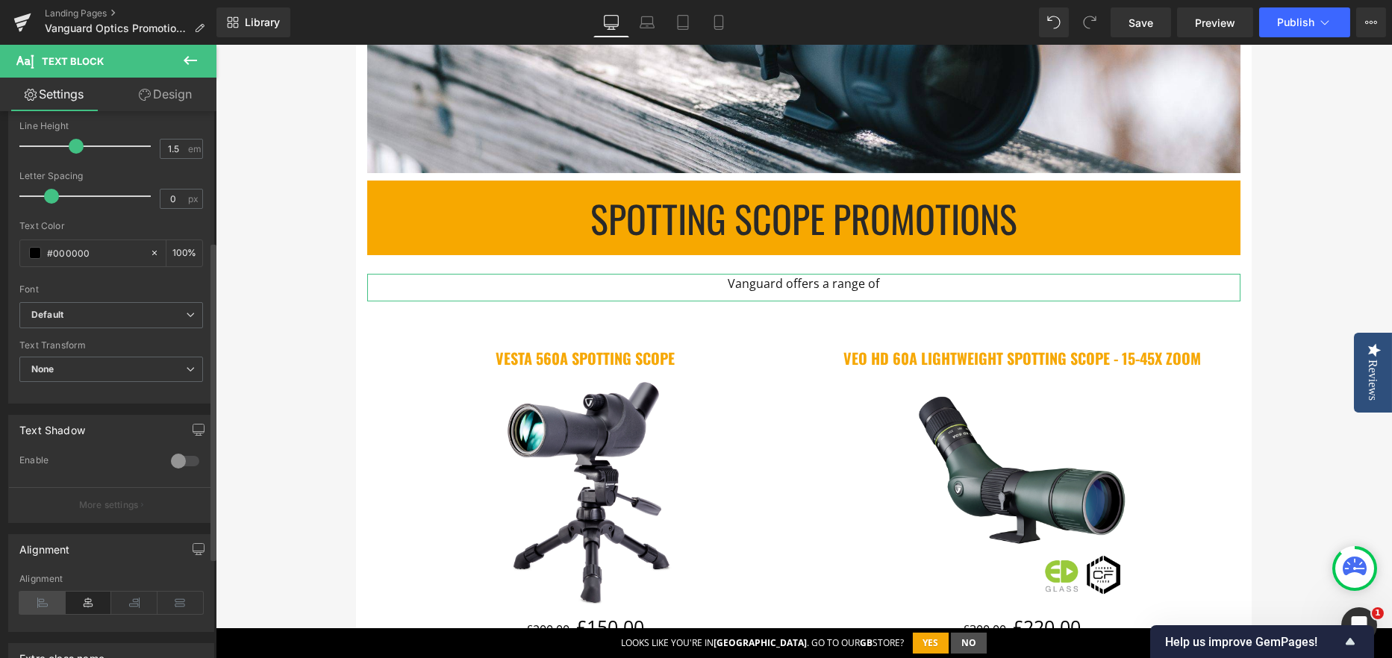
click at [36, 608] on icon at bounding box center [42, 603] width 46 height 22
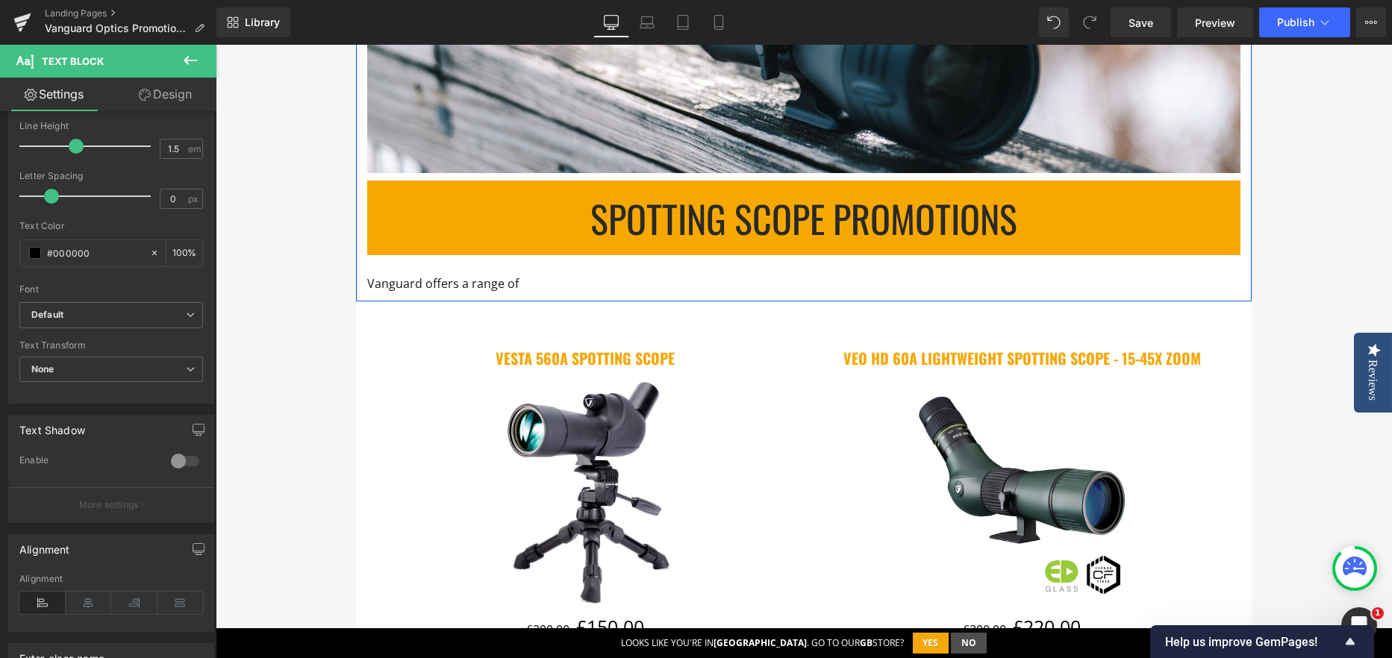
click at [528, 283] on p "Vanguard offers a range of" at bounding box center [803, 284] width 873 height 20
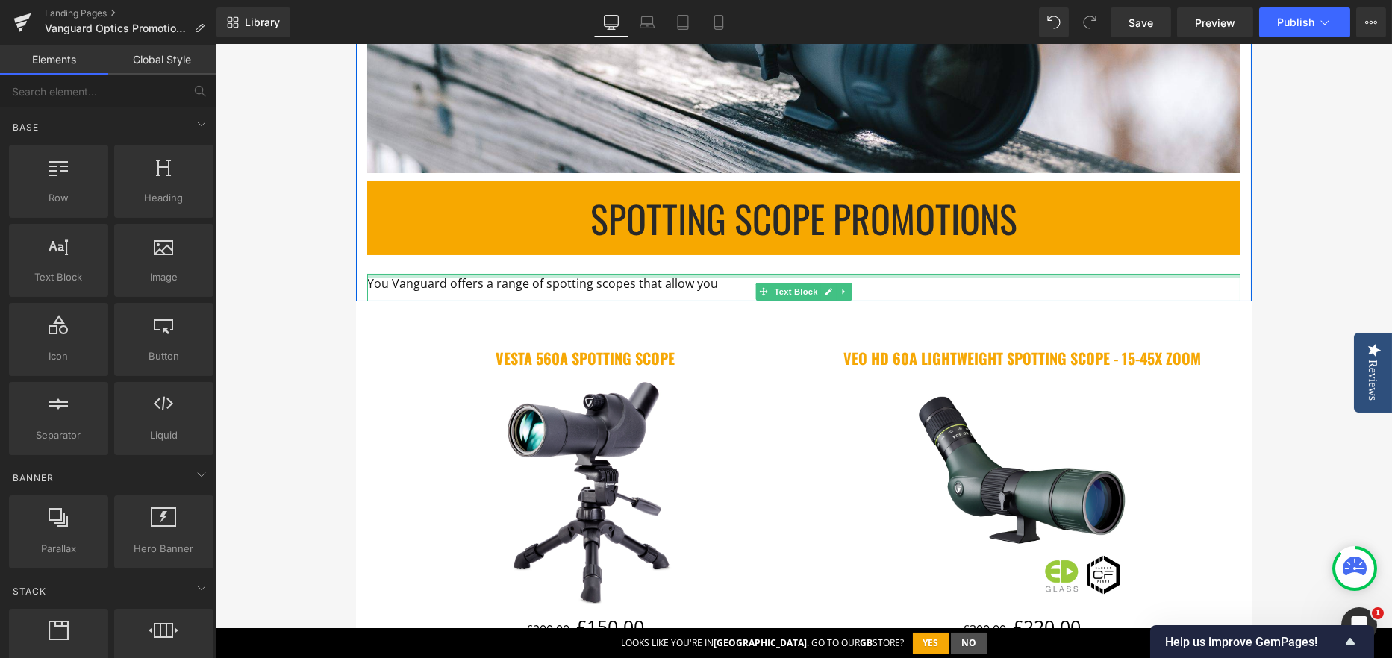
click at [401, 274] on div at bounding box center [803, 276] width 873 height 4
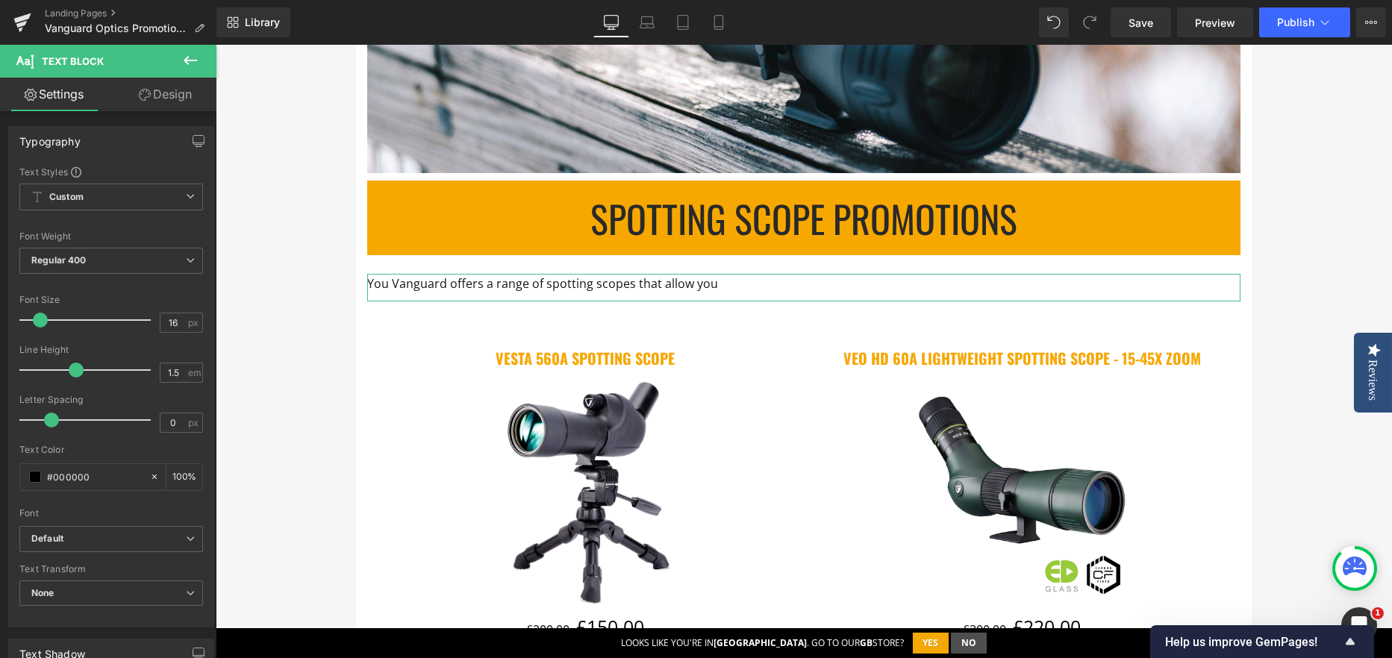
click at [162, 94] on link "Design" at bounding box center [165, 95] width 108 height 34
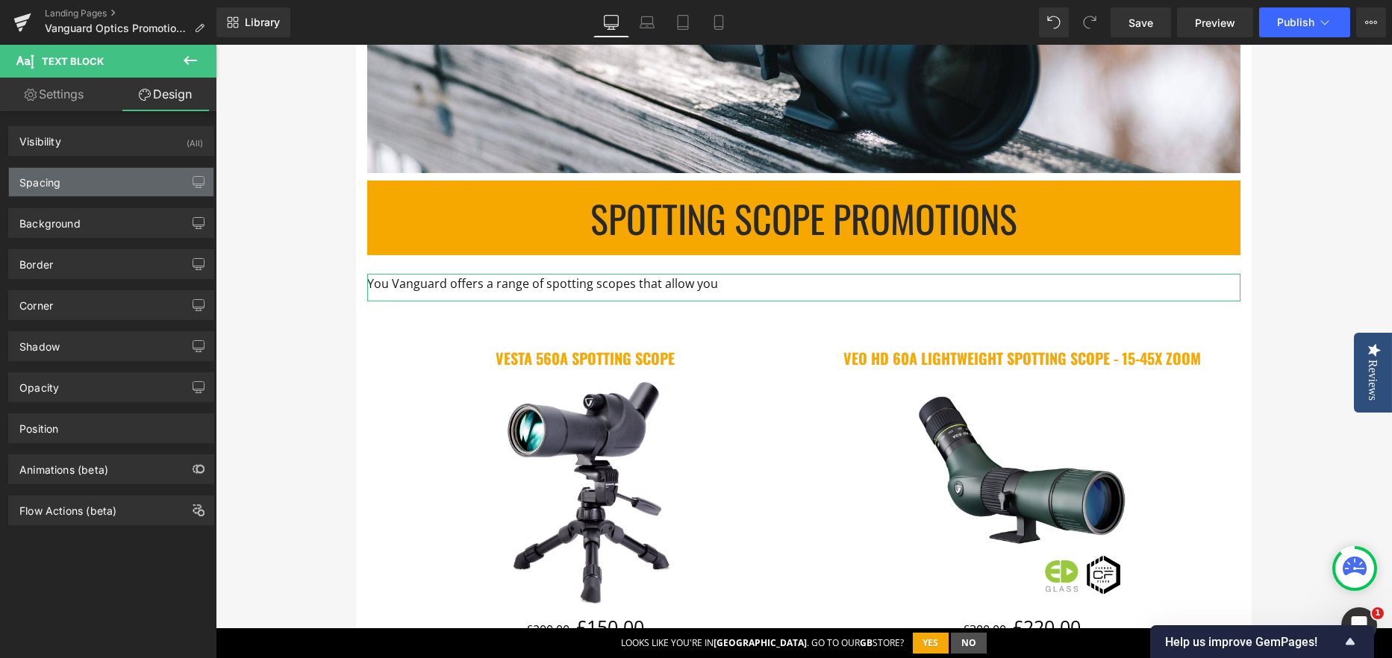
click at [82, 182] on div "Spacing" at bounding box center [111, 182] width 204 height 28
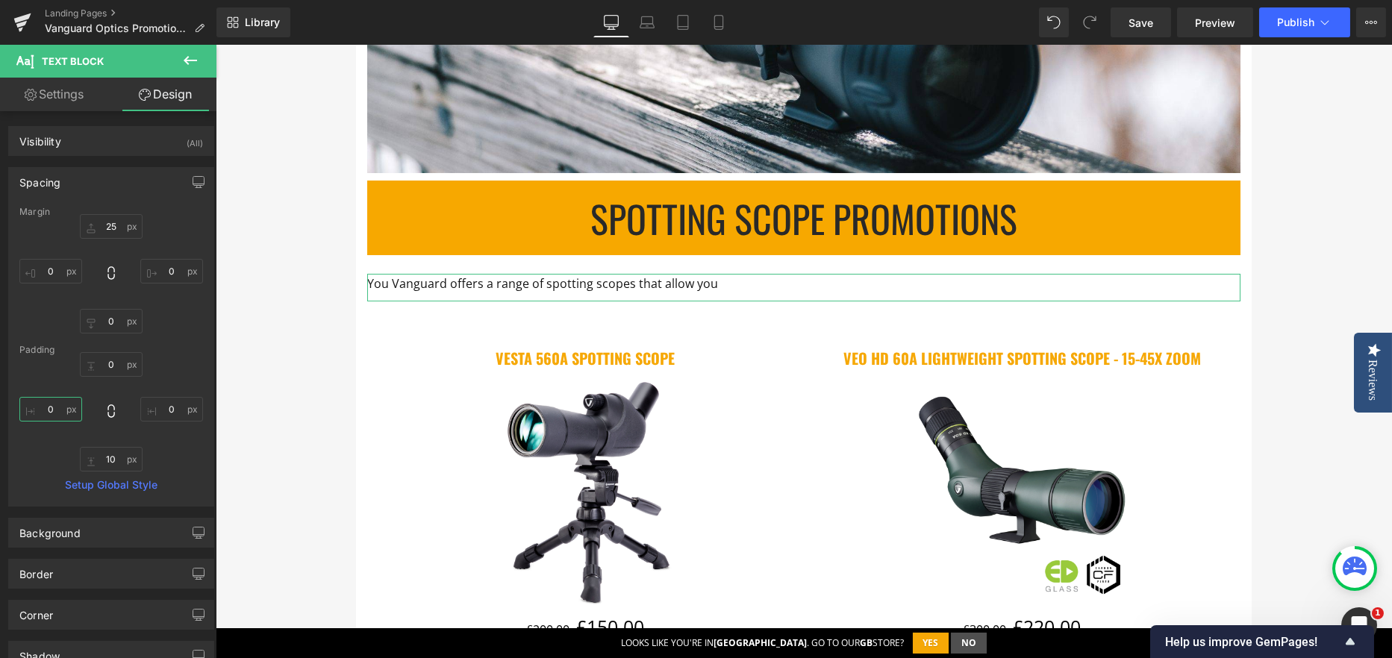
click at [58, 403] on input "text" at bounding box center [50, 409] width 63 height 25
type input "30"
click at [169, 414] on input "text" at bounding box center [171, 409] width 63 height 25
type input "30"
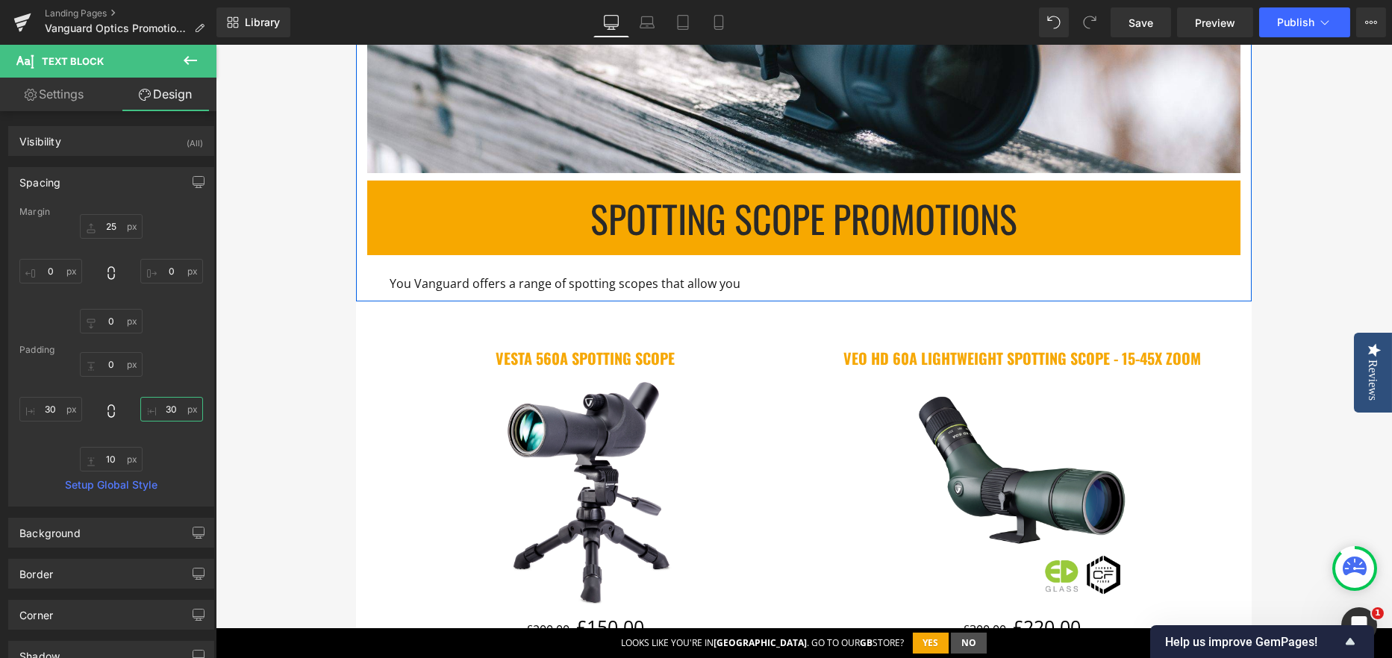
click at [216, 45] on div at bounding box center [216, 45] width 0 height 0
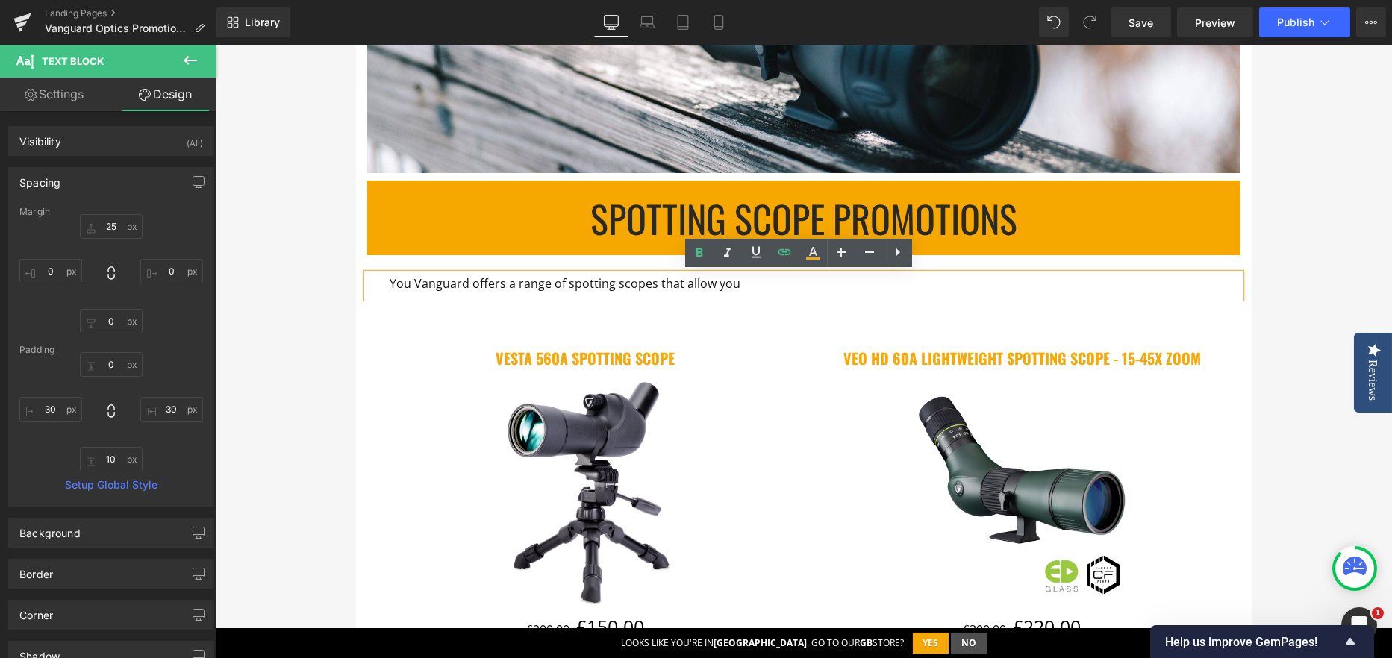
click at [390, 284] on span "You Vanguard offers a range of spotting scopes that allow you" at bounding box center [565, 283] width 351 height 16
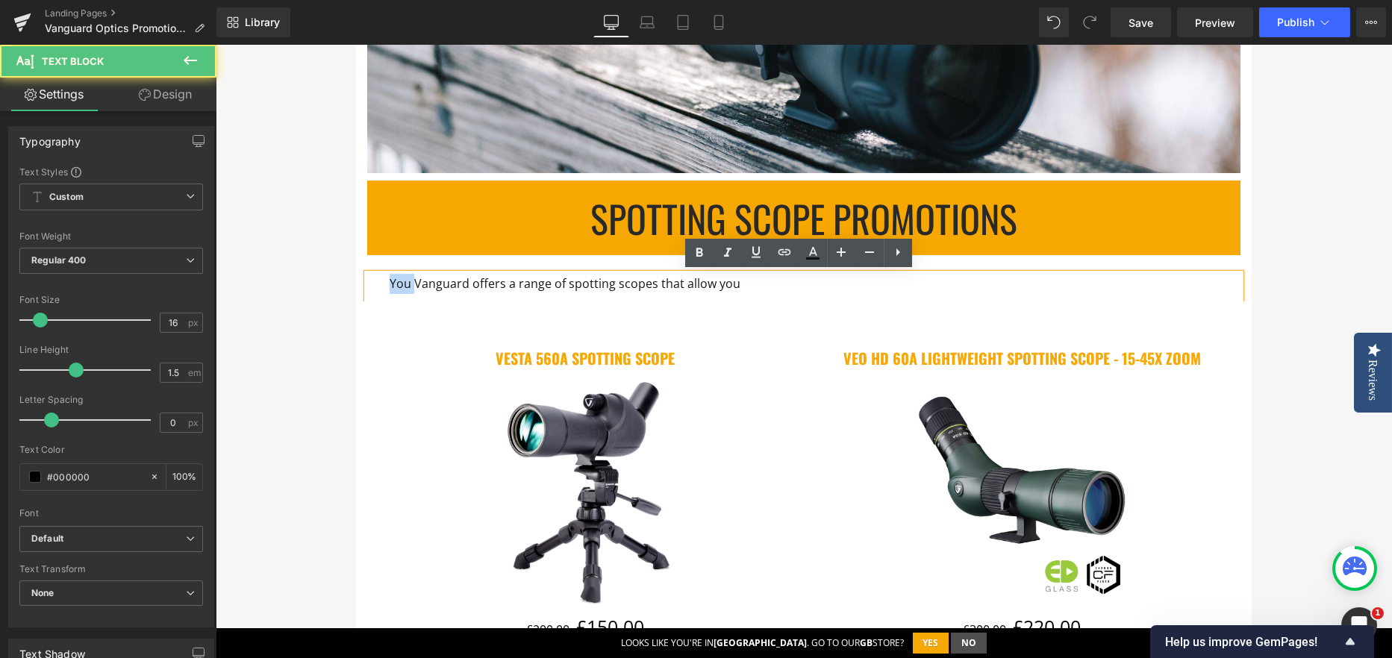
click at [390, 284] on span "You Vanguard offers a range of spotting scopes that allow you" at bounding box center [565, 283] width 351 height 16
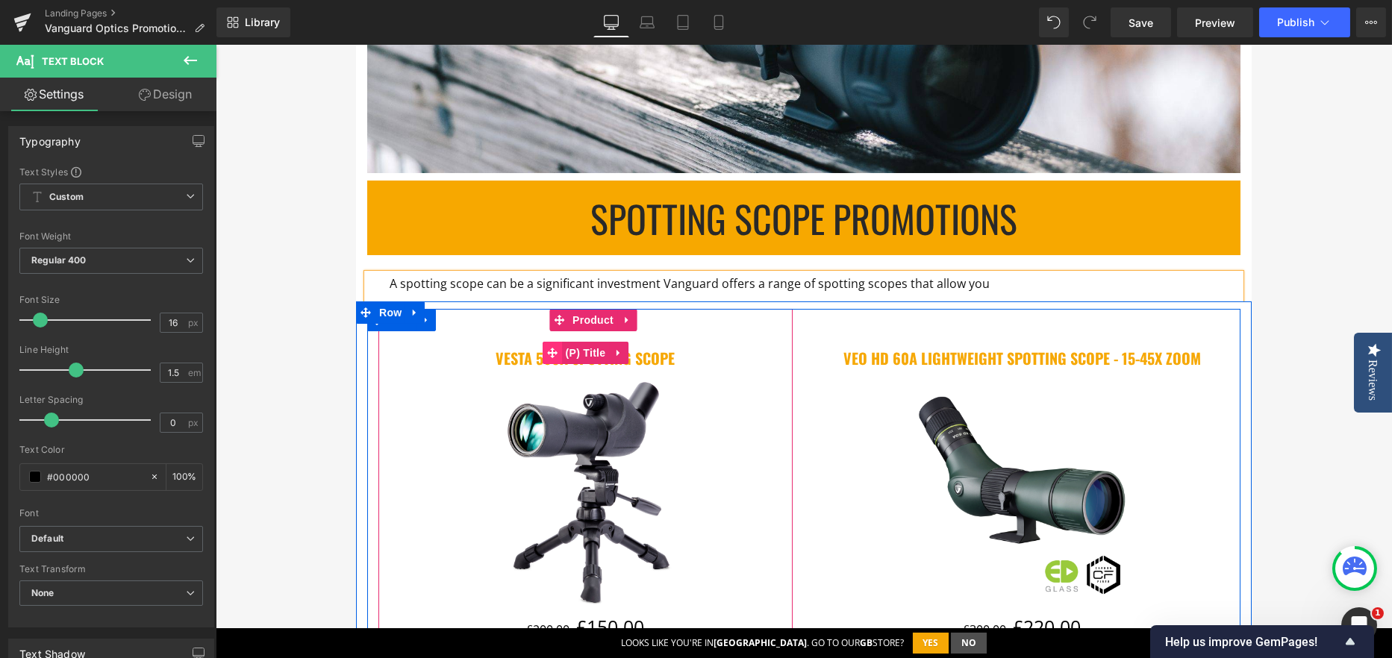
click at [554, 353] on span at bounding box center [551, 353] width 19 height 22
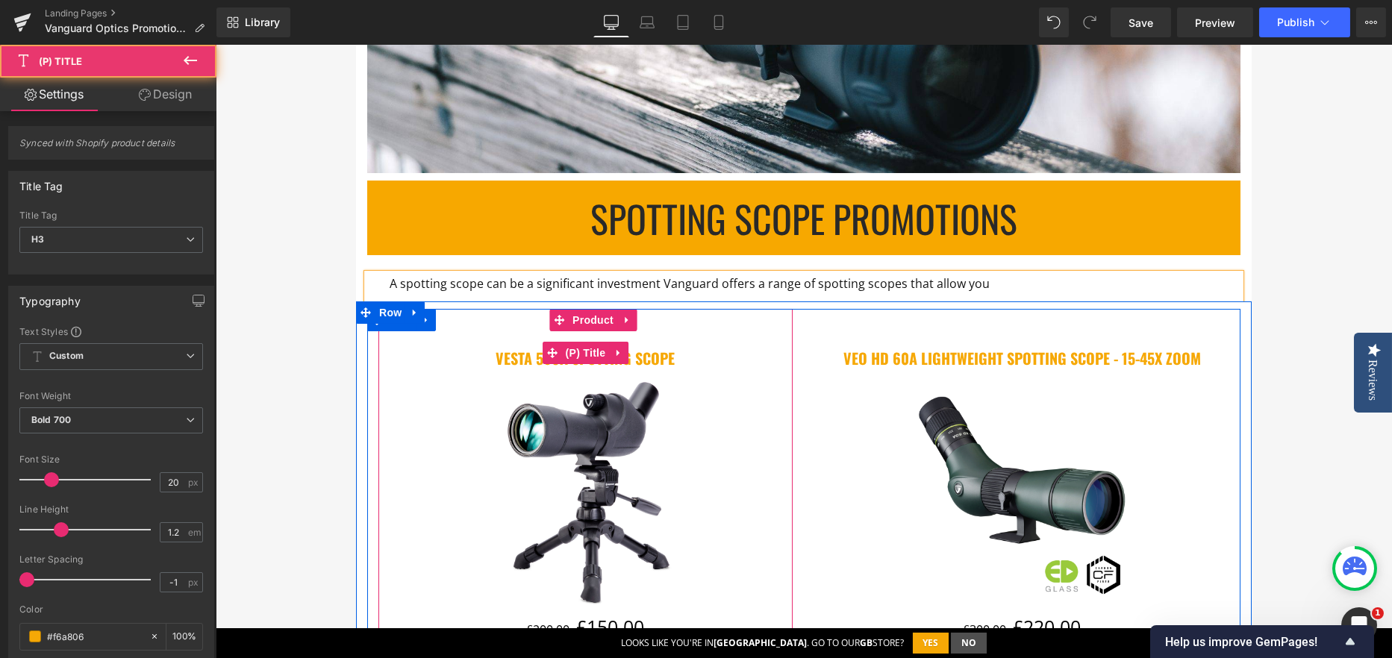
click at [501, 371] on h3 "VESTA 560A Spotting Scope" at bounding box center [585, 352] width 399 height 43
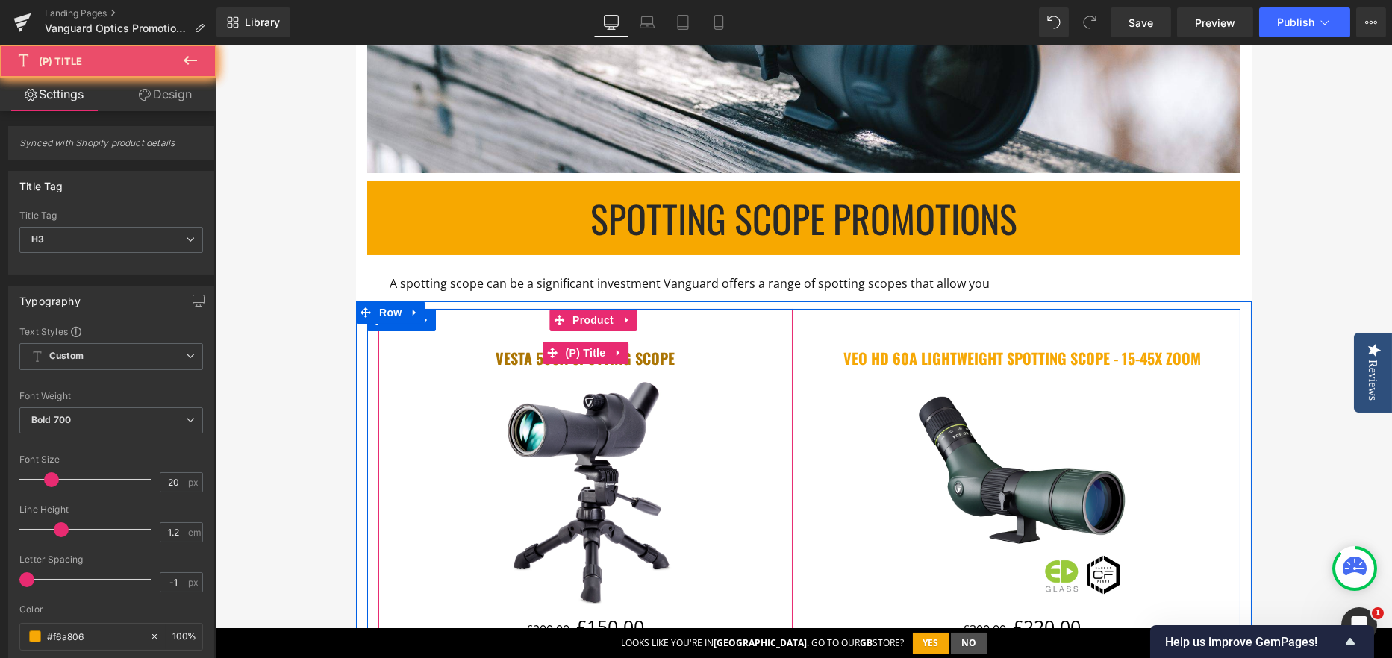
click at [510, 363] on link "VESTA 560A Spotting Scope" at bounding box center [585, 358] width 179 height 18
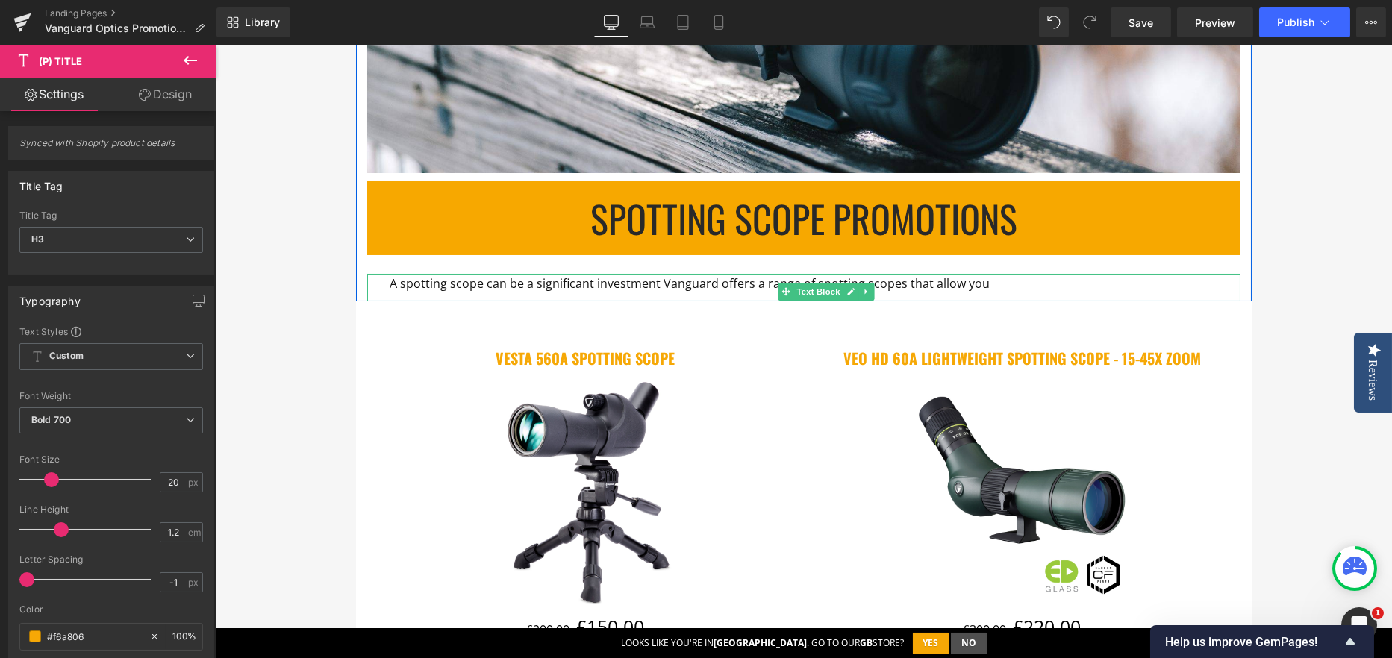
click at [651, 283] on span "A spotting scope can be a significant investment Vanguard offers a range of spo…" at bounding box center [690, 283] width 600 height 16
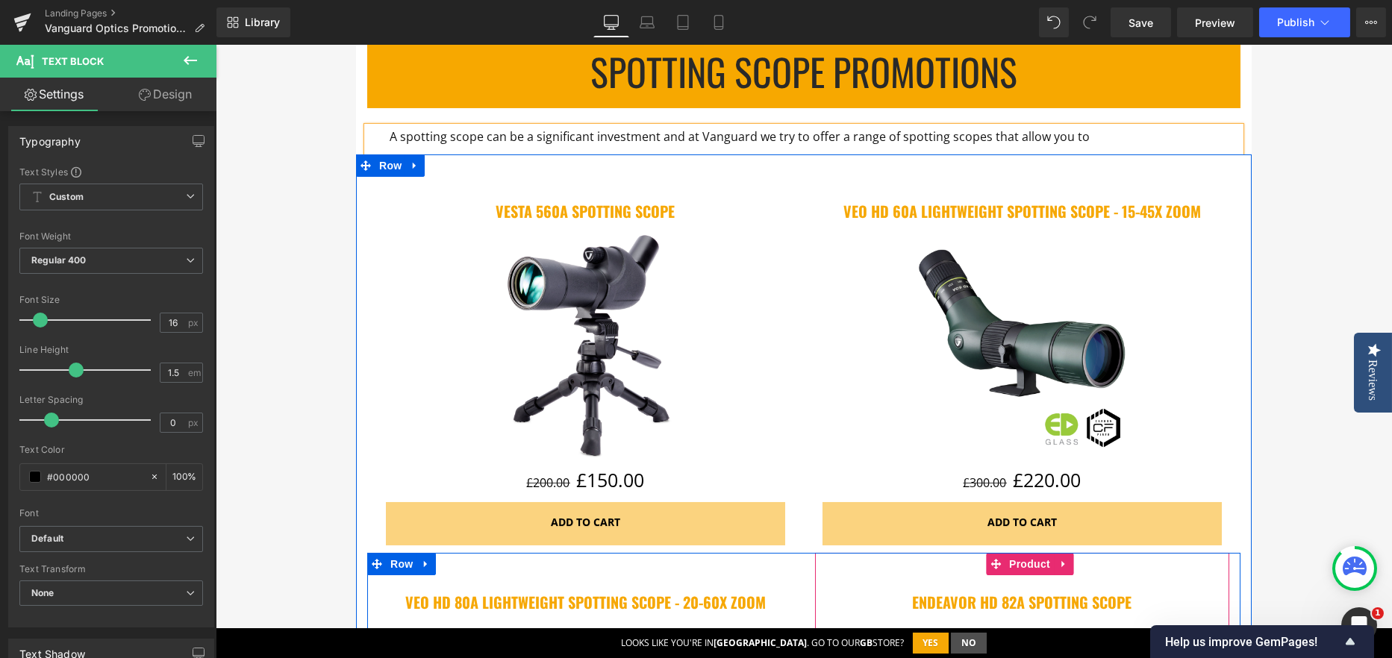
scroll to position [631, 0]
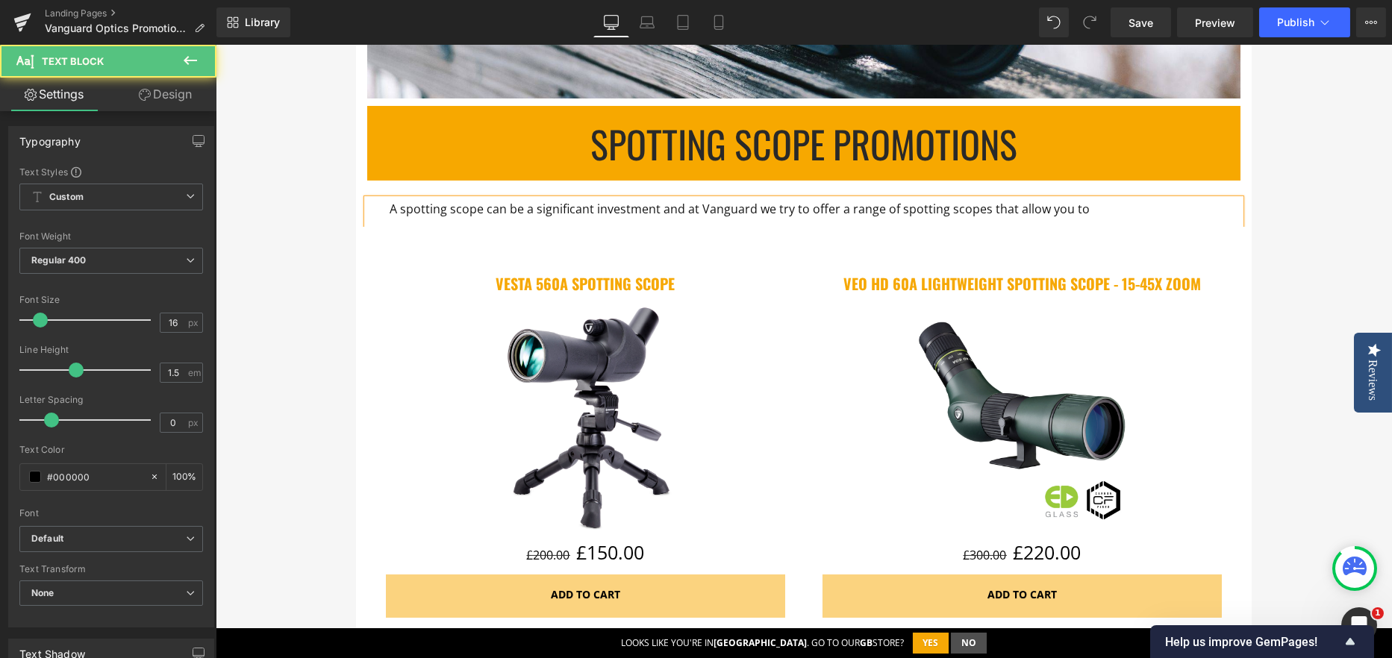
click at [1075, 208] on p "A spotting scope can be a significant investment and at Vanguard we try to offe…" at bounding box center [804, 209] width 828 height 20
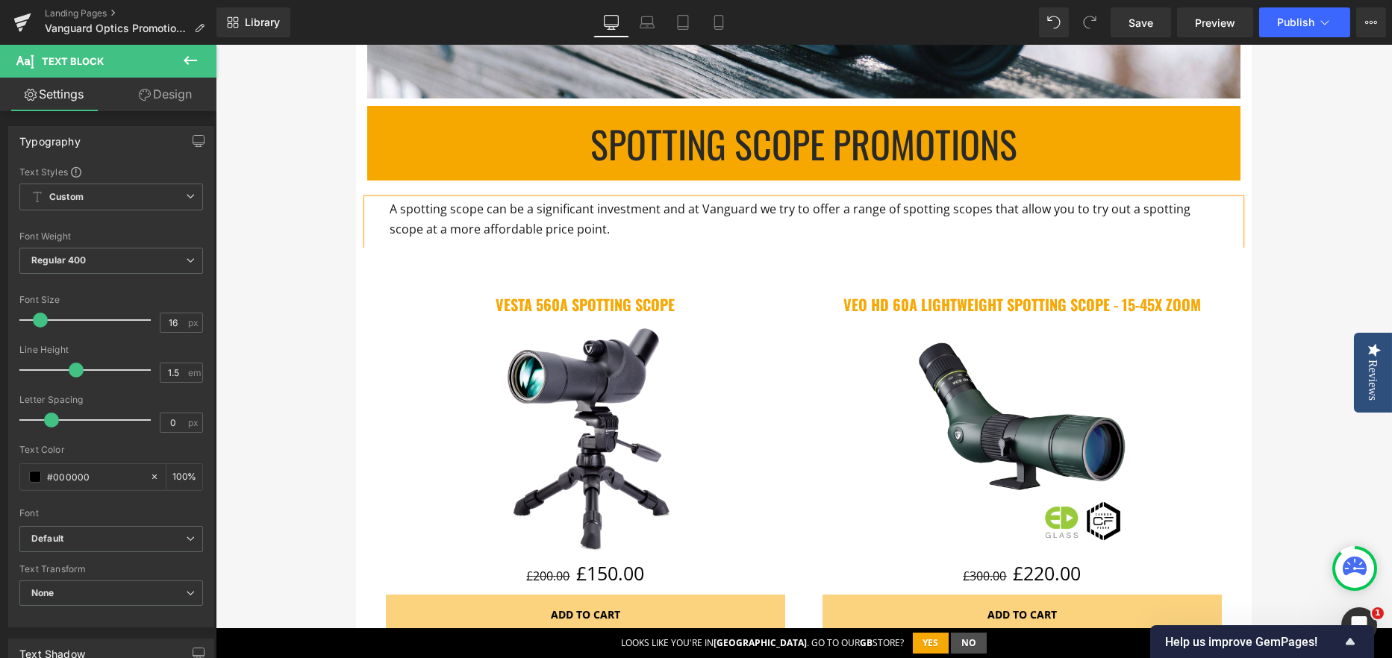
click at [672, 203] on span "A spotting scope can be a significant investment and at Vanguard we try to offe…" at bounding box center [790, 219] width 801 height 37
click at [707, 214] on span "A spotting scope can be a significant investment and many haven't been able to …" at bounding box center [803, 219] width 826 height 37
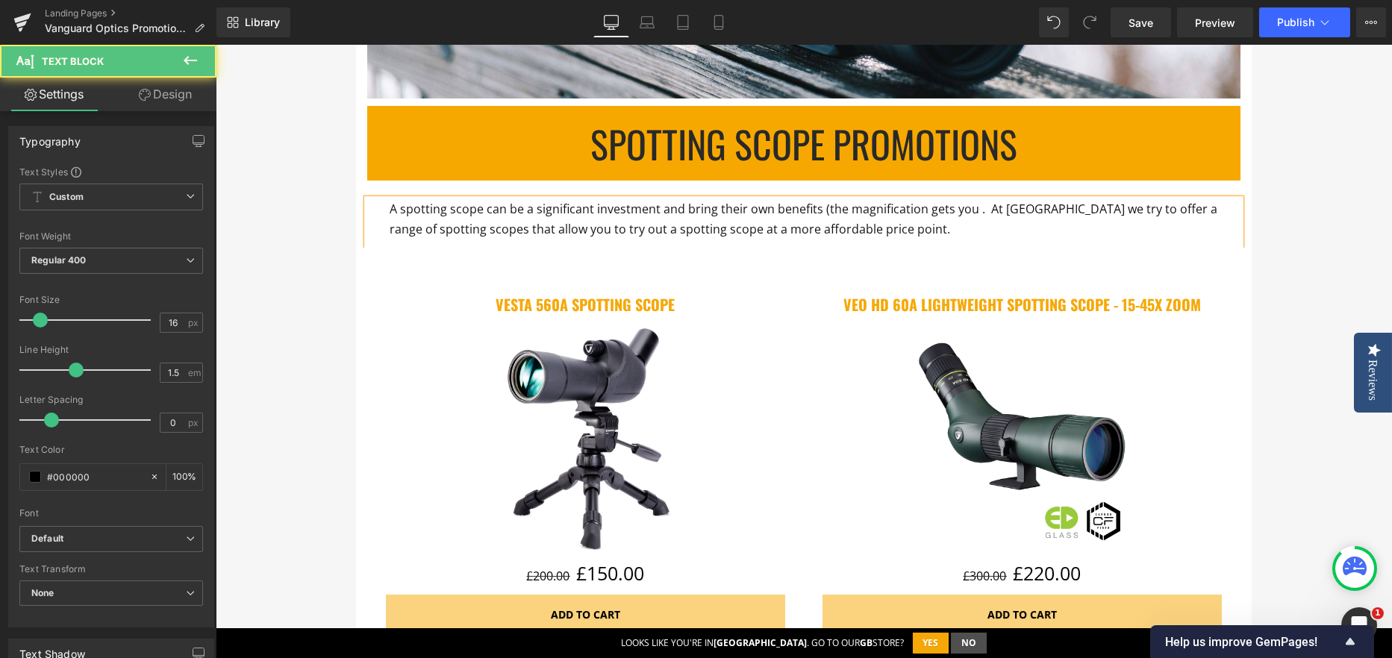
click at [675, 208] on span "A spotting scope can be a significant investment and bring their own benefits (…" at bounding box center [804, 219] width 828 height 37
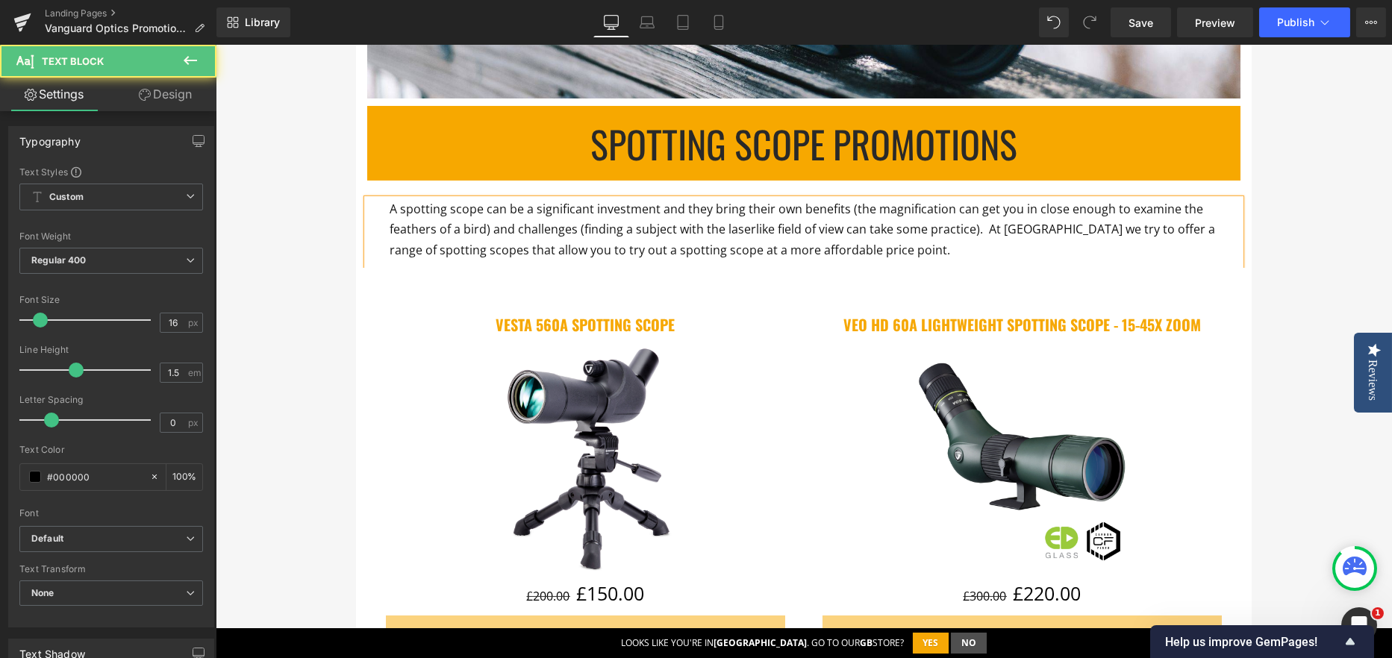
click at [759, 229] on span "A spotting scope can be a significant investment and they bring their own benef…" at bounding box center [802, 229] width 825 height 57
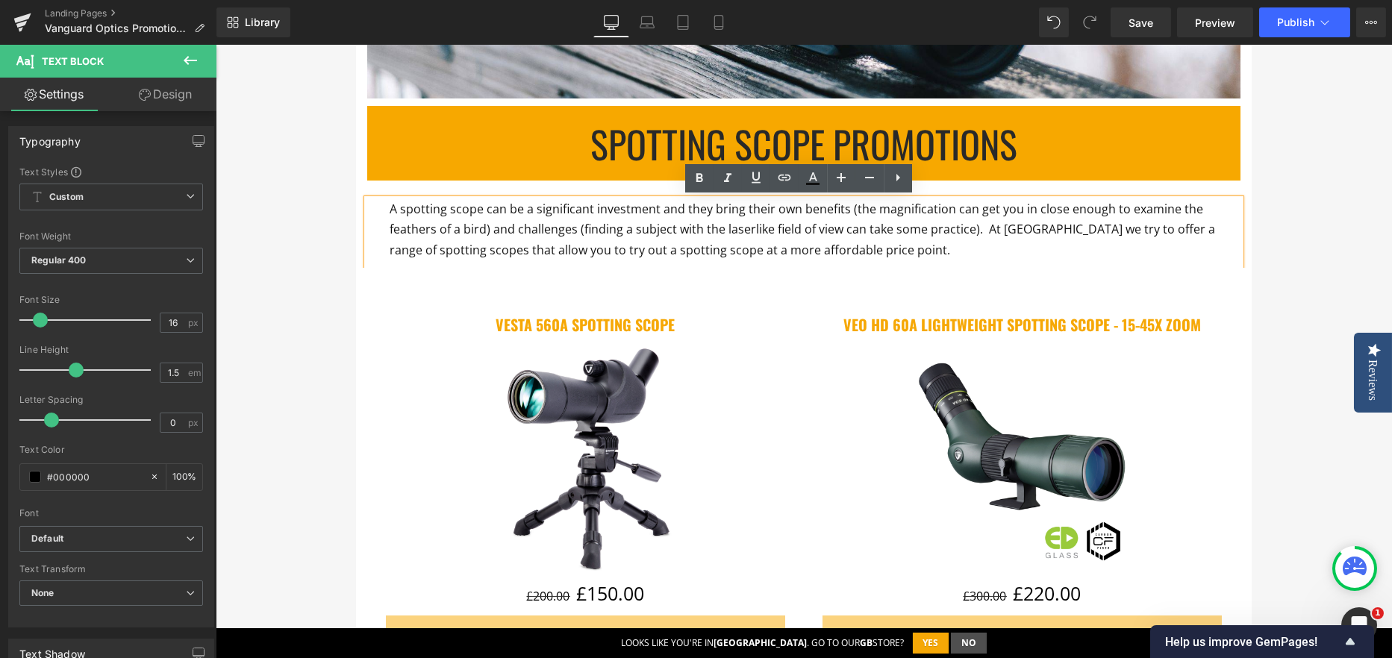
click at [907, 228] on span "A spotting scope can be a significant investment and they bring their own benef…" at bounding box center [802, 229] width 825 height 57
click at [982, 228] on span "A spotting scope can be a significant investment and they bring their own benef…" at bounding box center [802, 229] width 825 height 57
click at [766, 285] on div "VESTA 560A Spotting Scope (P) Title Sale Off (P) Image £200.00 £150.00 (P) Pric…" at bounding box center [585, 467] width 414 height 384
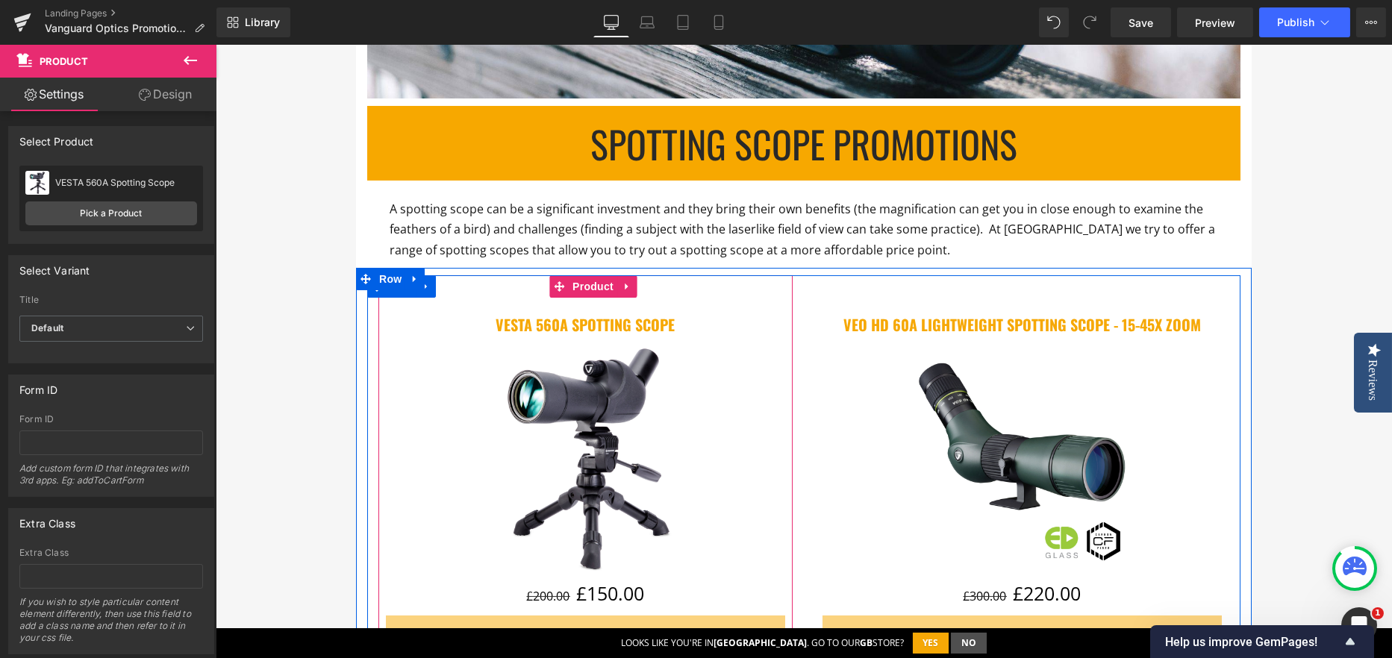
click at [686, 291] on div "VESTA 560A Spotting Scope (P) Title Sale Off (P) Image £200.00 £150.00 (P) Pric…" at bounding box center [585, 467] width 414 height 384
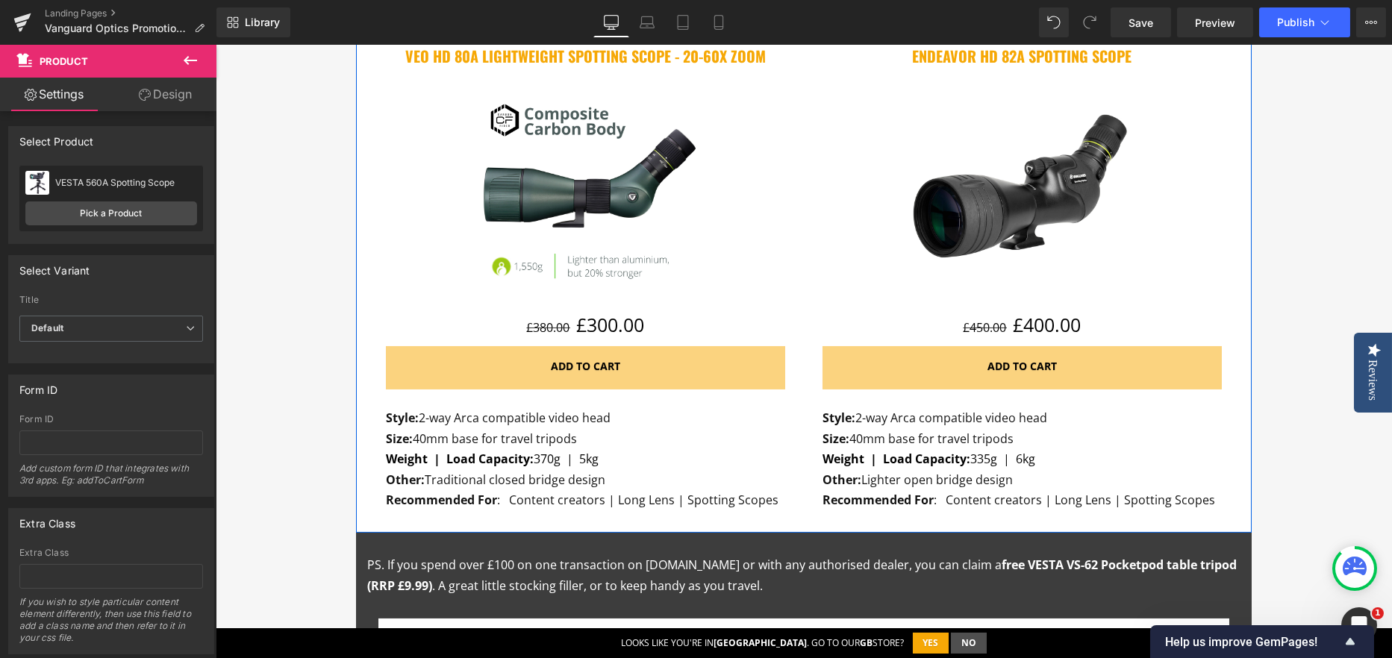
scroll to position [1302, 0]
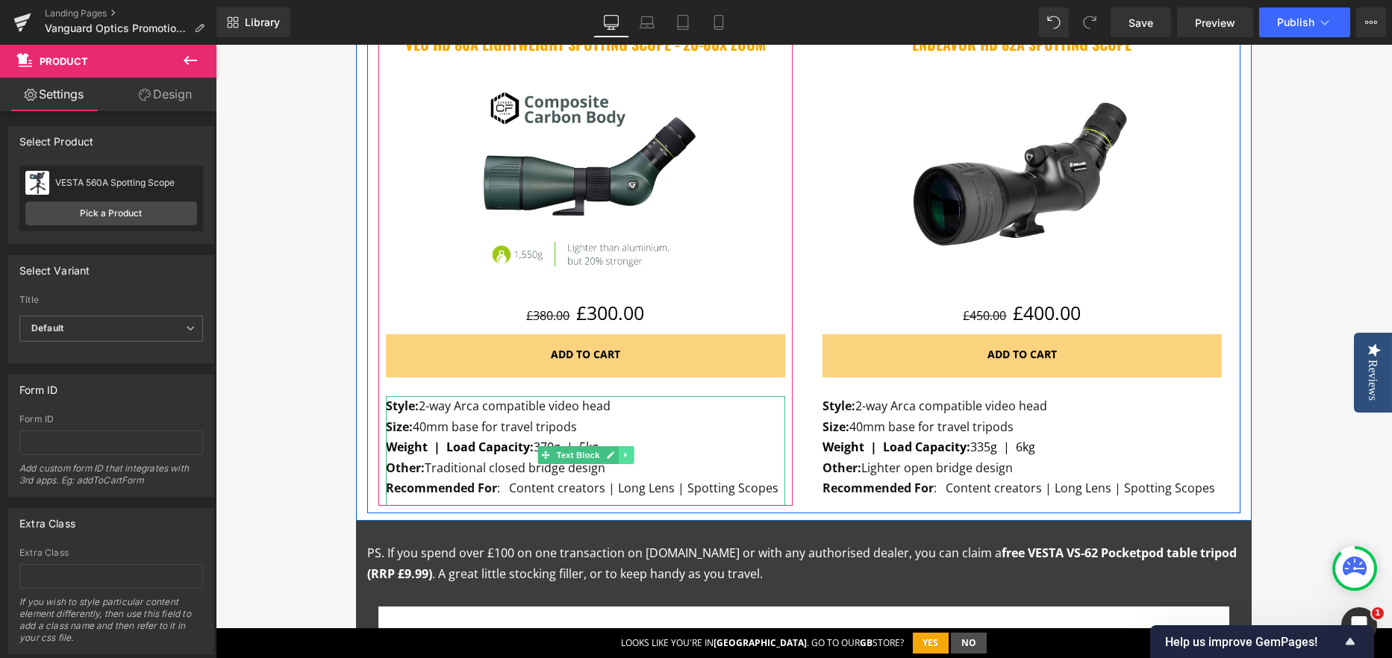
click at [624, 456] on icon at bounding box center [625, 454] width 2 height 5
click at [625, 454] on link at bounding box center [633, 455] width 16 height 18
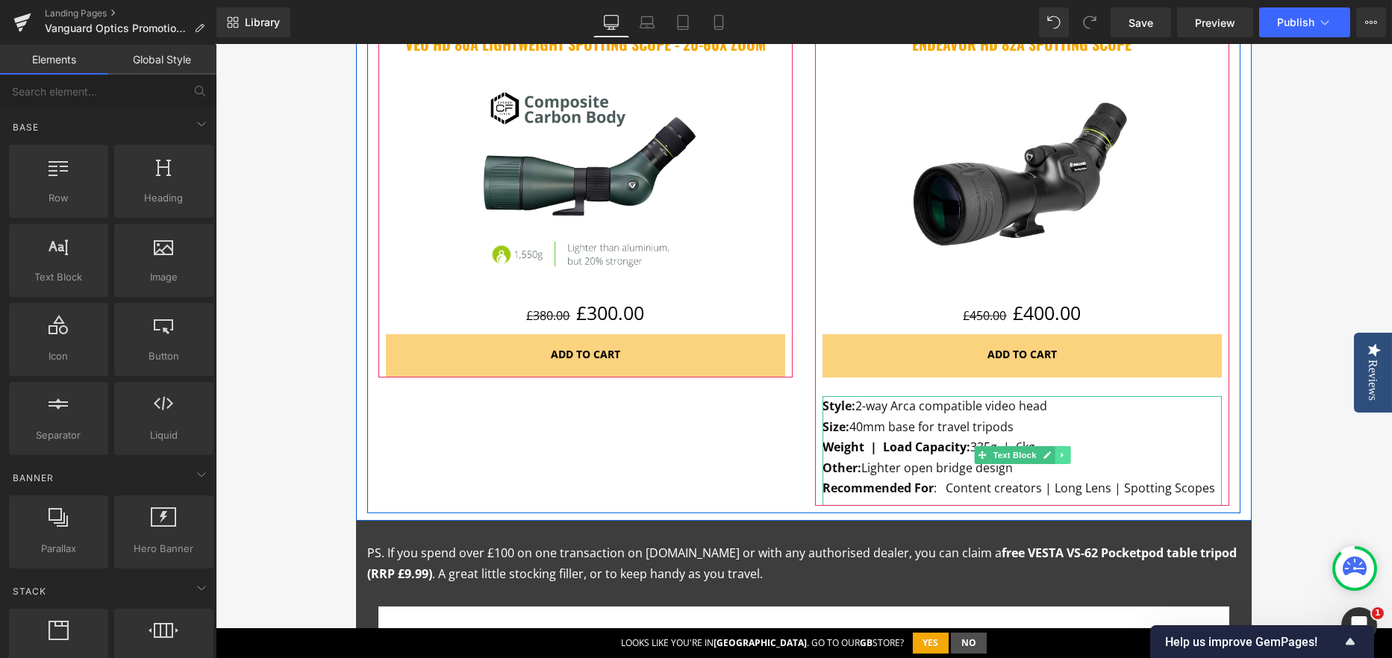
click at [1060, 455] on icon at bounding box center [1061, 454] width 2 height 5
click at [1066, 451] on icon at bounding box center [1070, 455] width 8 height 8
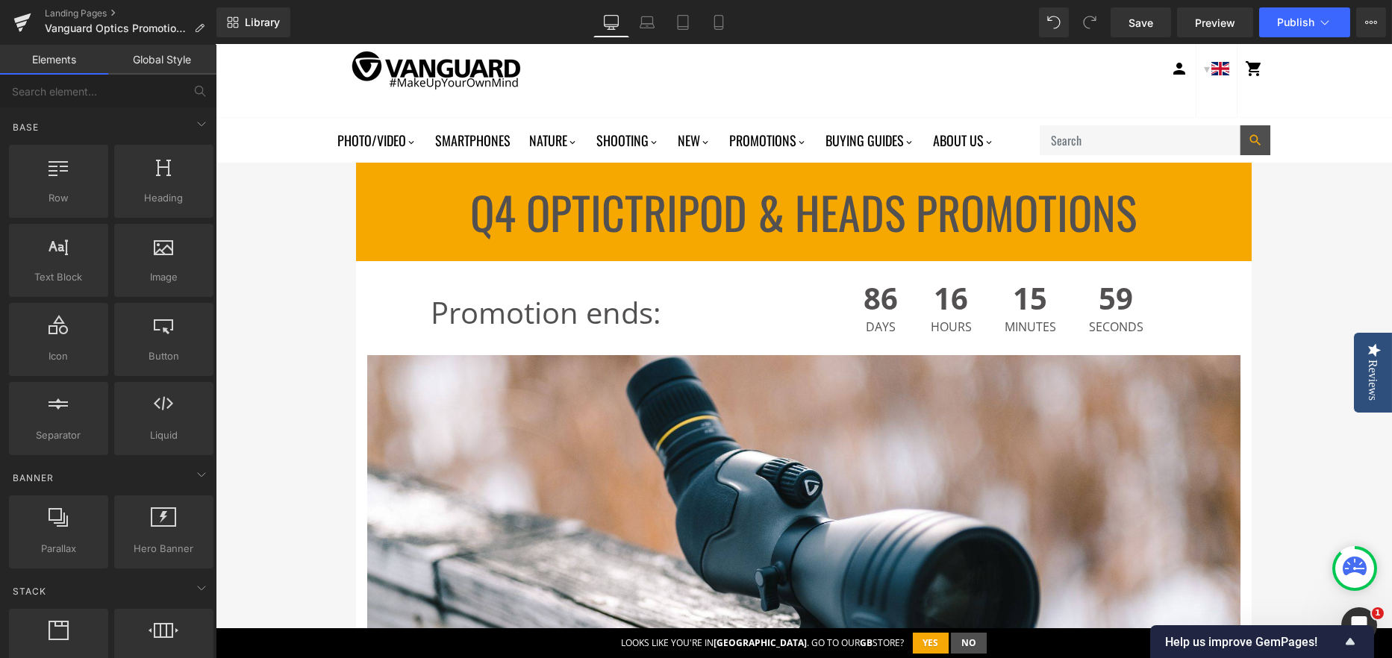
scroll to position [0, 0]
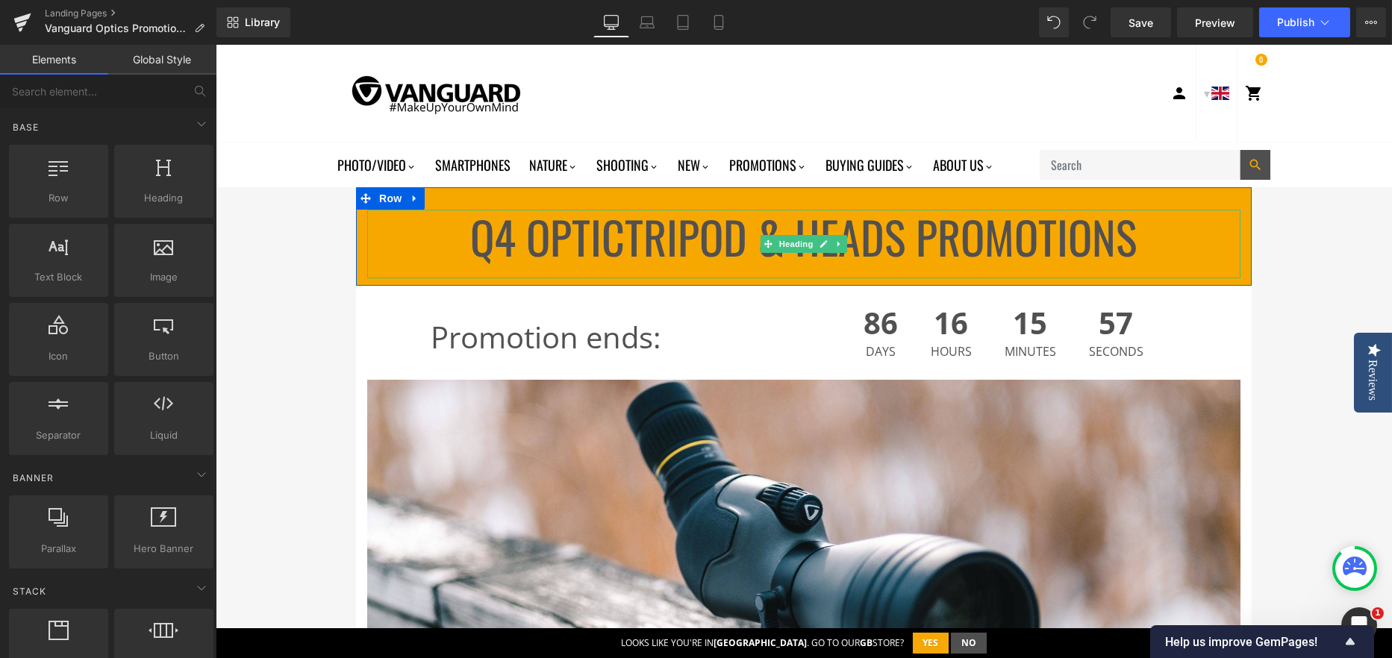
click at [628, 254] on h1 "Q4 OpticTripod & Heads Promotions" at bounding box center [803, 237] width 873 height 54
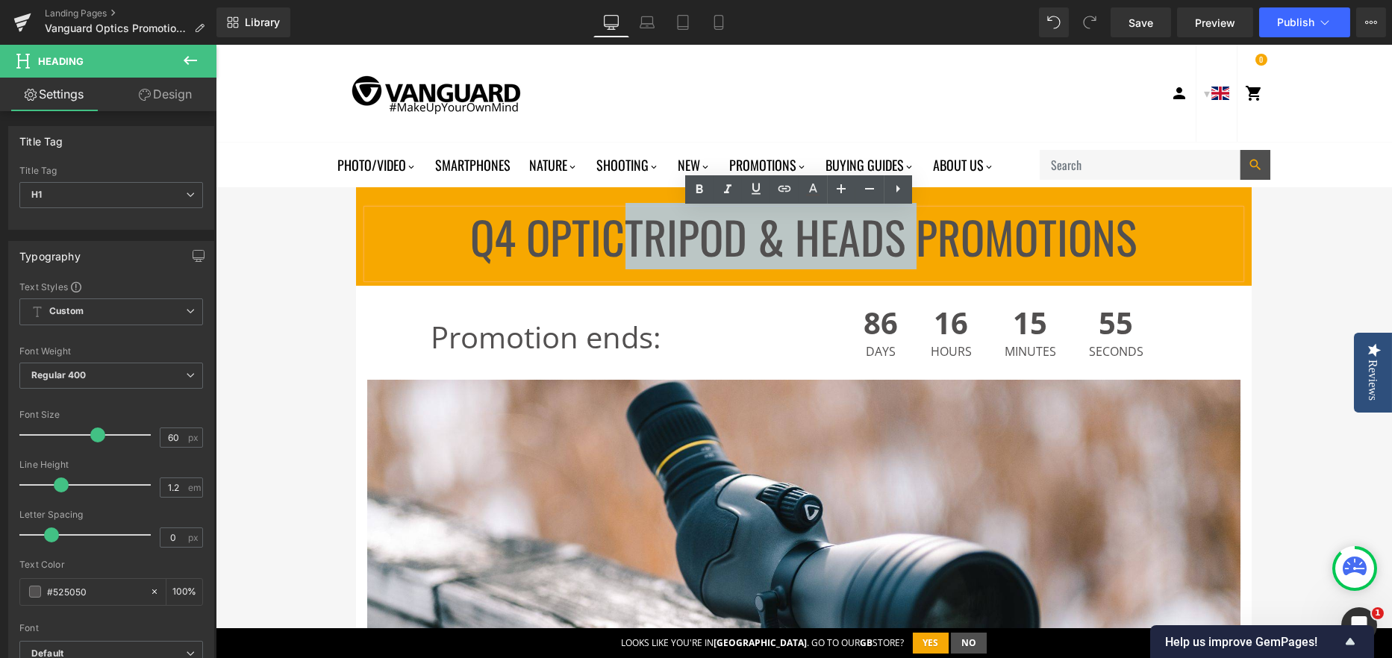
click at [906, 247] on h1 "Q4 OpticTripod & Heads Promotions" at bounding box center [803, 237] width 873 height 54
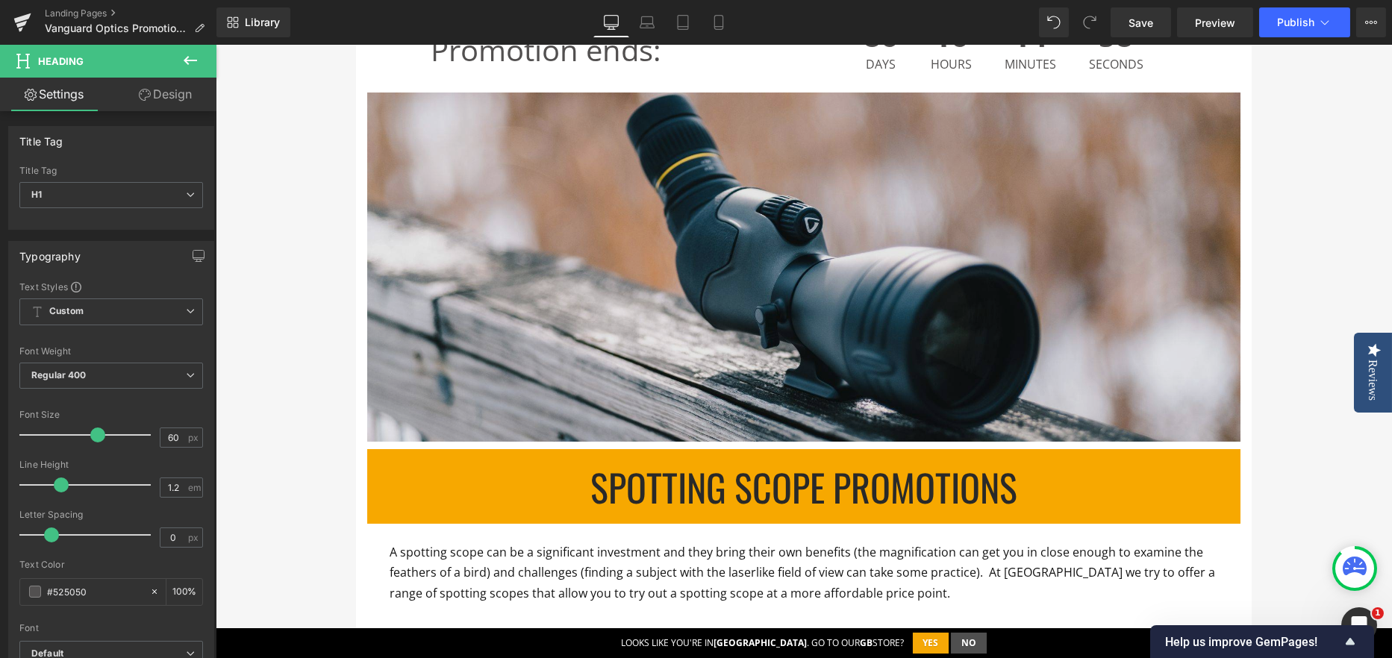
scroll to position [448, 0]
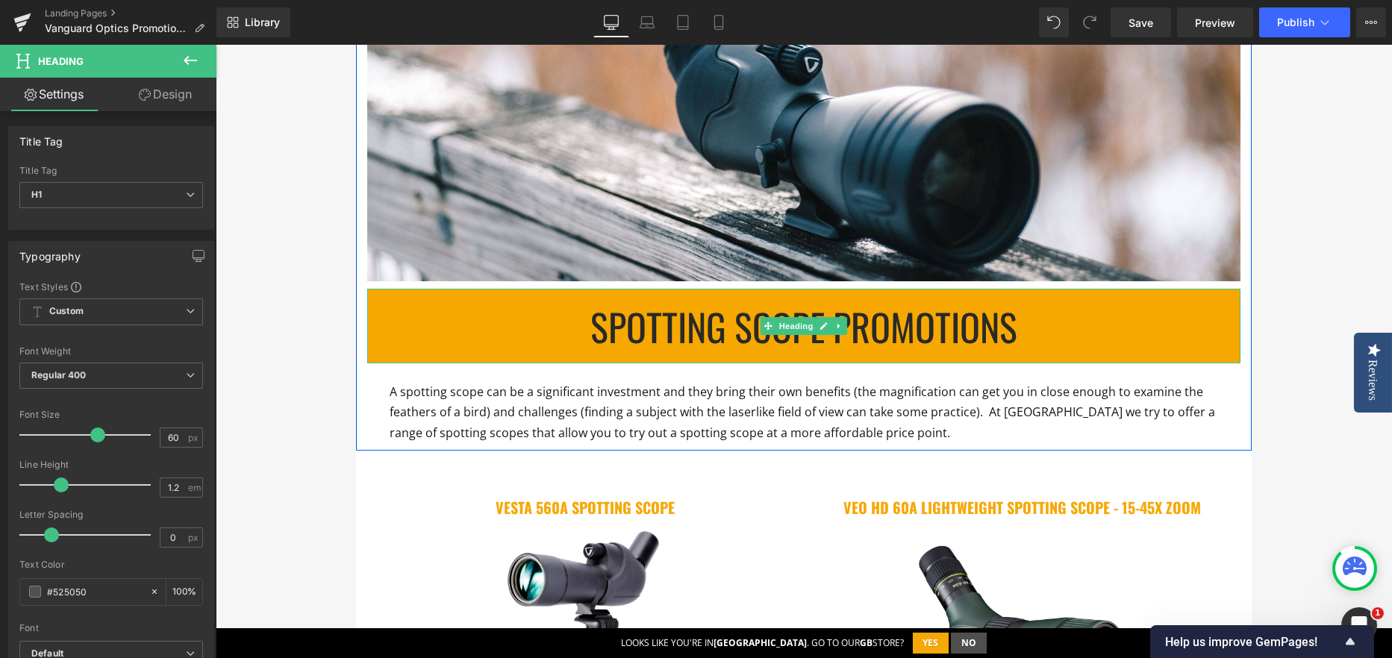
click at [733, 325] on h1 "SPOTTING SCOPE PROMOTIONS" at bounding box center [803, 326] width 873 height 45
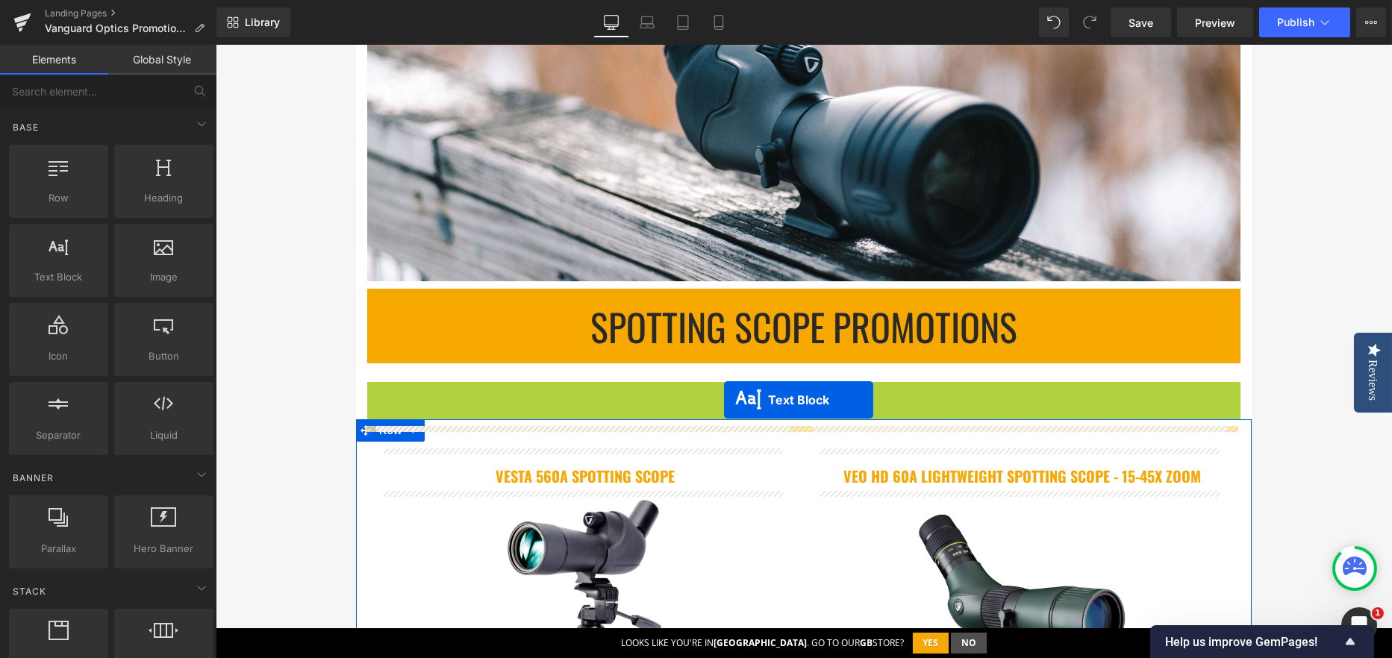
drag, startPoint x: 781, startPoint y: 416, endPoint x: 724, endPoint y: 400, distance: 58.8
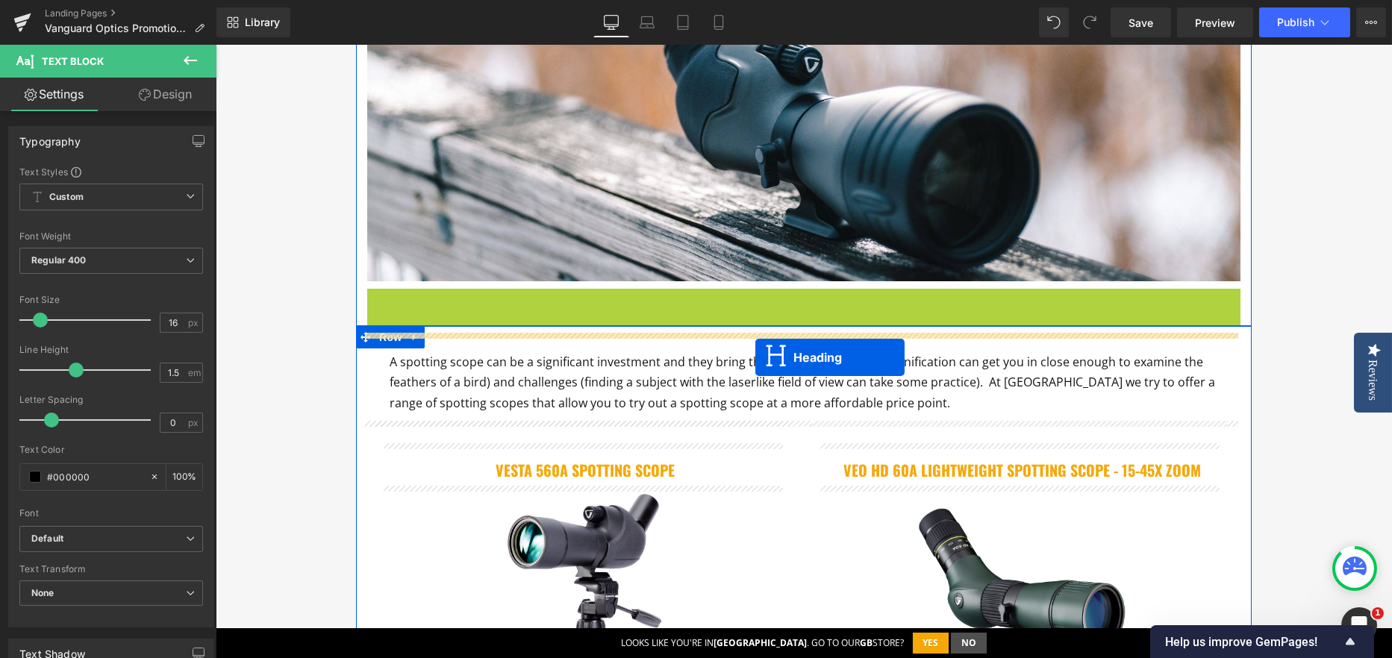
drag, startPoint x: 764, startPoint y: 325, endPoint x: 755, endPoint y: 357, distance: 34.0
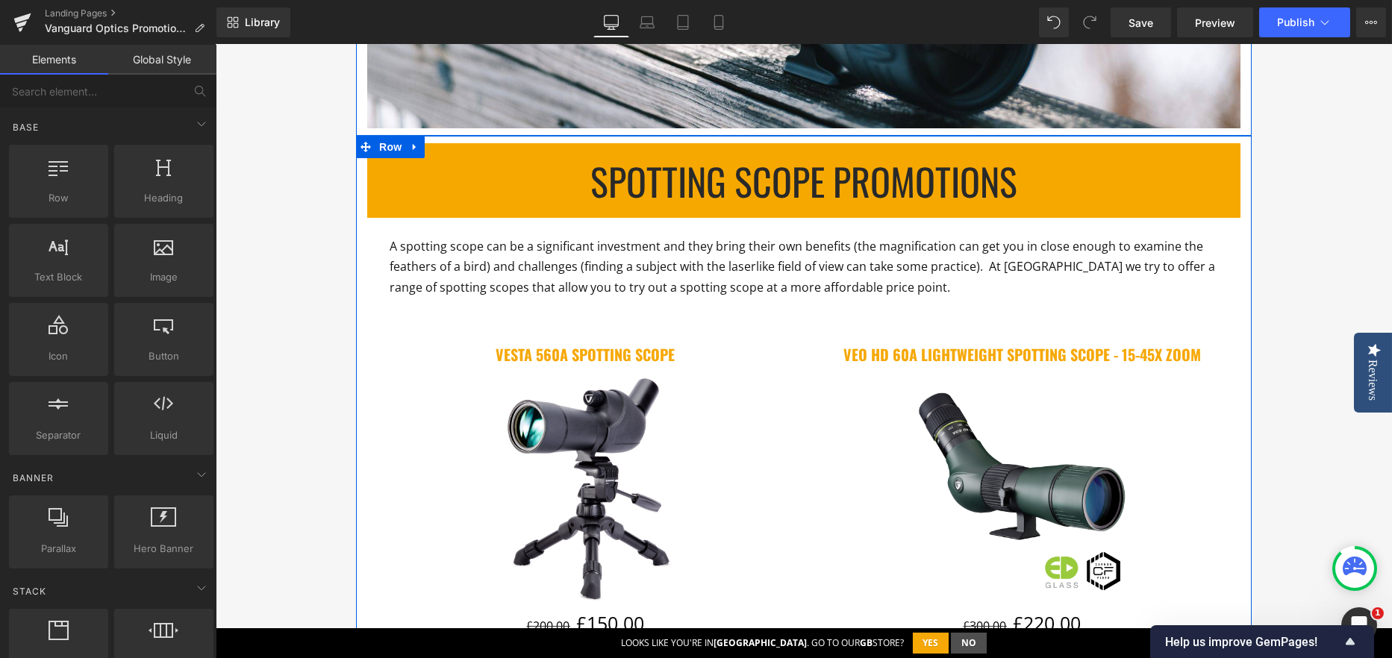
scroll to position [597, 0]
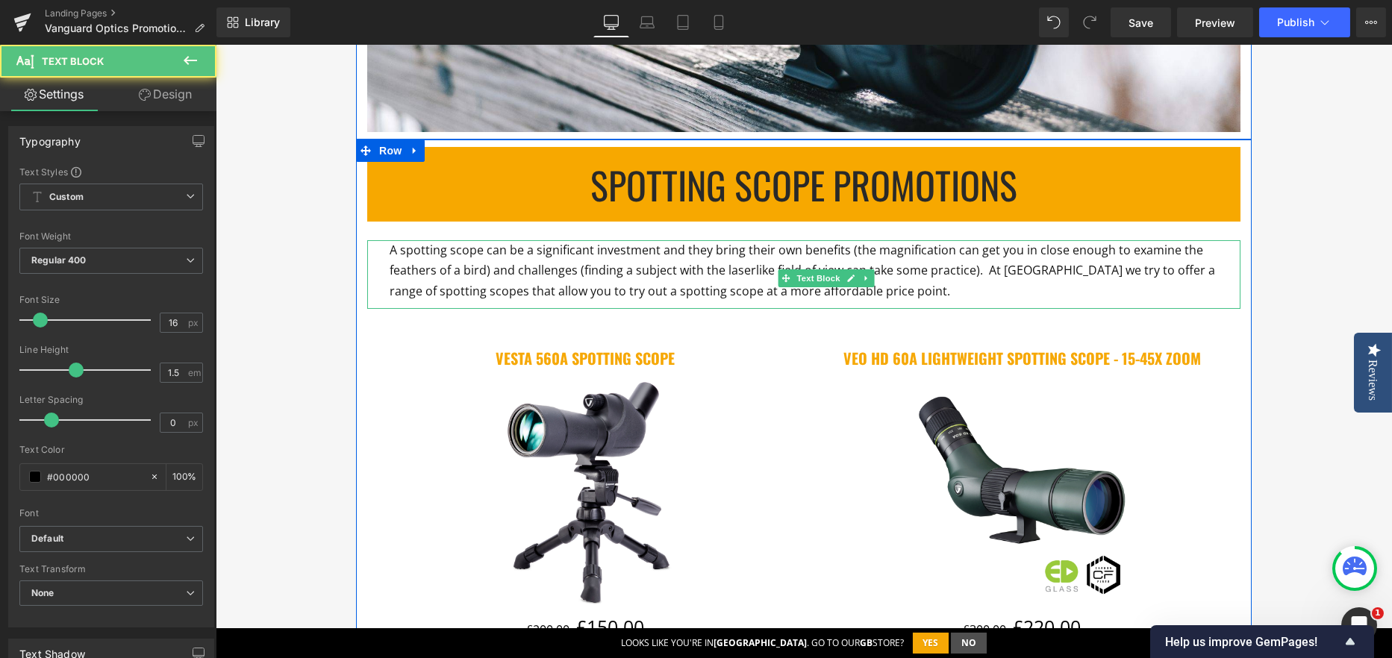
click at [901, 288] on p "A spotting scope can be a significant investment and they bring their own benef…" at bounding box center [804, 270] width 828 height 61
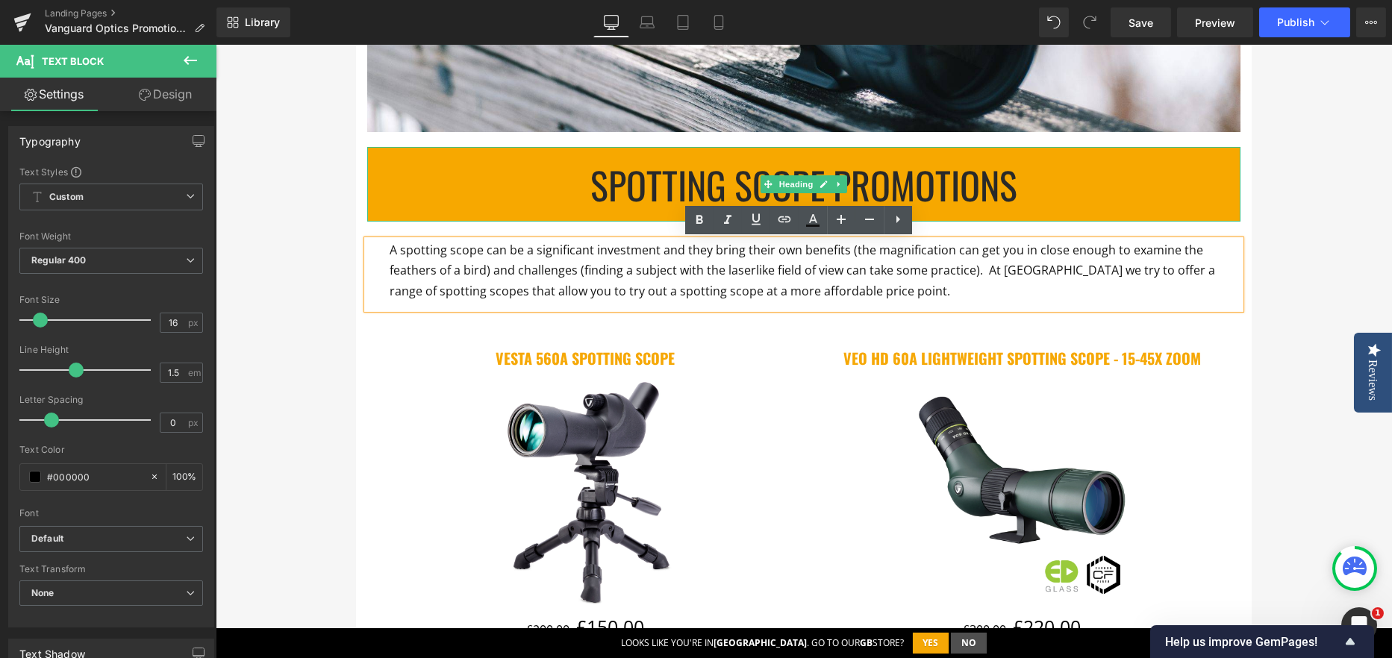
click at [610, 180] on h1 "SPOTTING SCOPE PROMOTIONS" at bounding box center [803, 184] width 873 height 45
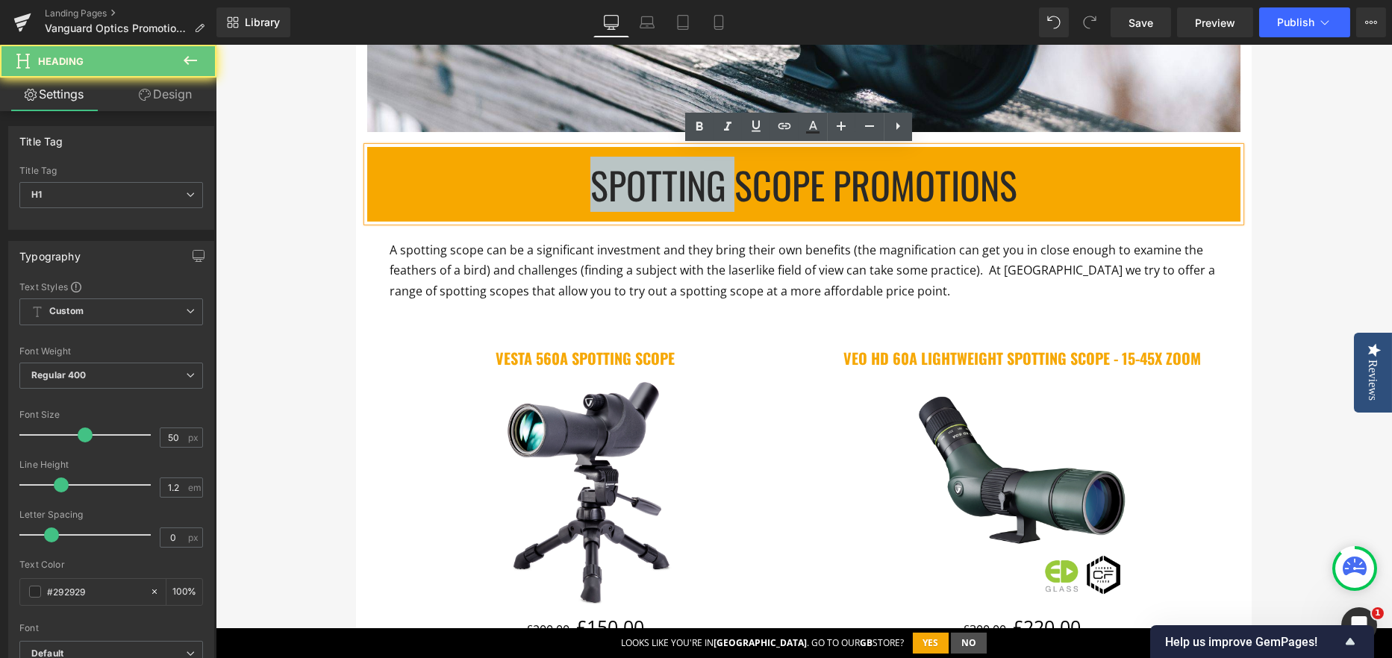
click at [610, 180] on h1 "SPOTTING SCOPE PROMOTIONS" at bounding box center [803, 184] width 873 height 45
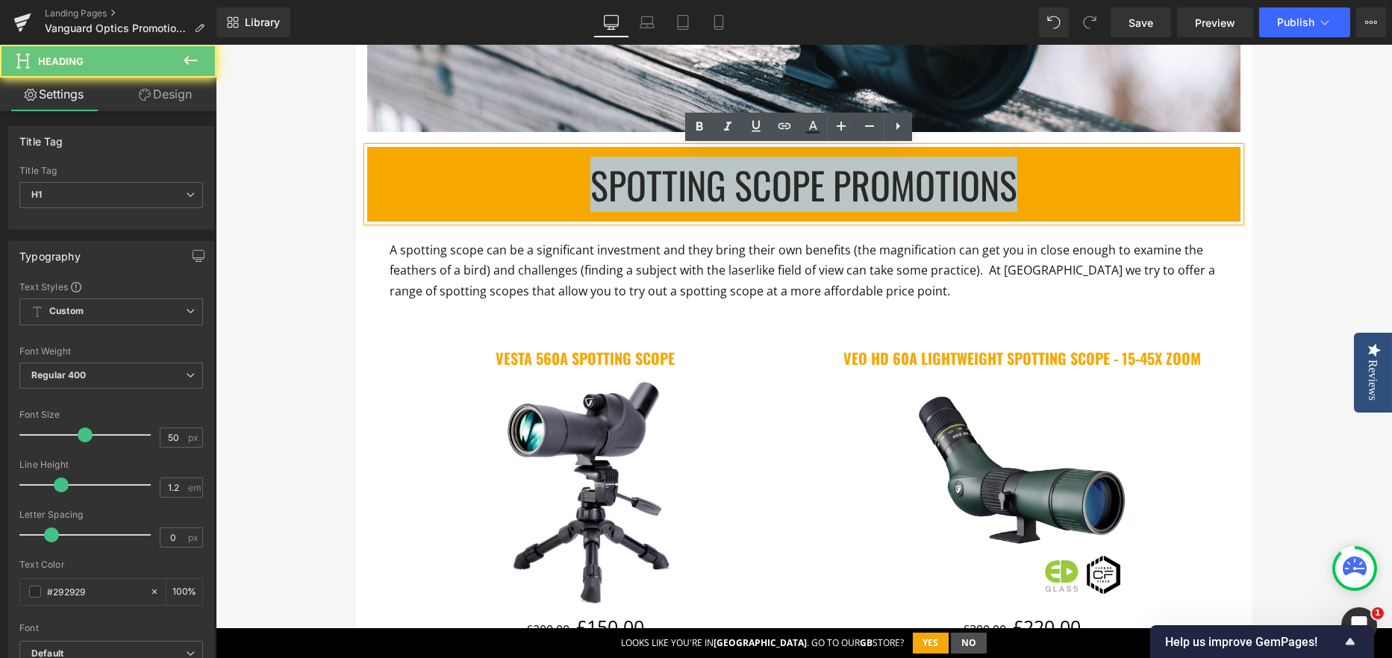
click at [610, 180] on h1 "SPOTTING SCOPE PROMOTIONS" at bounding box center [803, 184] width 873 height 45
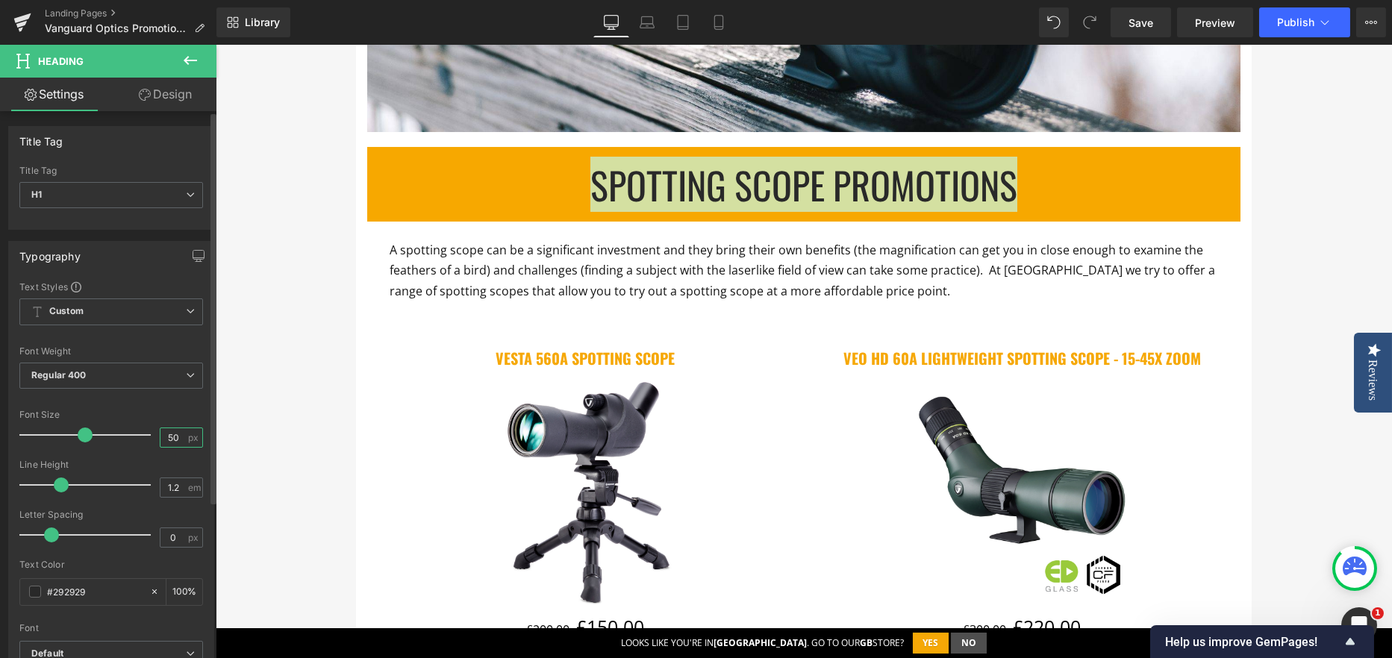
click at [178, 439] on input "50" at bounding box center [173, 437] width 26 height 19
type input "5"
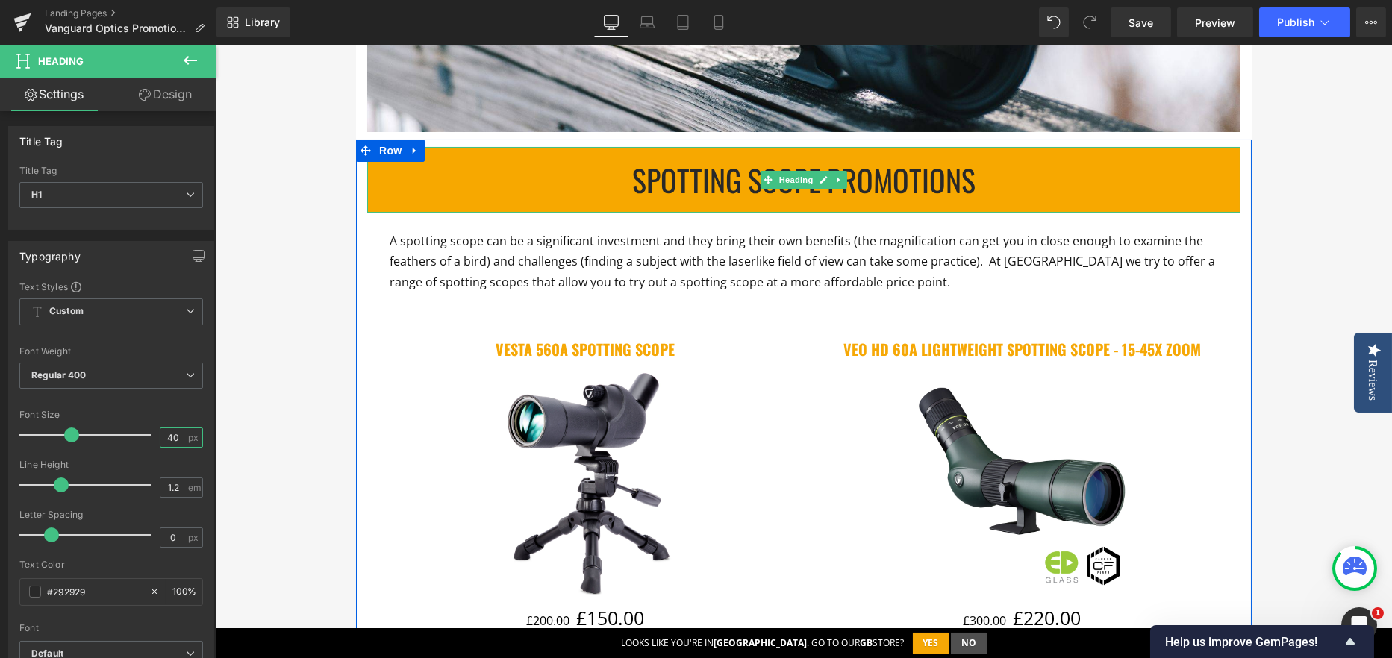
type input "40"
click at [898, 175] on h1 "SPOTTING SCOPE PROMOTIONS" at bounding box center [803, 180] width 873 height 36
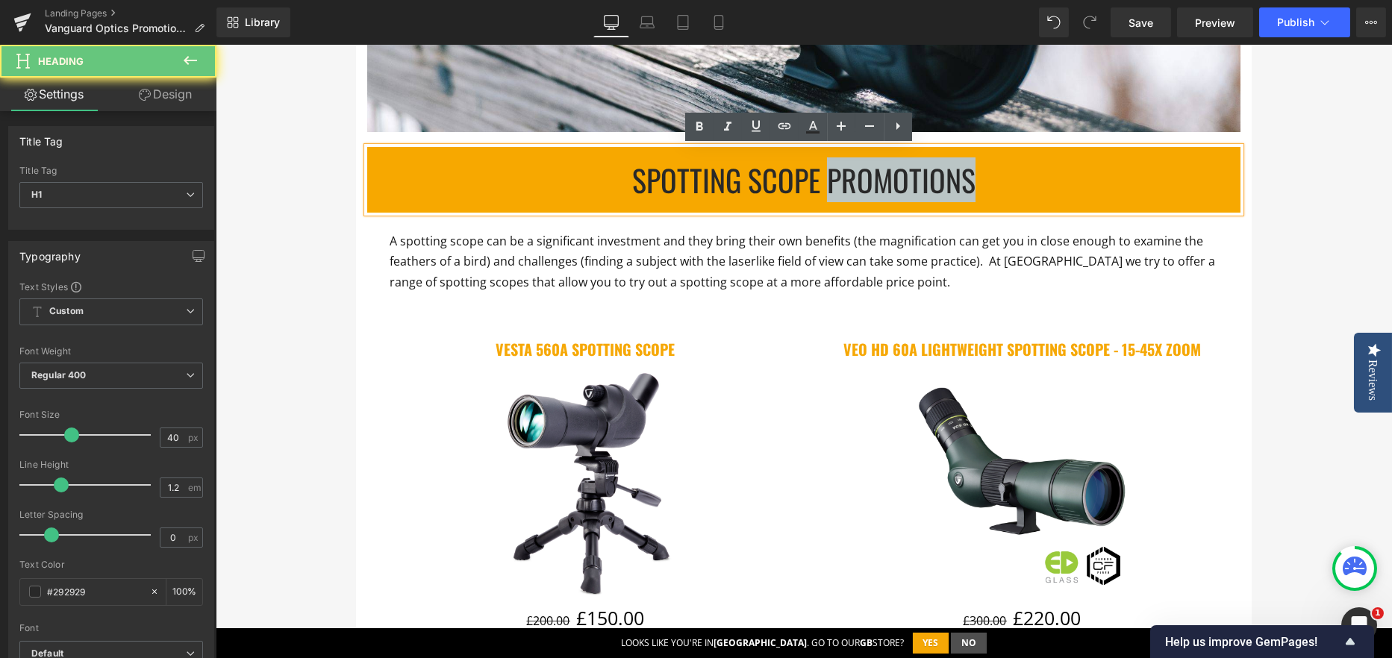
click at [898, 175] on h1 "SPOTTING SCOPE PROMOTIONS" at bounding box center [803, 180] width 873 height 36
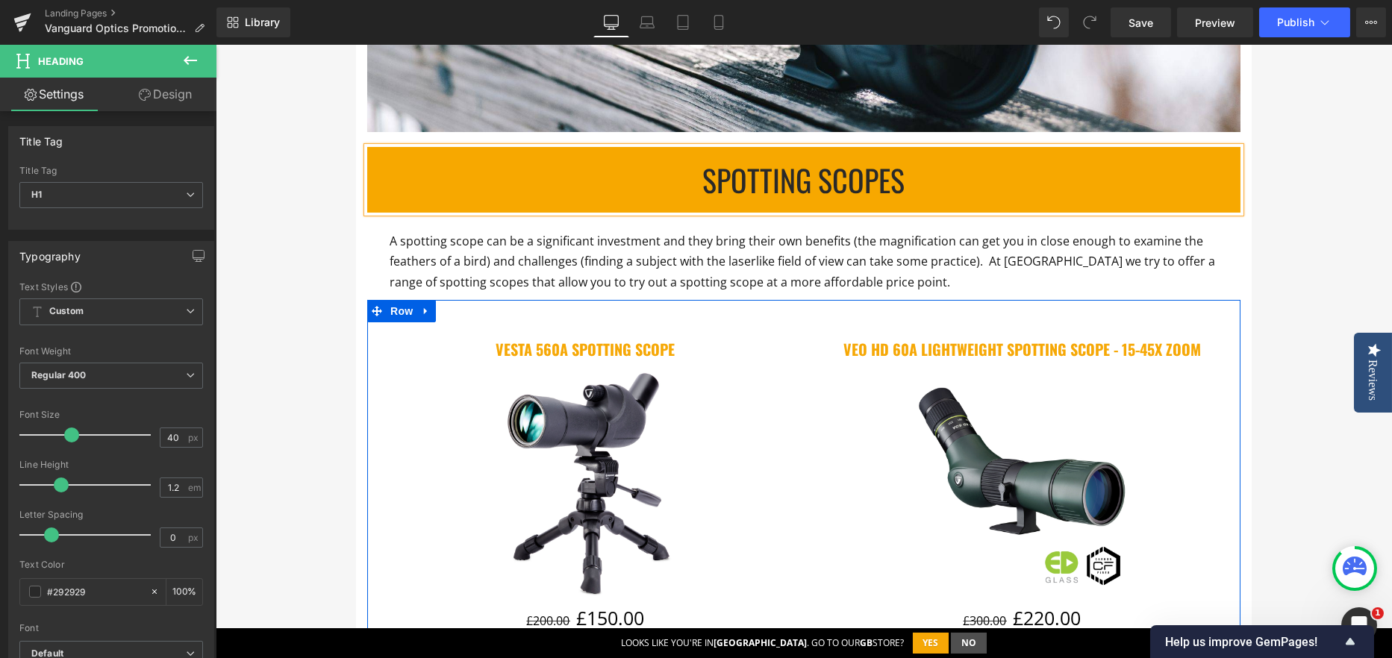
click at [368, 349] on div "VESTA 560A Spotting Scope (P) Title Sale Off (P) Image £200.00 £150.00 (P) Pric…" at bounding box center [585, 492] width 437 height 384
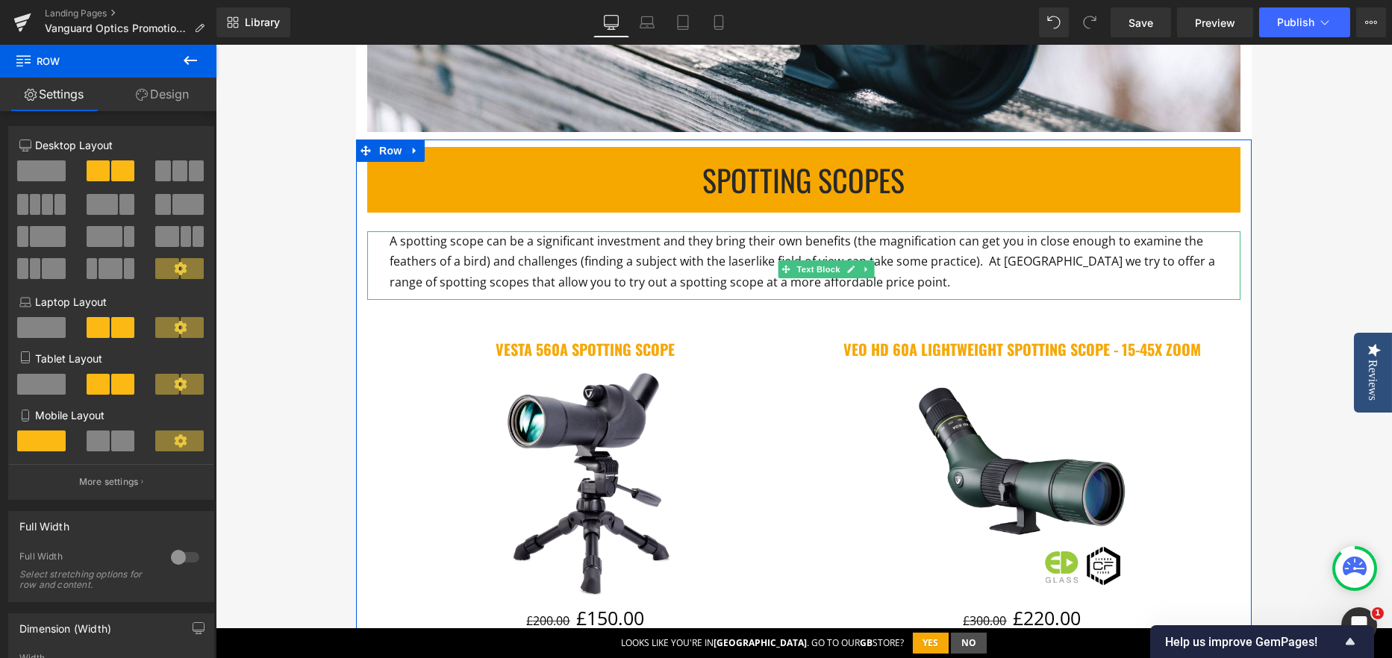
click at [669, 278] on span "A spotting scope can be a significant investment and they bring their own benef…" at bounding box center [802, 261] width 825 height 57
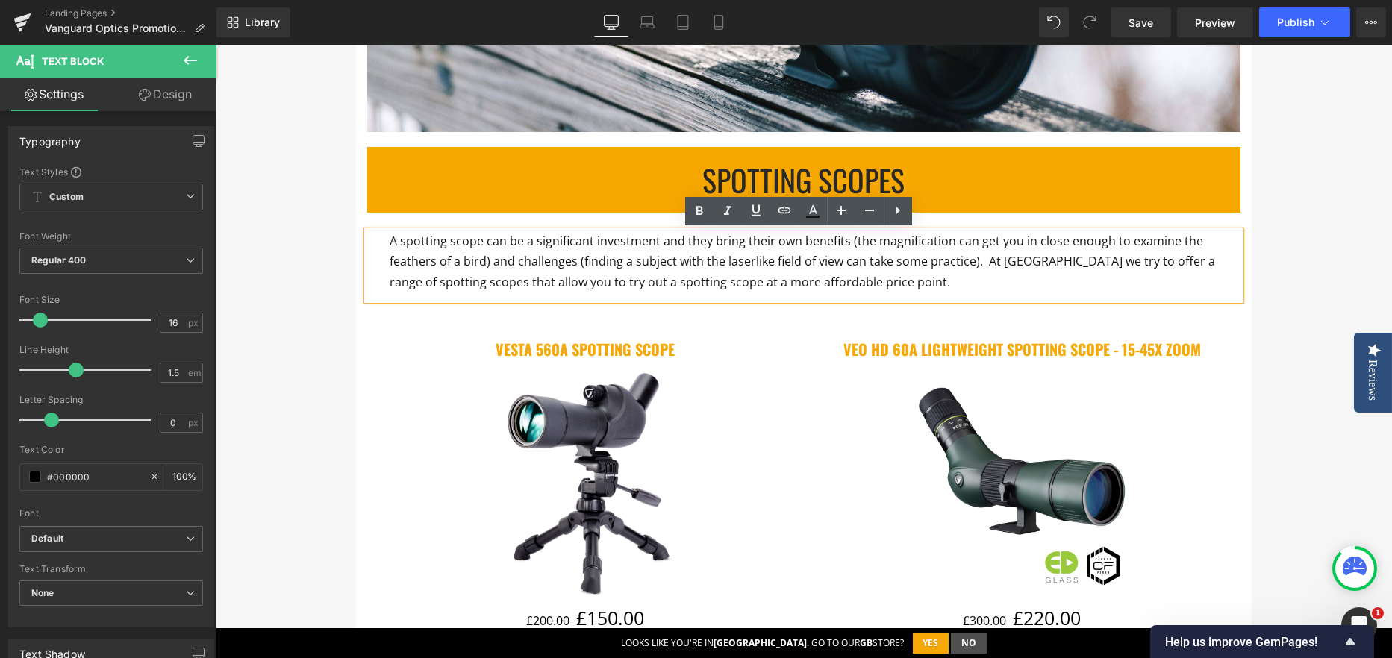
click at [704, 281] on span "A spotting scope can be a significant investment and they bring their own benef…" at bounding box center [802, 261] width 825 height 57
click at [573, 284] on span "A spotting scope can be a significant investment and they bring their own benef…" at bounding box center [802, 261] width 825 height 57
click at [569, 281] on span "A spotting scope can be a significant investment and they bring their own benef…" at bounding box center [802, 261] width 825 height 57
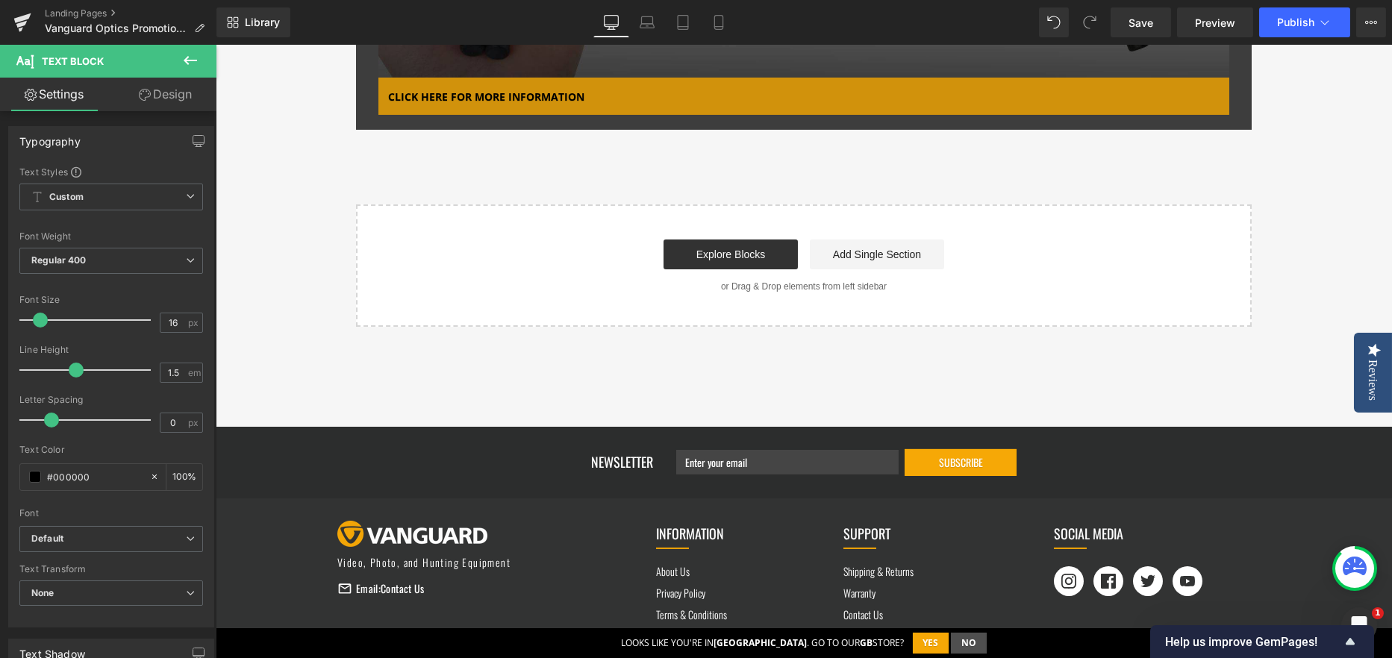
scroll to position [2051, 0]
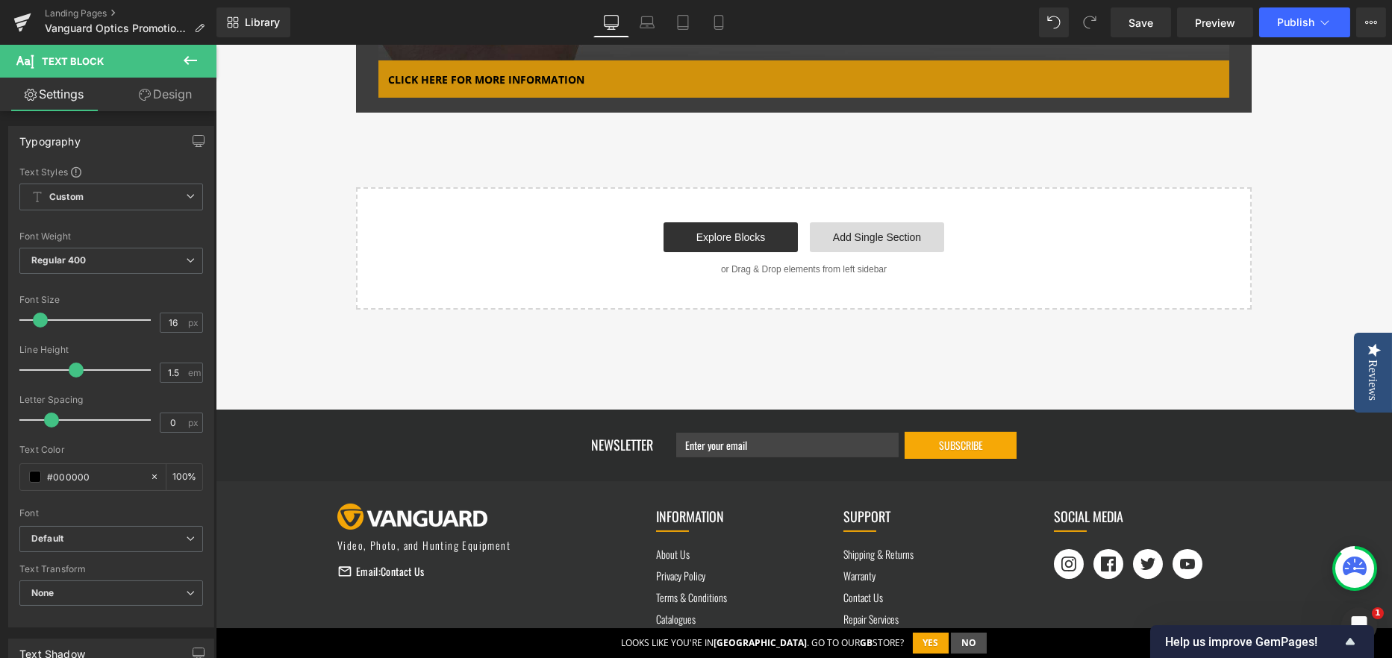
click at [833, 233] on link "Add Single Section" at bounding box center [877, 237] width 134 height 30
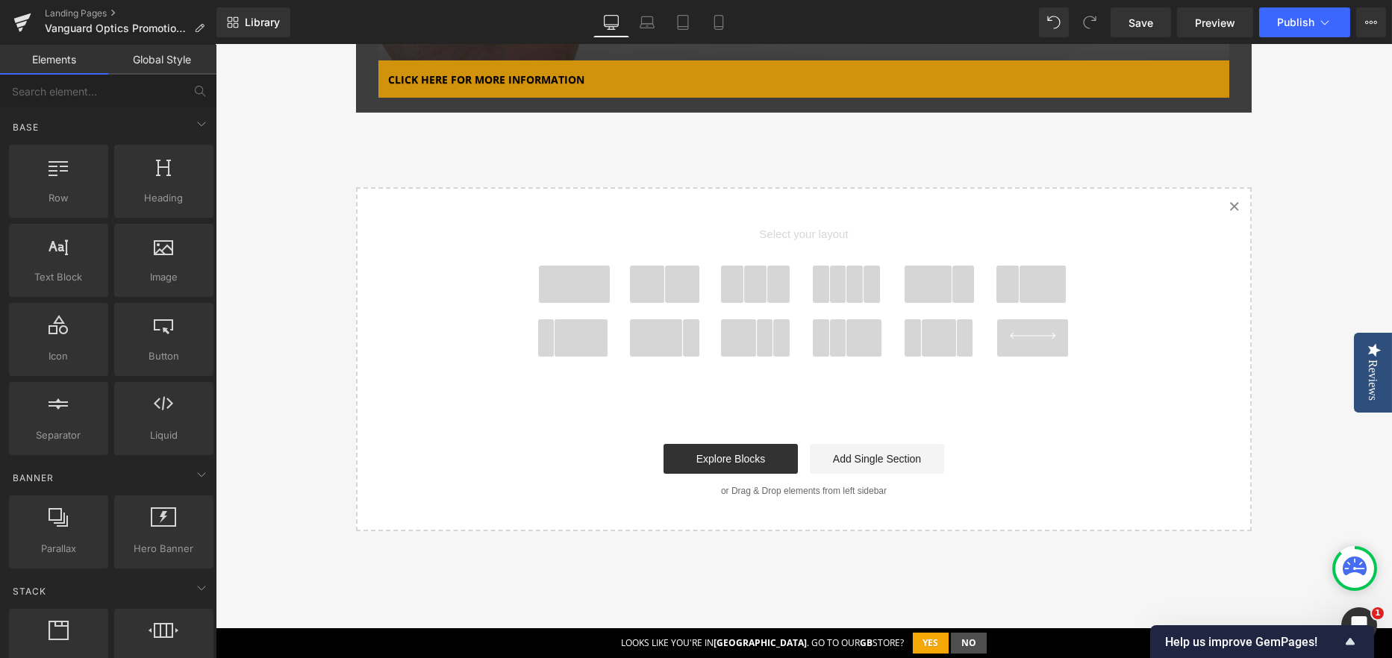
click at [563, 274] on span at bounding box center [575, 284] width 72 height 37
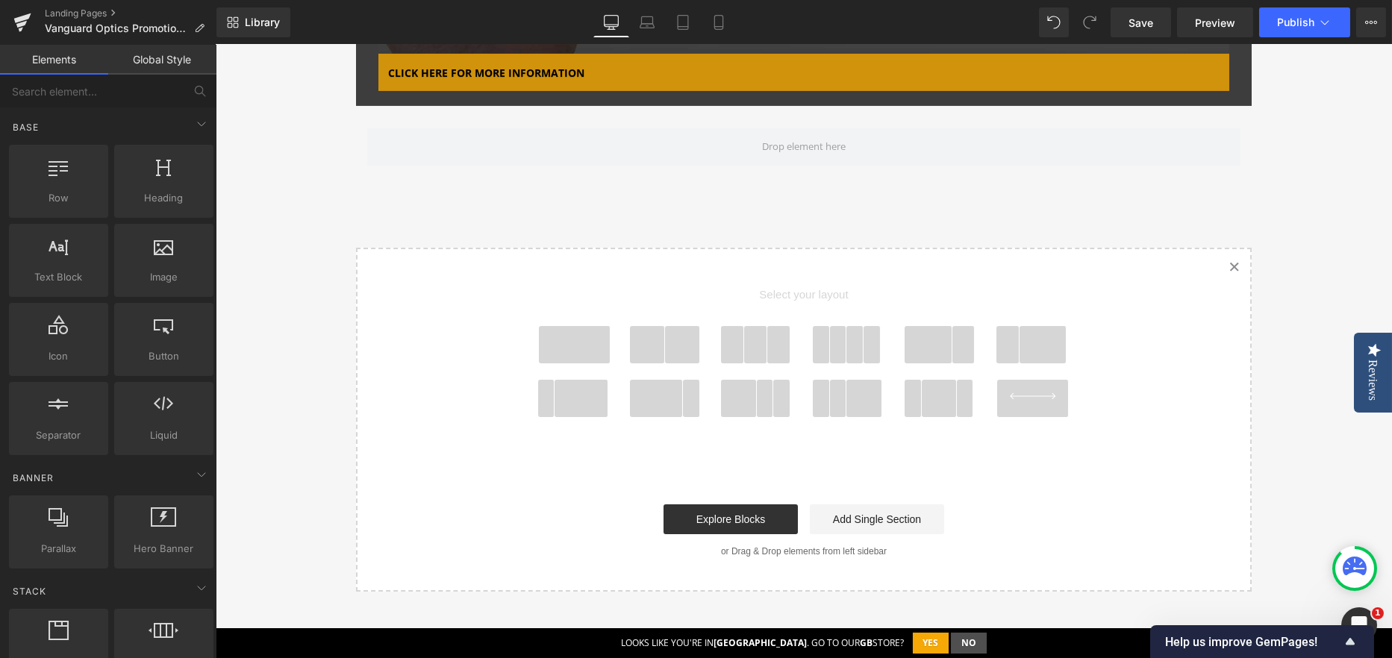
scroll to position [2059, 0]
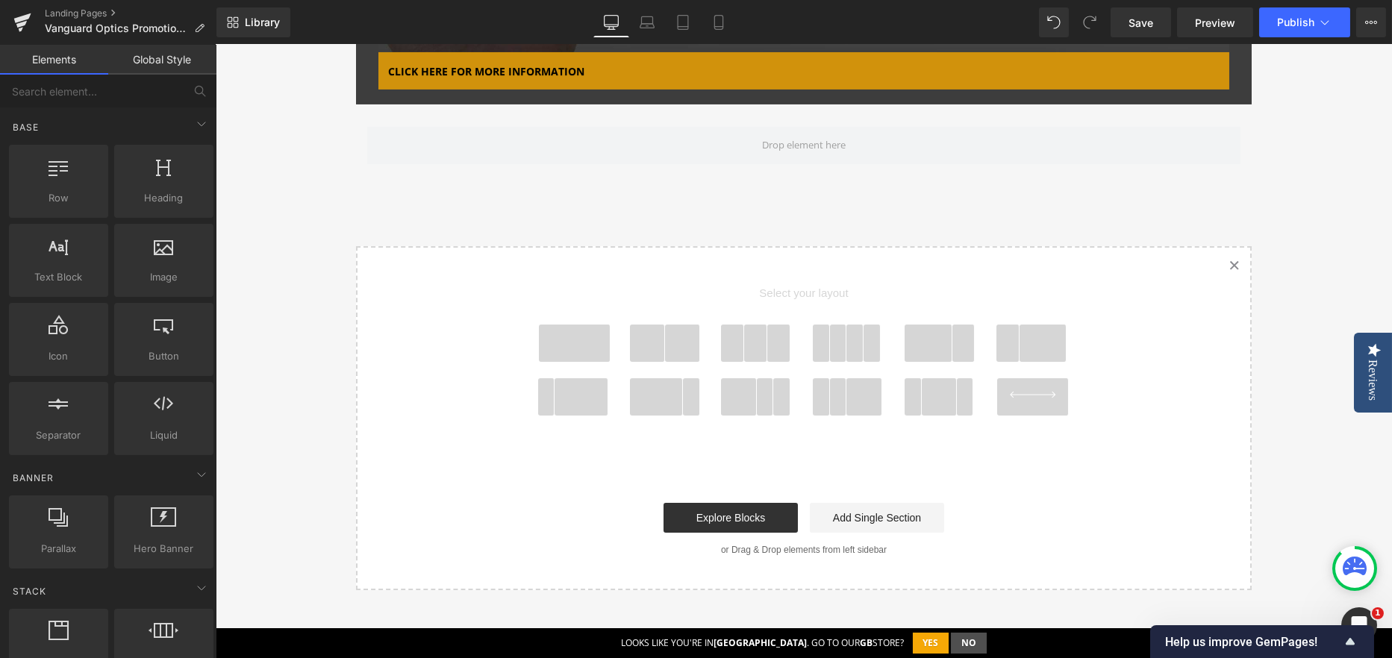
click at [731, 342] on span at bounding box center [732, 343] width 23 height 37
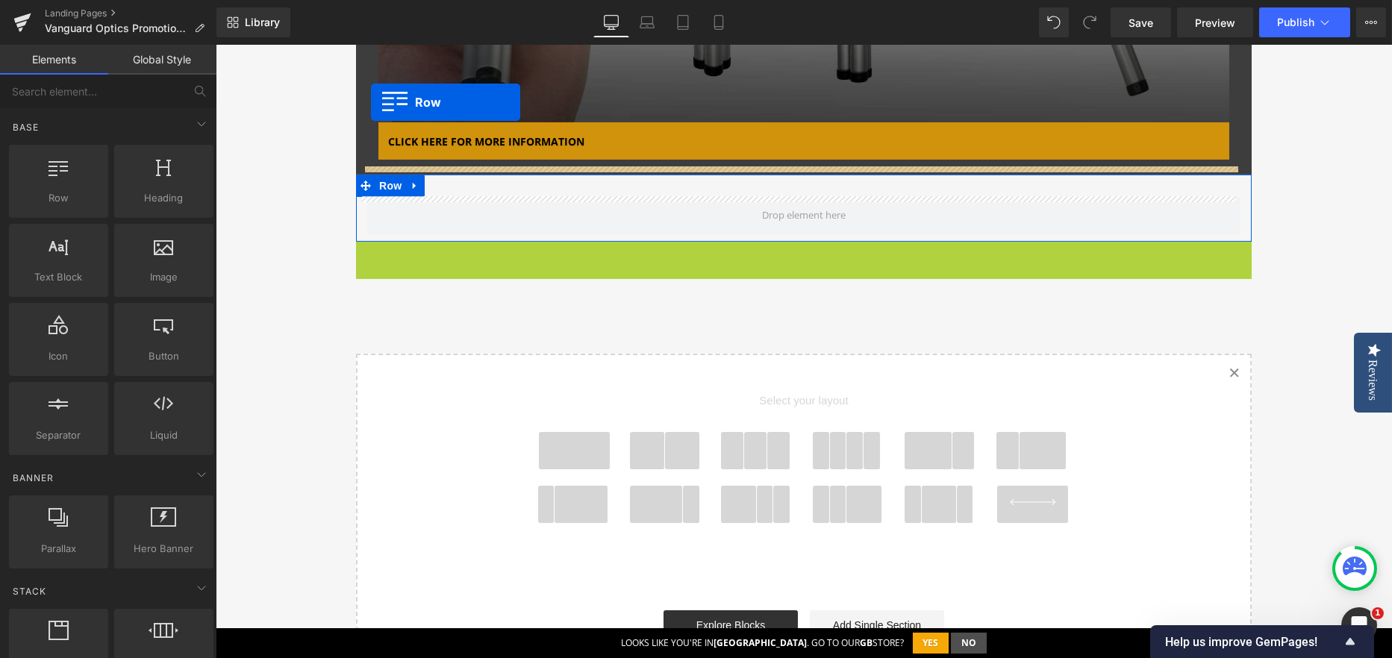
scroll to position [1959, 0]
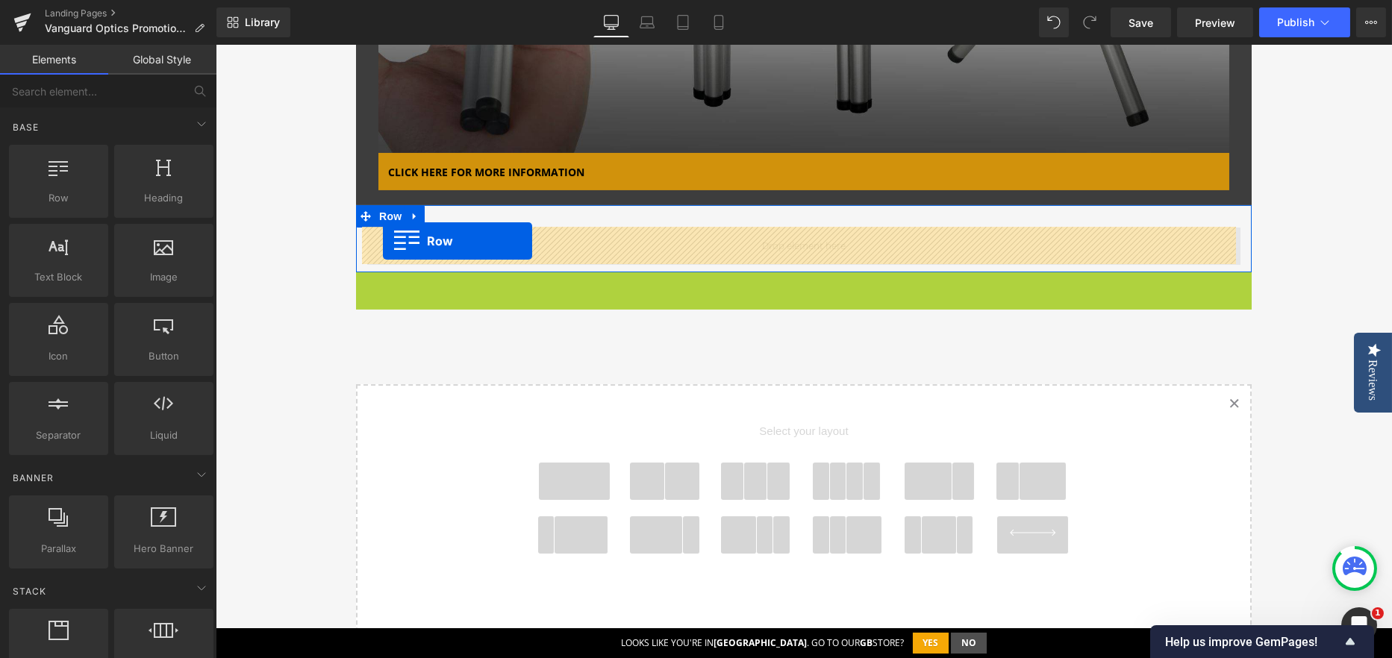
drag, startPoint x: 354, startPoint y: 114, endPoint x: 383, endPoint y: 241, distance: 130.0
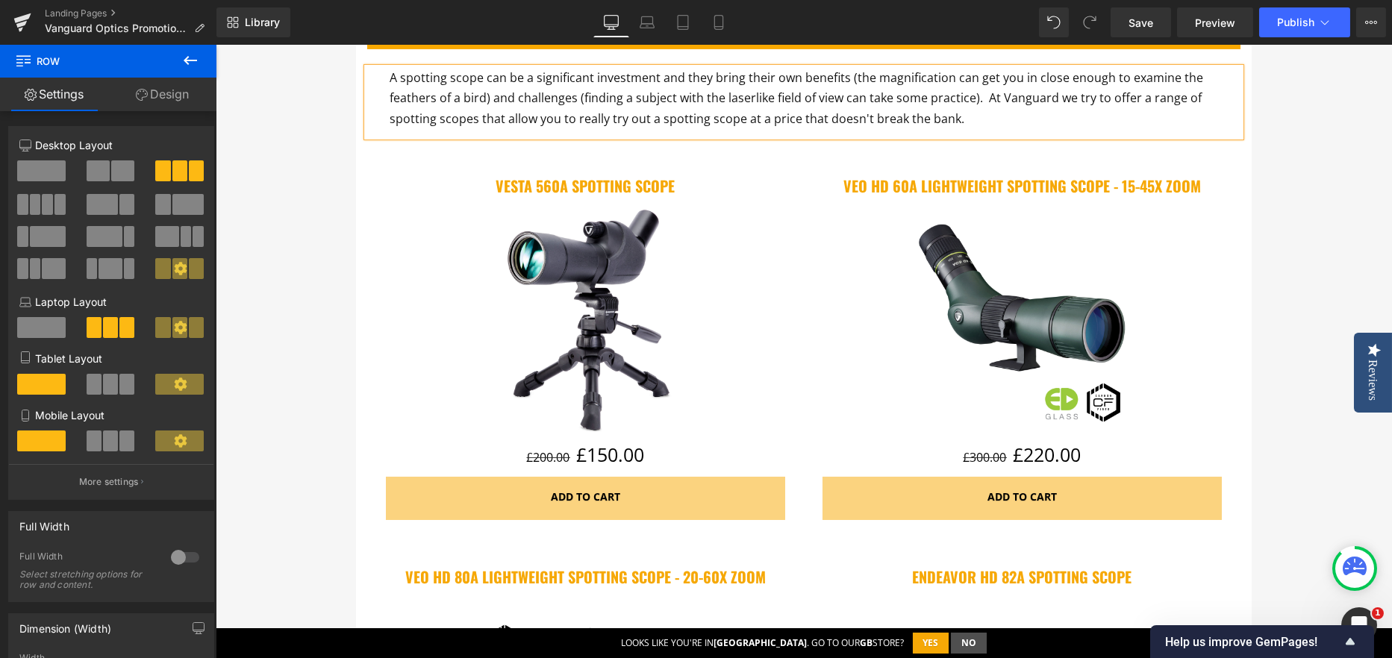
scroll to position [466, 0]
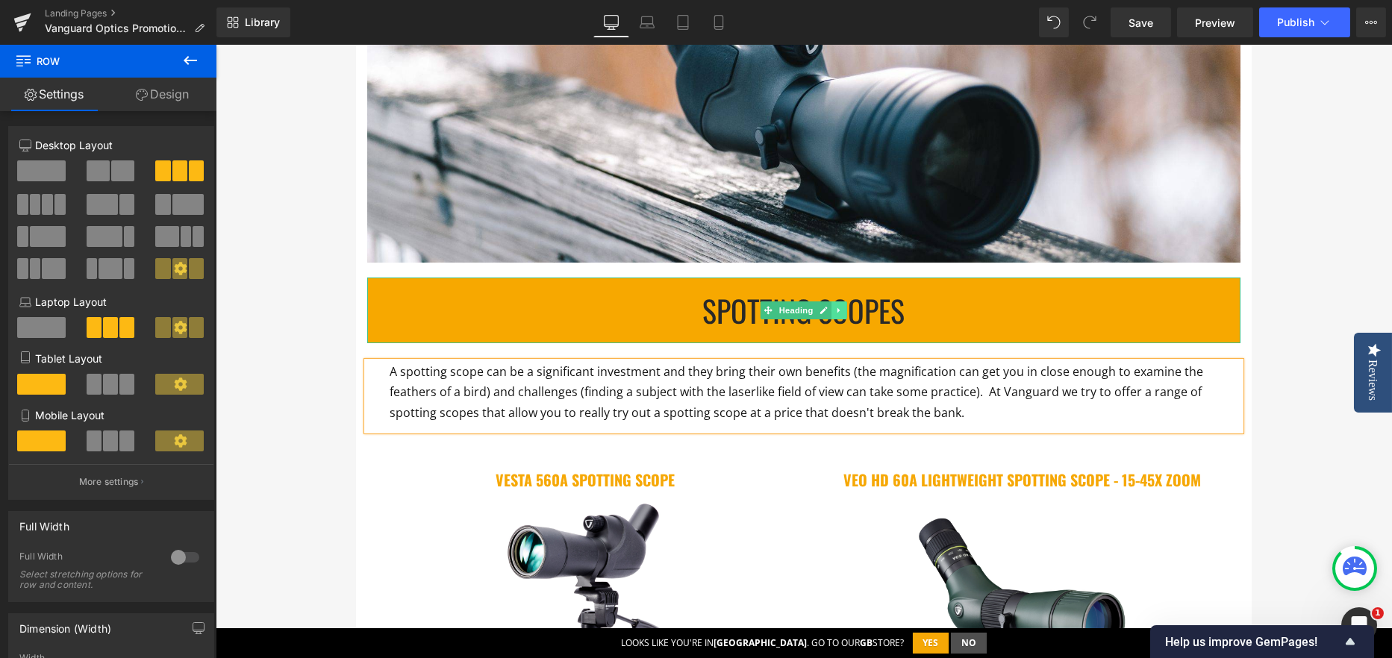
click at [831, 304] on link at bounding box center [839, 310] width 16 height 18
click at [828, 309] on icon at bounding box center [832, 310] width 8 height 8
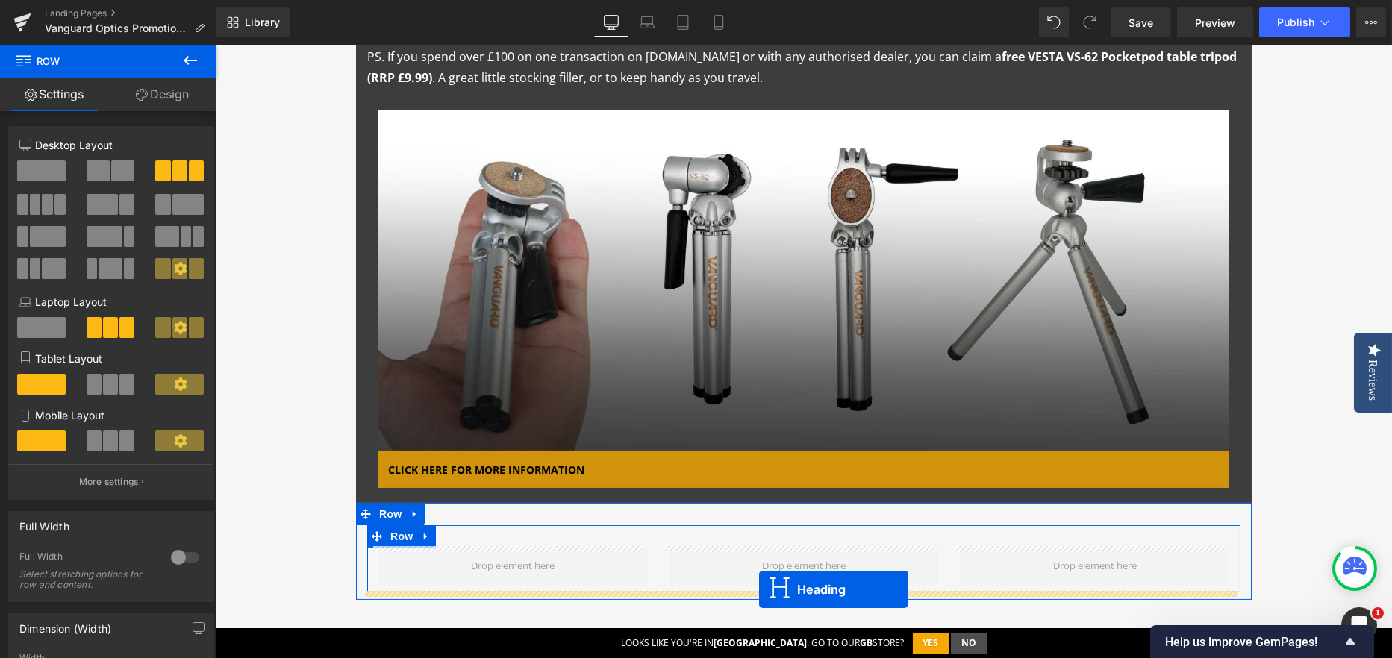
scroll to position [1744, 0]
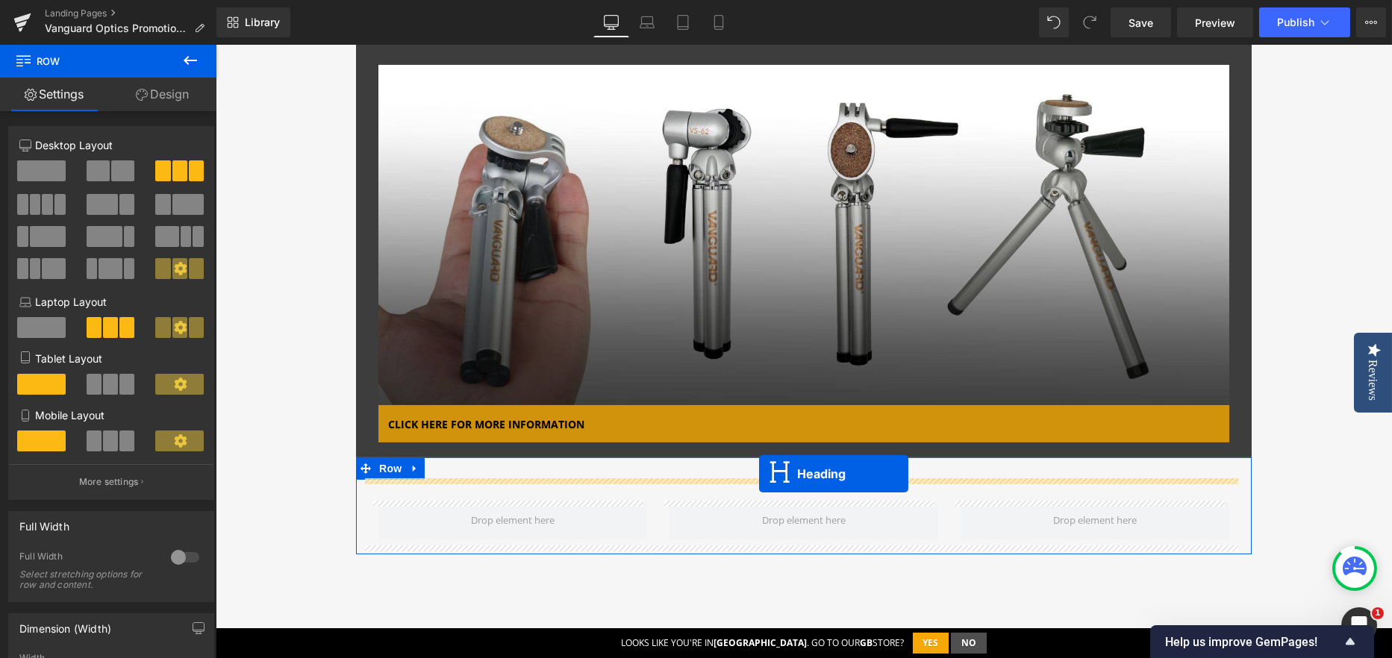
drag, startPoint x: 764, startPoint y: 377, endPoint x: 759, endPoint y: 474, distance: 97.1
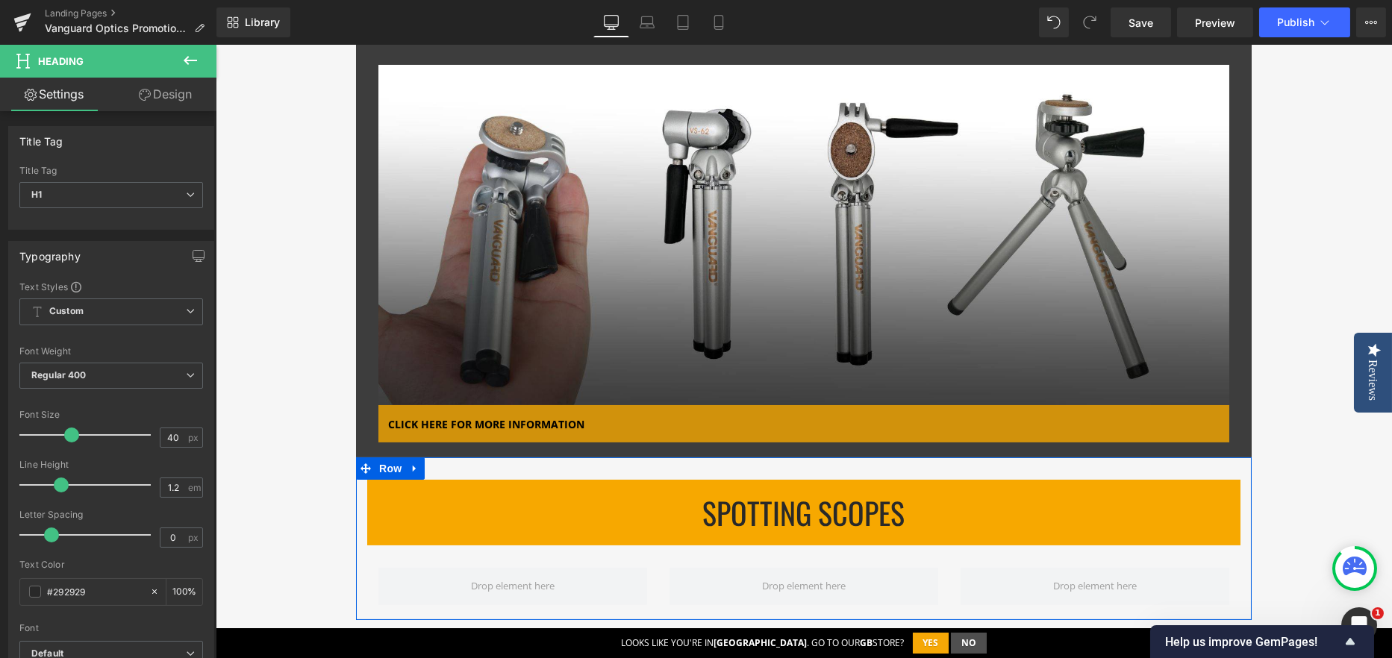
click at [470, 470] on div "SPOTTING SCOPES Heading Row Row" at bounding box center [803, 538] width 895 height 163
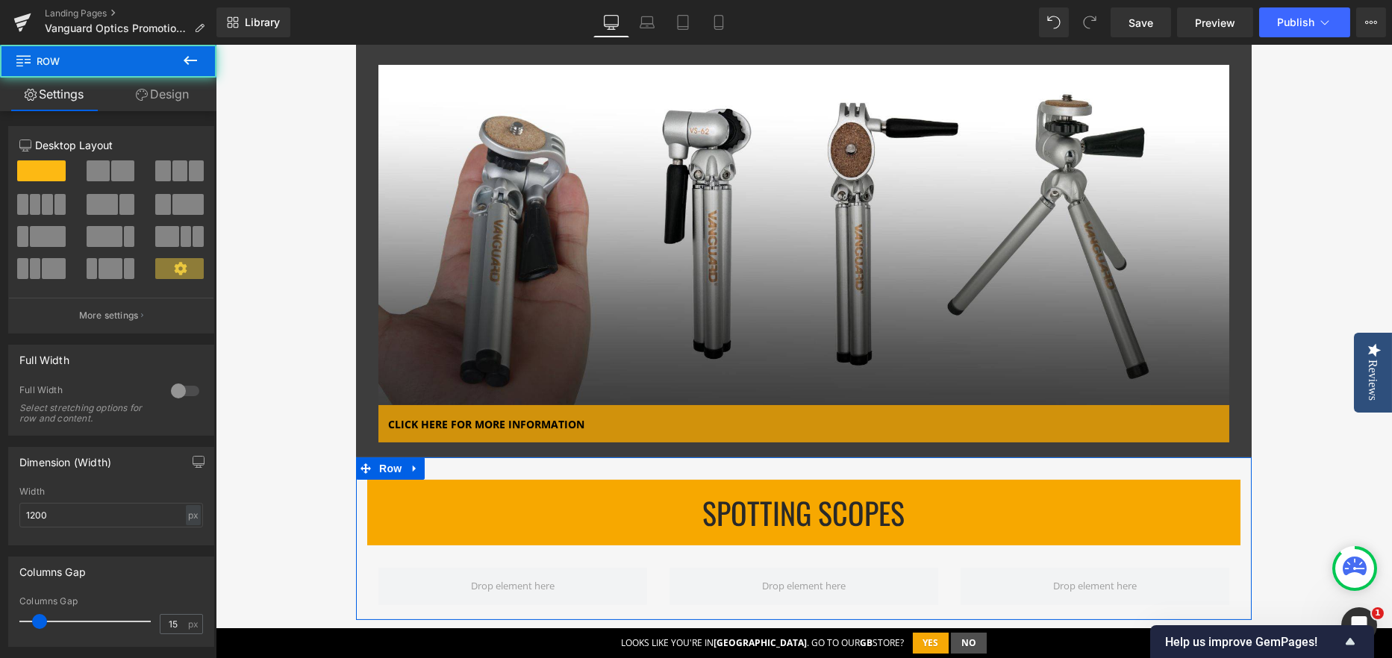
click at [155, 86] on link "Design" at bounding box center [162, 95] width 108 height 34
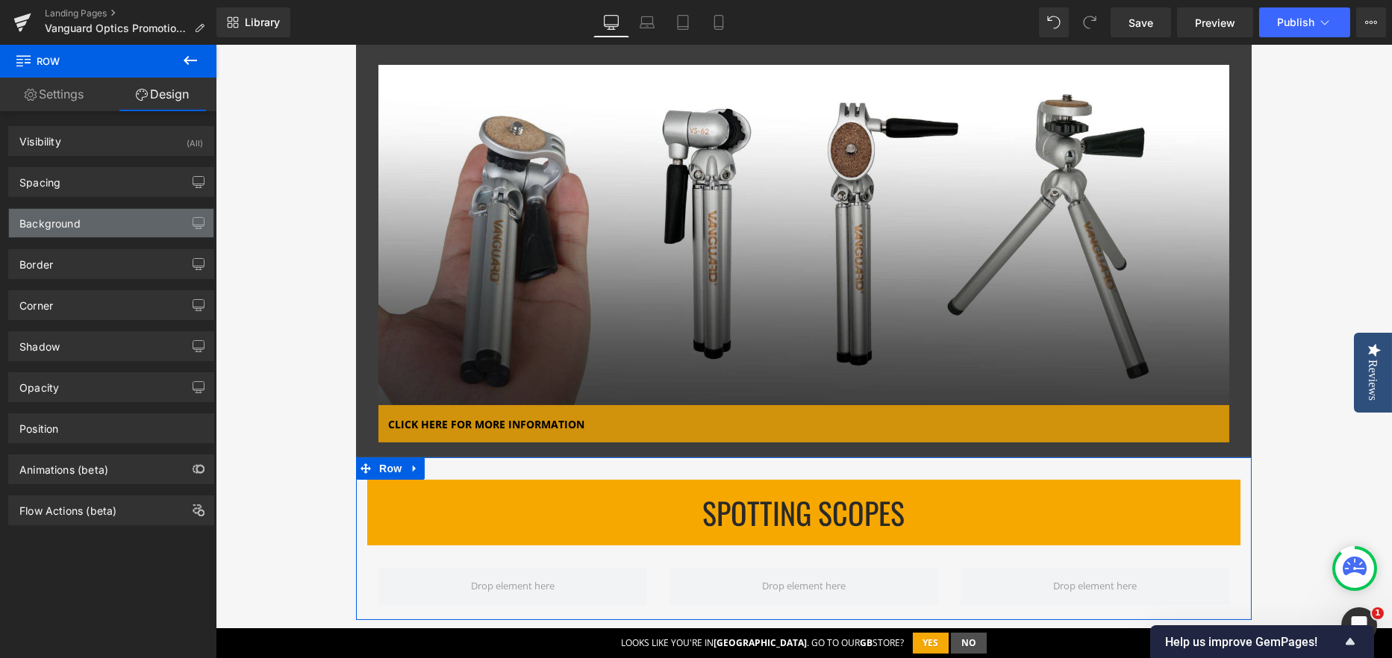
click at [31, 219] on div "Background" at bounding box center [49, 219] width 61 height 21
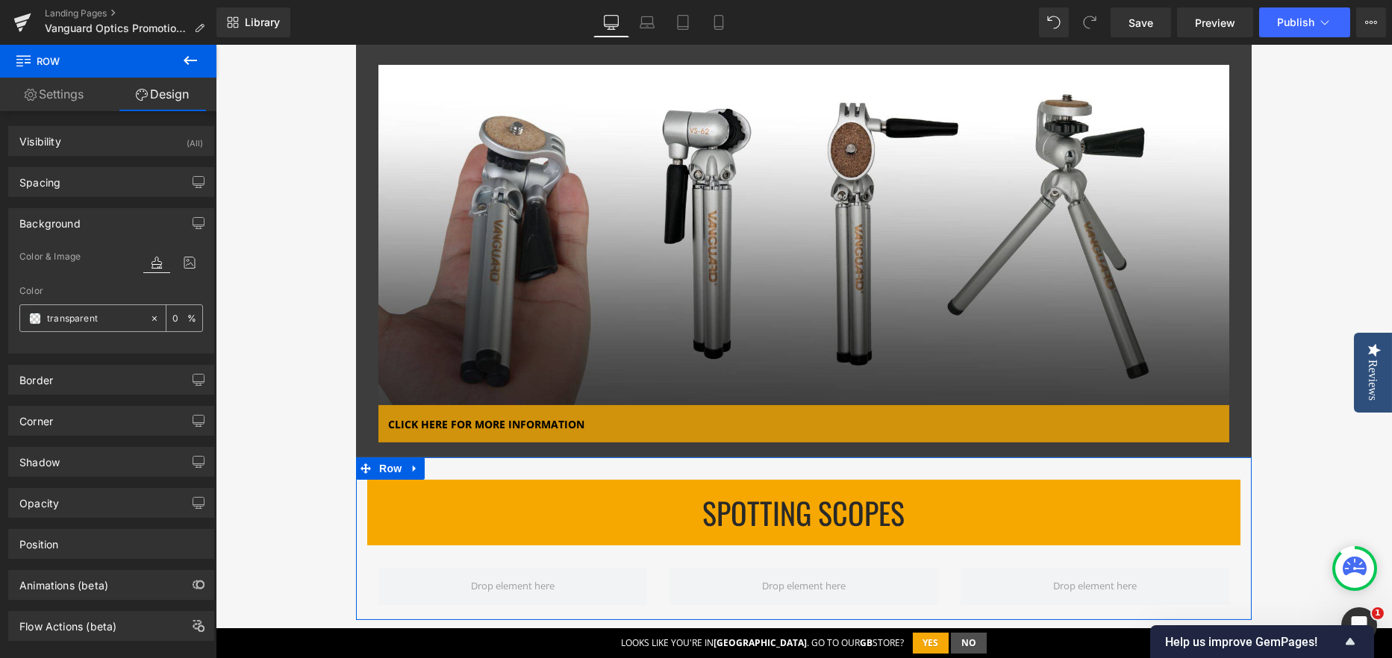
click at [38, 317] on span at bounding box center [35, 319] width 12 height 12
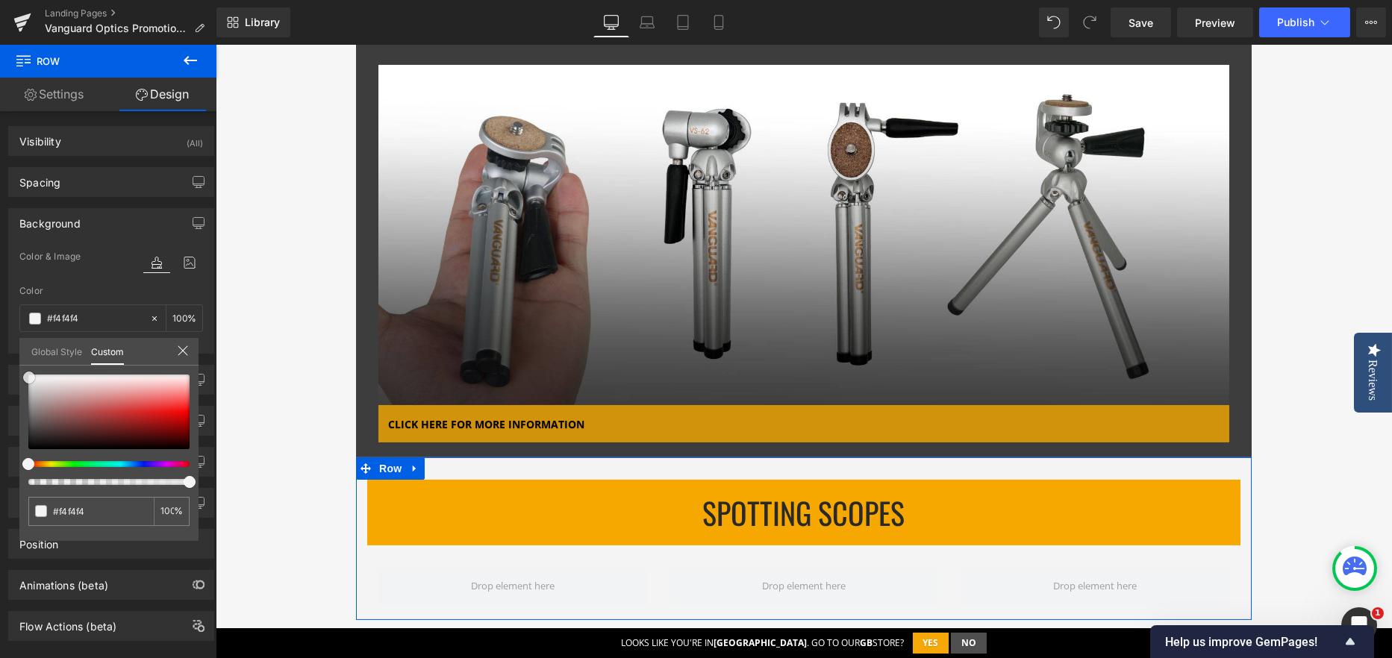
drag, startPoint x: 47, startPoint y: 384, endPoint x: 29, endPoint y: 378, distance: 18.9
click at [29, 378] on div at bounding box center [108, 412] width 161 height 75
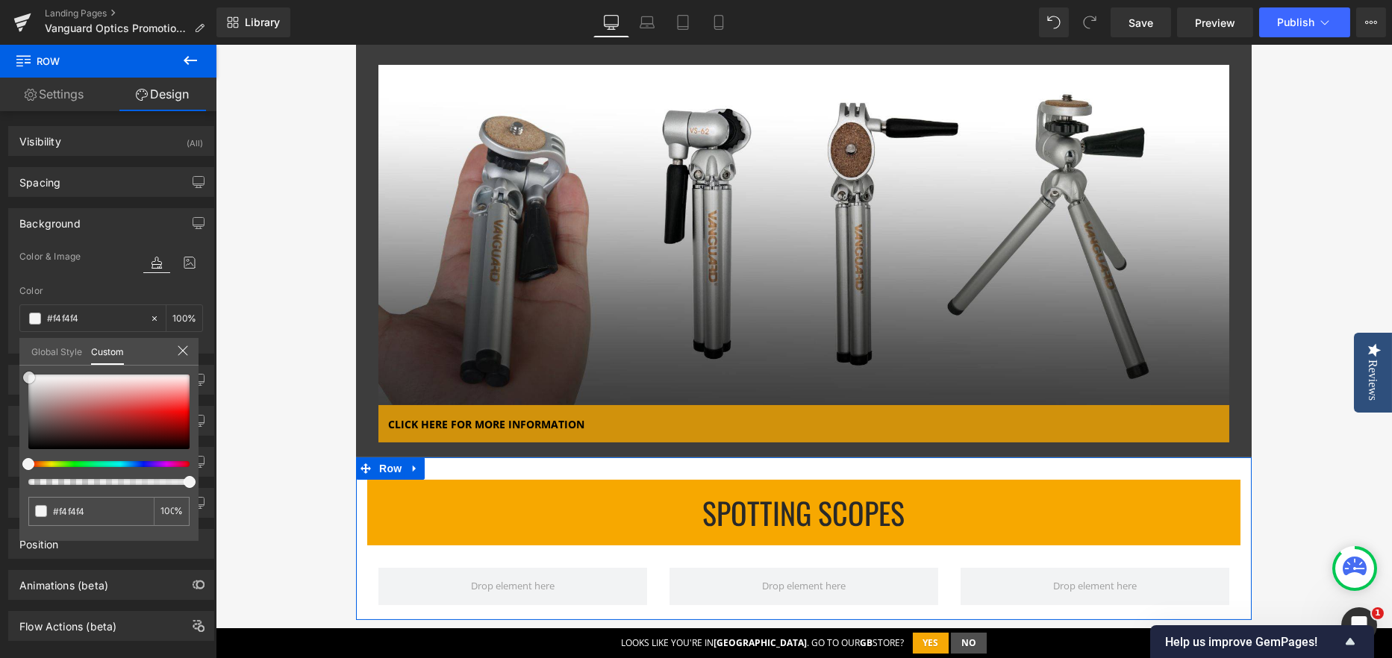
drag, startPoint x: 30, startPoint y: 377, endPoint x: 24, endPoint y: 357, distance: 21.0
click at [25, 358] on div "Global Style Custom Setup Global Style transparent 0 %" at bounding box center [108, 361] width 179 height 46
click at [28, 375] on link at bounding box center [28, 375] width 0 height 0
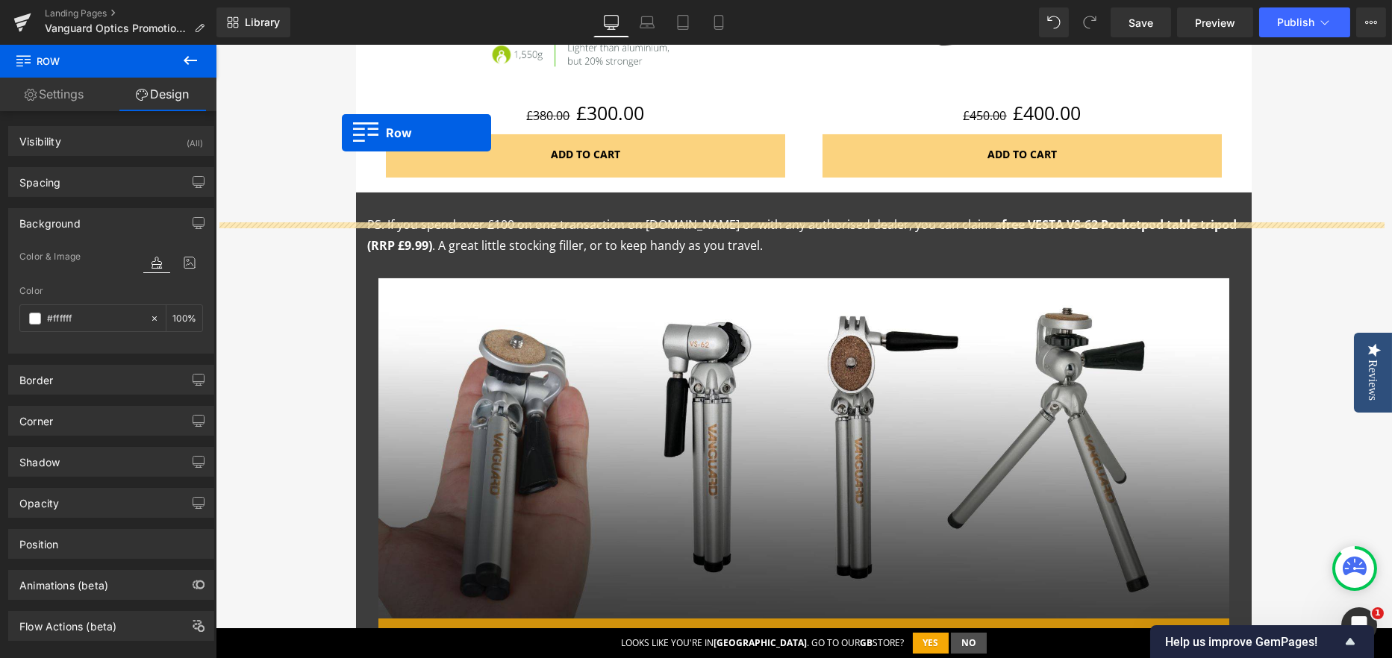
scroll to position [1463, 0]
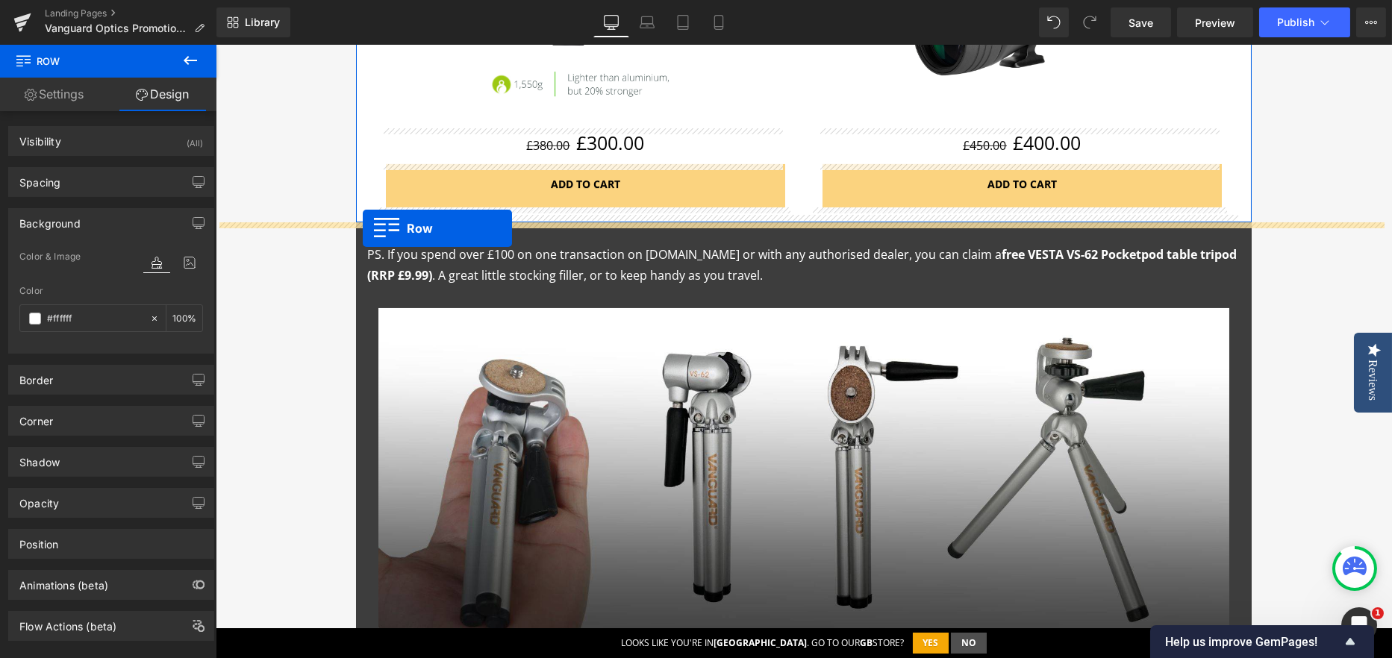
drag, startPoint x: 363, startPoint y: 473, endPoint x: 363, endPoint y: 228, distance: 244.7
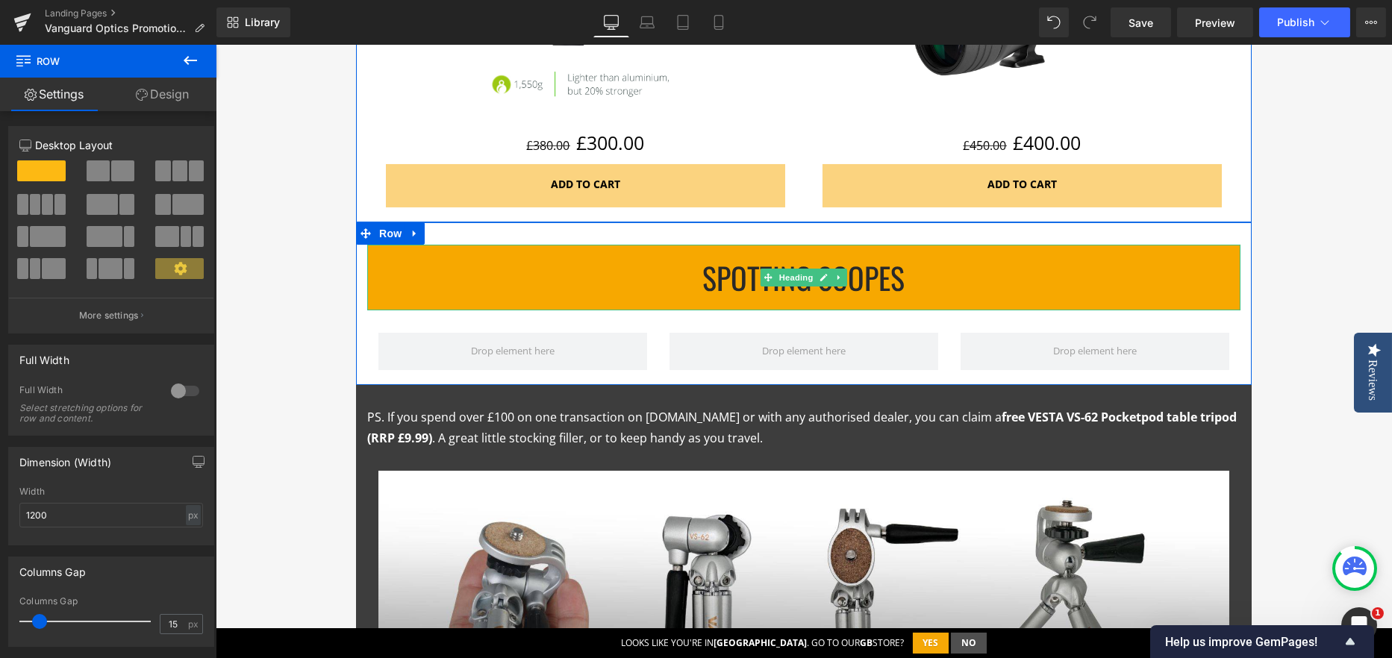
click at [714, 275] on h1 "SPOTTING SCOPES" at bounding box center [803, 278] width 873 height 36
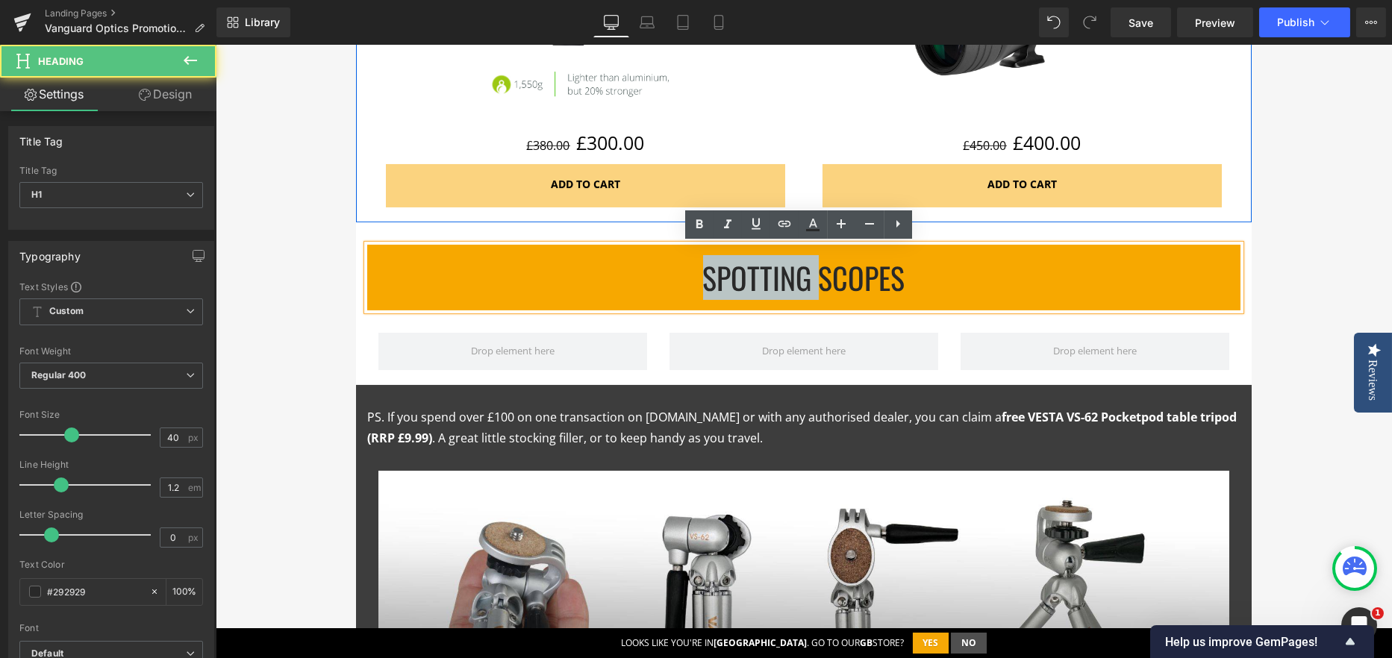
click at [714, 275] on h1 "SPOTTING SCOPES" at bounding box center [803, 278] width 873 height 36
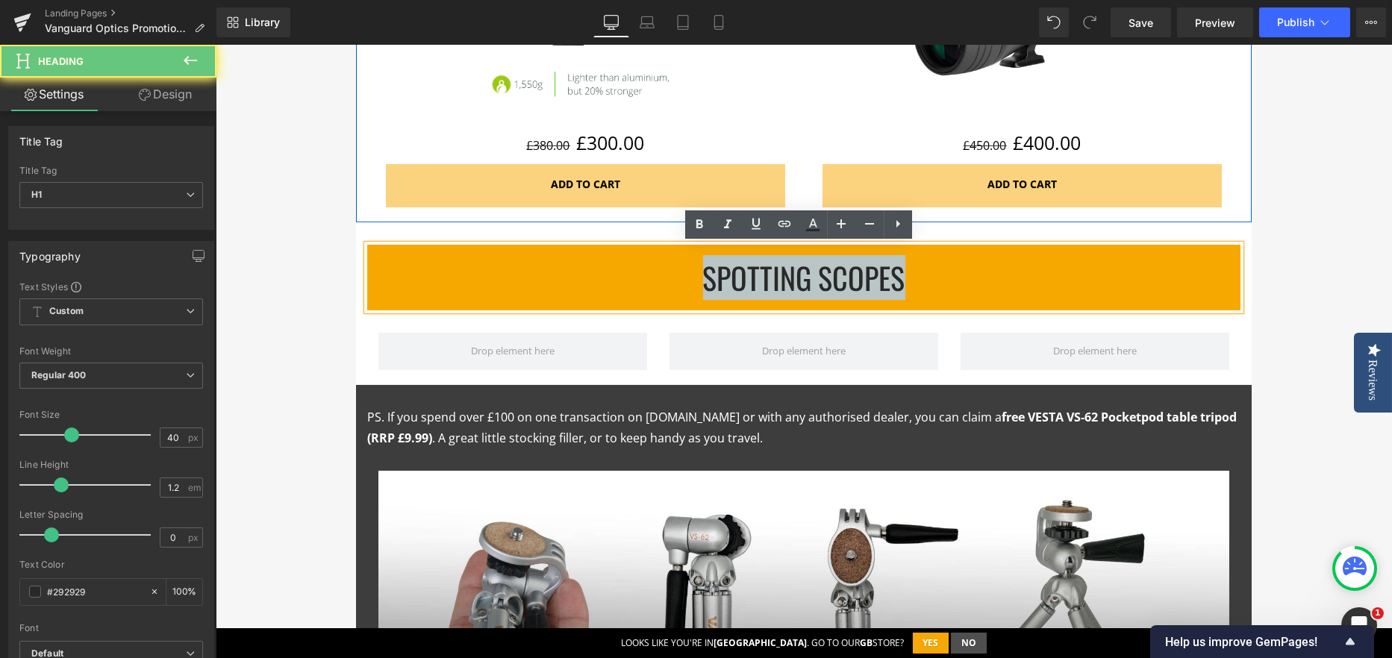
click at [714, 275] on h1 "SPOTTING SCOPES" at bounding box center [803, 278] width 873 height 36
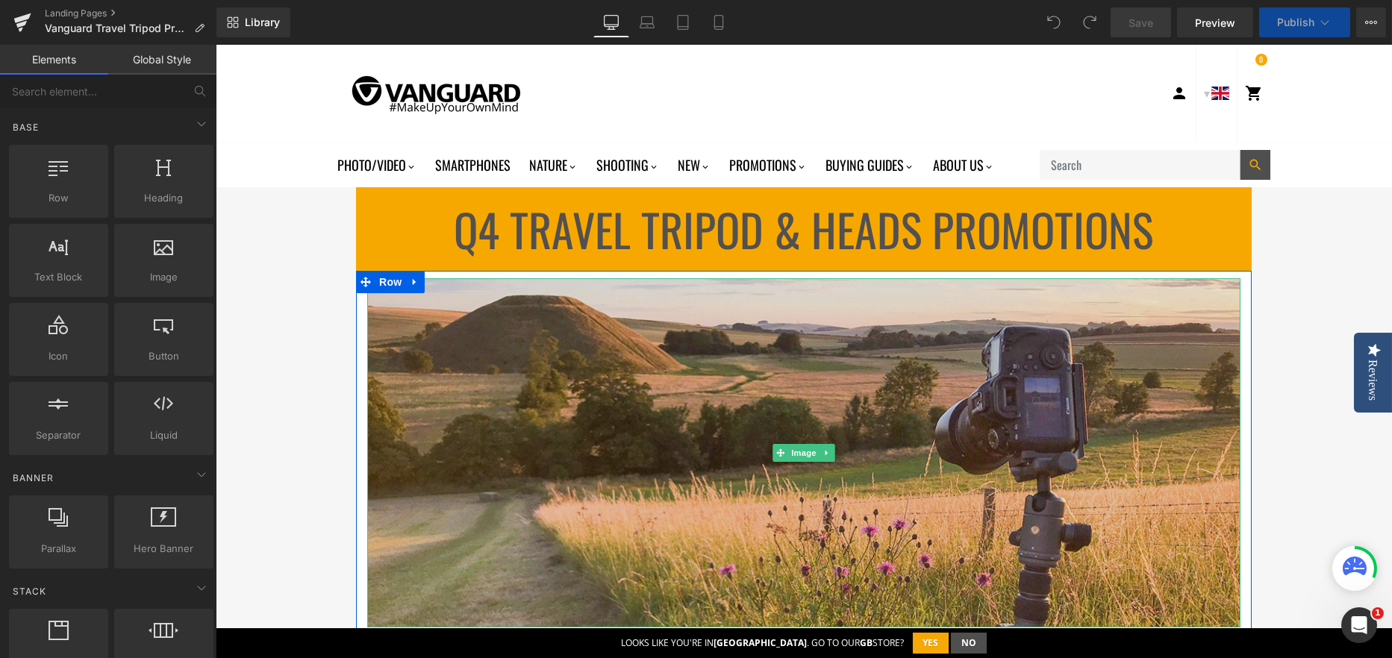
click at [769, 287] on img at bounding box center [803, 452] width 873 height 349
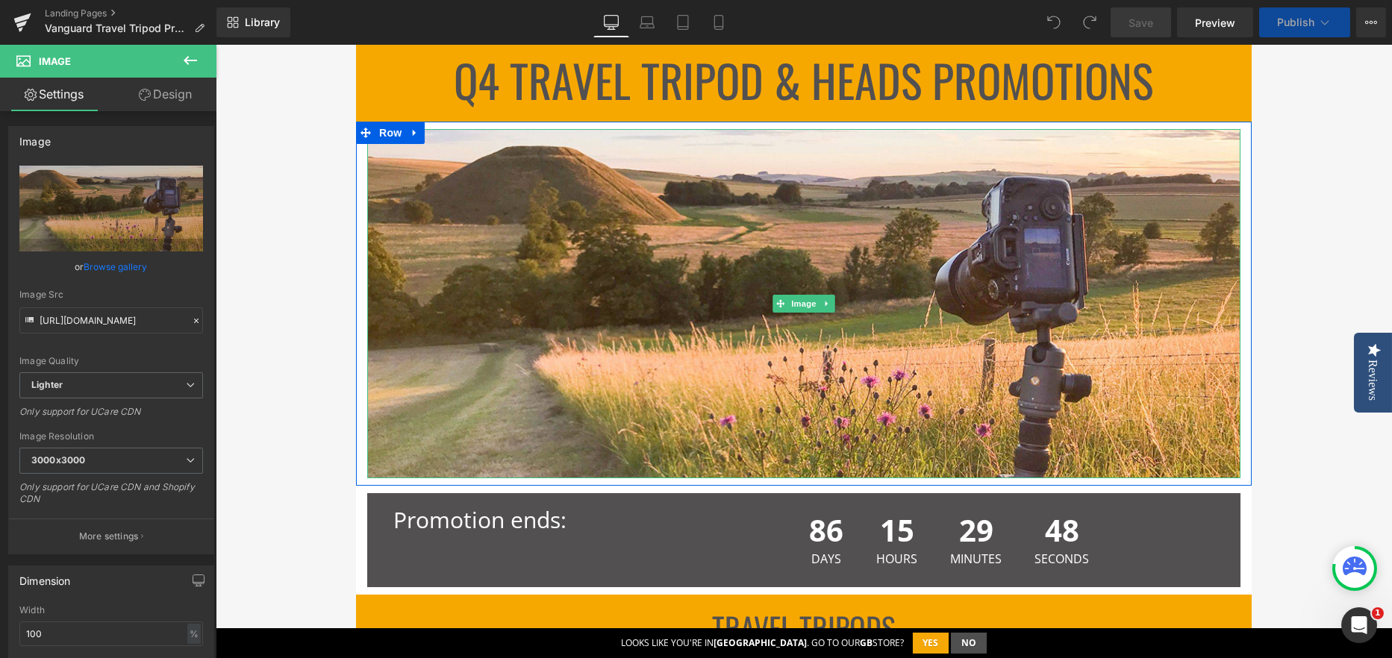
scroll to position [224, 0]
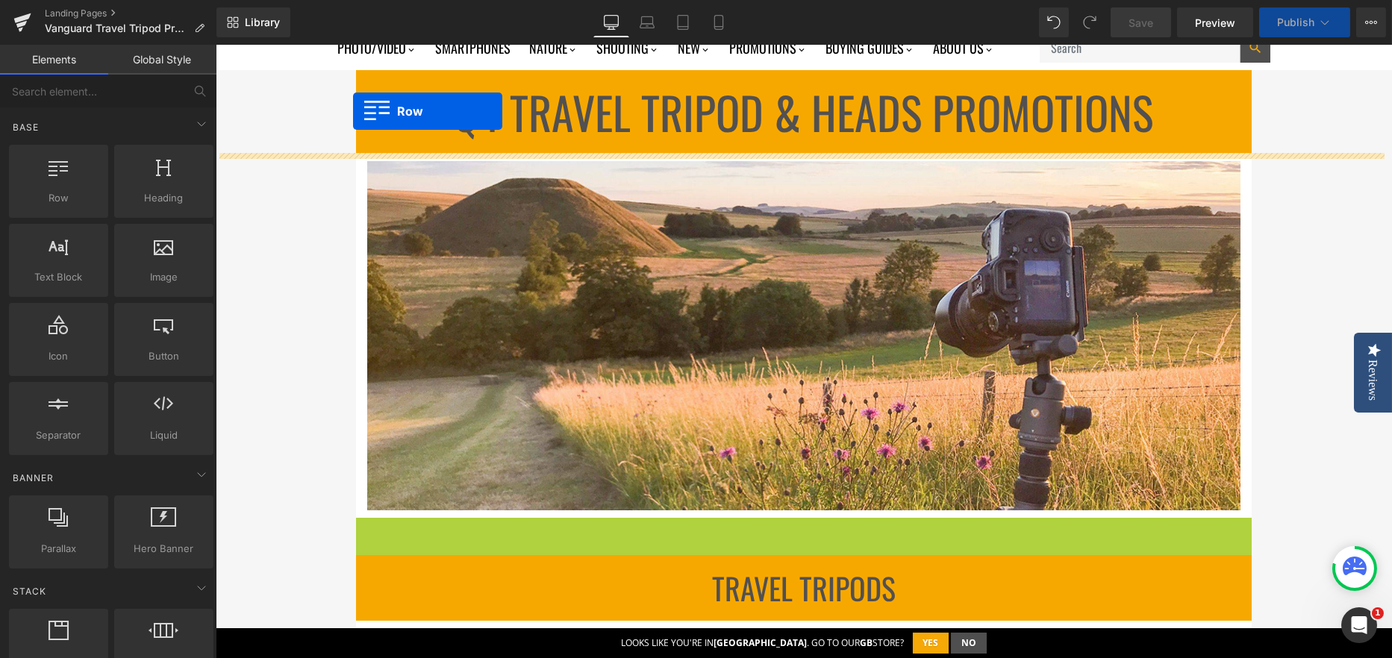
scroll to position [72, 0]
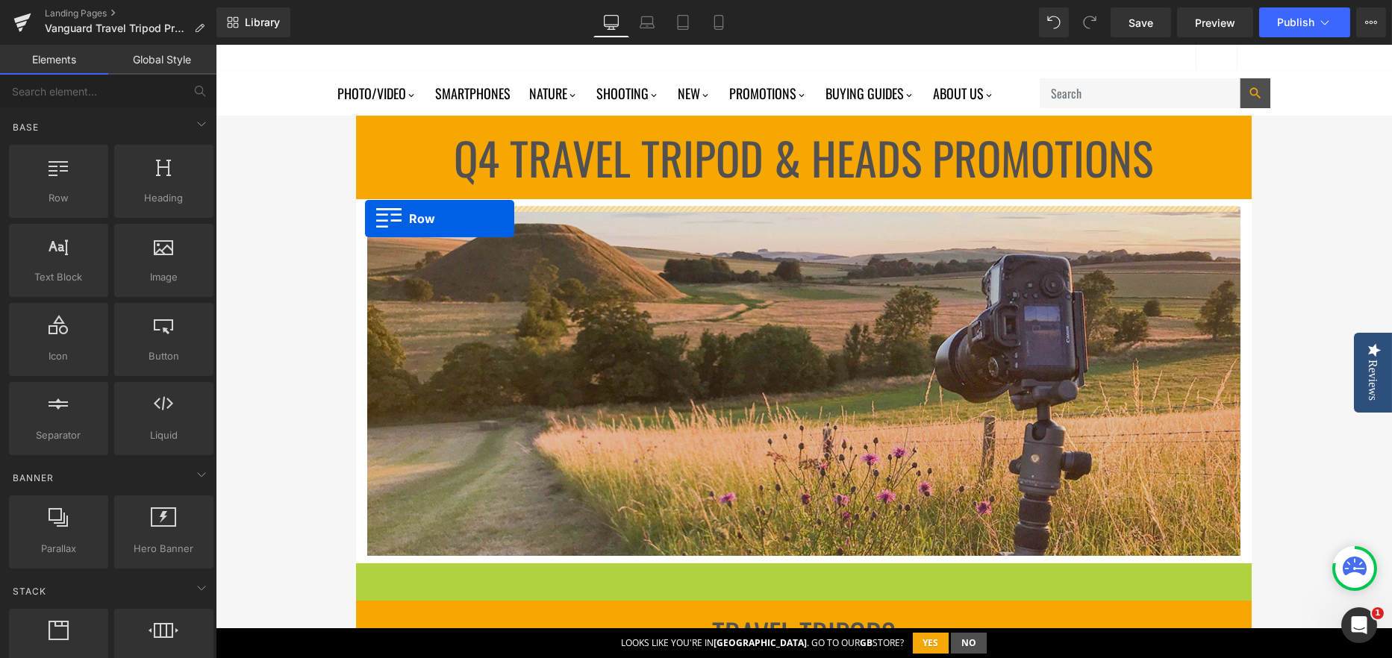
drag, startPoint x: 360, startPoint y: 428, endPoint x: 365, endPoint y: 219, distance: 209.0
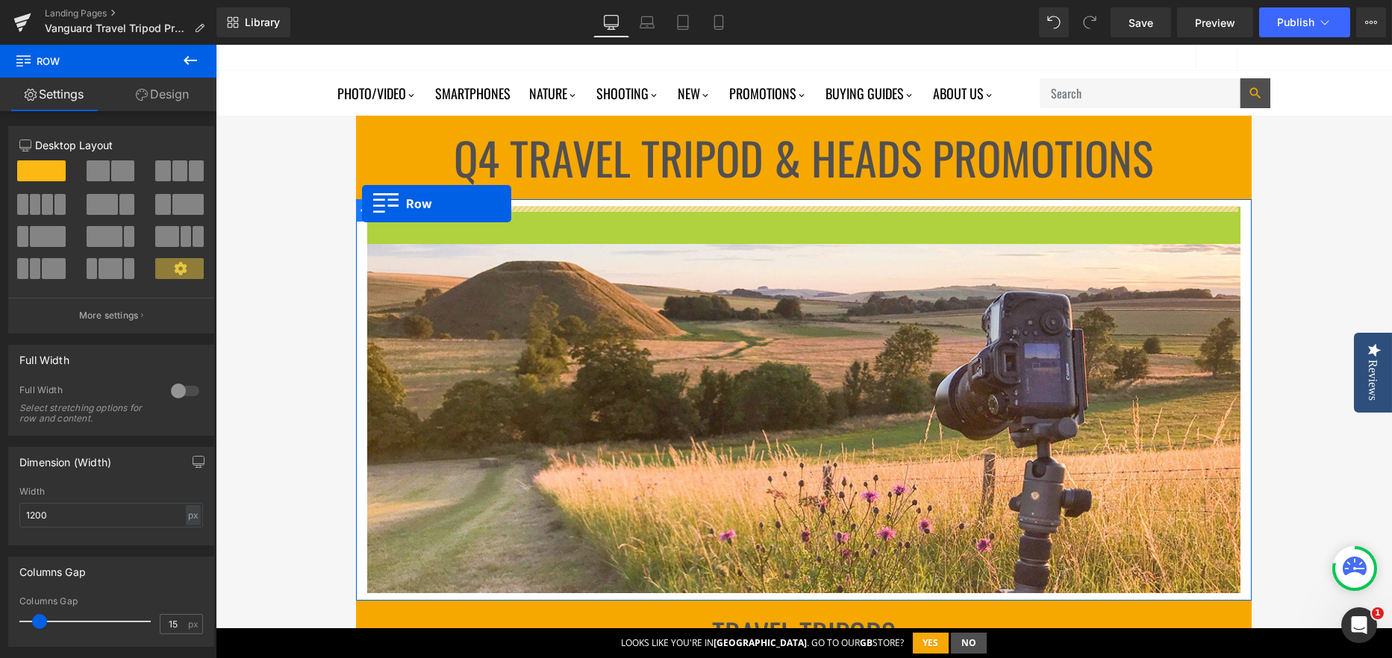
drag, startPoint x: 371, startPoint y: 225, endPoint x: 362, endPoint y: 204, distance: 22.7
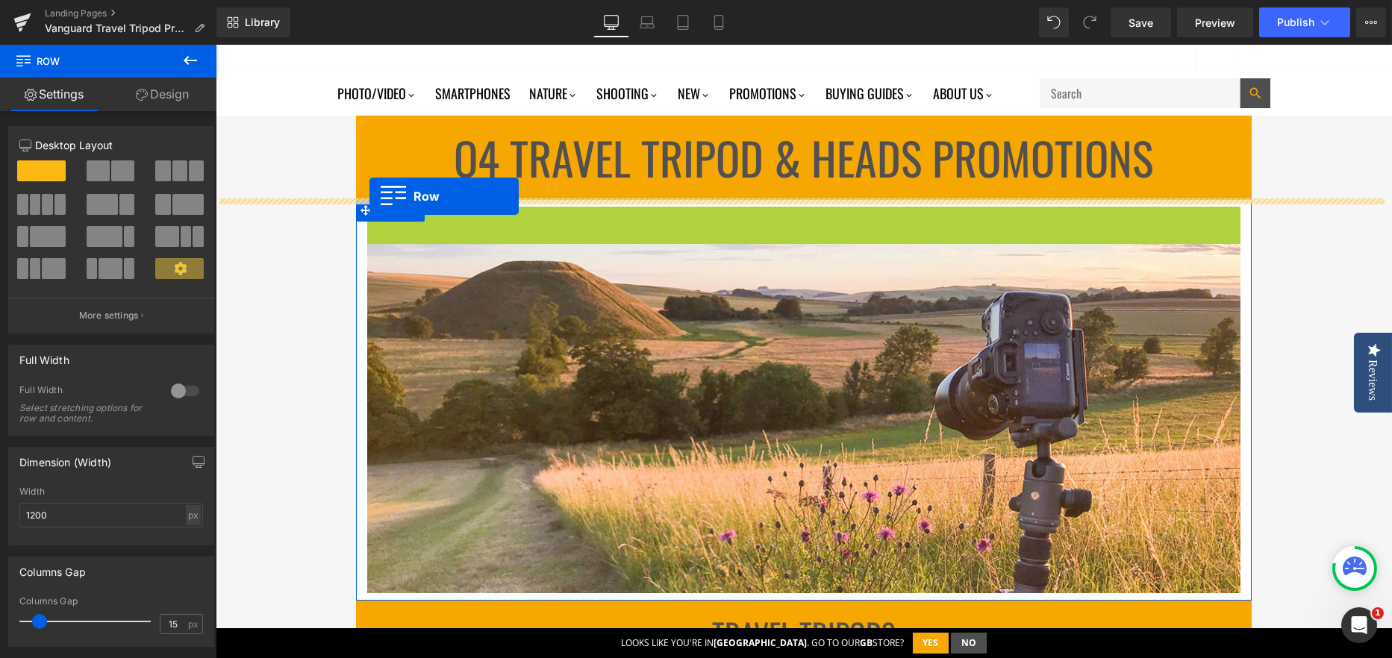
drag, startPoint x: 369, startPoint y: 224, endPoint x: 369, endPoint y: 196, distance: 27.6
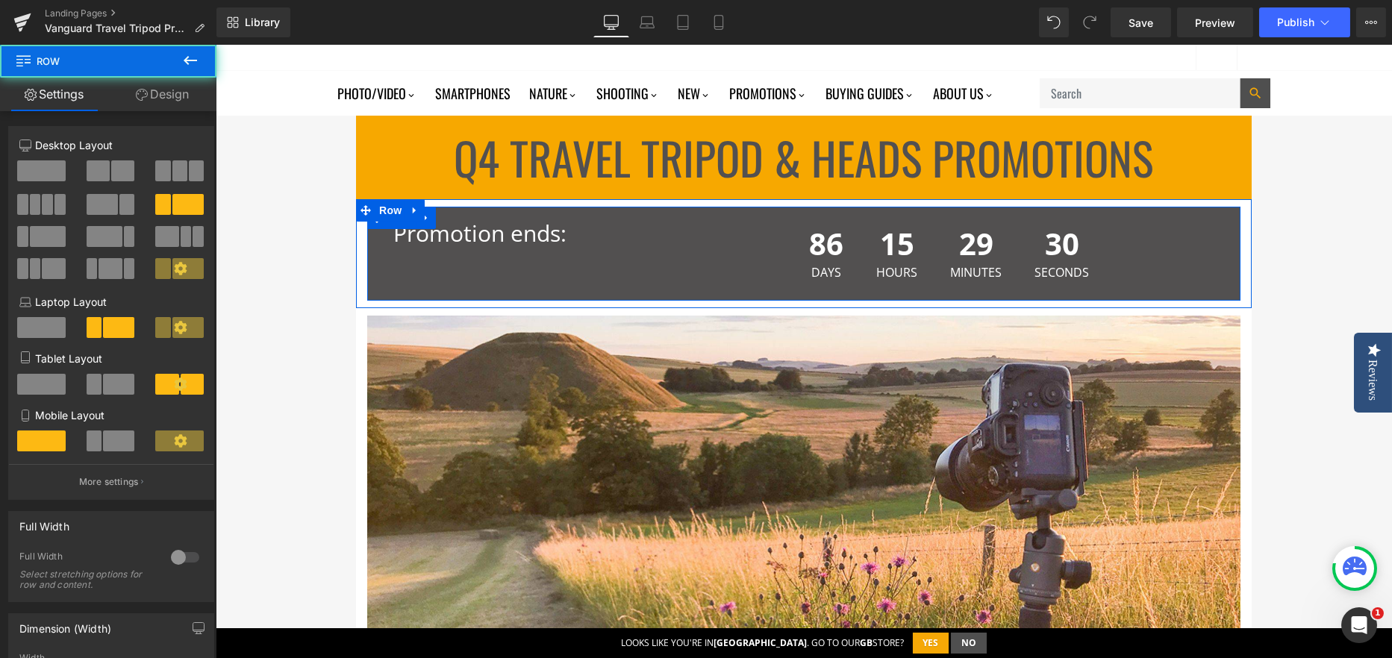
click at [437, 269] on div "Promotion ends: Text Block 86 Days 15 Hours 29 Minutes 30 Seconds Countdown Tim…" at bounding box center [803, 254] width 873 height 94
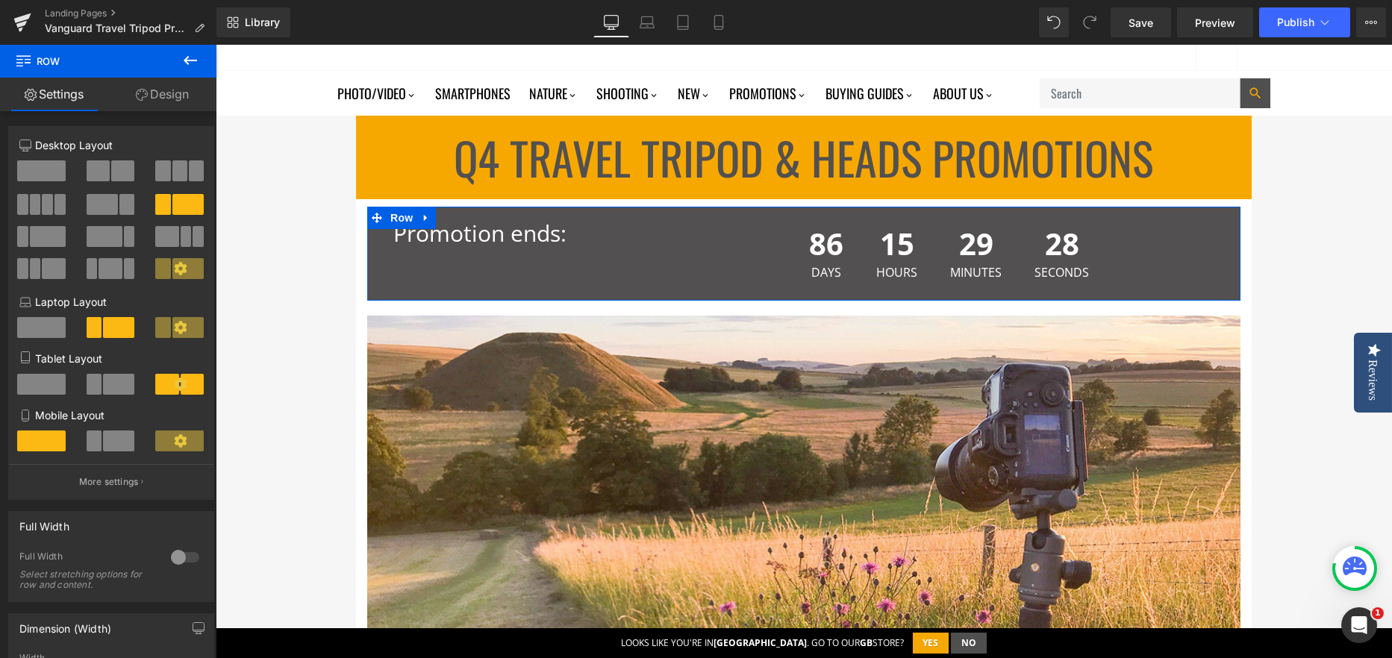
click at [161, 107] on link "Design" at bounding box center [162, 95] width 108 height 34
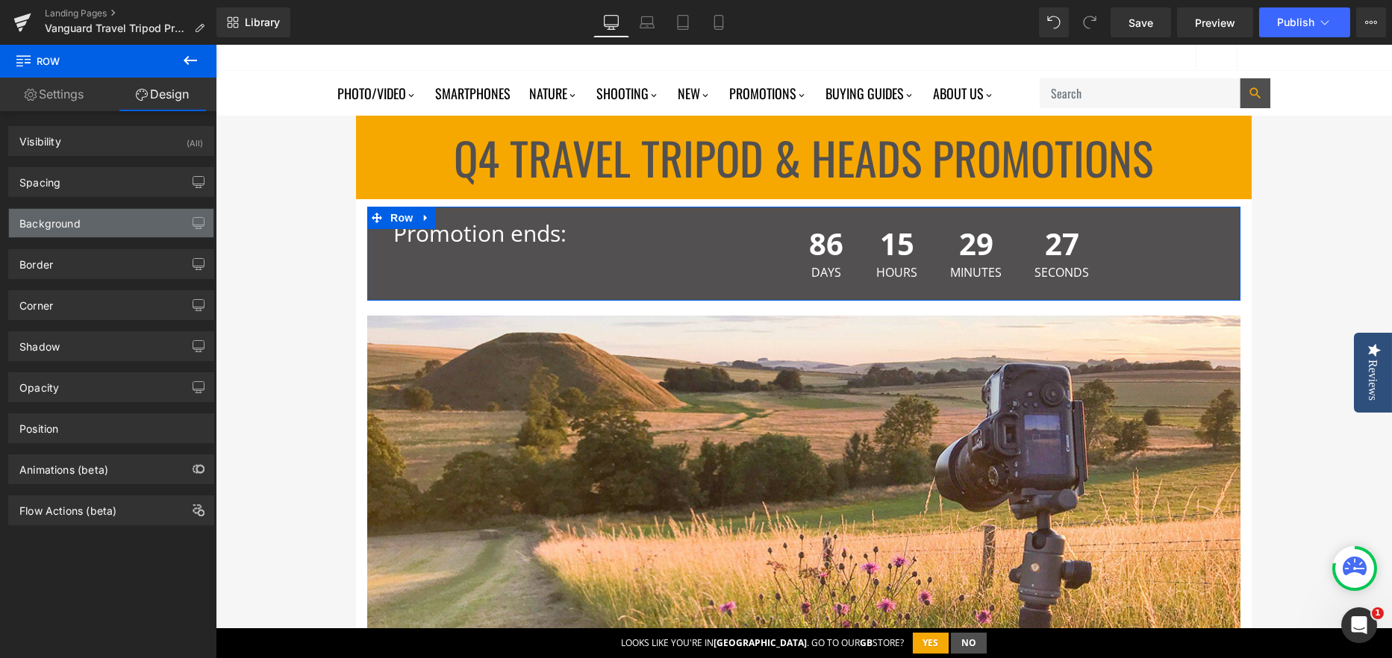
click at [64, 219] on div "Background" at bounding box center [49, 219] width 61 height 21
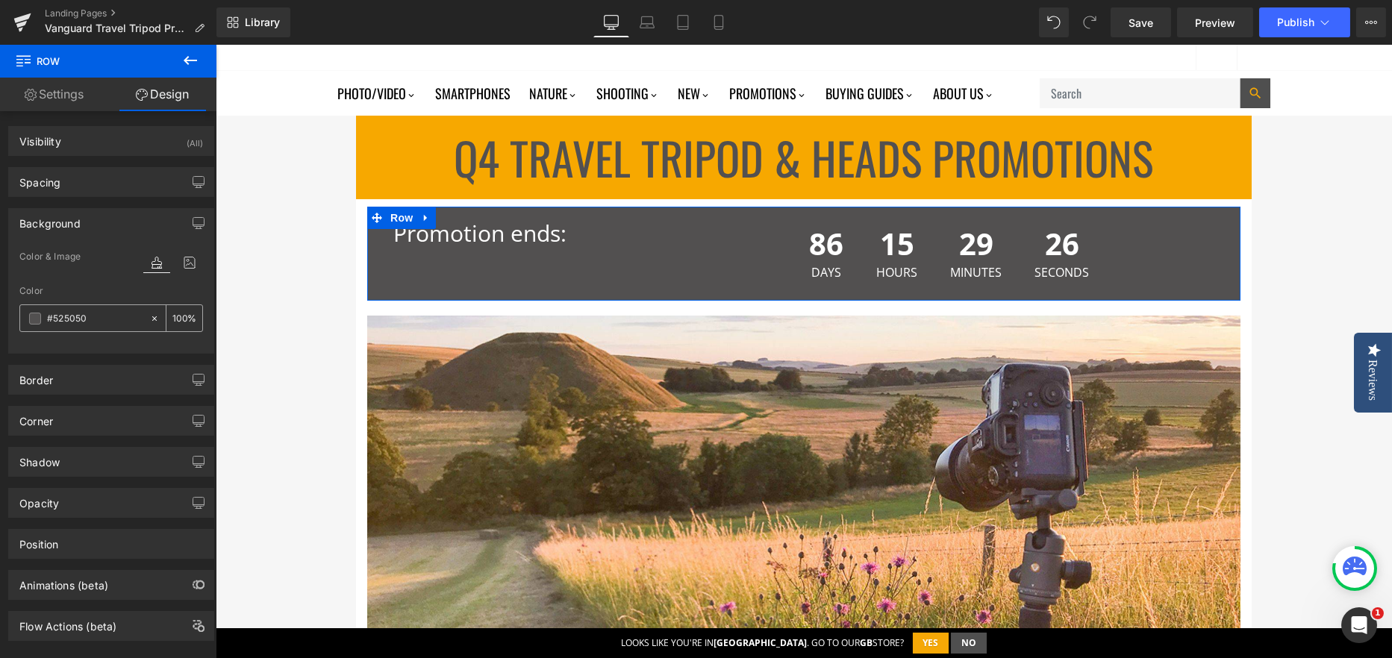
click at [39, 323] on span at bounding box center [35, 319] width 12 height 12
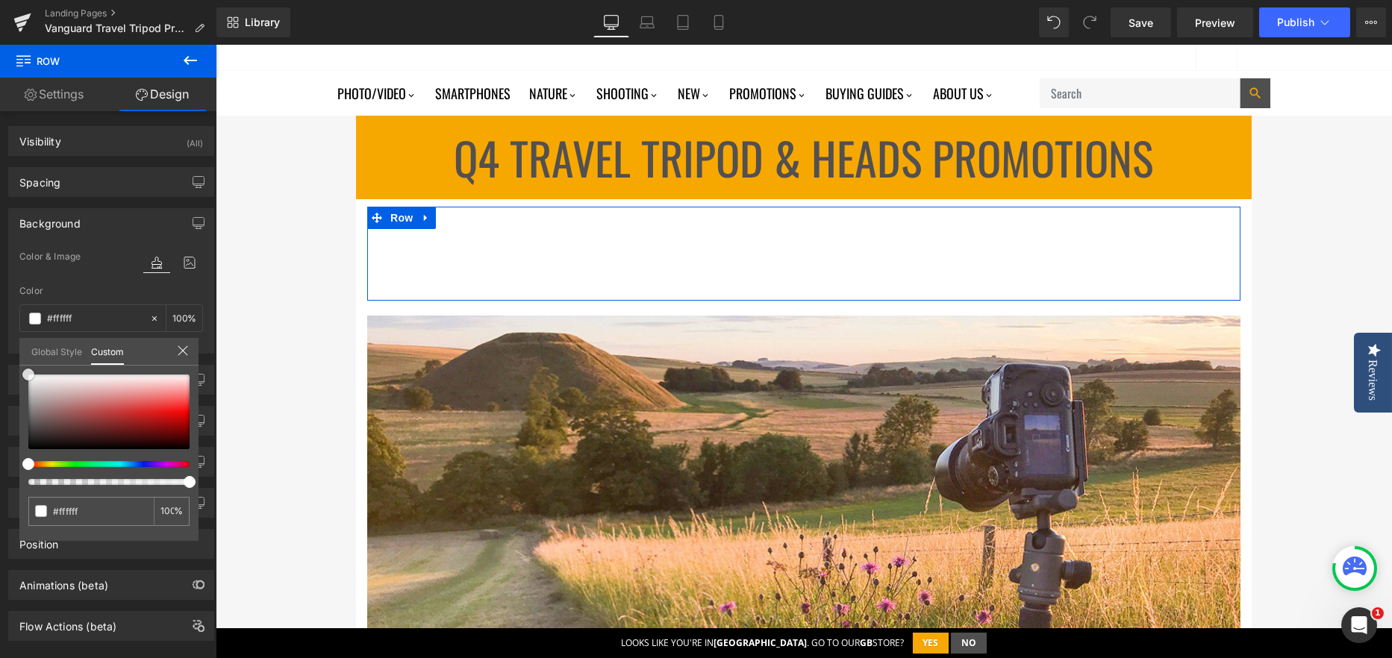
drag, startPoint x: 60, startPoint y: 416, endPoint x: 2, endPoint y: 374, distance: 72.1
click at [2, 354] on div "Background Color & Image color Color #525050 100 % Image Replace Image Upload i…" at bounding box center [111, 275] width 223 height 157
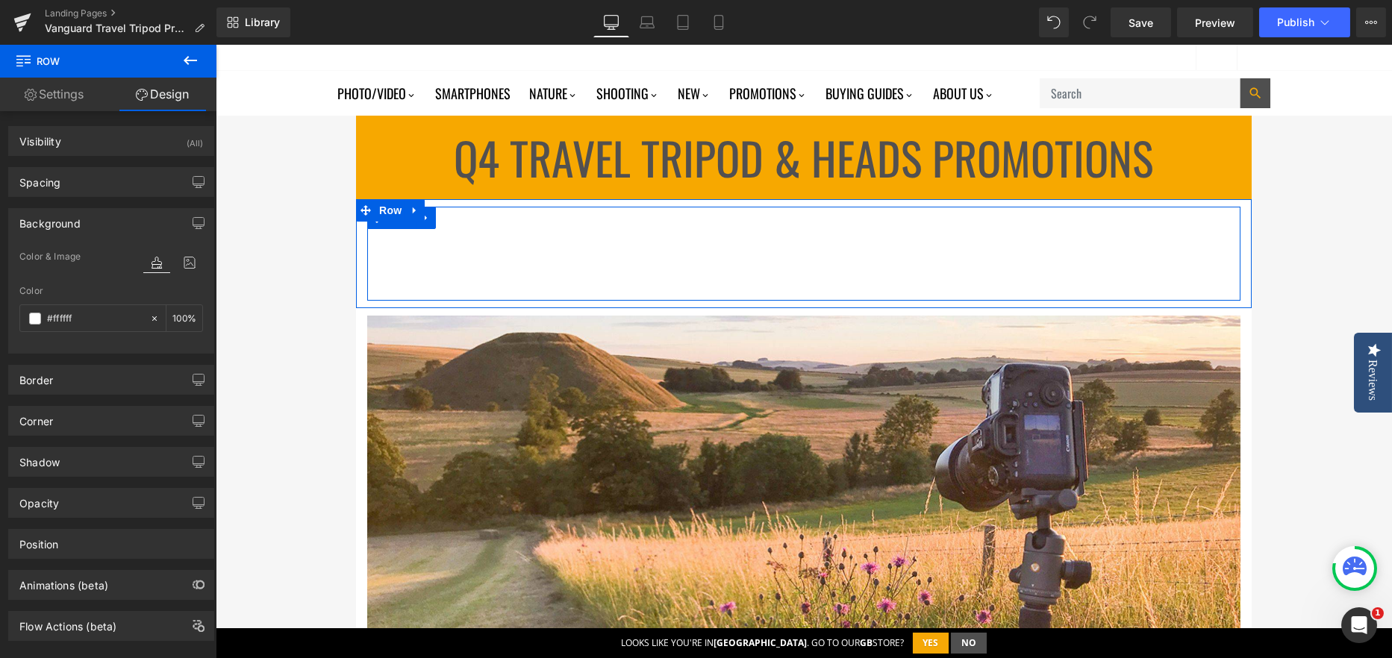
click at [472, 243] on p "Promotion ends:" at bounding box center [520, 233] width 254 height 38
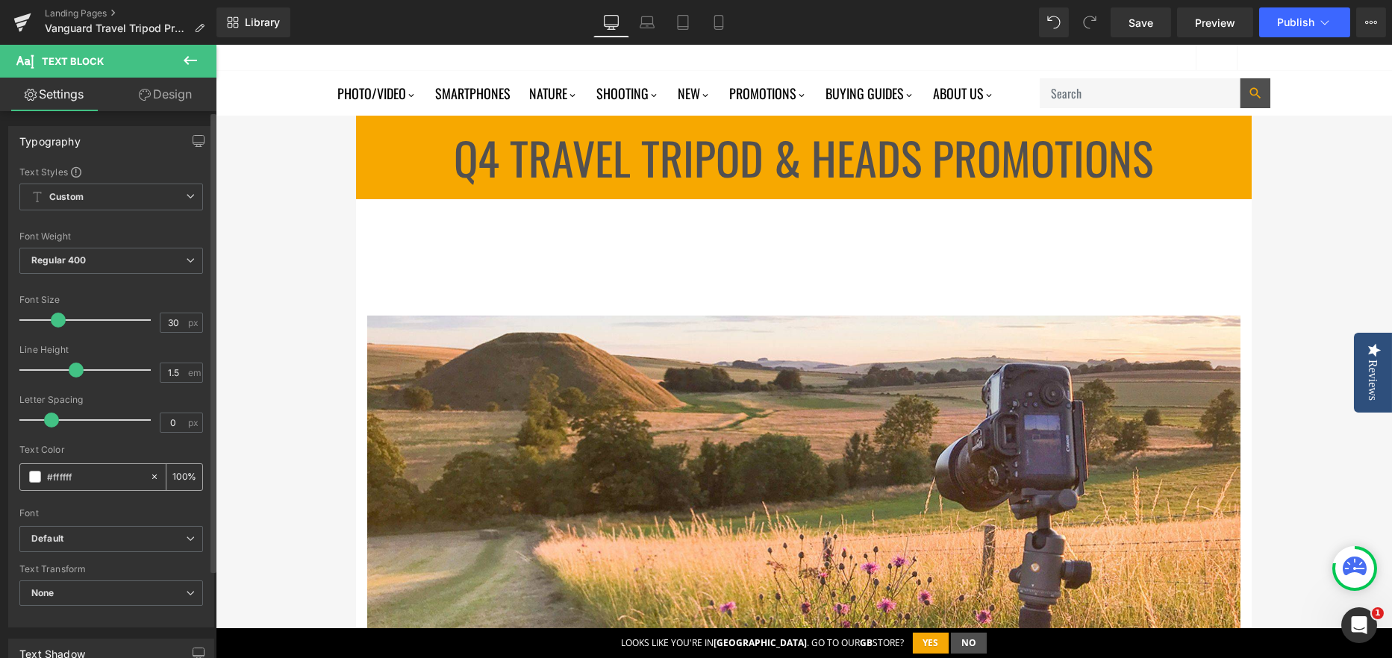
click at [43, 478] on div "#ffffff" at bounding box center [84, 477] width 129 height 26
click at [41, 478] on div "#ffffff" at bounding box center [84, 477] width 129 height 26
click at [39, 478] on span at bounding box center [35, 477] width 12 height 12
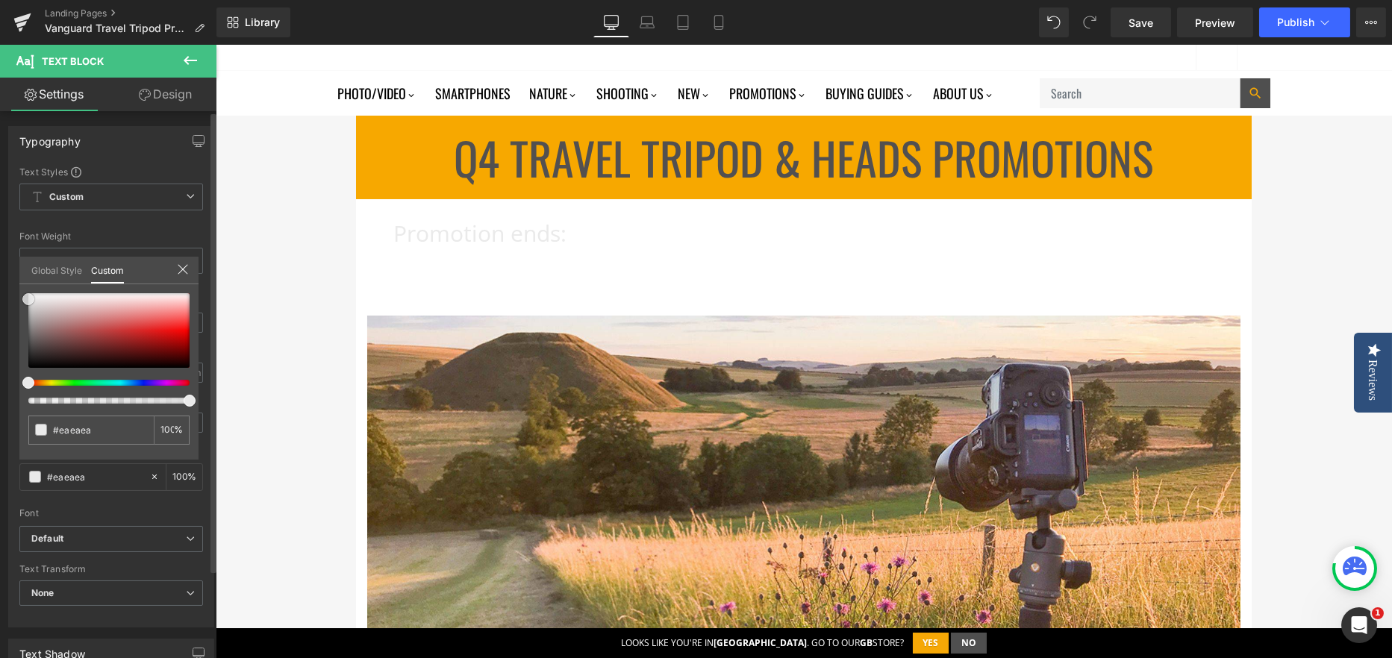
drag, startPoint x: 33, startPoint y: 309, endPoint x: 25, endPoint y: 299, distance: 12.7
click at [28, 299] on div at bounding box center [108, 330] width 161 height 75
drag, startPoint x: 22, startPoint y: 297, endPoint x: 22, endPoint y: 380, distance: 82.8
click at [28, 380] on div at bounding box center [108, 348] width 161 height 110
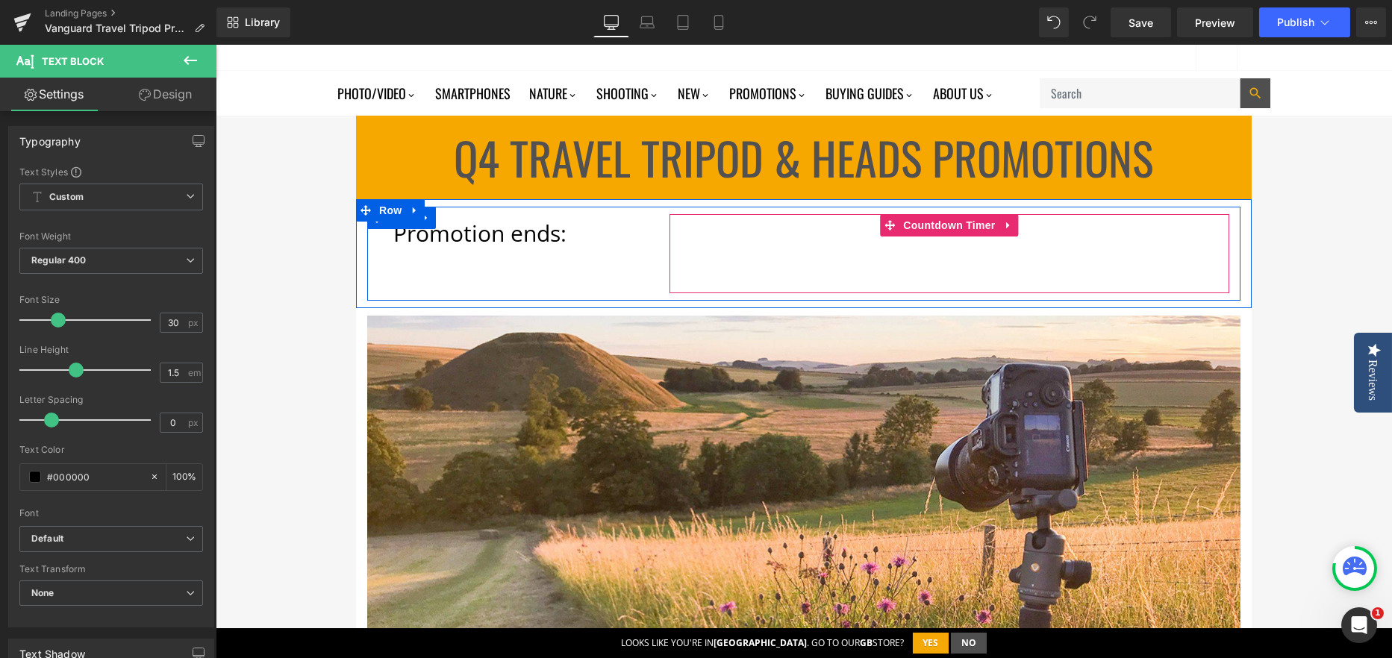
click at [706, 241] on div "86 Days 15 Hours 29 Minutes 12 Seconds" at bounding box center [949, 253] width 560 height 79
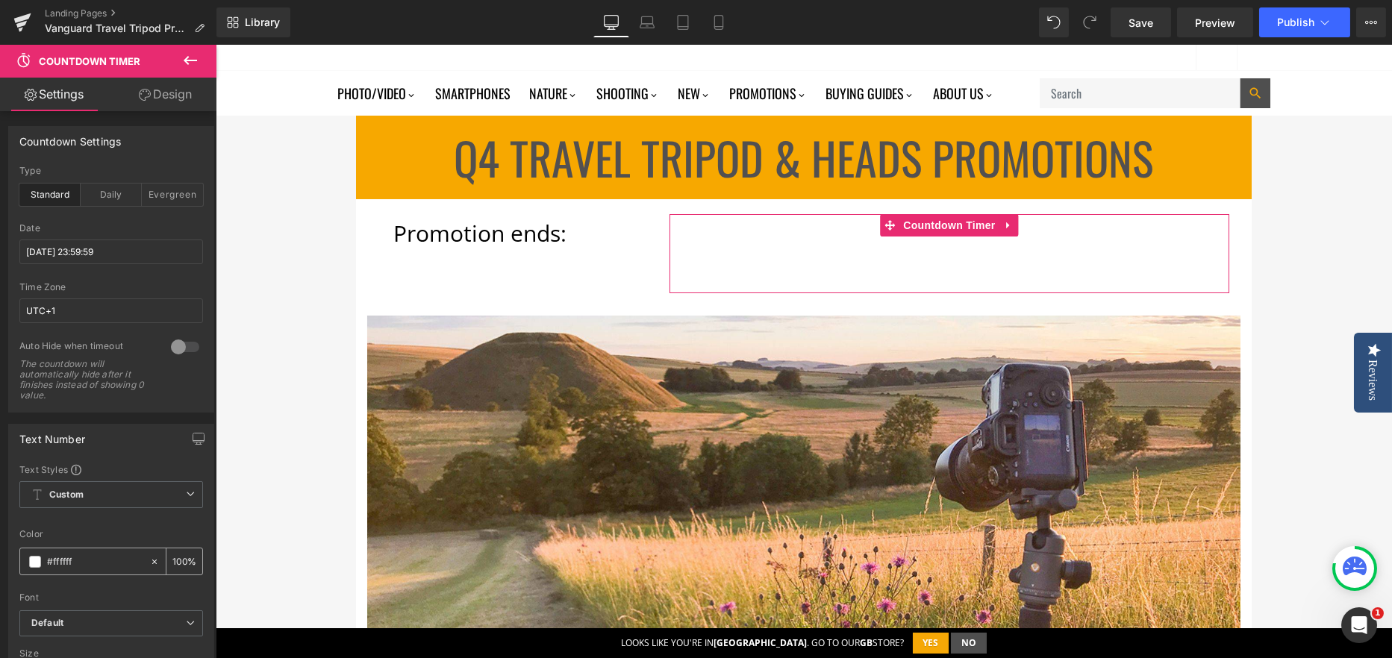
click at [37, 560] on span at bounding box center [35, 562] width 12 height 12
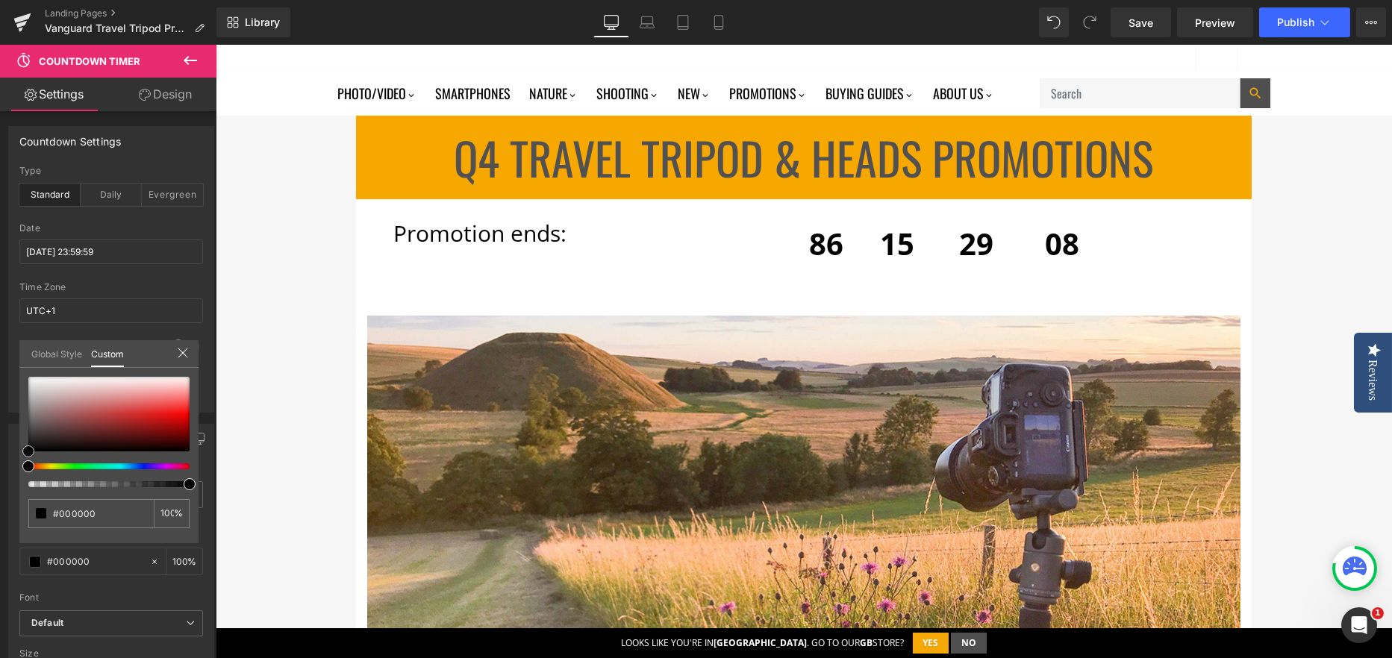
drag, startPoint x: 78, startPoint y: 401, endPoint x: 1, endPoint y: 472, distance: 104.1
click at [1, 472] on div "Text Number Text Styles Custom Custom Setup Global Style Custom Setup Global St…" at bounding box center [111, 556] width 223 height 287
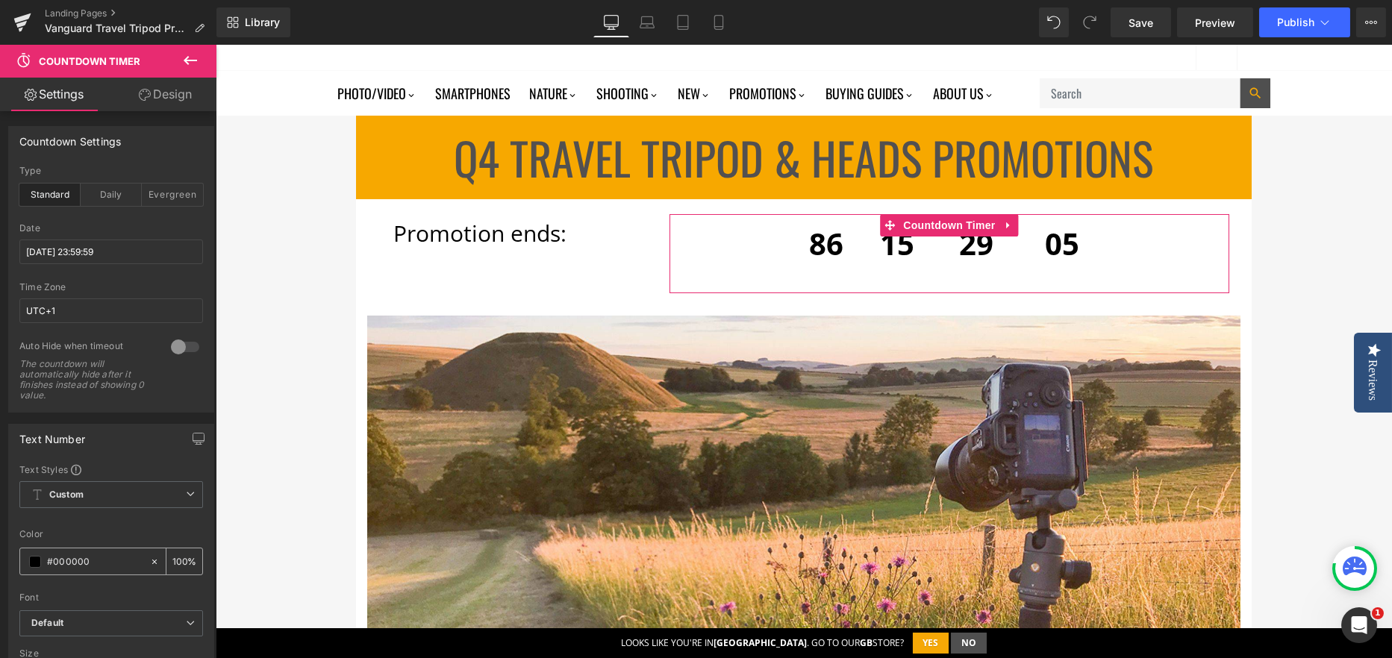
click at [52, 559] on input "#ffffff" at bounding box center [95, 562] width 96 height 16
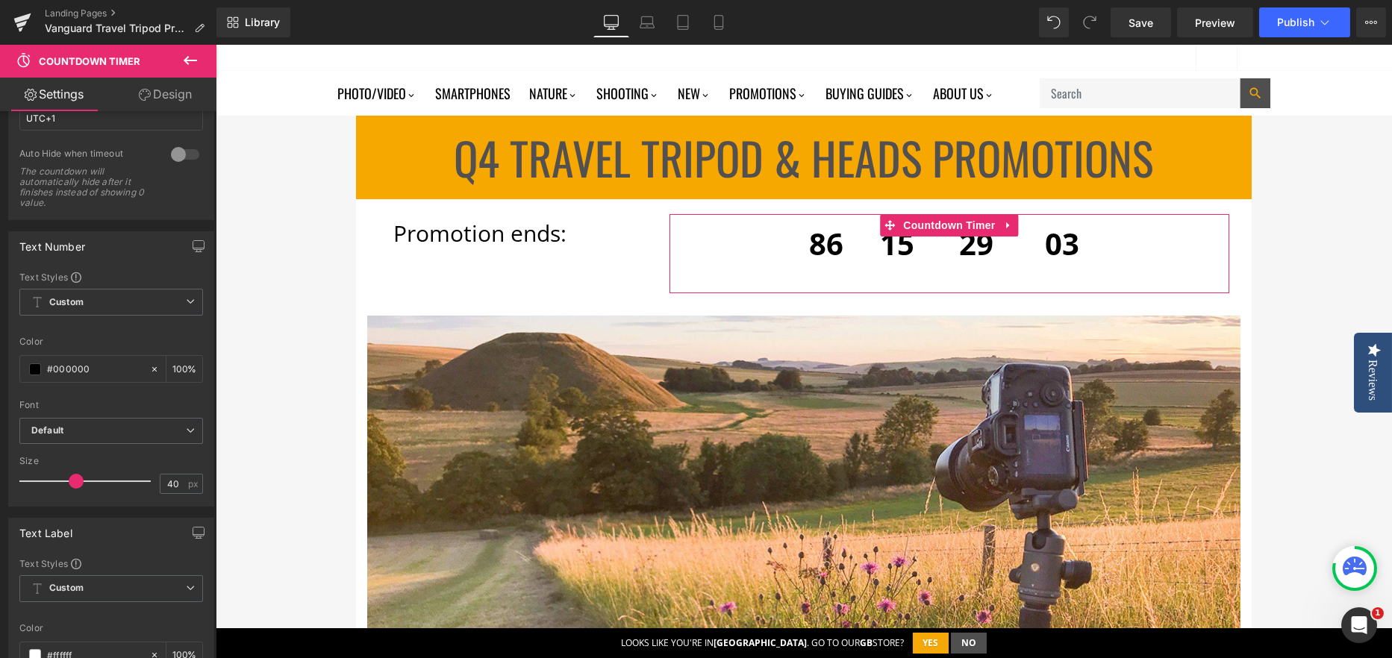
scroll to position [224, 0]
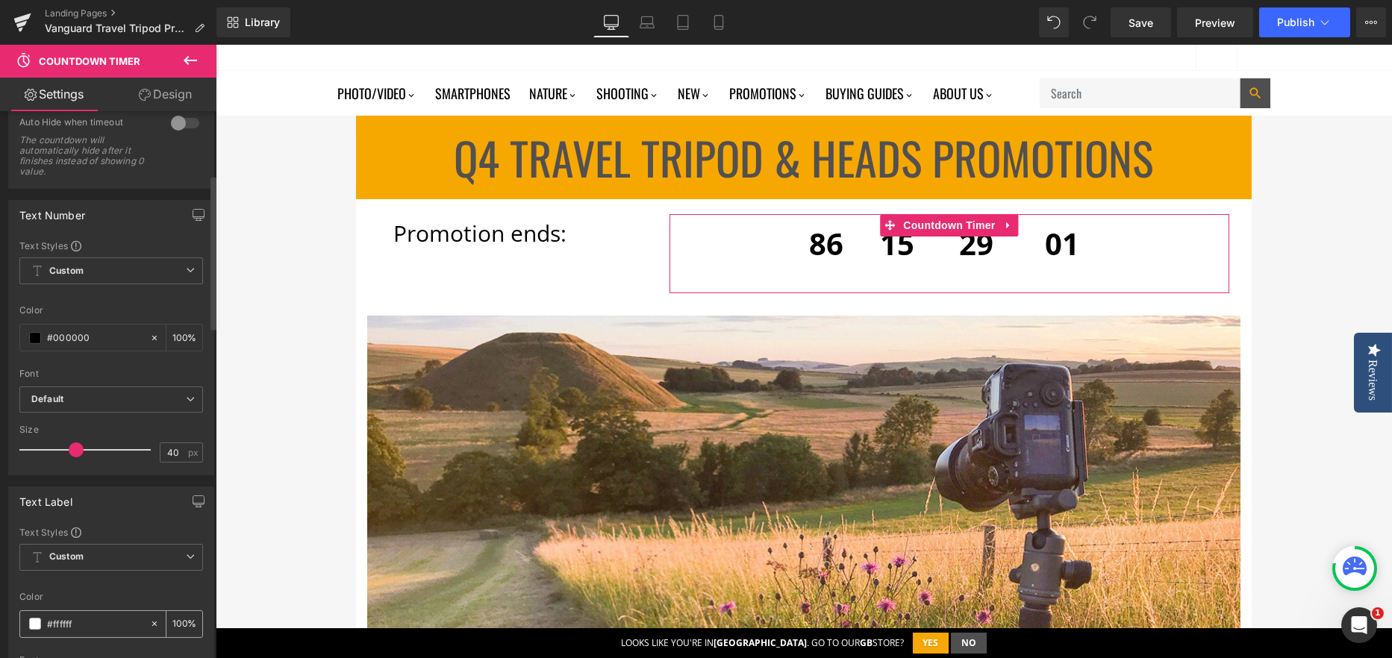
click at [31, 621] on span at bounding box center [35, 624] width 12 height 12
click at [57, 616] on input "#ffffff" at bounding box center [95, 624] width 96 height 16
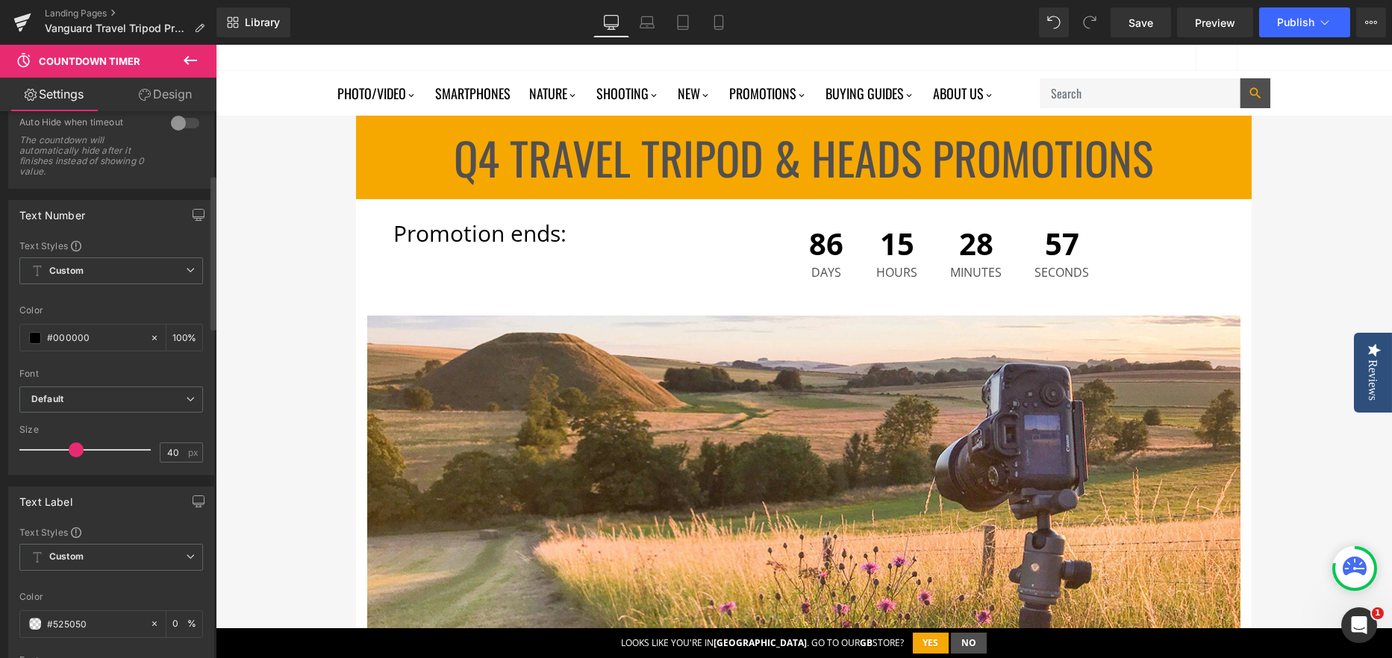
type input "#525050"
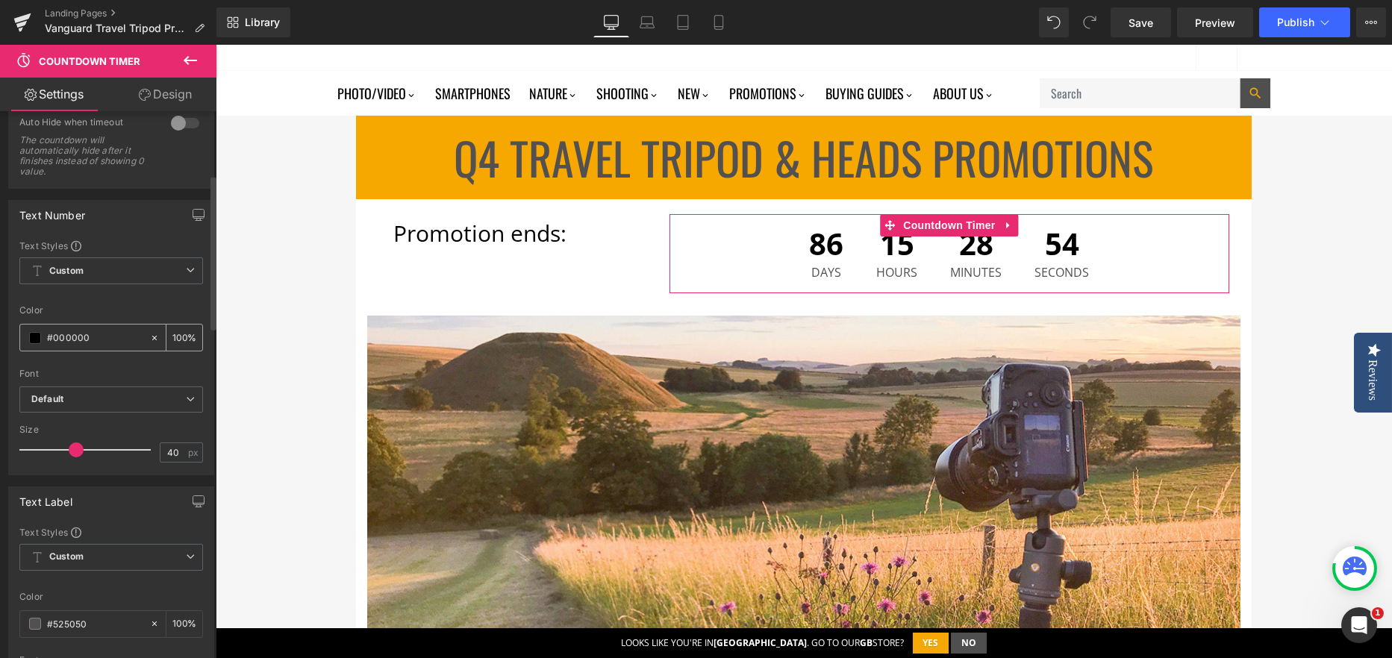
click at [54, 325] on div "#ffffff" at bounding box center [84, 338] width 129 height 26
click at [70, 342] on input "#ffffff" at bounding box center [95, 338] width 96 height 16
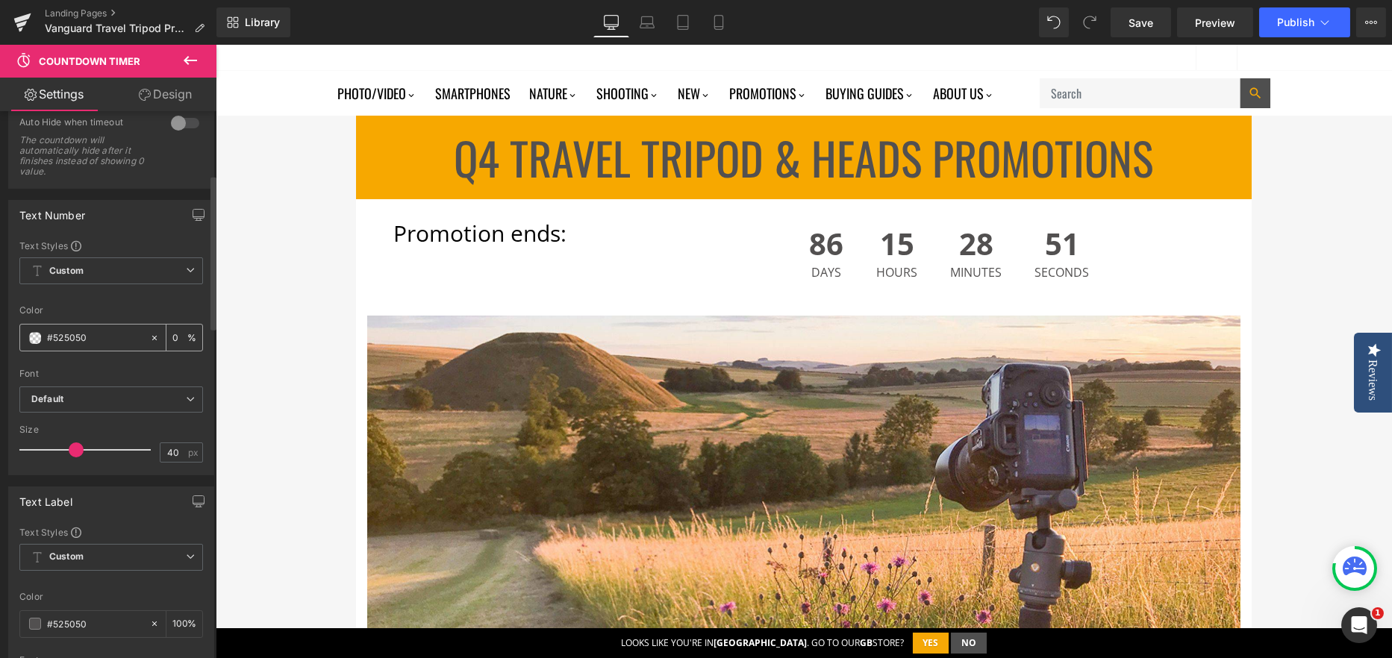
type input "#525050"
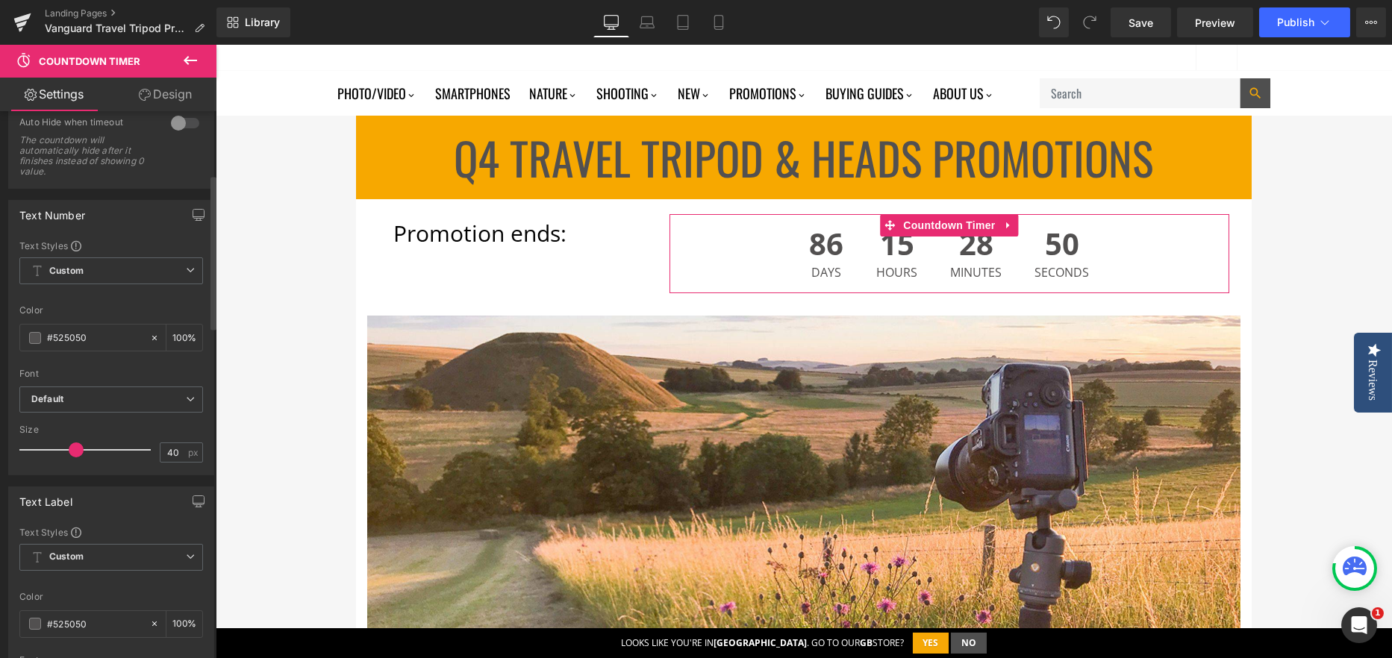
scroll to position [149, 0]
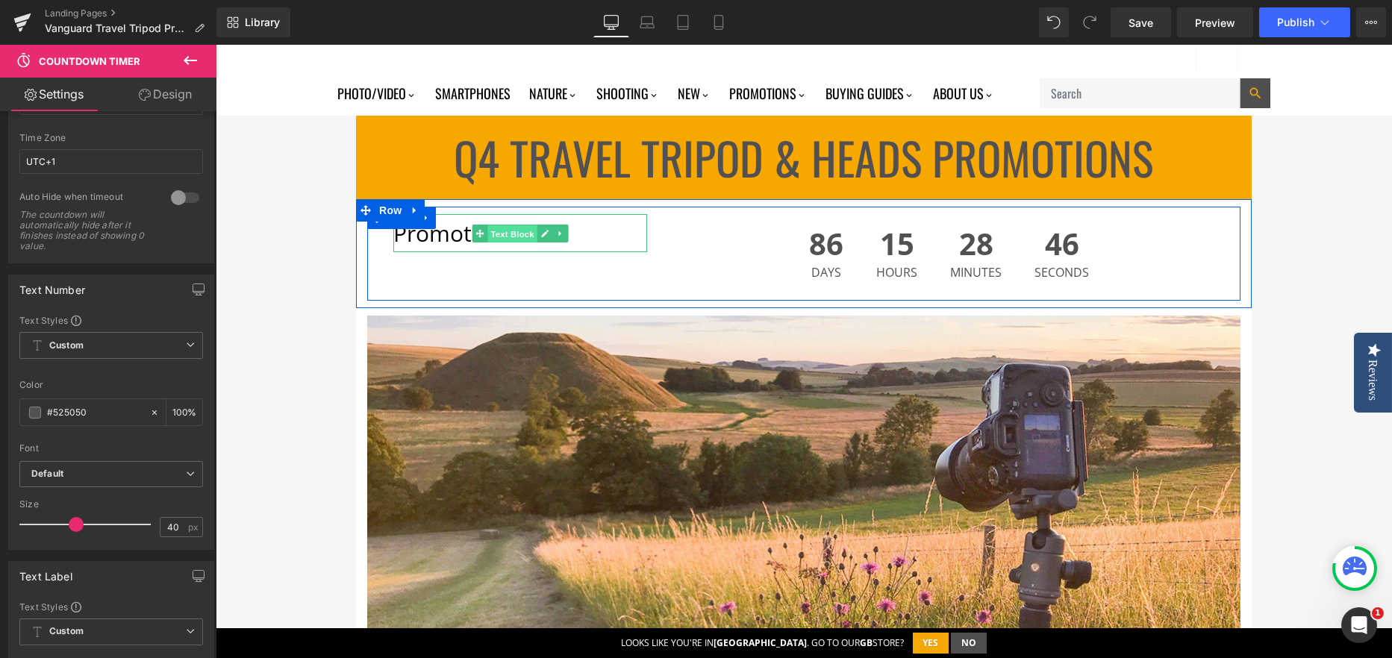
click at [495, 236] on span "Text Block" at bounding box center [512, 234] width 49 height 18
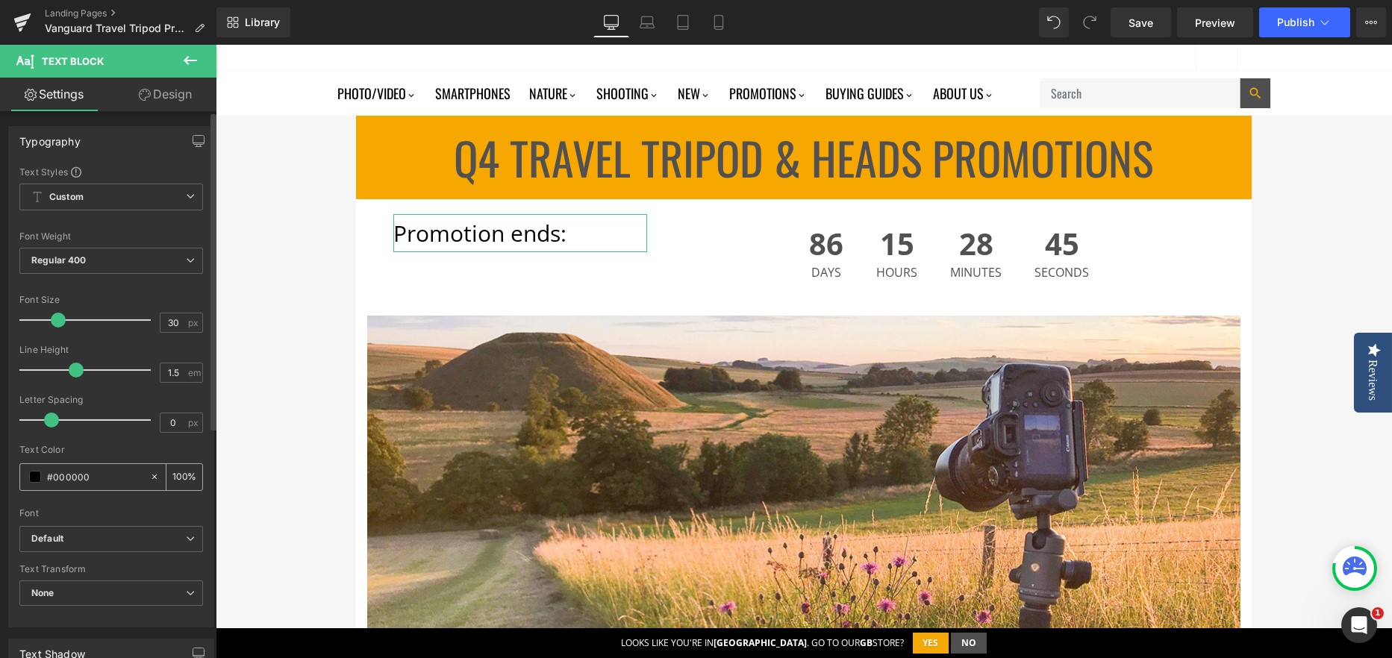
click at [54, 473] on input "#000000" at bounding box center [95, 477] width 96 height 16
type input "#525050"
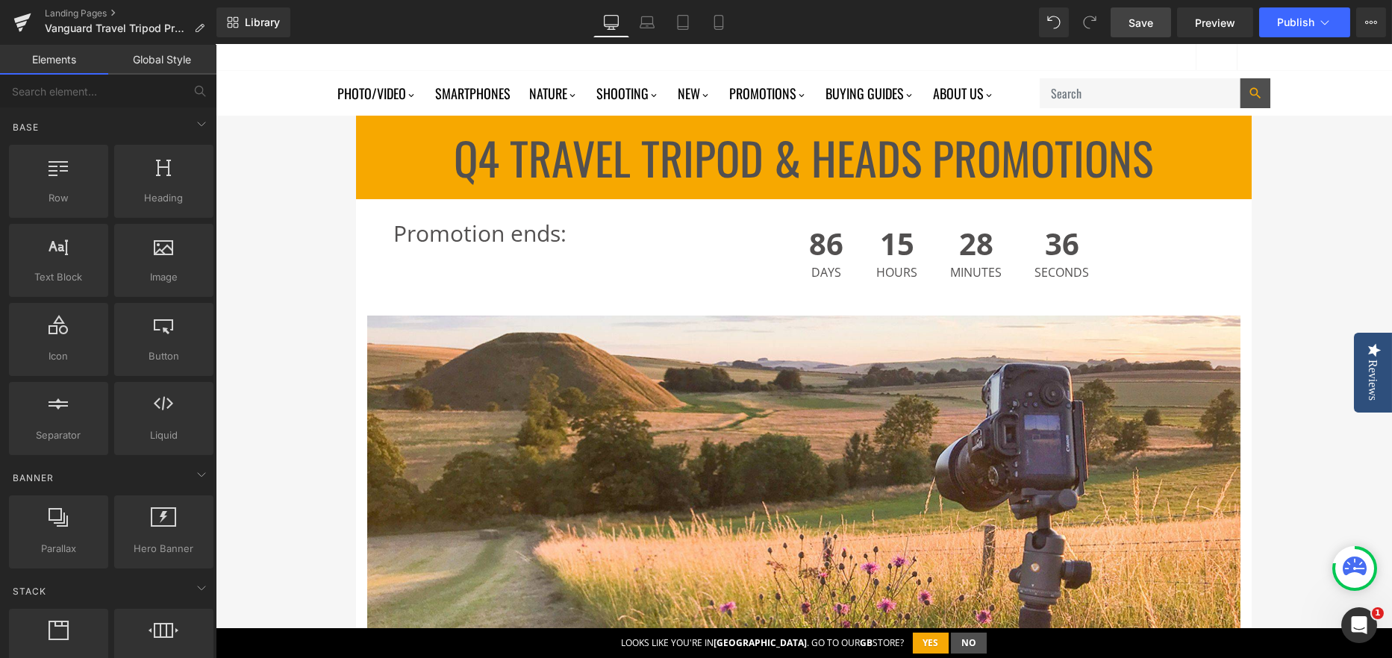
click at [1133, 28] on span "Save" at bounding box center [1140, 23] width 25 height 16
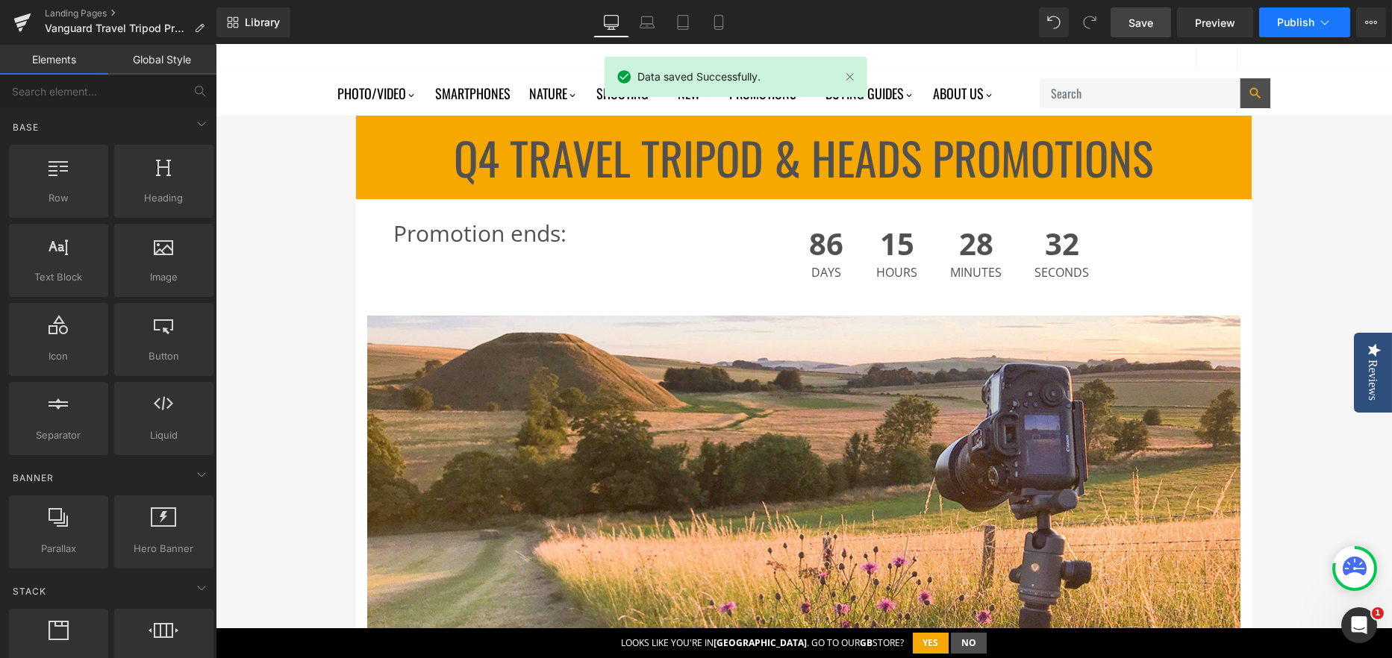
click at [1299, 22] on span "Publish" at bounding box center [1295, 22] width 37 height 12
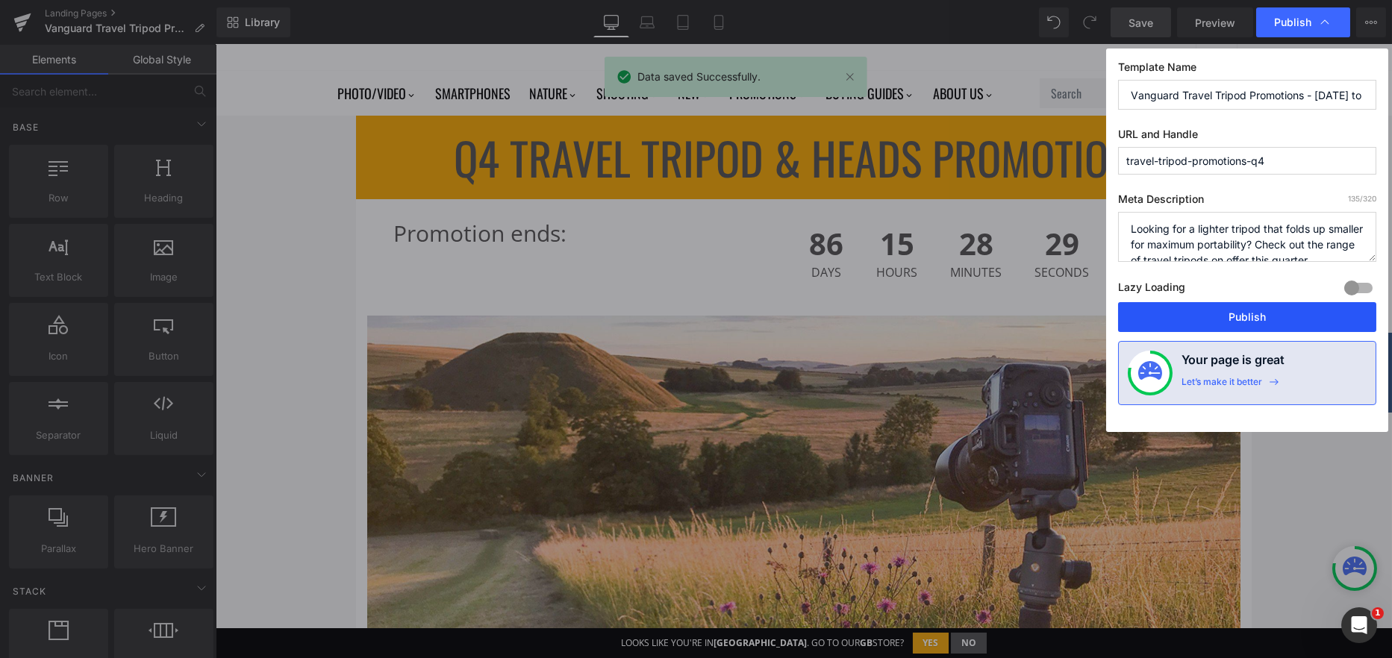
click at [1182, 324] on button "Publish" at bounding box center [1247, 317] width 258 height 30
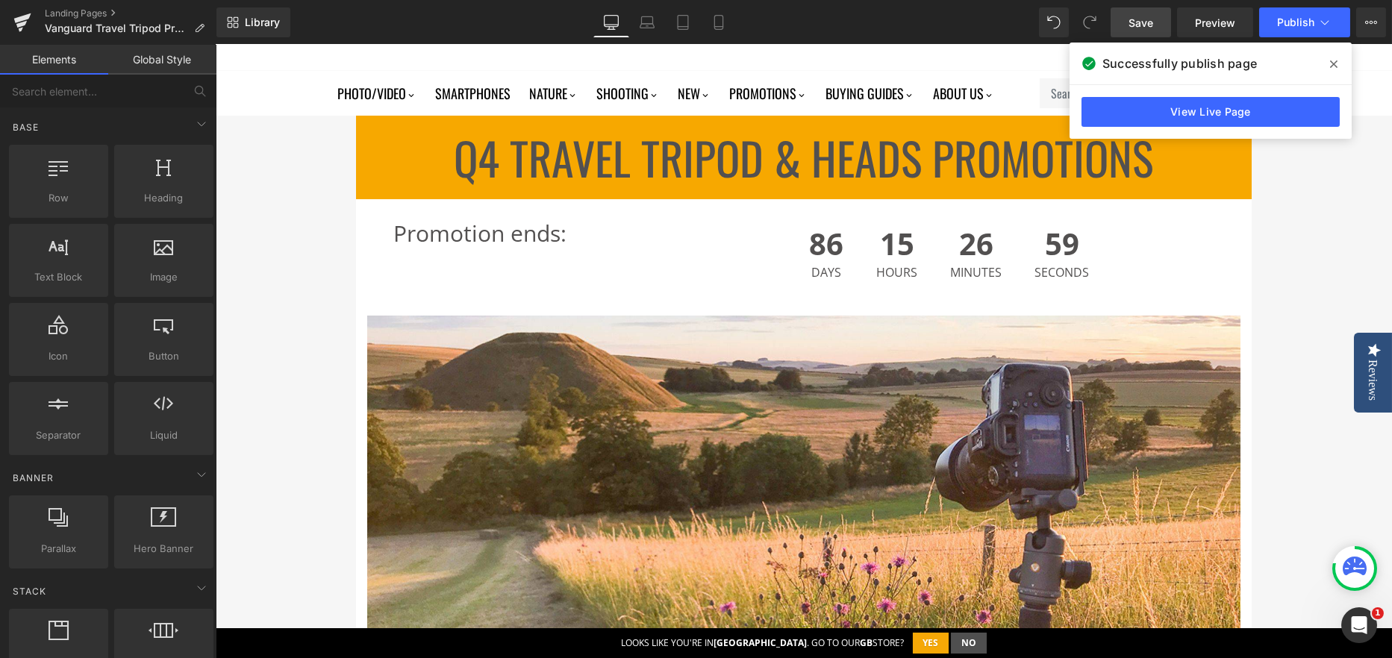
click at [434, 242] on p "Promotion ends:" at bounding box center [520, 233] width 254 height 38
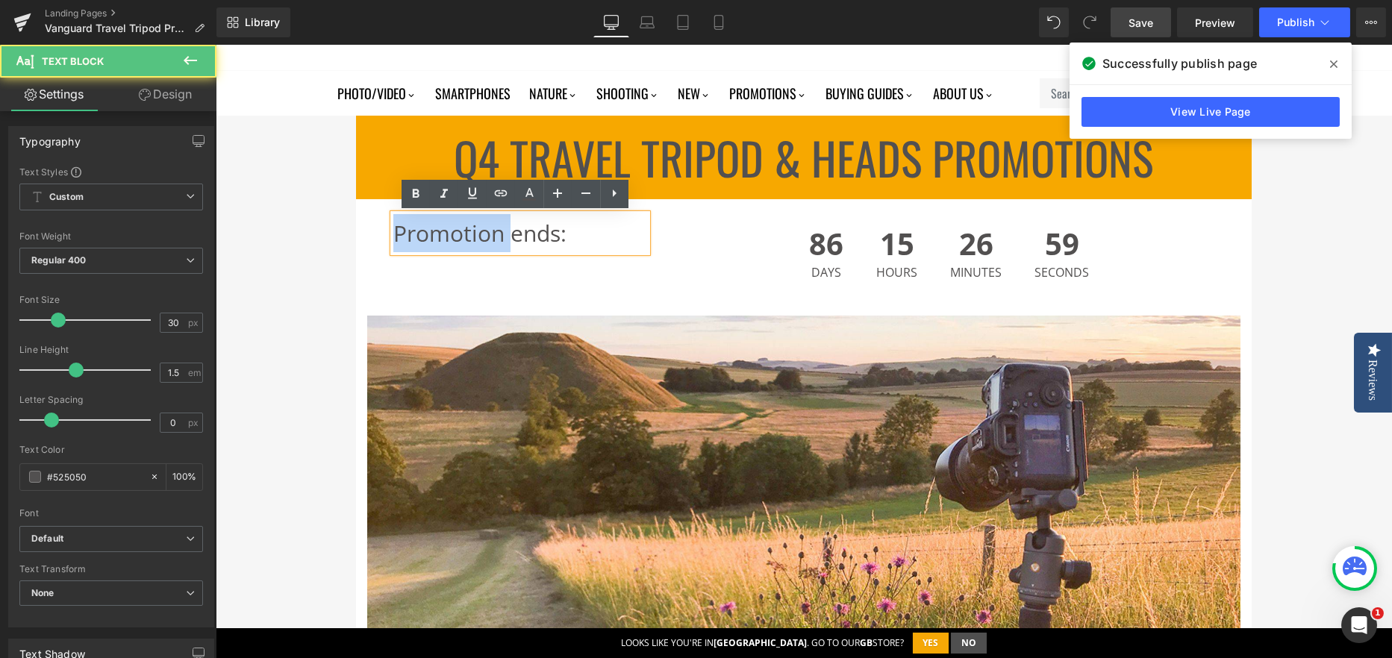
click at [434, 242] on p "Promotion ends:" at bounding box center [520, 233] width 254 height 38
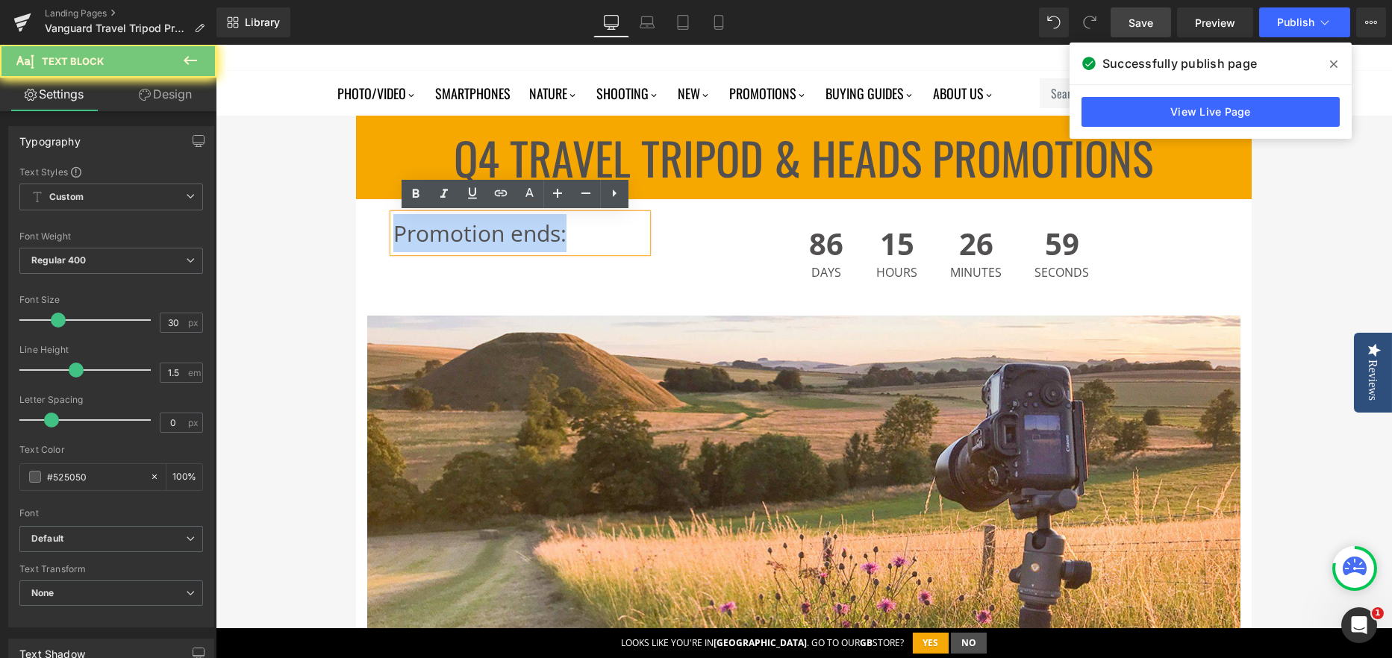
click at [434, 242] on p "Promotion ends:" at bounding box center [520, 233] width 254 height 38
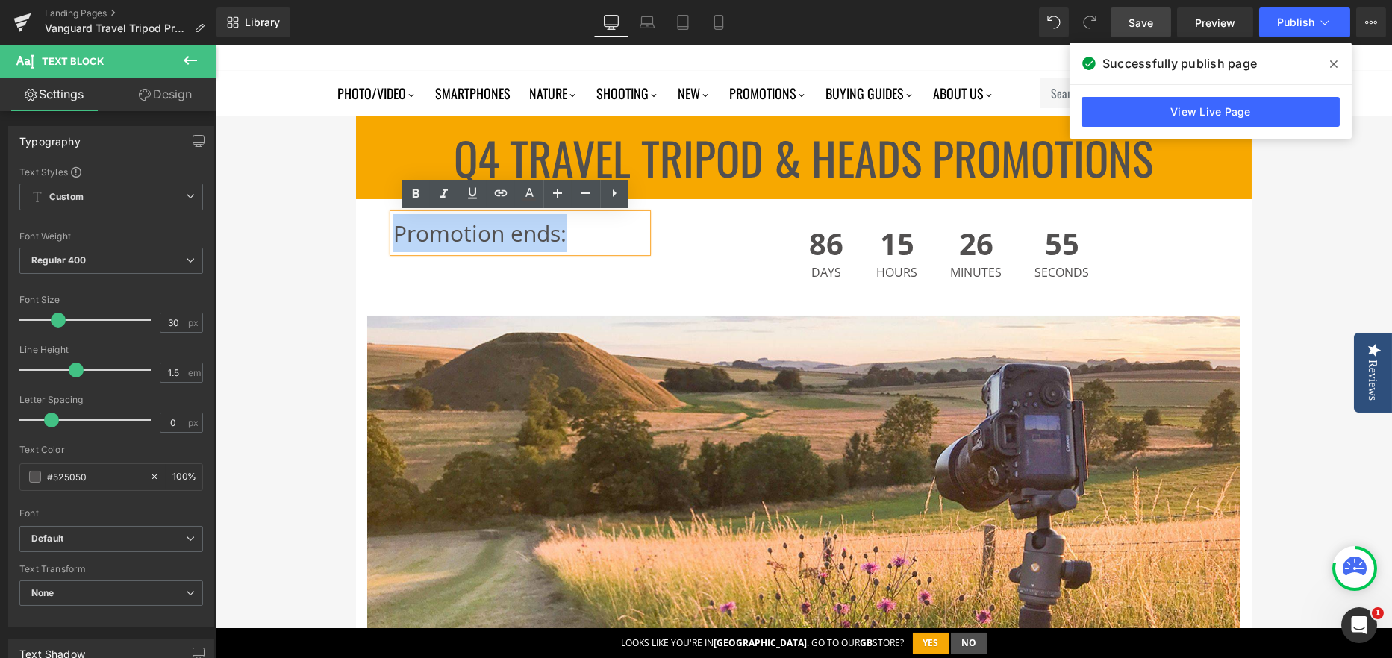
copy p "Promotion ends:"
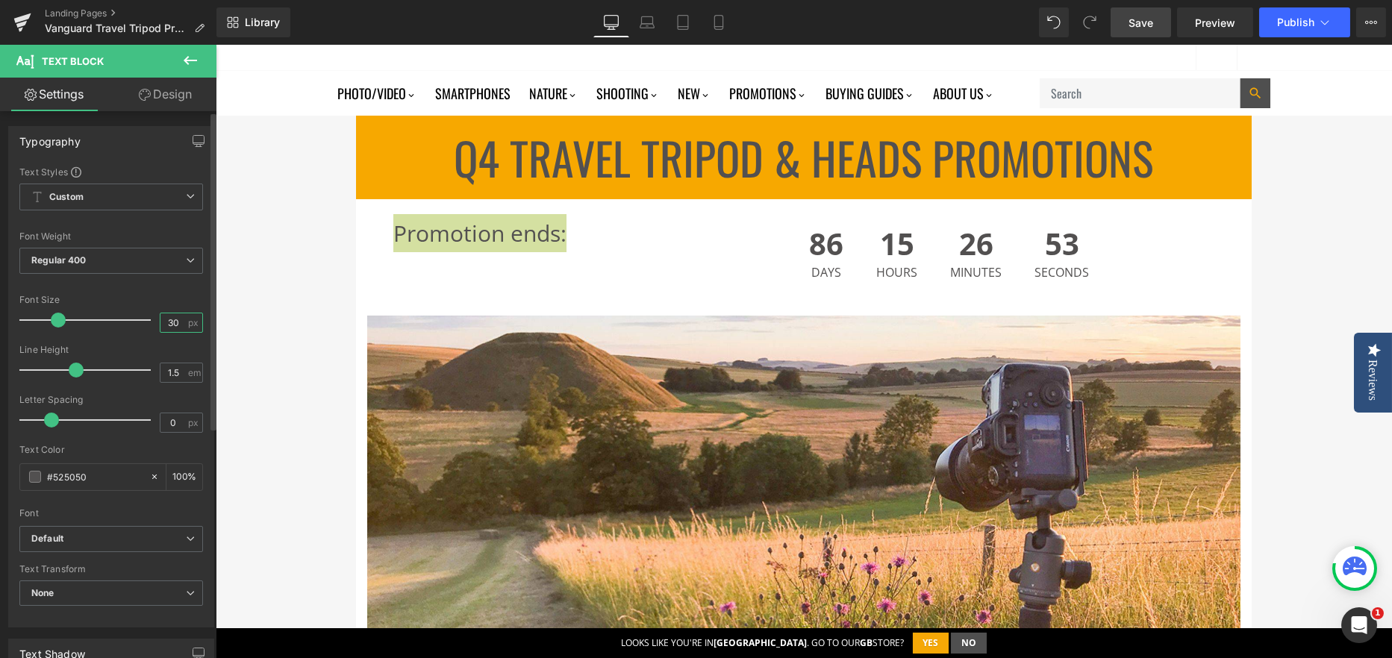
click at [163, 321] on input "30" at bounding box center [173, 322] width 26 height 19
type input "40"
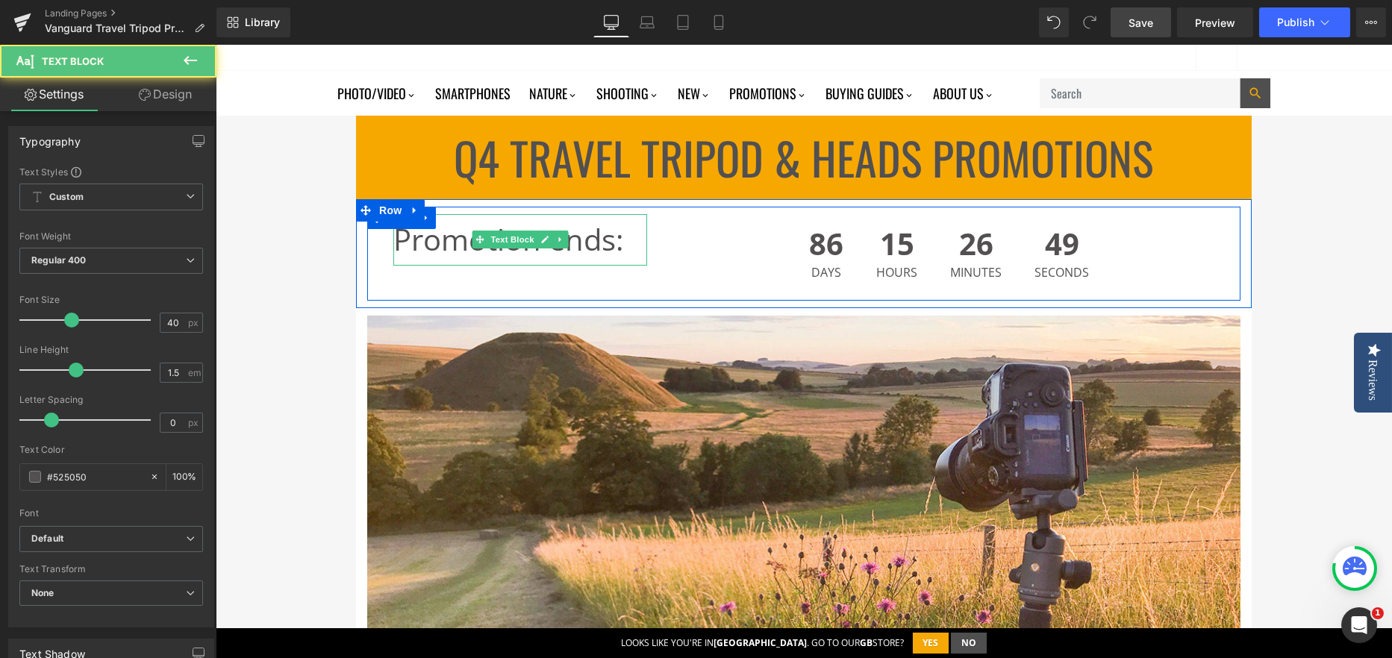
click at [442, 245] on p "Promotion ends:" at bounding box center [520, 239] width 254 height 51
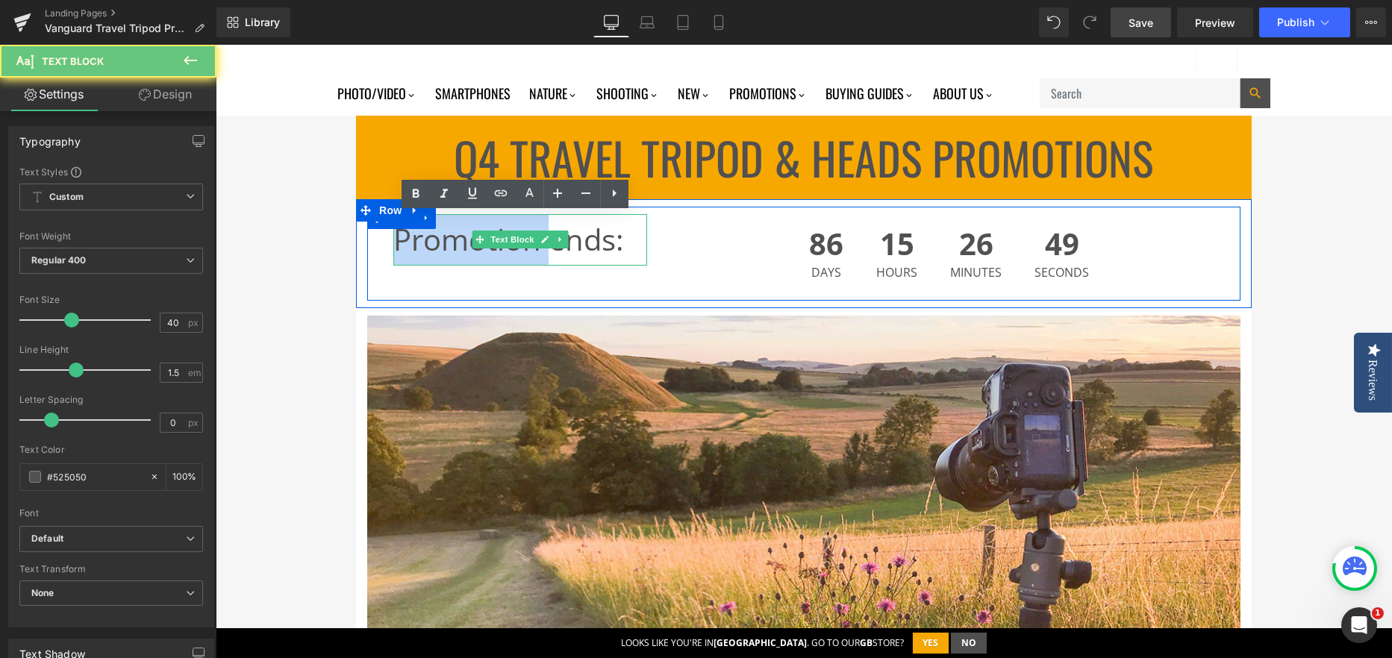
click at [442, 245] on p "Promotion ends:" at bounding box center [520, 239] width 254 height 51
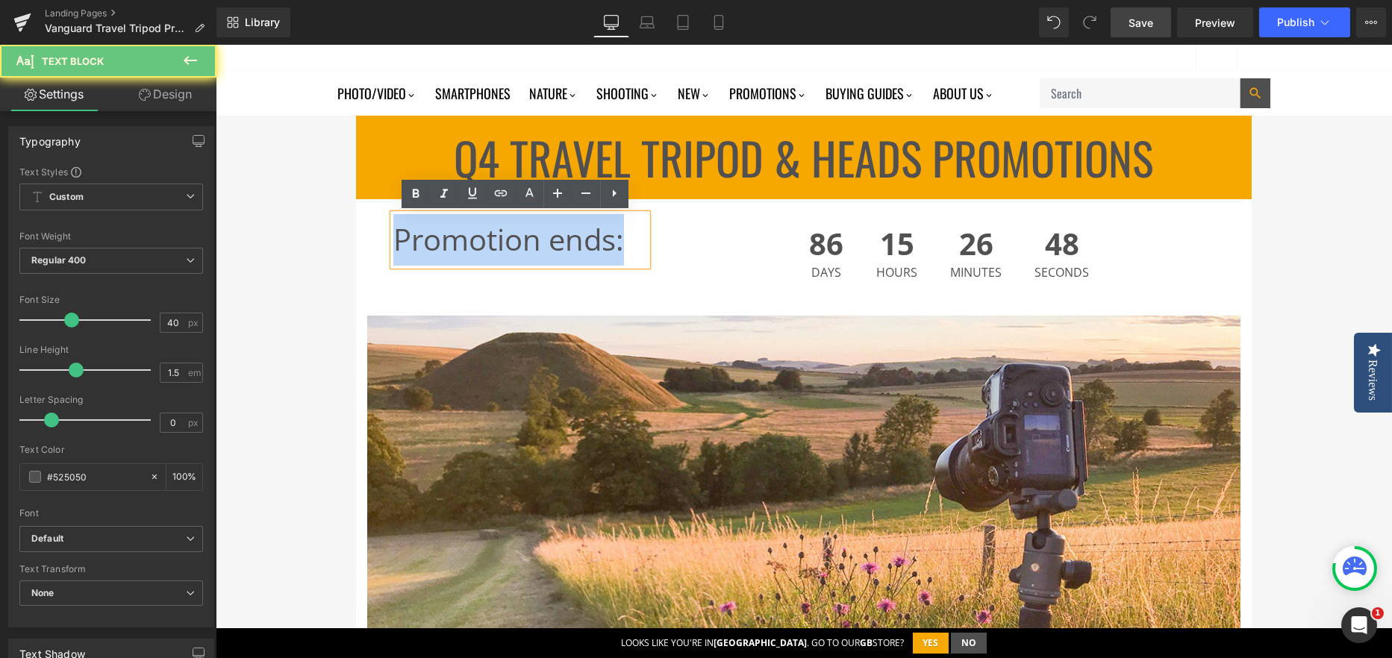
click at [442, 245] on p "Promotion ends:" at bounding box center [520, 239] width 254 height 51
copy p "Promotion ends:"
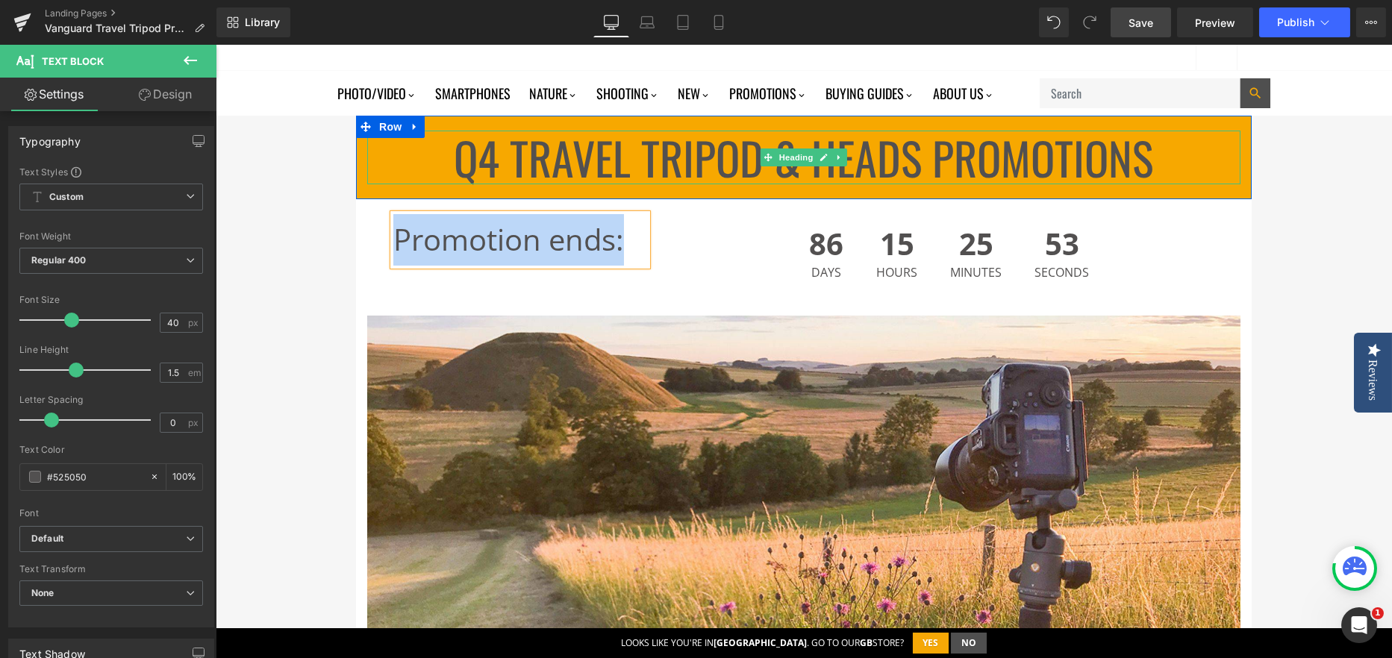
click at [617, 147] on span "Q4 TRAVEL Tripod & Heads Promotions" at bounding box center [803, 157] width 699 height 66
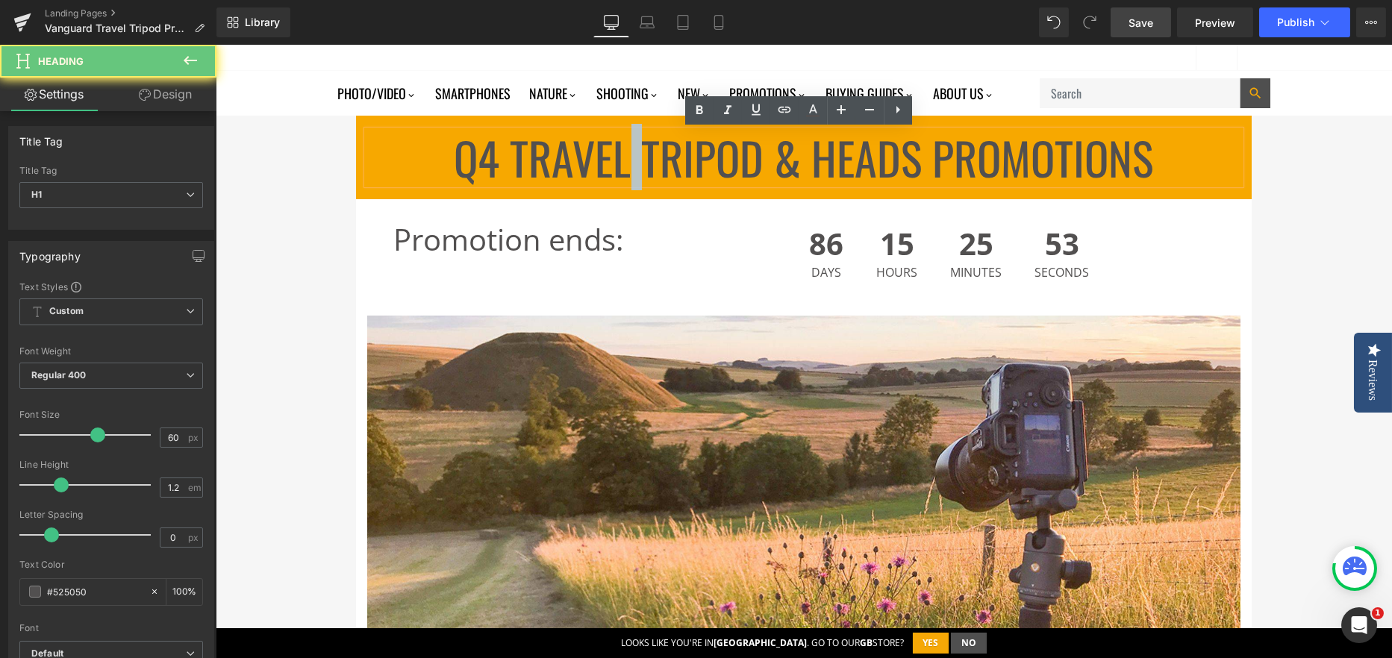
click at [617, 147] on span "Q4 TRAVEL Tripod & Heads Promotions" at bounding box center [803, 157] width 699 height 66
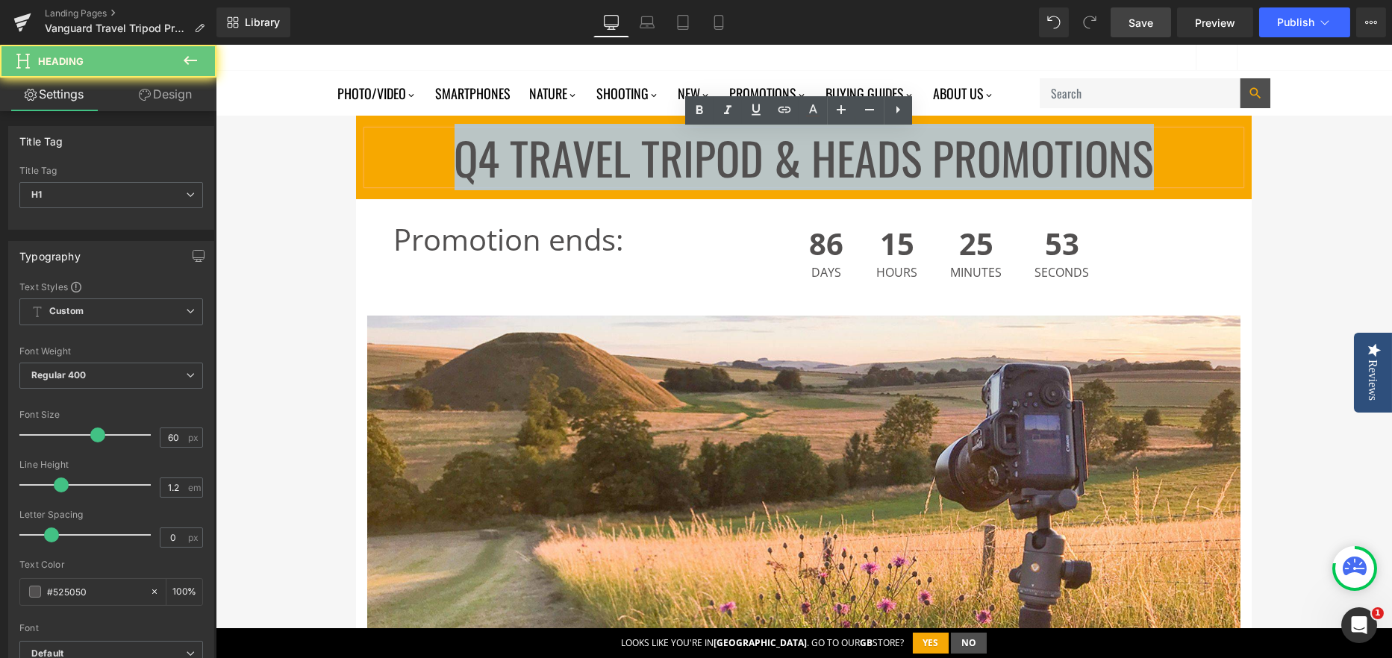
click at [617, 147] on span "Q4 TRAVEL Tripod & Heads Promotions" at bounding box center [803, 157] width 699 height 66
copy span "Q4 TRAVEL Tripod & Heads Promotions"
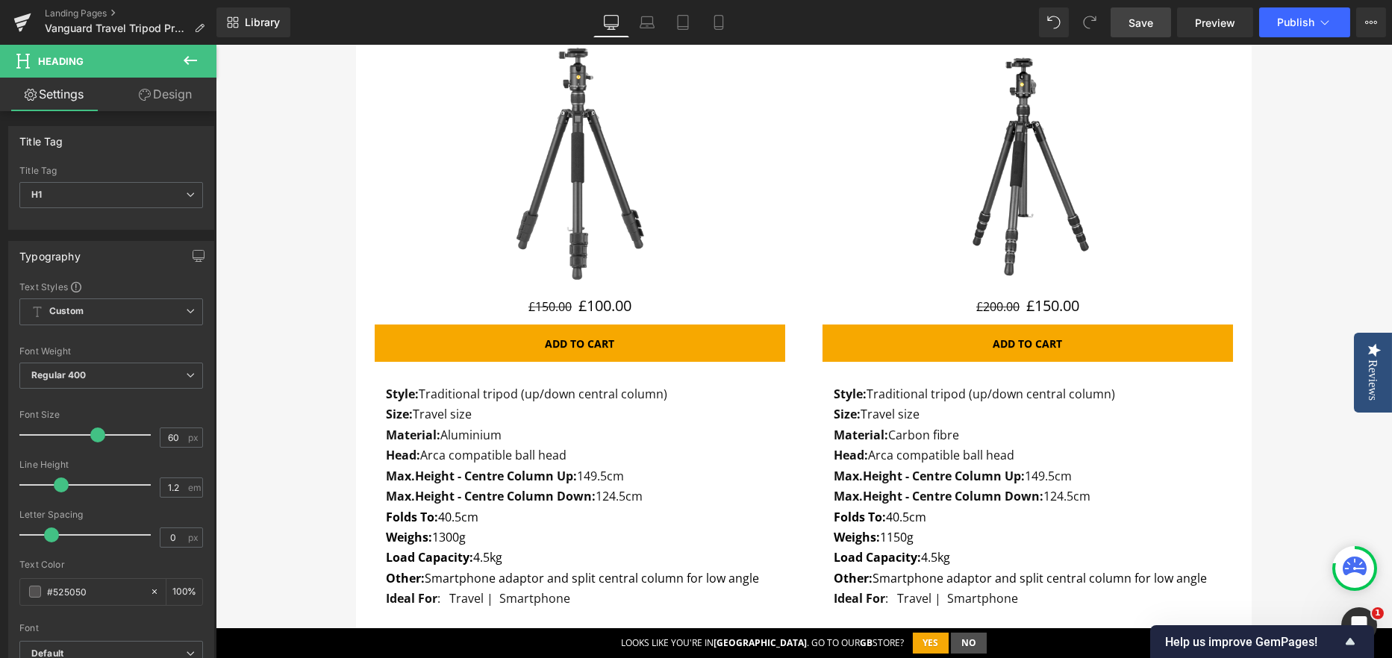
scroll to position [594, 0]
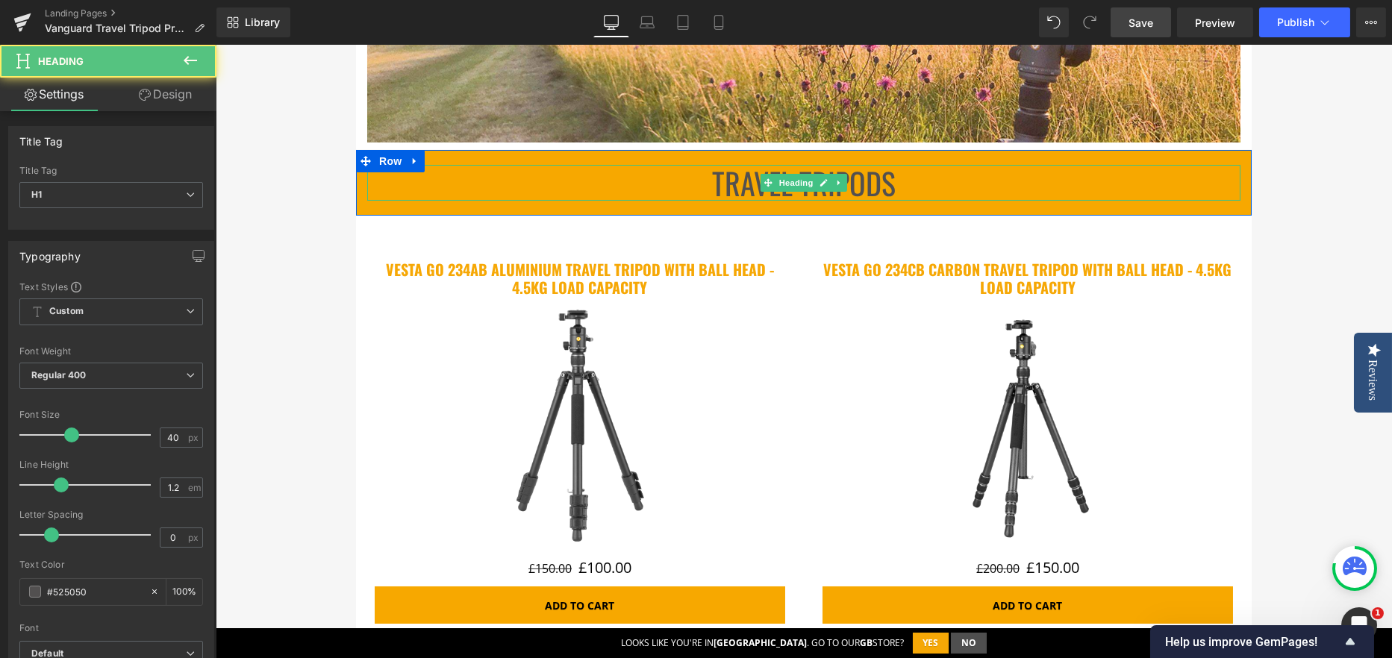
click at [733, 189] on span "Travel Tripods" at bounding box center [804, 182] width 184 height 45
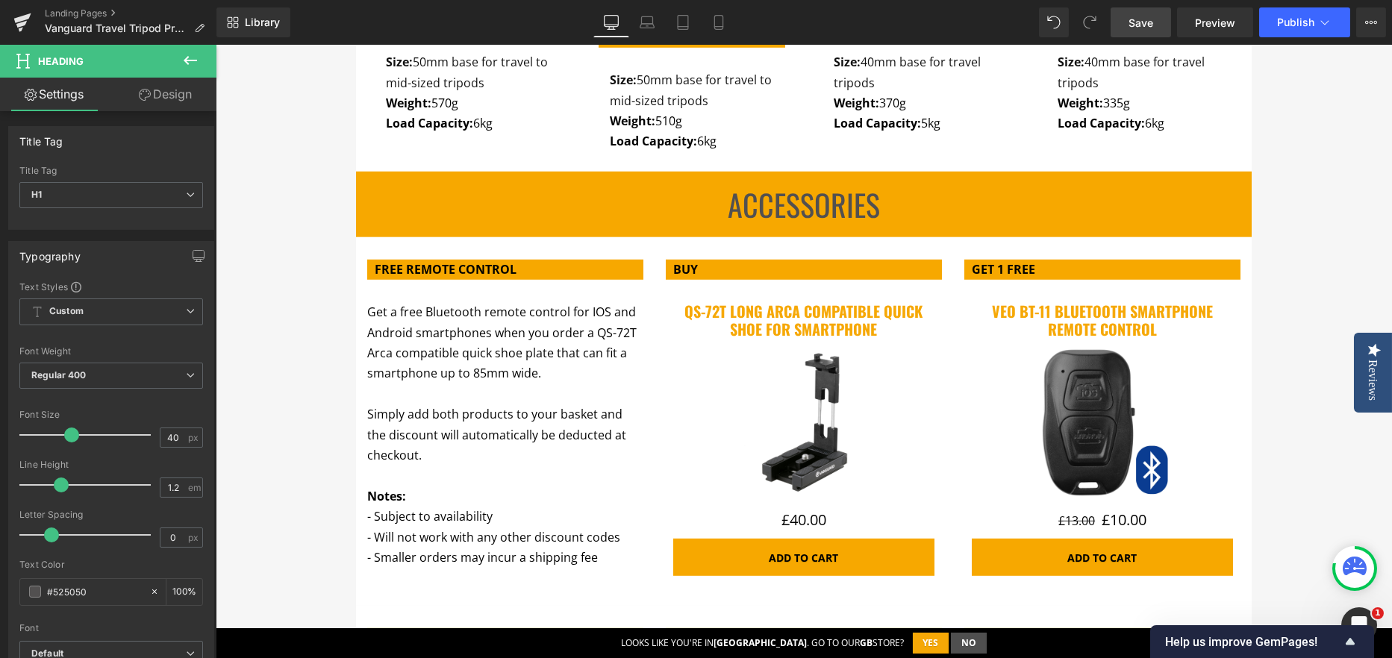
scroll to position [5220, 0]
